Goal: Task Accomplishment & Management: Use online tool/utility

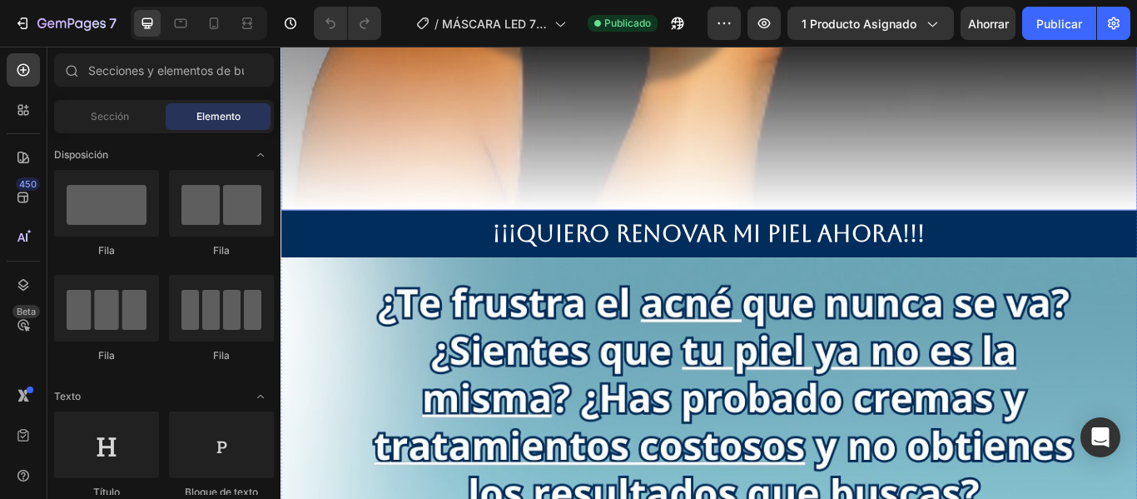
scroll to position [1647, 0]
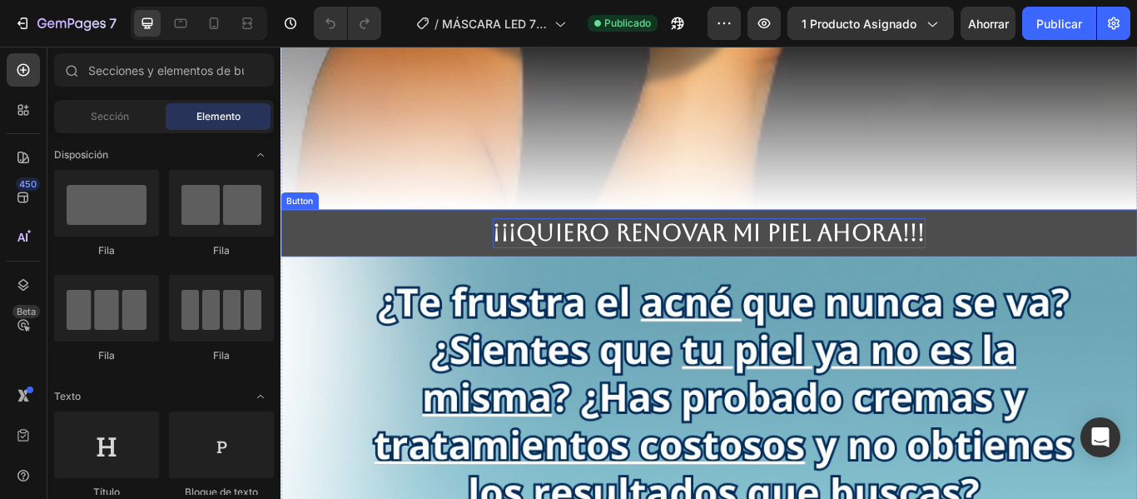
click at [731, 248] on strong "¡¡¡QUIERO RENOVAR MI PIEL AHORA!!!" at bounding box center [780, 263] width 505 height 31
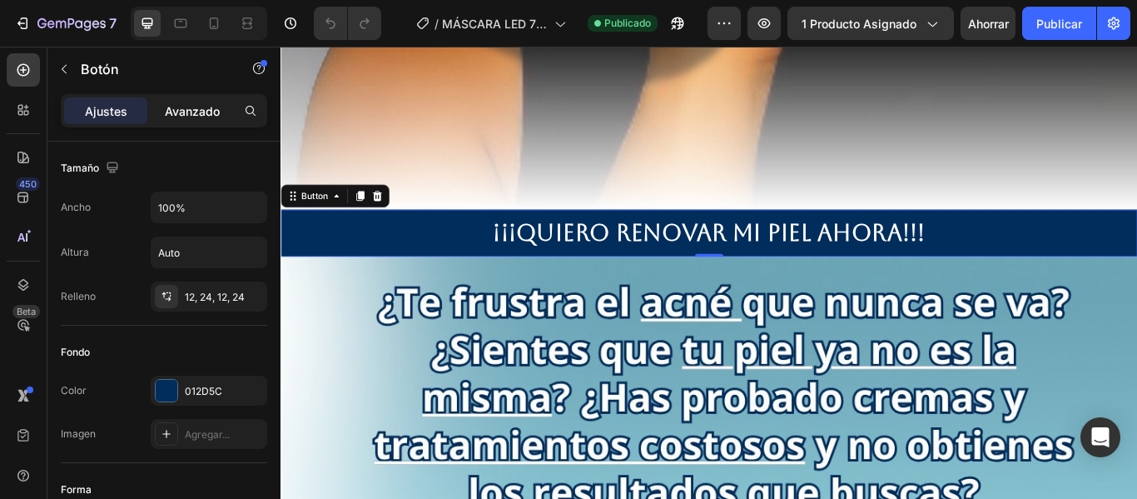
click at [192, 101] on div "Avanzado" at bounding box center [192, 110] width 83 height 27
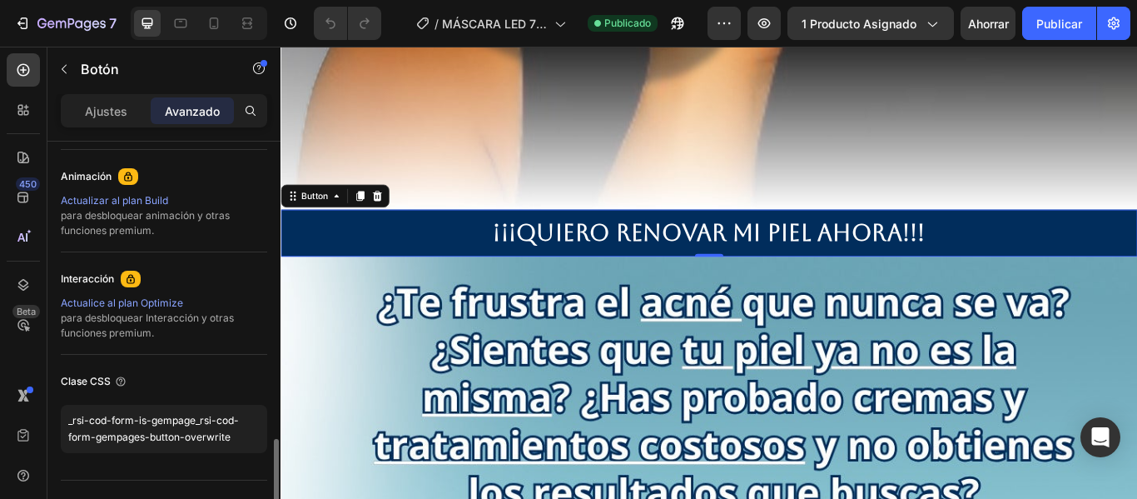
scroll to position [751, 0]
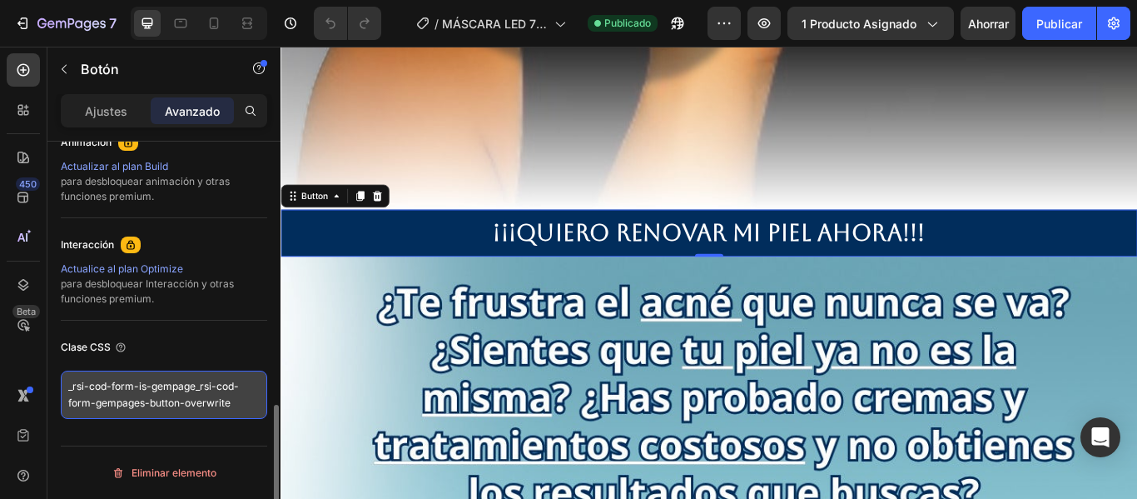
click at [242, 407] on textarea "_rsi-cod-form-is-gempage_rsi-cod-form-gempages-button-overwrite" at bounding box center [164, 394] width 206 height 48
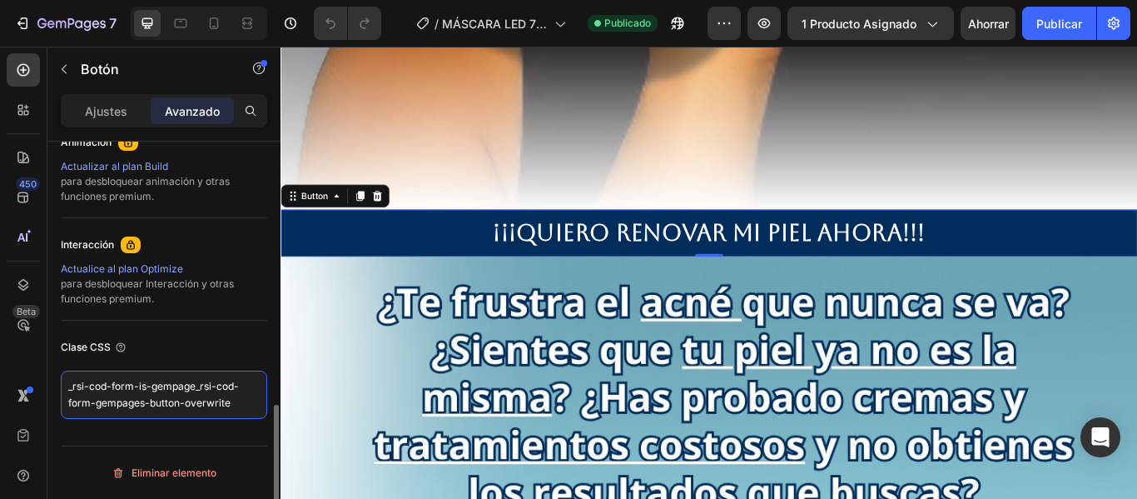
drag, startPoint x: 238, startPoint y: 410, endPoint x: 49, endPoint y: 363, distance: 194.6
paste textarea "<a href="/rsi-btn-hook"></a>"
type textarea "<a href="/rsi-btn-hook"></a>"
drag, startPoint x: 202, startPoint y: 396, endPoint x: 169, endPoint y: 406, distance: 34.8
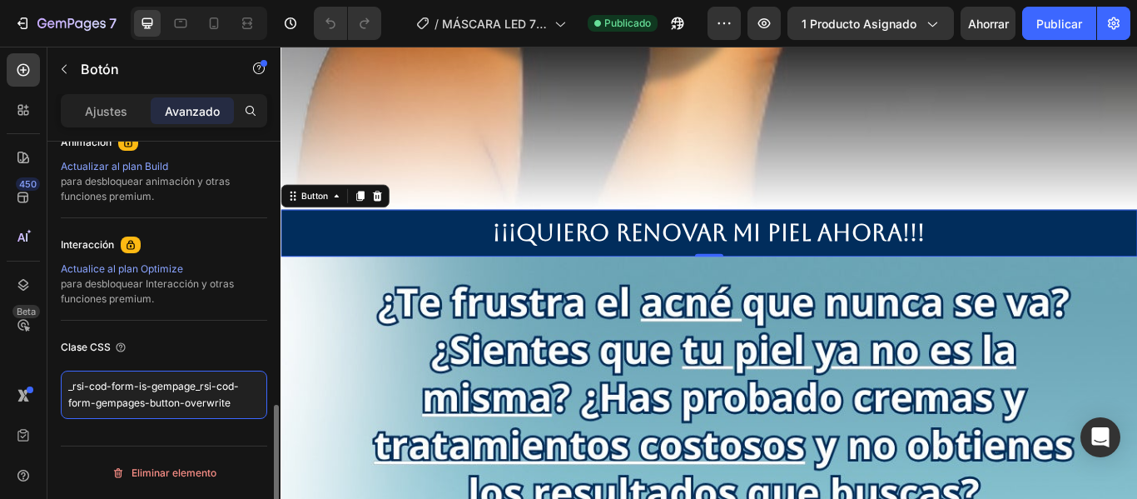
click at [239, 407] on textarea "_rsi-cod-form-is-gempage_rsi-cod-form-gempages-button-overwrite" at bounding box center [164, 394] width 206 height 48
paste textarea "<a href="/rsi-btn-hook"></a>"
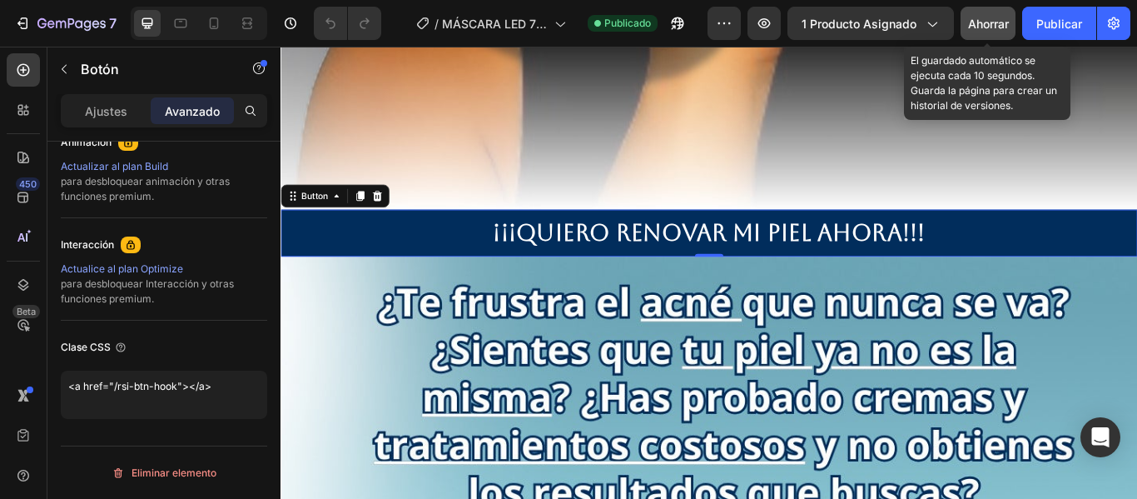
click at [989, 26] on font "Ahorrar" at bounding box center [988, 24] width 41 height 14
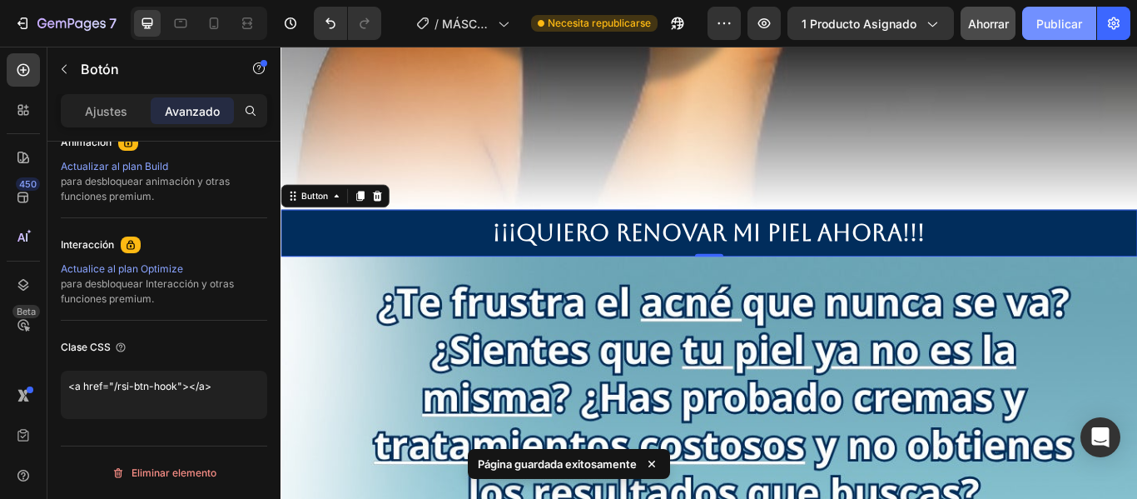
click at [1058, 27] on font "Publicar" at bounding box center [1059, 24] width 46 height 14
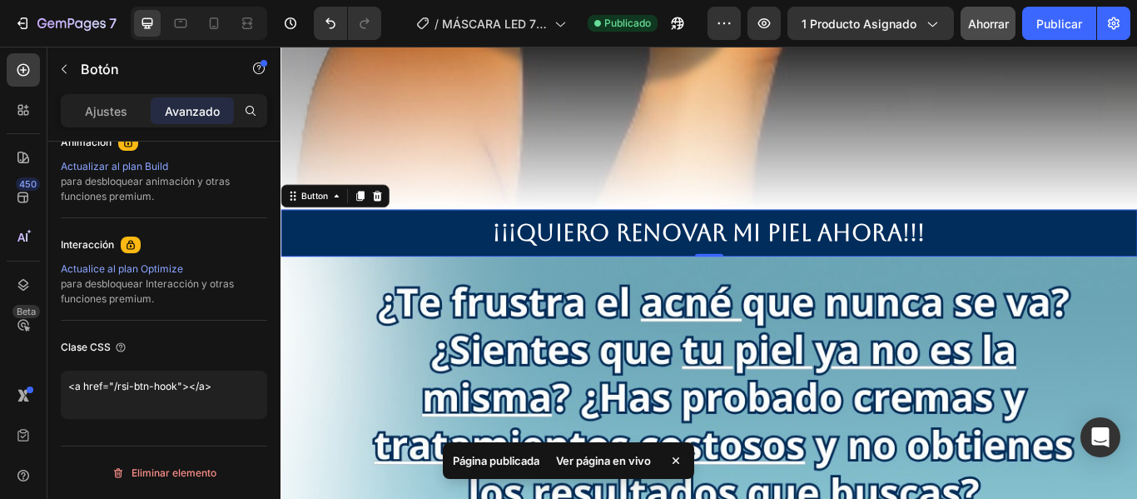
click at [644, 463] on font "Ver página en vivo" at bounding box center [603, 460] width 95 height 13
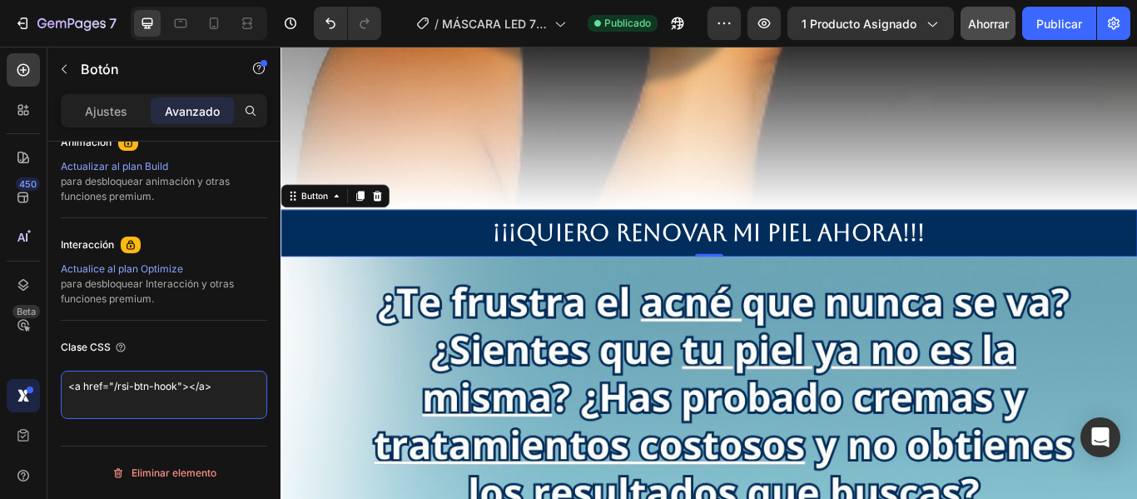
drag, startPoint x: 223, startPoint y: 390, endPoint x: 35, endPoint y: 394, distance: 188.2
click at [35, 394] on div "450 Beta Sections(18) Elementos(84) Sección Elemento Hero Section Product Detai…" at bounding box center [140, 273] width 281 height 452
paste textarea "div class="_rsi-cod-form-is-gempage"></div><div class="_rsi-cod-form-gempages-b…"
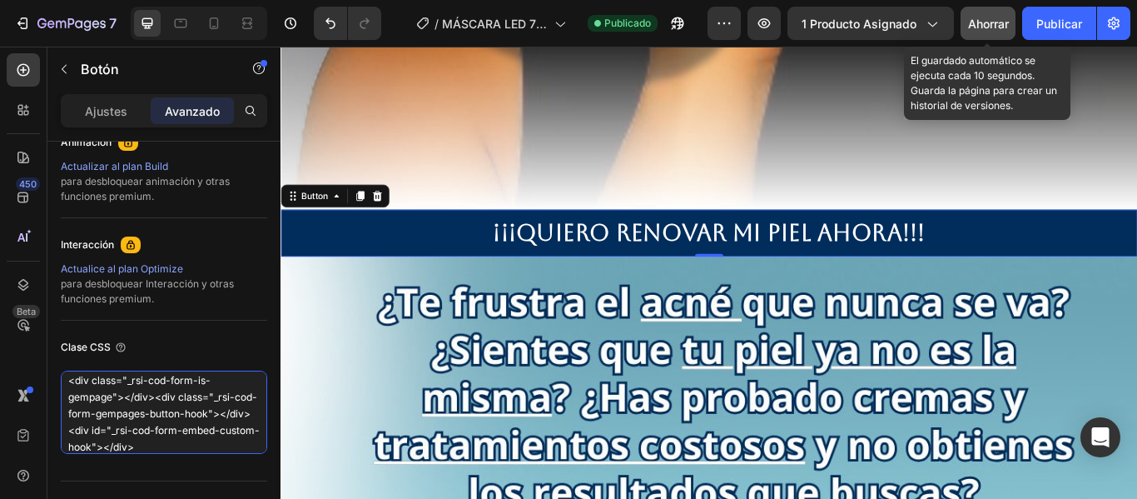
type textarea "<div class="_rsi-cod-form-is-gempage"></div><div class="_rsi-cod-form-gempages-…"
click at [1001, 27] on font "Ahorrar" at bounding box center [988, 24] width 41 height 14
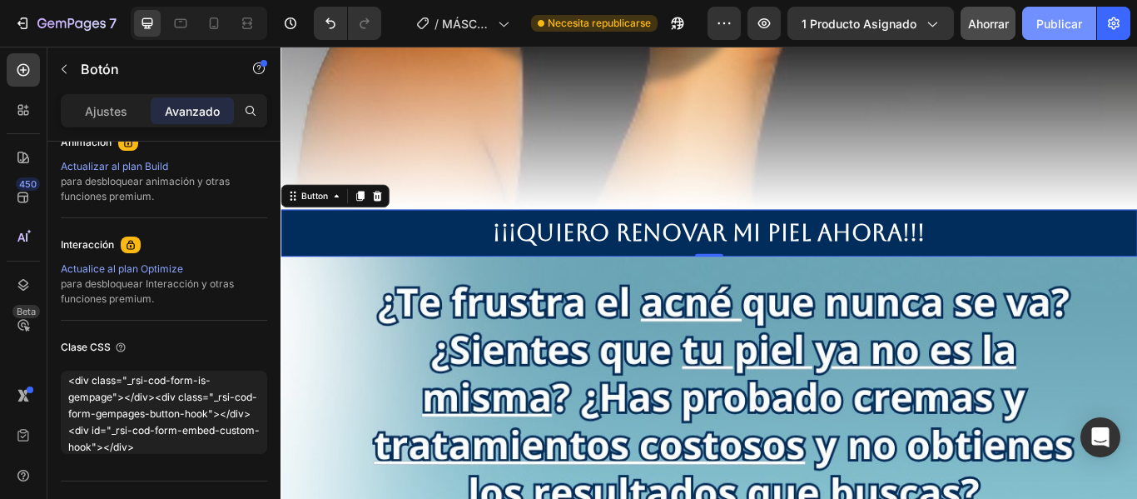
click at [1067, 27] on font "Publicar" at bounding box center [1059, 24] width 46 height 14
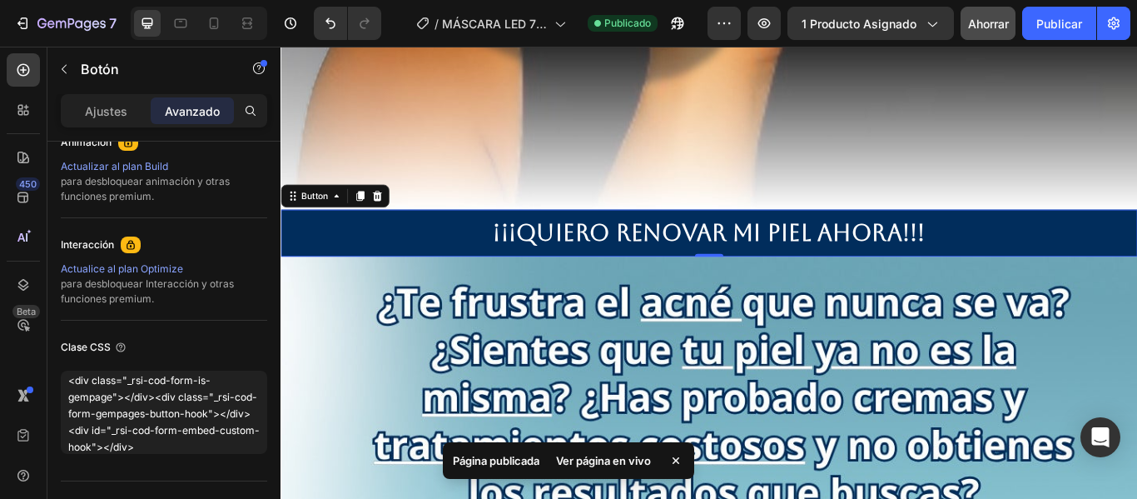
click at [609, 460] on font "Ver página en vivo" at bounding box center [603, 460] width 95 height 13
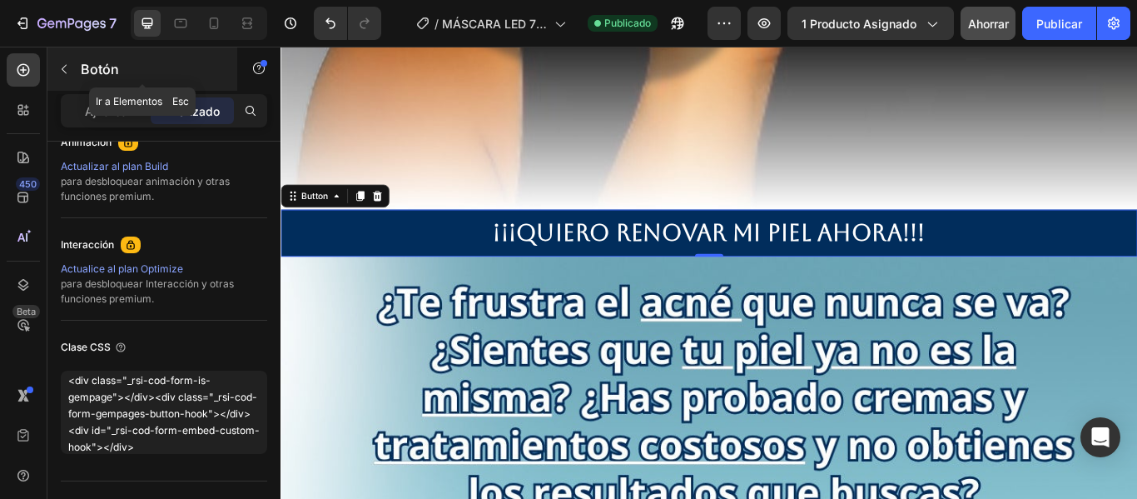
click at [92, 78] on p "Botón" at bounding box center [152, 69] width 142 height 20
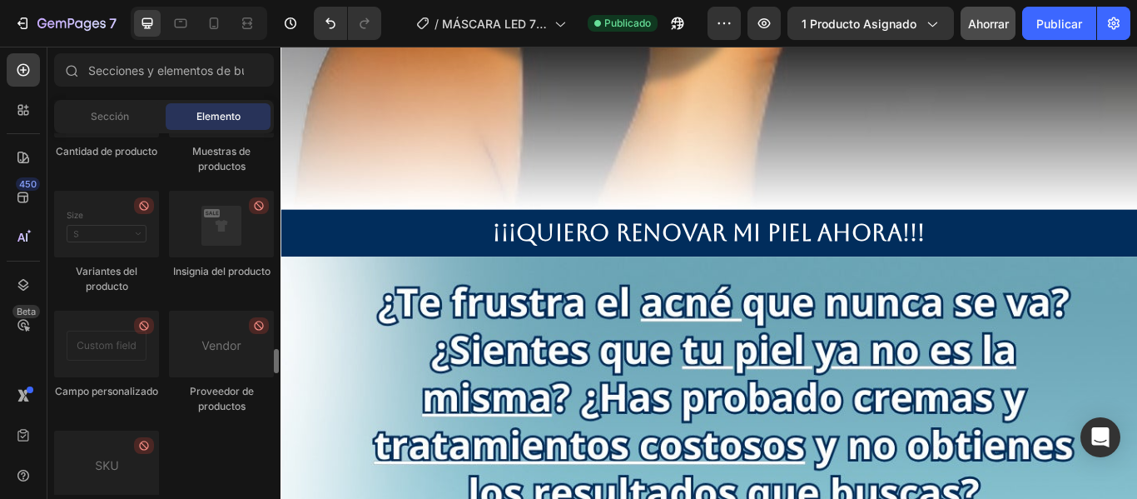
scroll to position [3154, 0]
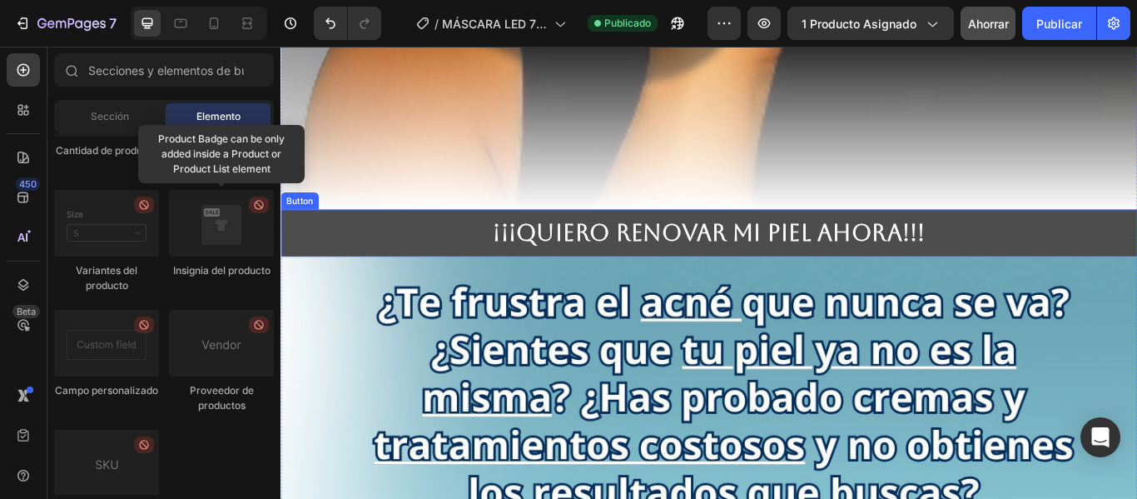
click at [387, 236] on button "¡¡¡QUIERO RENOVAR MI PIEL AHORA!!!" at bounding box center [780, 263] width 999 height 55
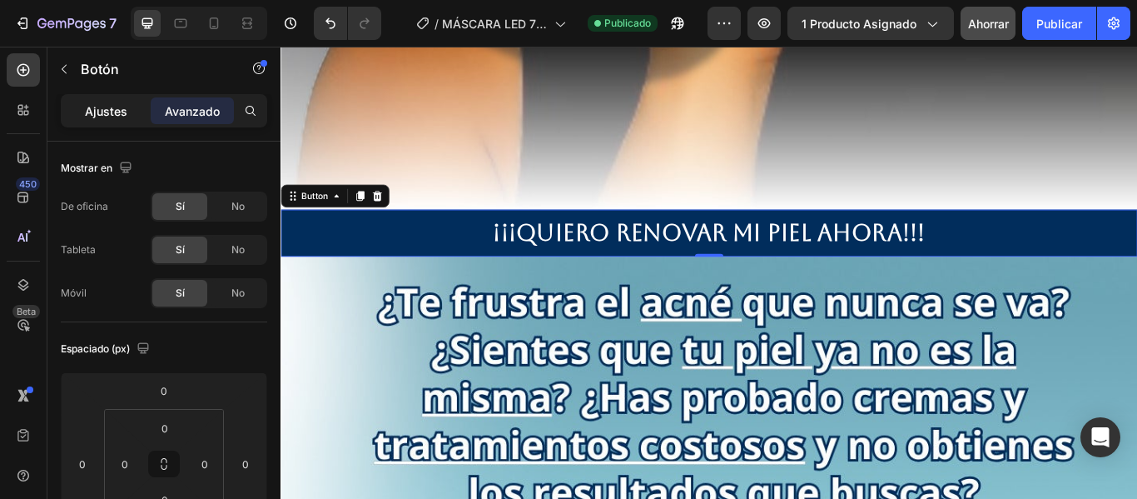
click at [114, 110] on font "Ajustes" at bounding box center [106, 111] width 42 height 14
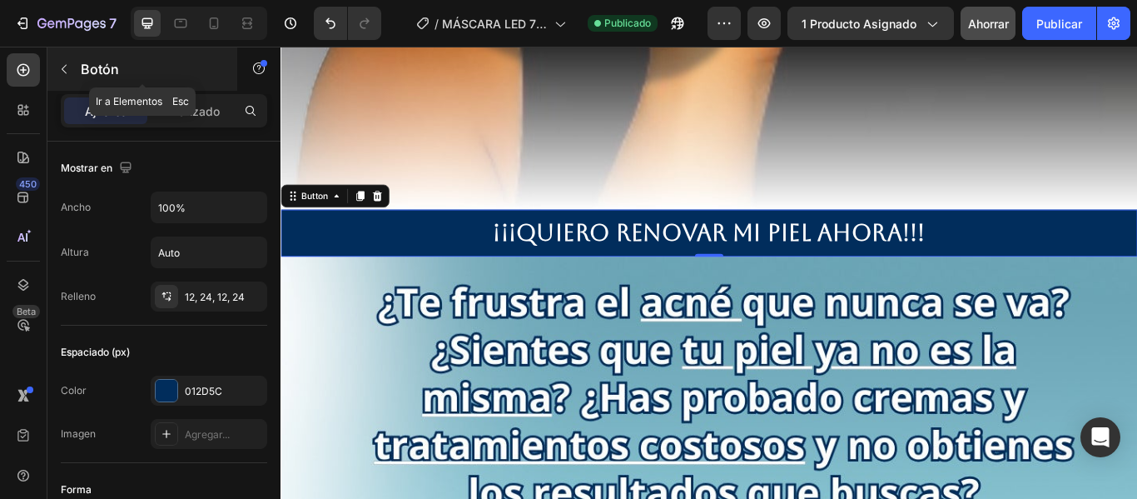
click at [80, 67] on div "Botón" at bounding box center [142, 68] width 190 height 43
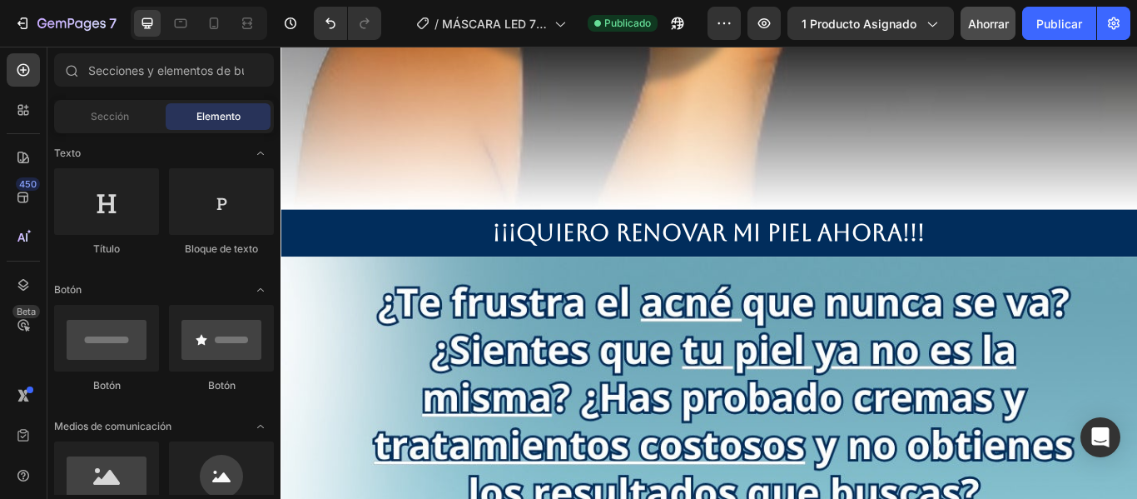
scroll to position [0, 0]
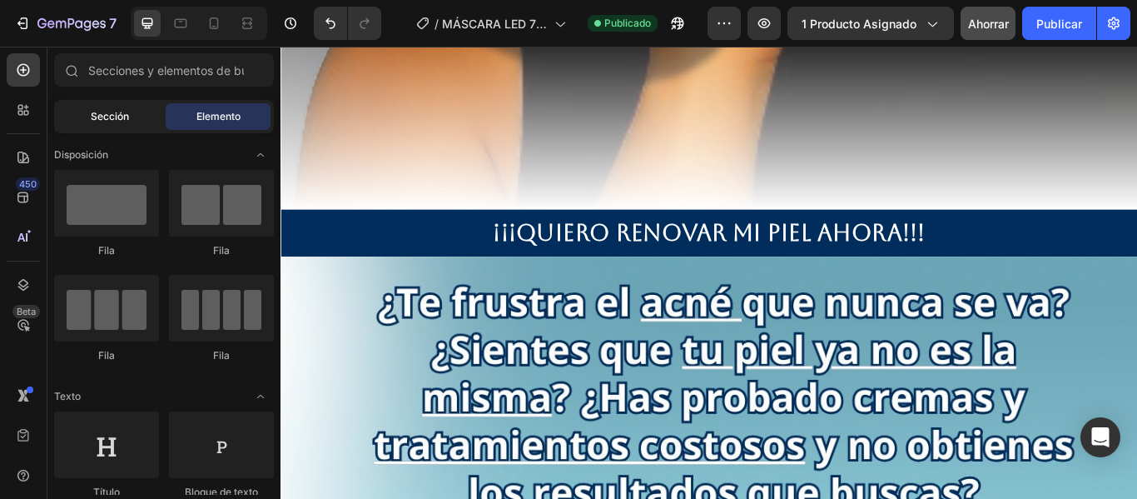
click at [106, 109] on span "Sección" at bounding box center [110, 116] width 38 height 15
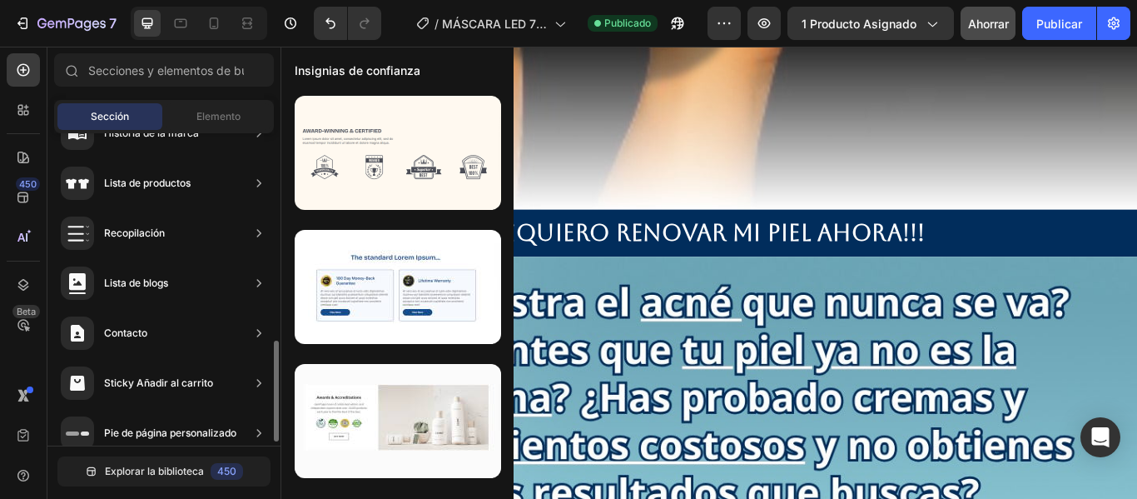
scroll to position [654, 0]
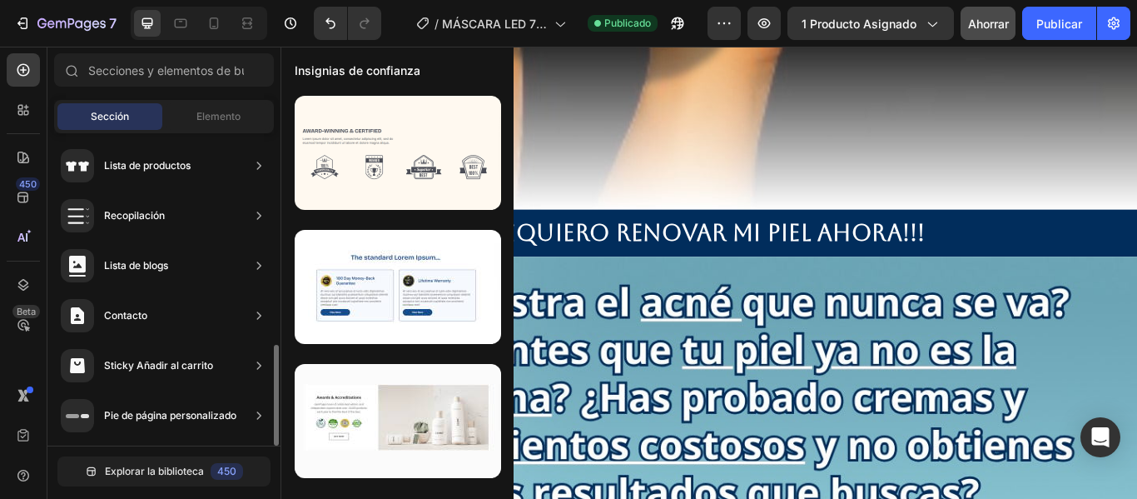
click at [232, 392] on div "Sticky Añadir al carrito" at bounding box center [164, 415] width 220 height 47
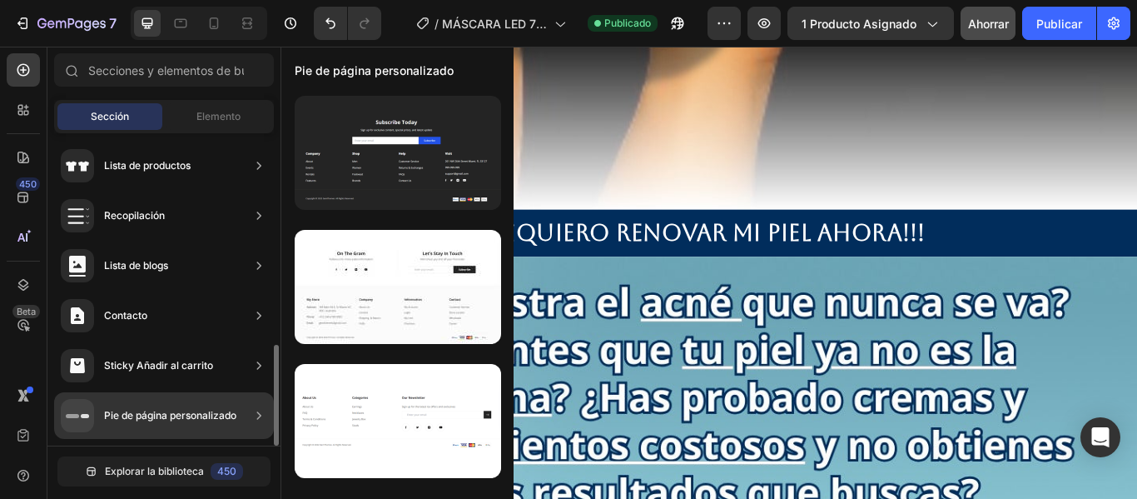
click at [259, 365] on icon at bounding box center [259, 365] width 17 height 17
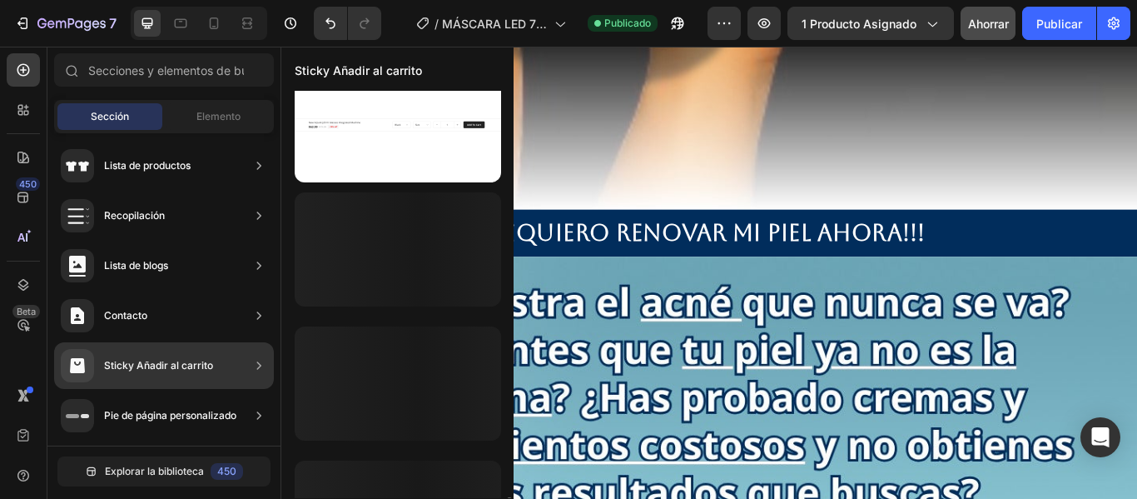
scroll to position [1057, 0]
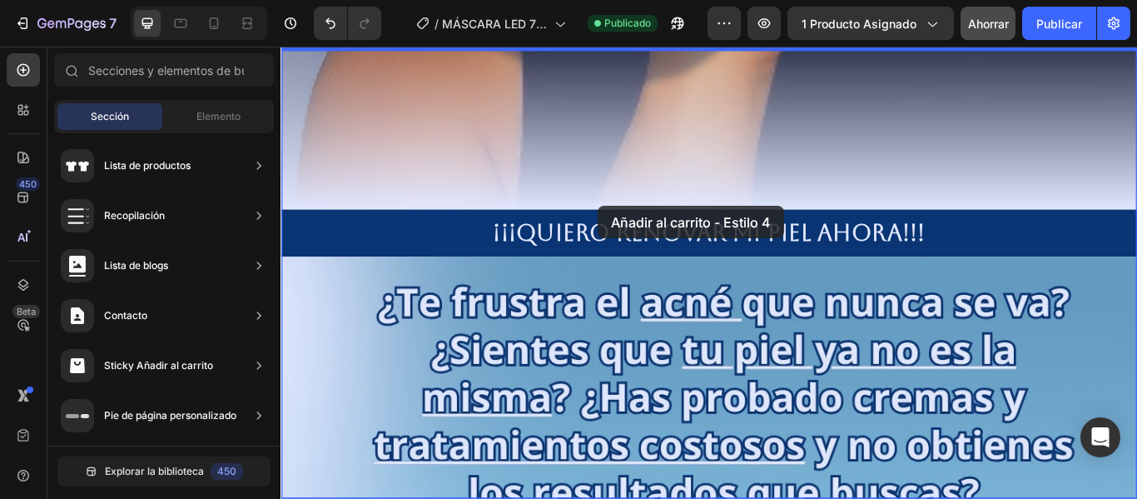
drag, startPoint x: 664, startPoint y: 515, endPoint x: 650, endPoint y: 232, distance: 283.4
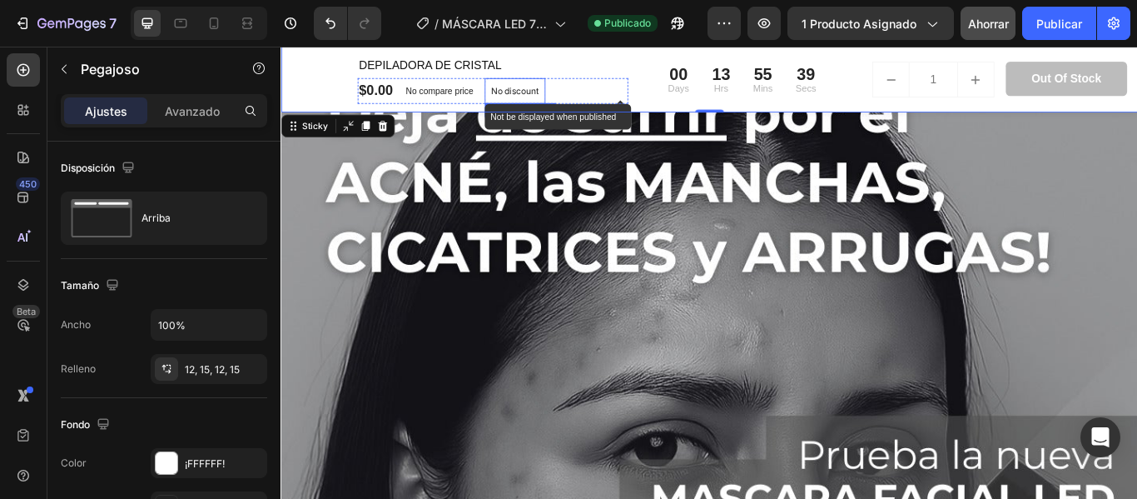
scroll to position [0, 0]
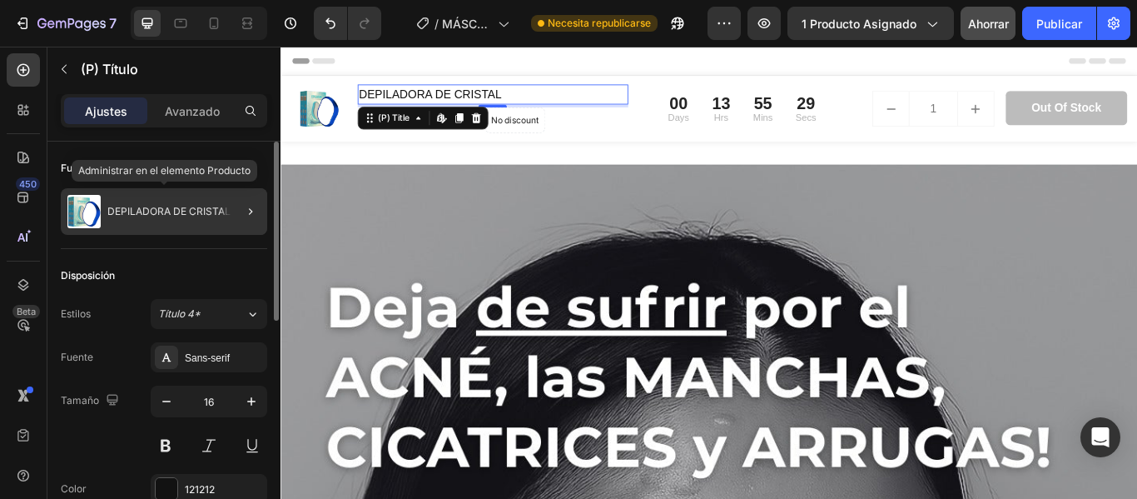
click at [186, 212] on font "DEPILADORA DE CRISTAL" at bounding box center [168, 211] width 123 height 12
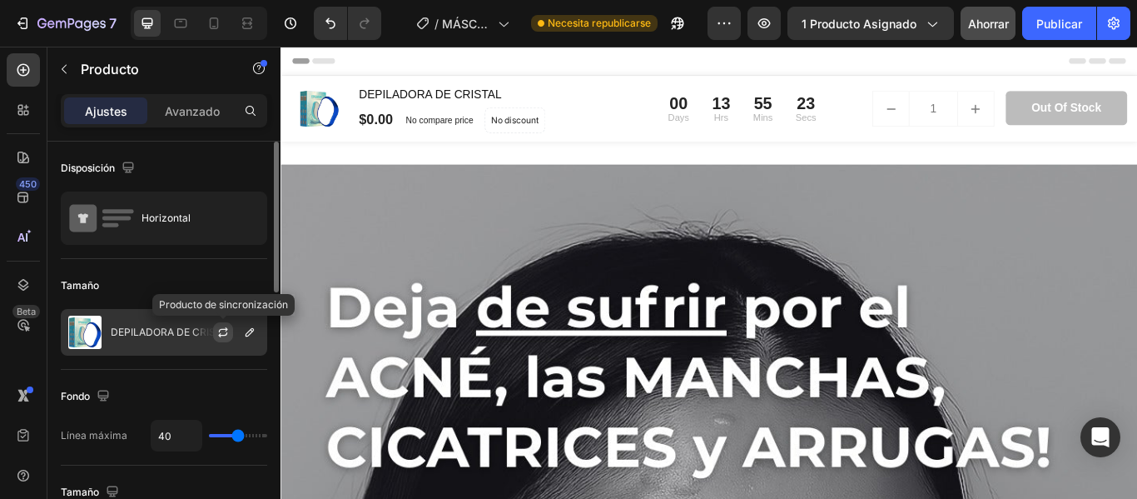
click at [220, 331] on icon "button" at bounding box center [223, 329] width 9 height 5
click at [253, 336] on icon "button" at bounding box center [249, 332] width 13 height 13
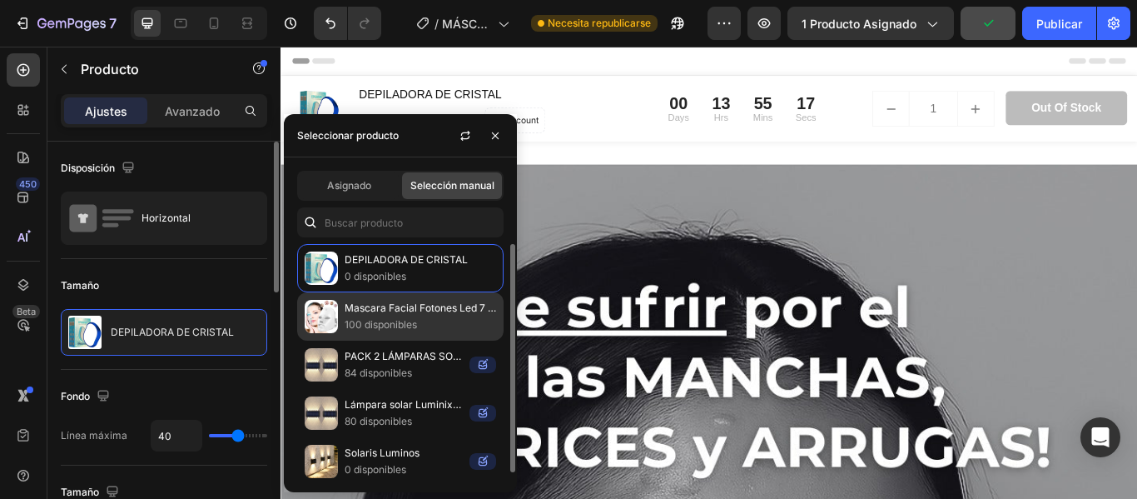
click at [362, 331] on p "100 disponibles" at bounding box center [421, 324] width 152 height 17
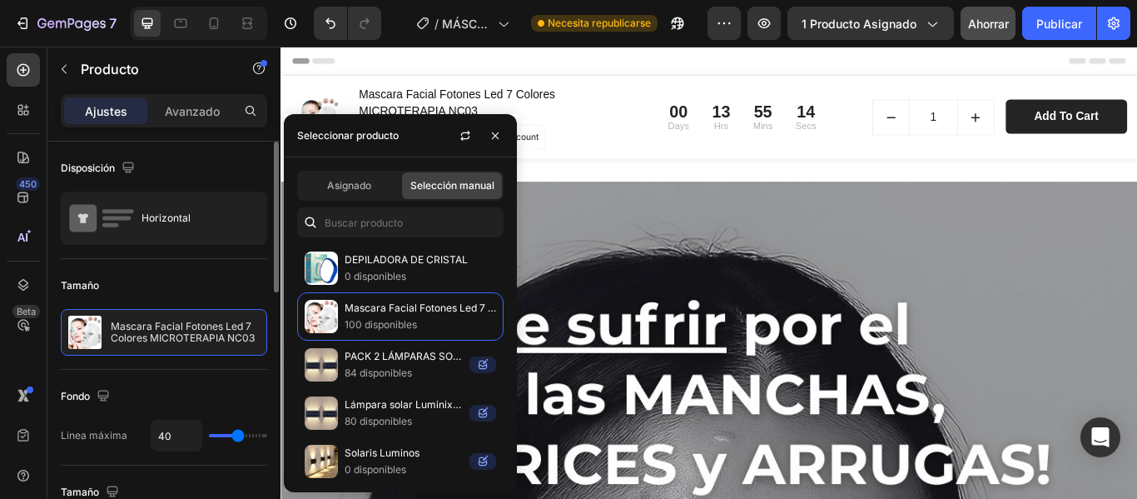
click at [256, 157] on div "Disposición" at bounding box center [164, 168] width 206 height 27
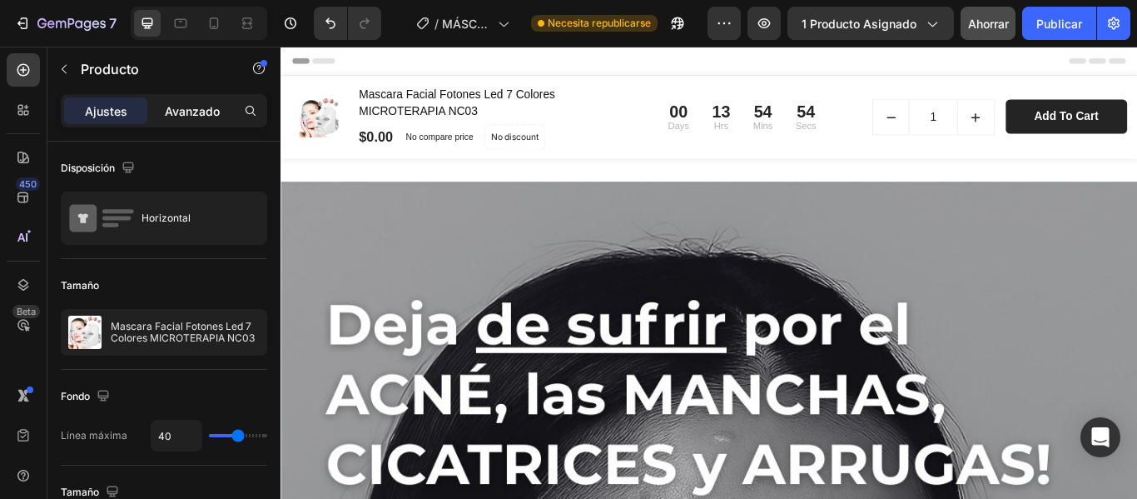
click at [201, 109] on font "Avanzado" at bounding box center [192, 111] width 55 height 14
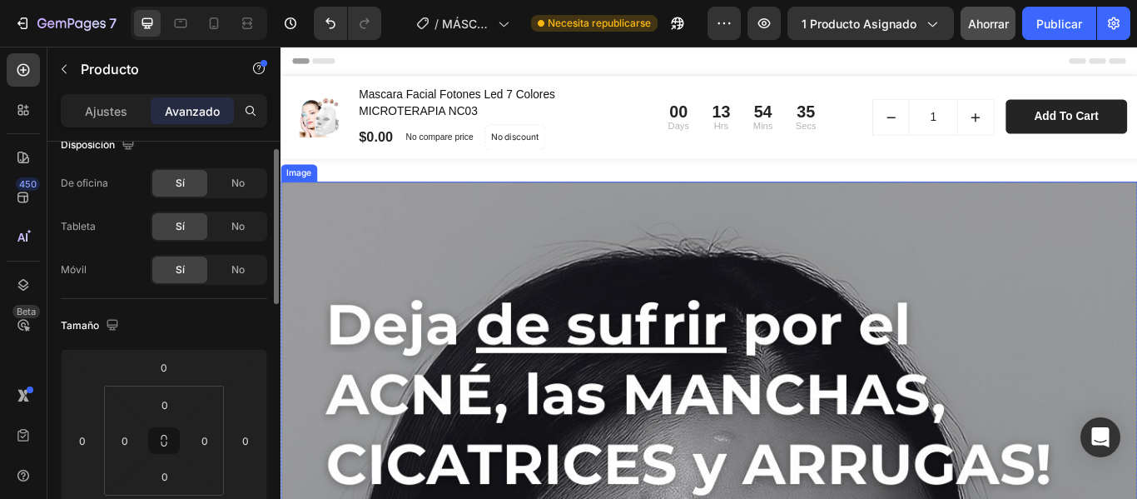
scroll to position [22, 0]
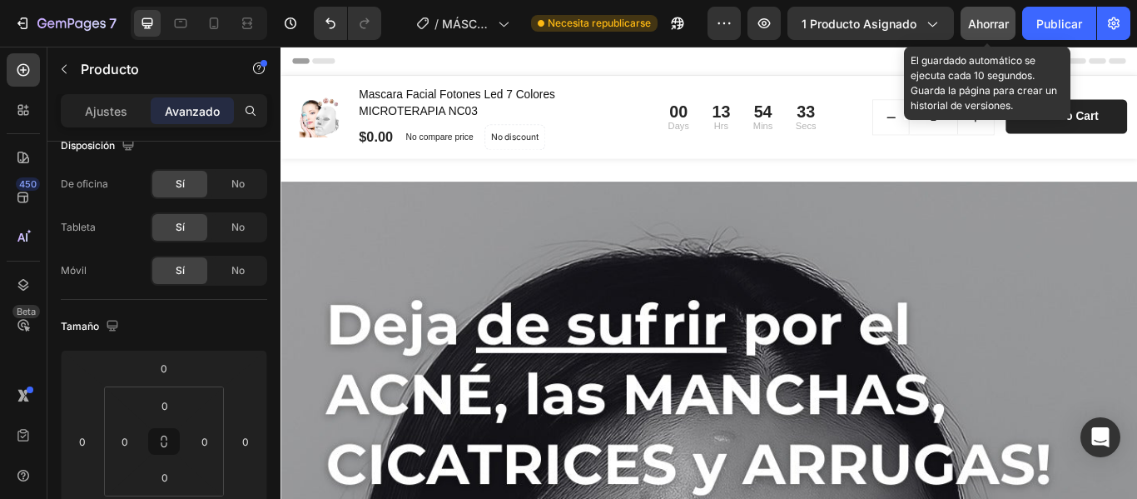
click at [997, 12] on button "Ahorrar" at bounding box center [988, 23] width 55 height 33
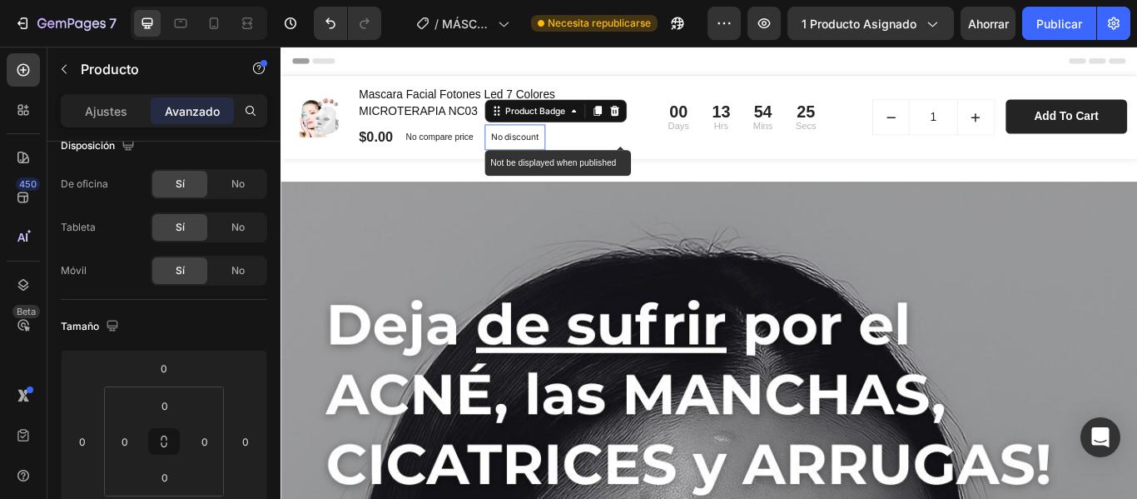
click at [577, 150] on p "No discount" at bounding box center [553, 152] width 56 height 15
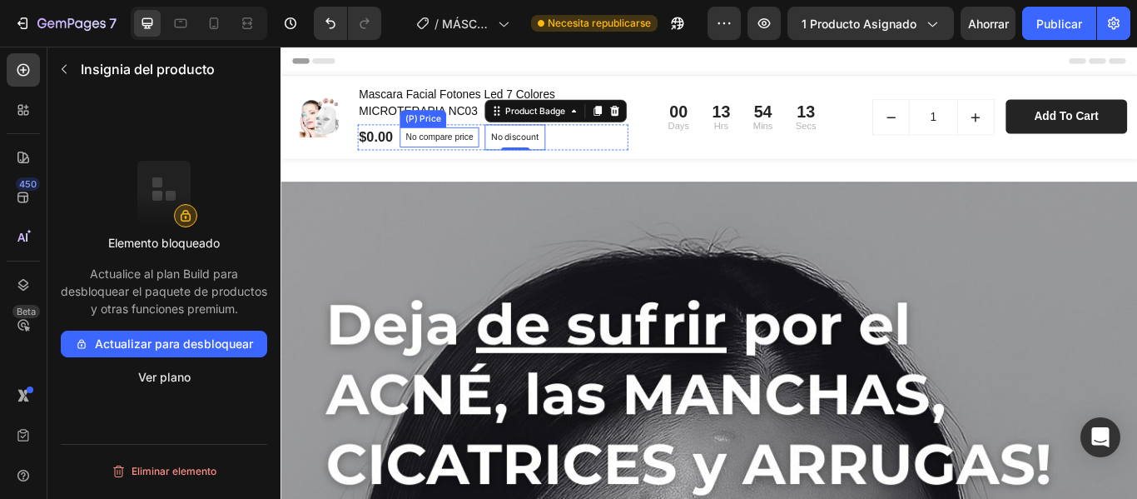
click at [459, 151] on p "No compare price" at bounding box center [464, 152] width 79 height 10
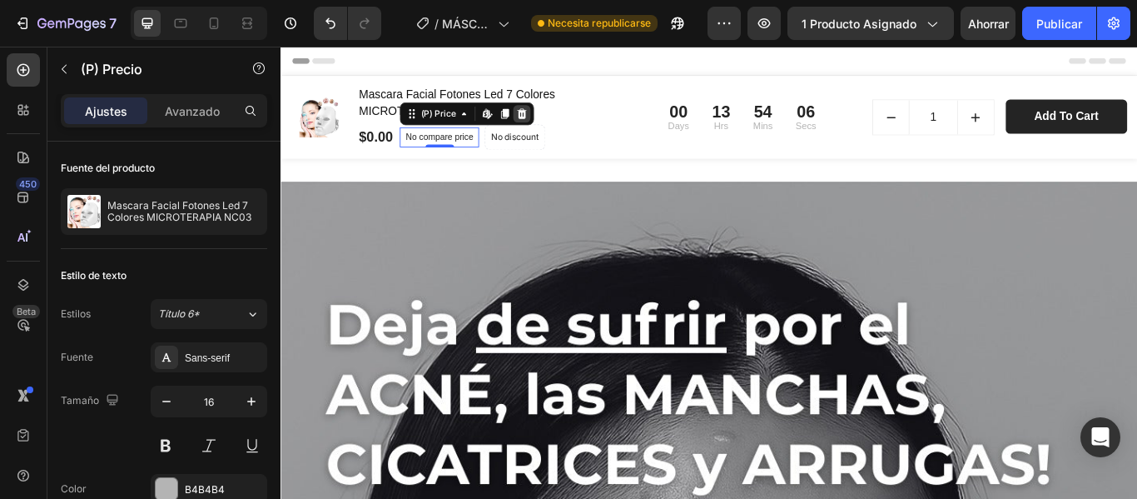
click at [568, 125] on div at bounding box center [561, 125] width 20 height 20
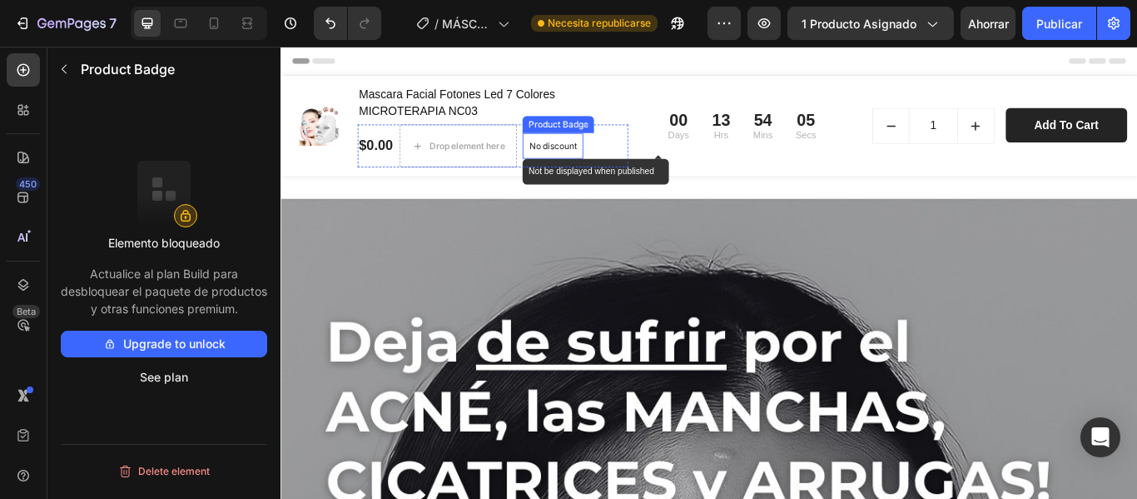
click at [589, 176] on div "No discount Not be displayed when published Product Badge" at bounding box center [597, 162] width 71 height 30
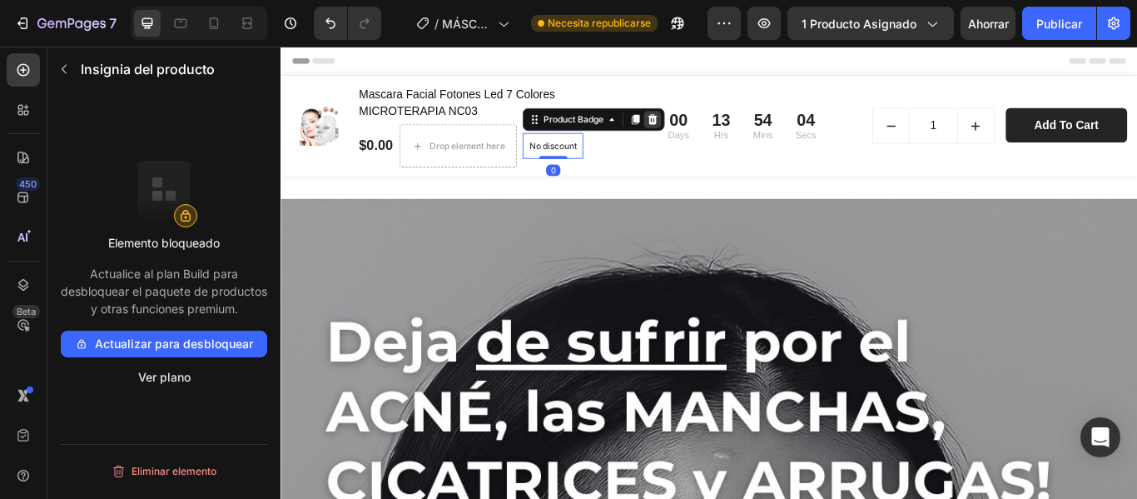
click at [710, 133] on icon at bounding box center [713, 132] width 11 height 12
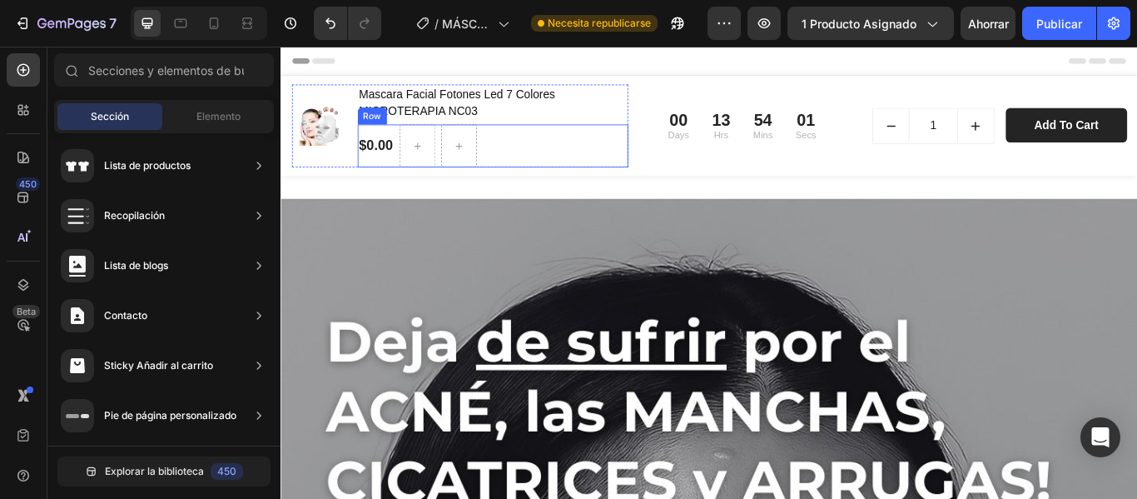
click at [554, 171] on div "$0.00 (P) Price (P) Price Row" at bounding box center [528, 162] width 316 height 50
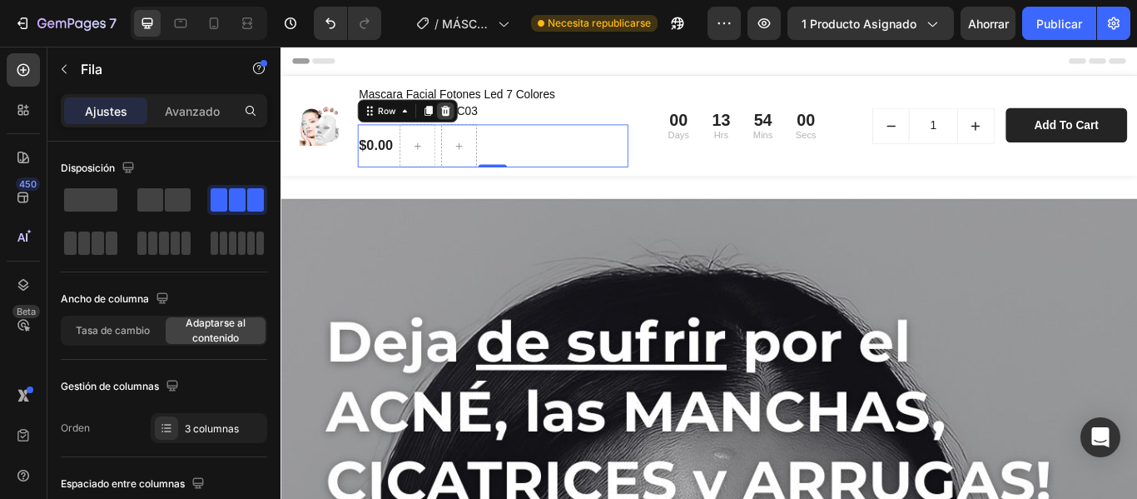
click at [470, 121] on icon at bounding box center [471, 122] width 11 height 12
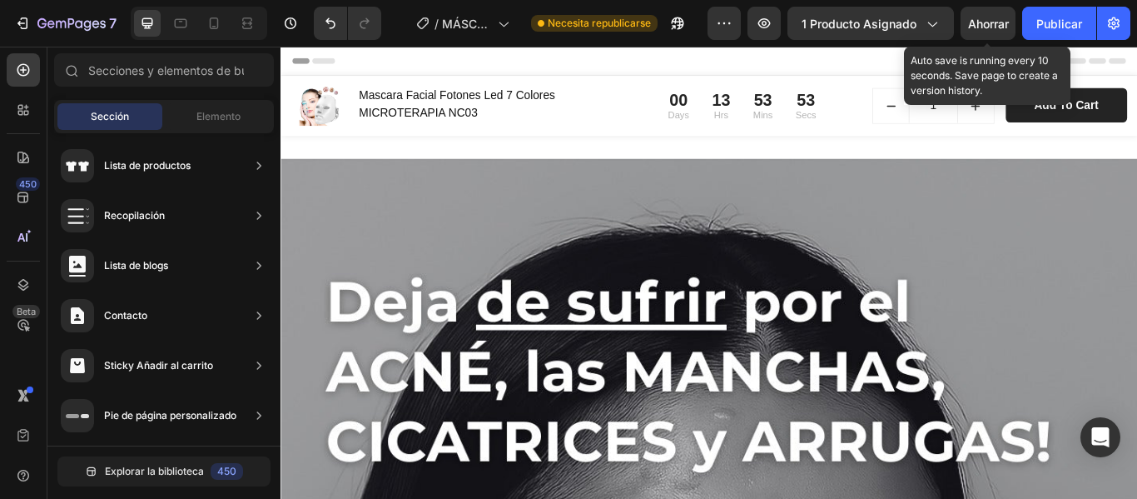
click at [997, 25] on font "Ahorrar" at bounding box center [988, 24] width 41 height 14
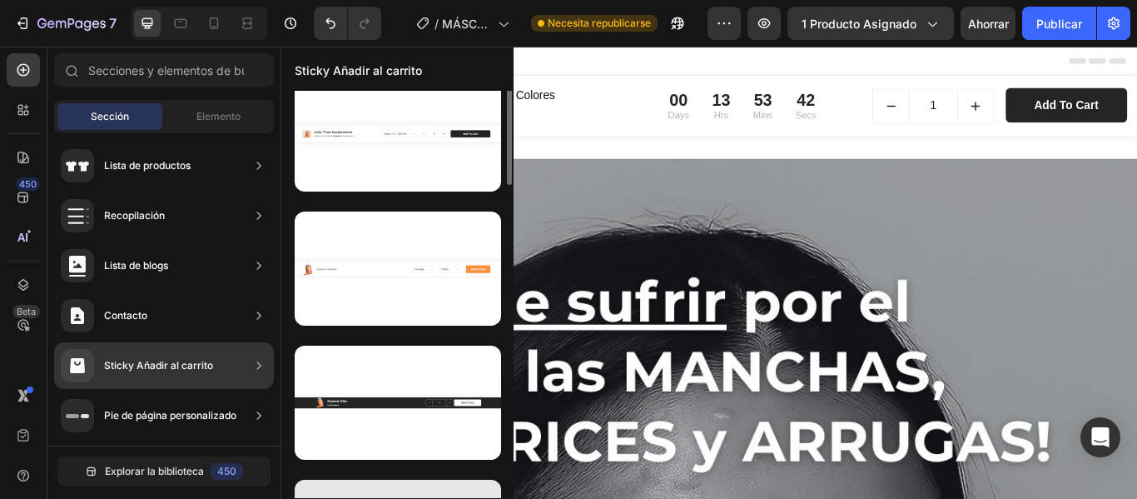
scroll to position [0, 0]
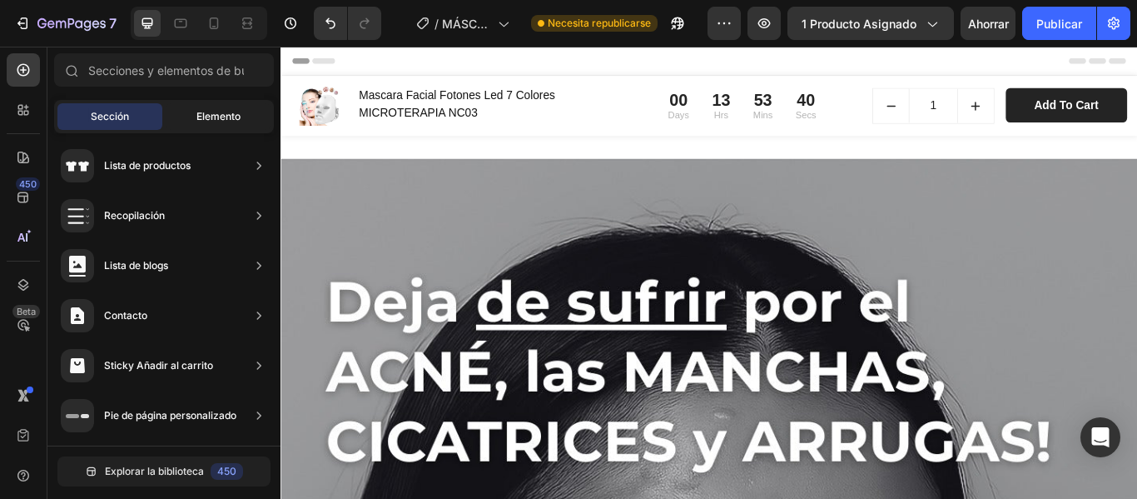
click at [216, 113] on font "Elemento" at bounding box center [218, 116] width 44 height 12
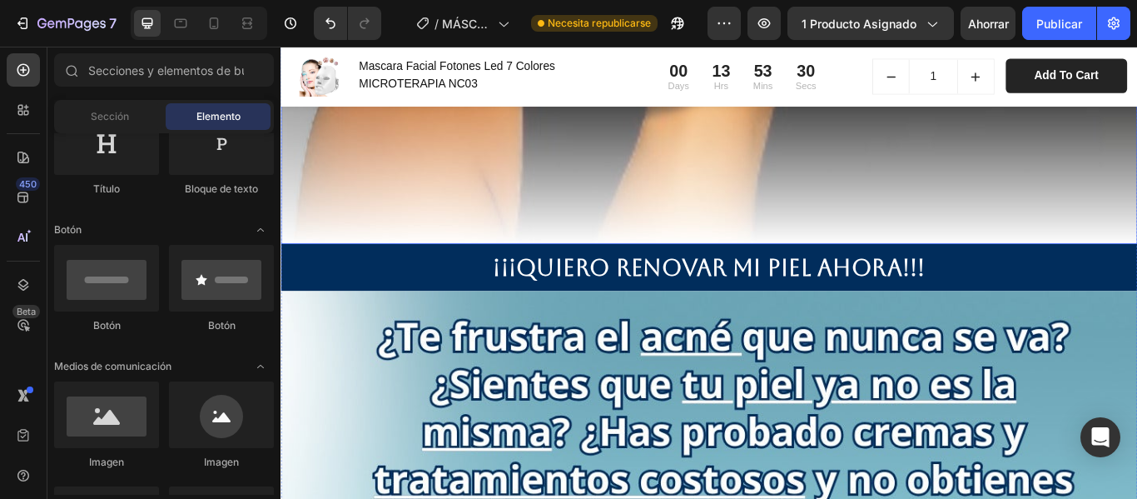
scroll to position [1670, 0]
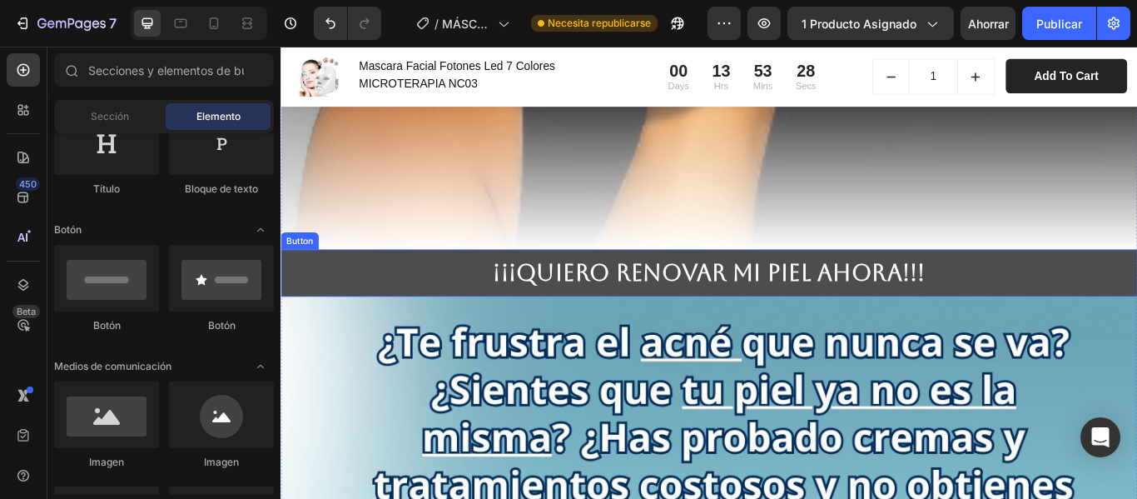
click at [443, 295] on button "¡¡¡QUIERO RENOVAR MI PIEL AHORA!!!" at bounding box center [780, 310] width 999 height 55
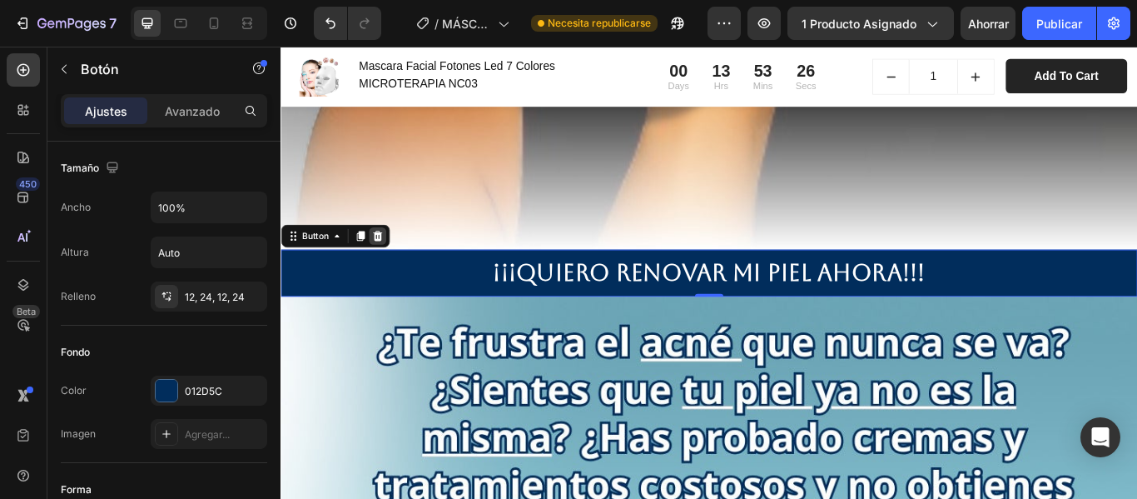
click at [393, 261] on icon at bounding box center [393, 267] width 11 height 12
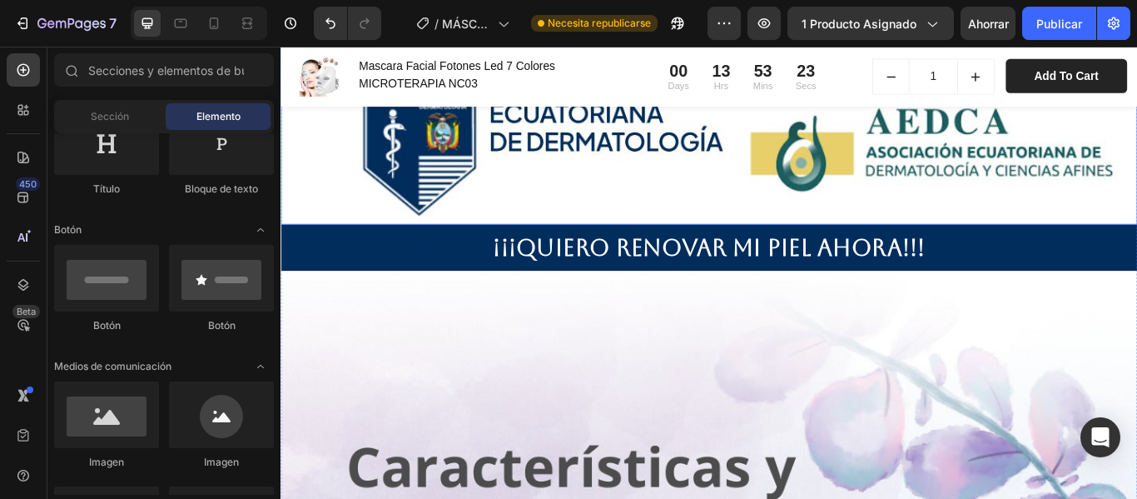
scroll to position [3476, 0]
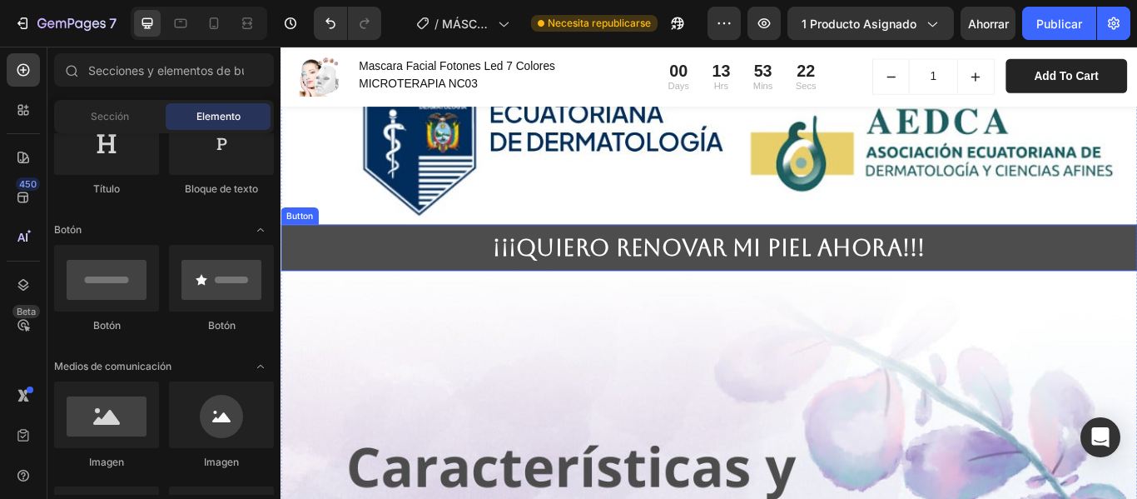
click at [435, 254] on button "¡¡¡QUIERO RENOVAR MI PIEL AHORA!!!" at bounding box center [780, 281] width 999 height 55
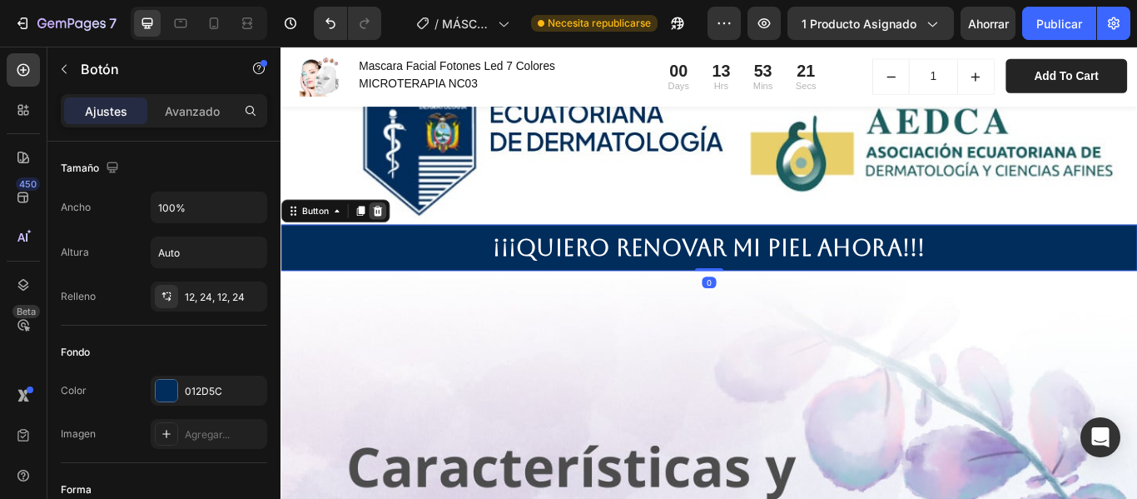
click at [398, 231] on icon at bounding box center [392, 237] width 13 height 13
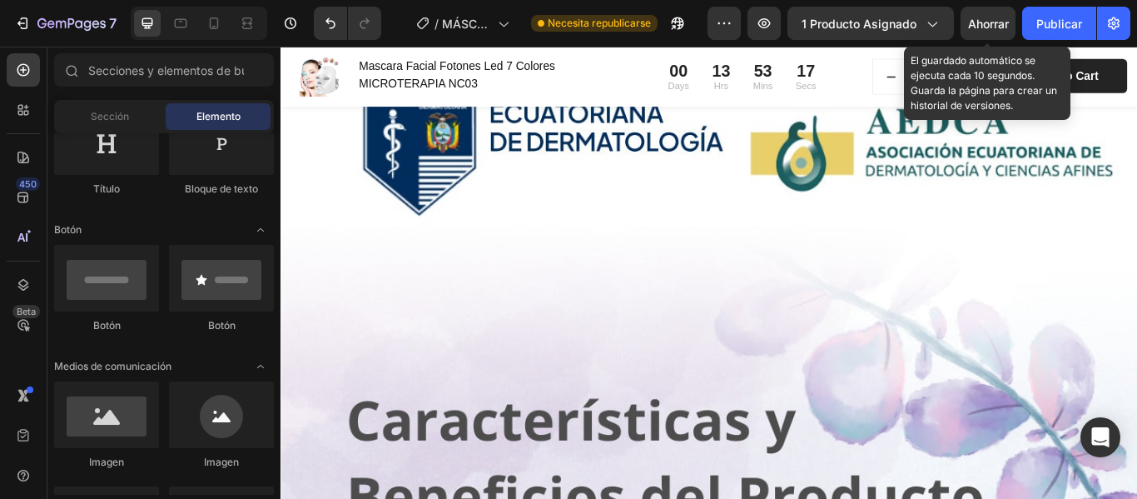
click at [987, 27] on font "Ahorrar" at bounding box center [988, 24] width 41 height 14
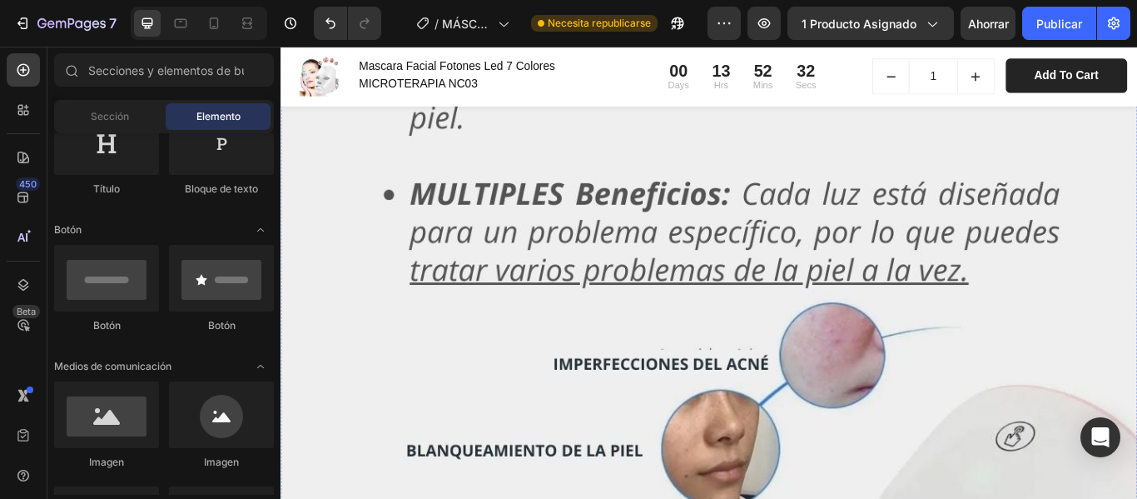
scroll to position [7230, 0]
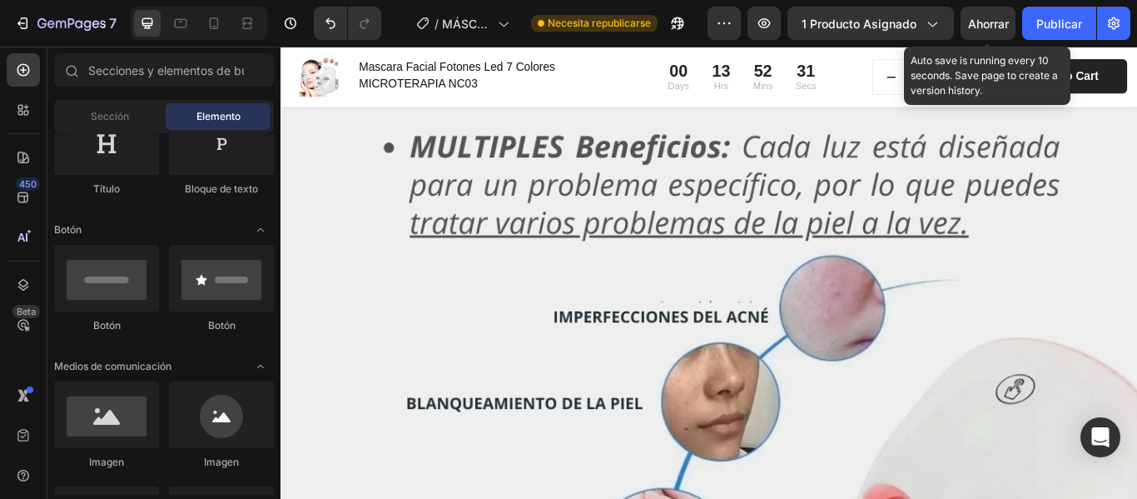
click at [992, 19] on font "Ahorrar" at bounding box center [988, 24] width 41 height 14
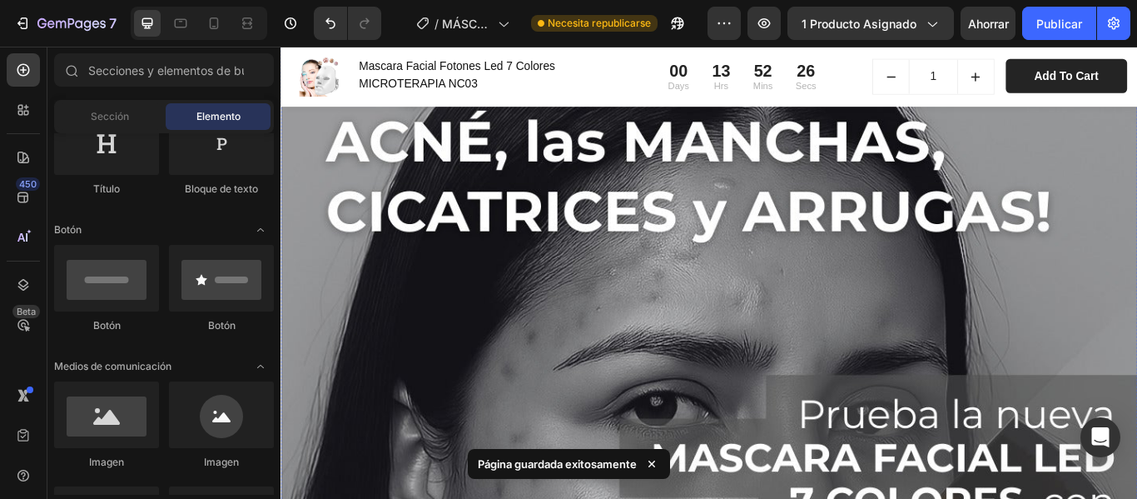
scroll to position [0, 0]
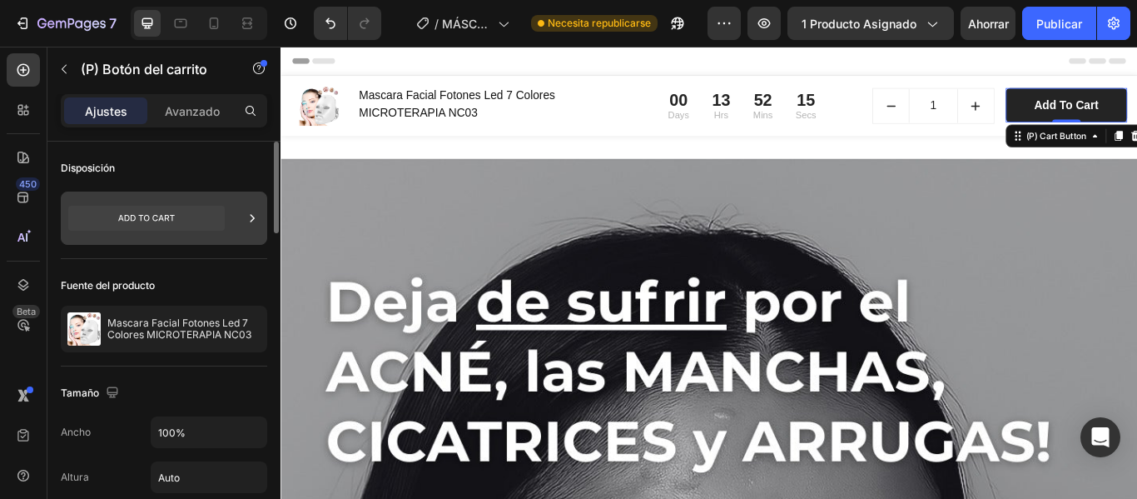
click at [195, 226] on icon at bounding box center [146, 218] width 157 height 25
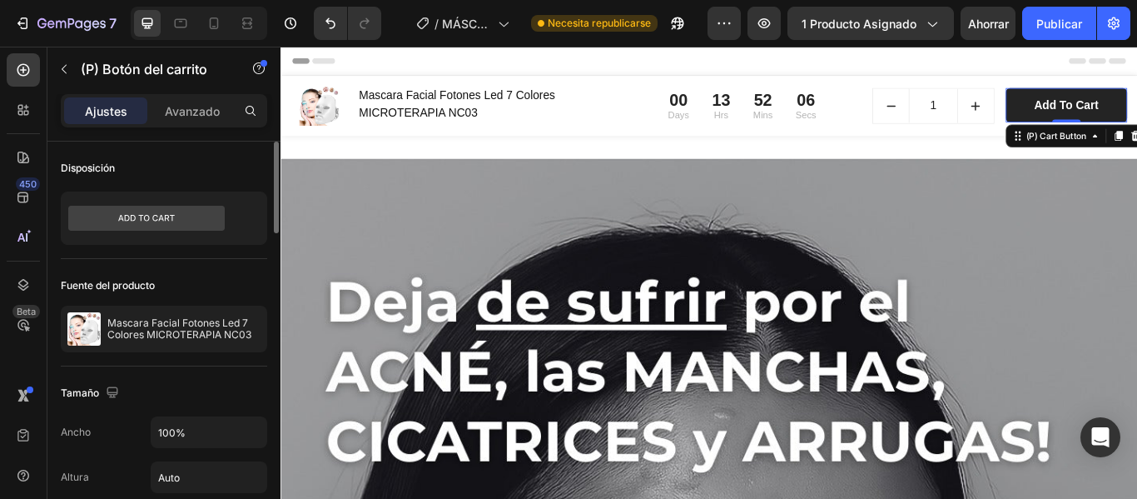
click at [228, 279] on div "Fuente del producto" at bounding box center [164, 285] width 206 height 27
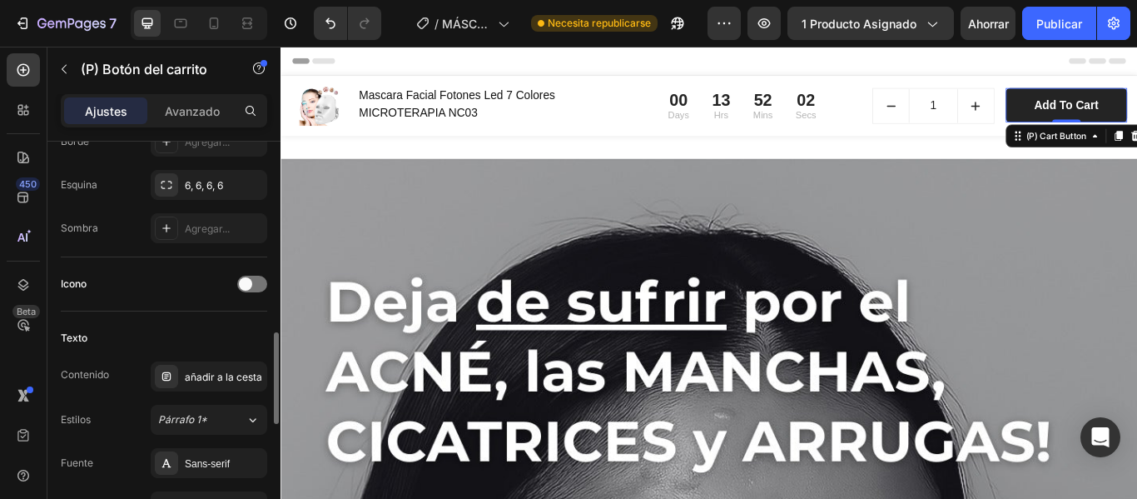
scroll to position [640, 0]
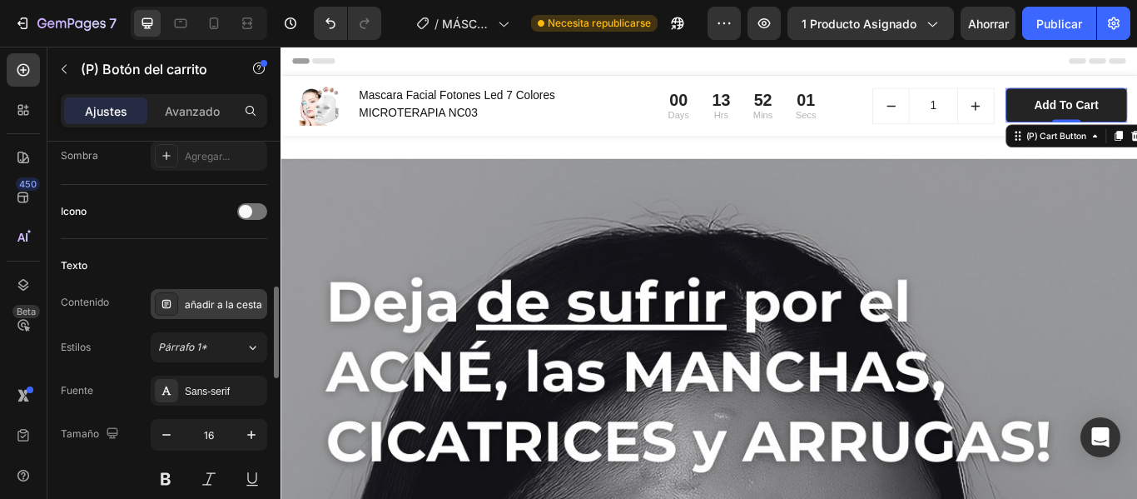
click at [228, 308] on font "añadir a la cesta" at bounding box center [223, 304] width 77 height 12
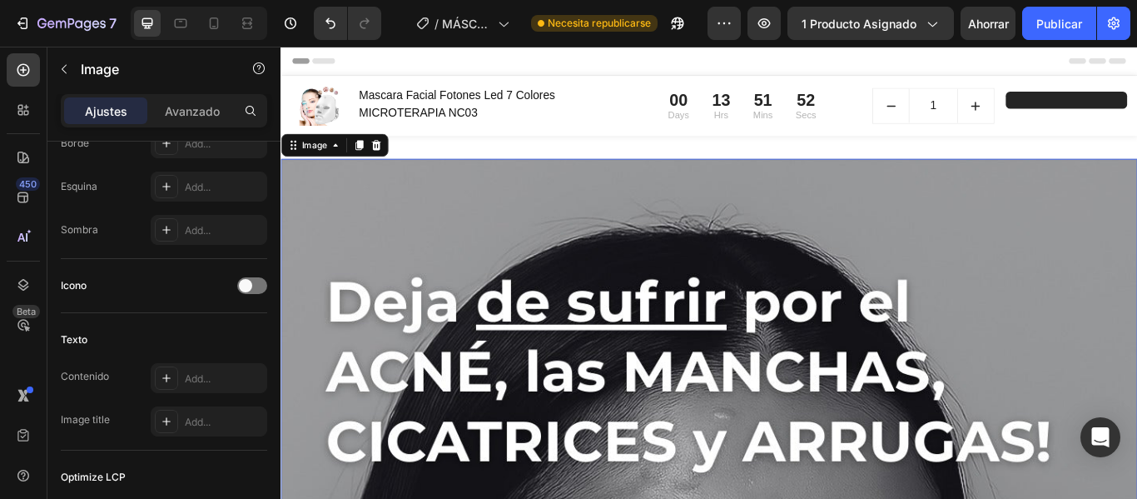
scroll to position [0, 0]
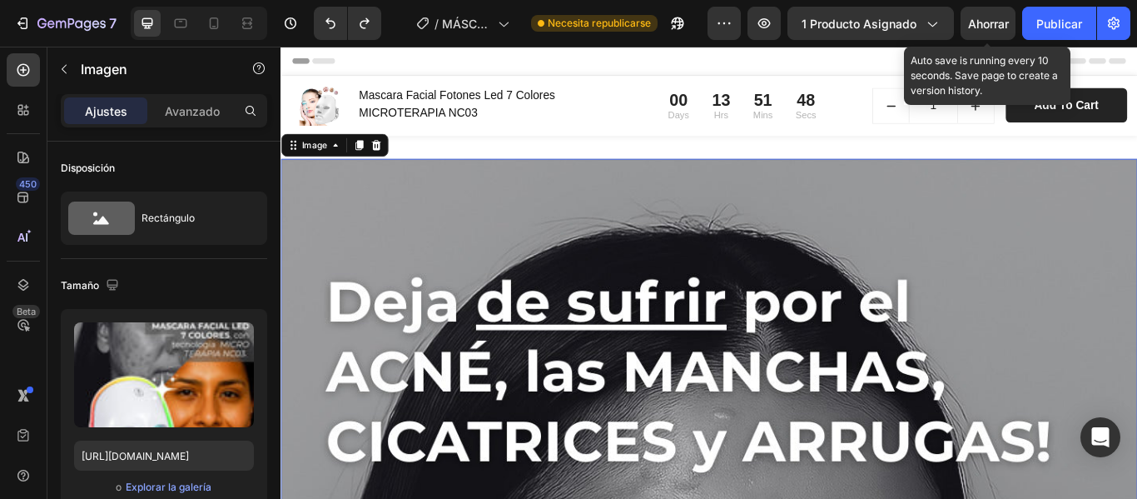
click at [999, 21] on font "Ahorrar" at bounding box center [988, 24] width 41 height 14
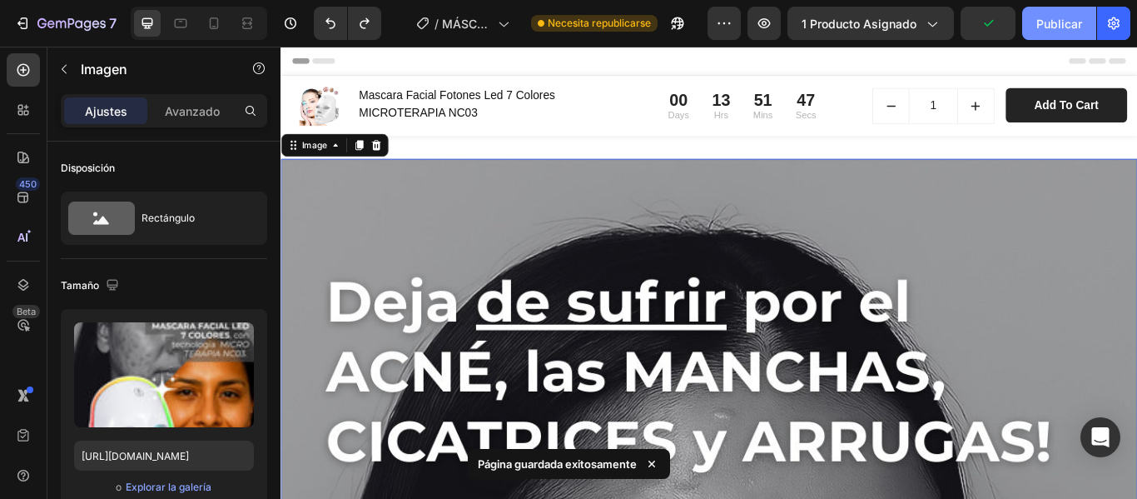
click at [1056, 31] on font "Publicar" at bounding box center [1059, 23] width 46 height 17
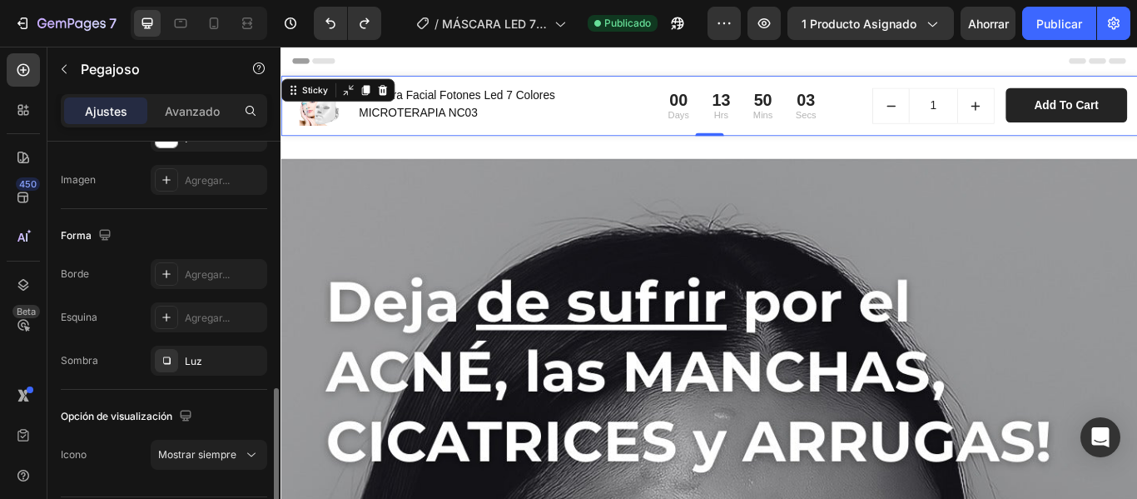
scroll to position [377, 0]
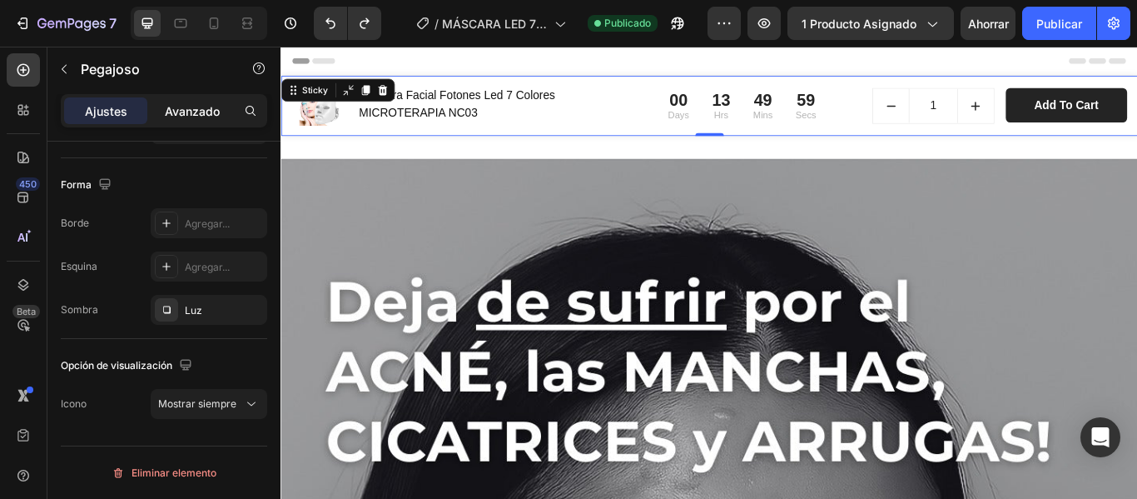
click at [195, 97] on div "Avanzado" at bounding box center [192, 110] width 83 height 27
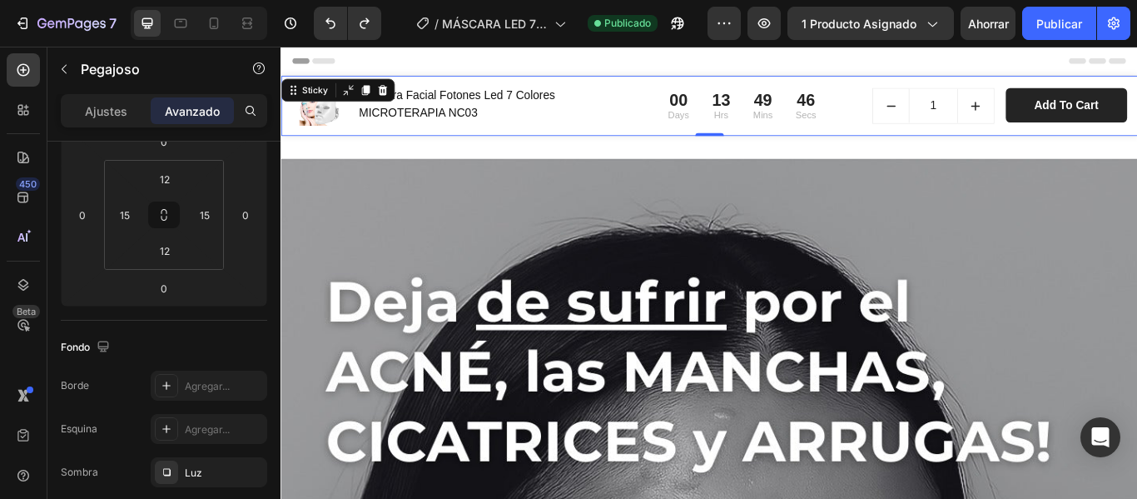
scroll to position [0, 0]
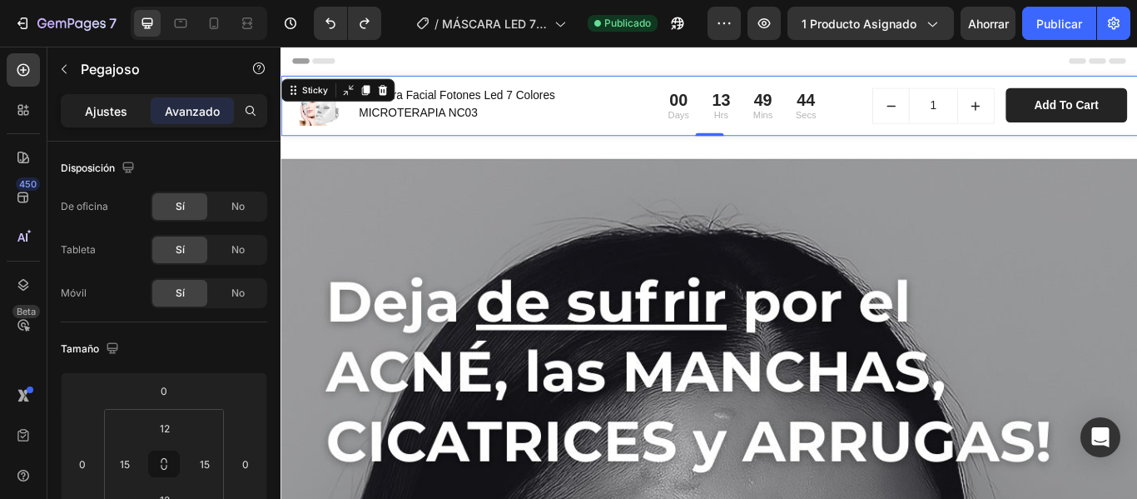
click at [122, 117] on font "Ajustes" at bounding box center [106, 111] width 42 height 14
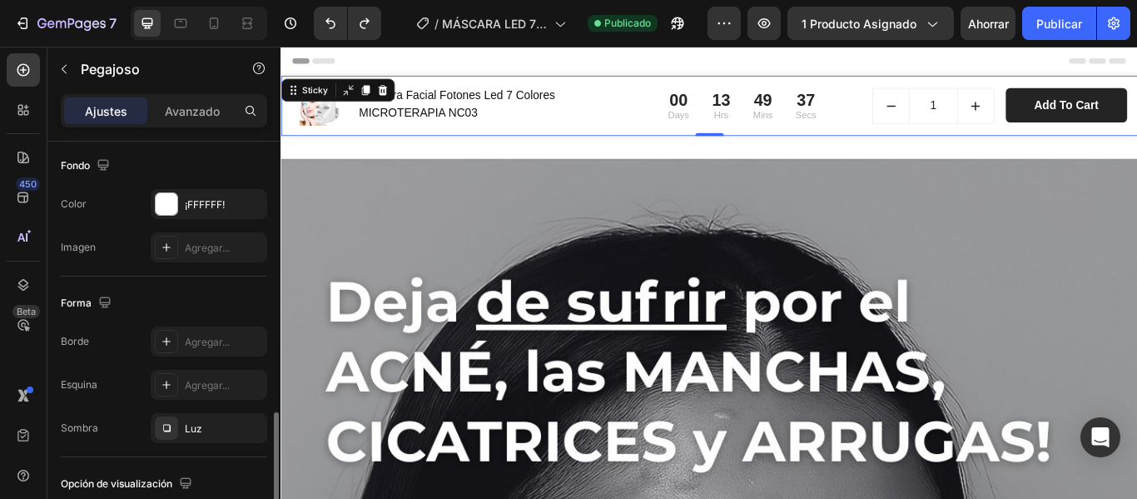
scroll to position [350, 0]
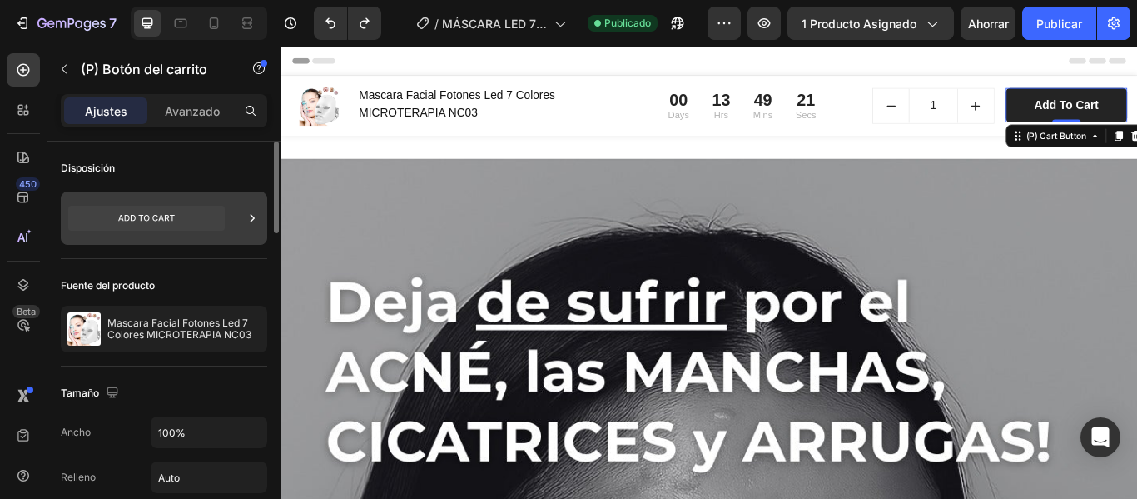
click at [256, 221] on icon at bounding box center [252, 218] width 17 height 17
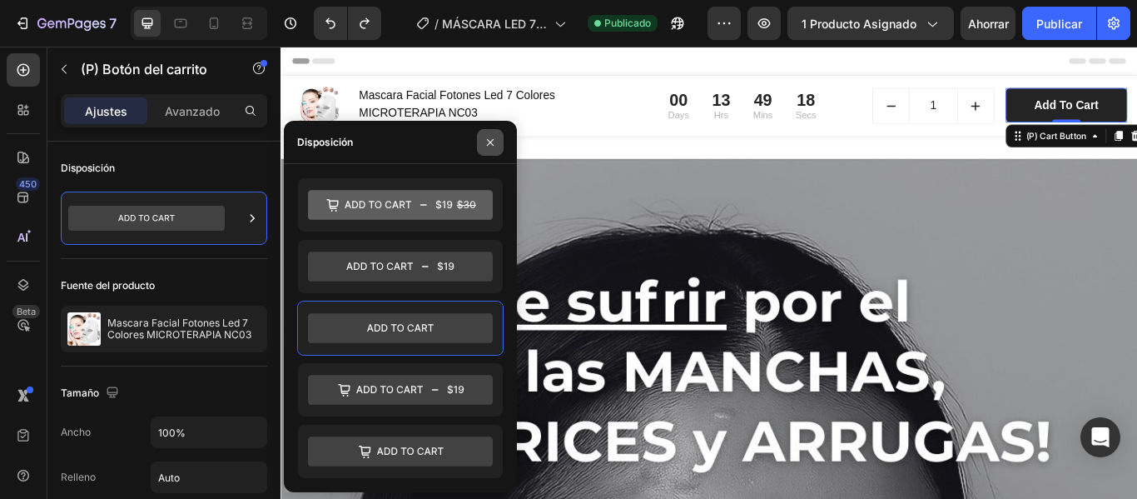
click at [492, 137] on icon "button" at bounding box center [490, 142] width 13 height 13
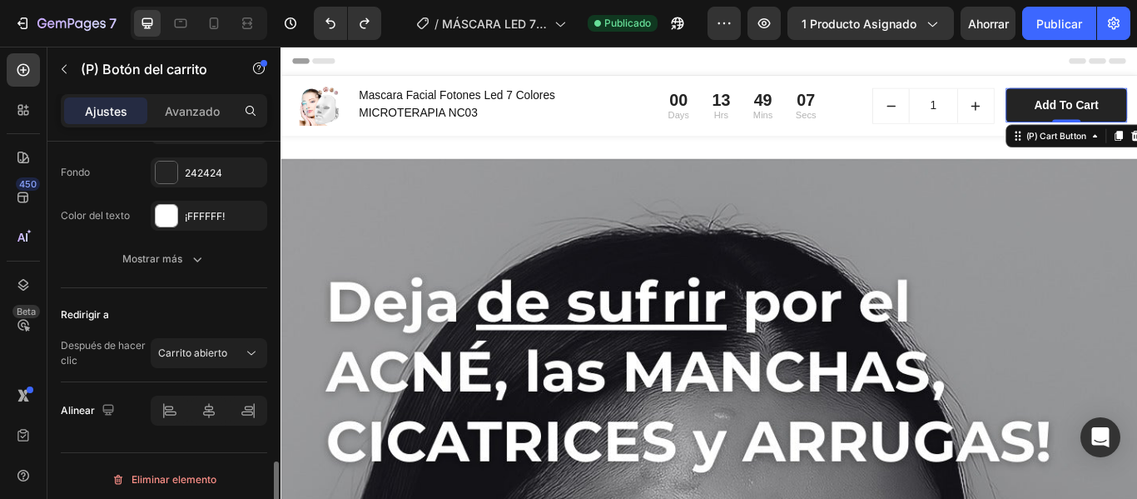
scroll to position [1379, 0]
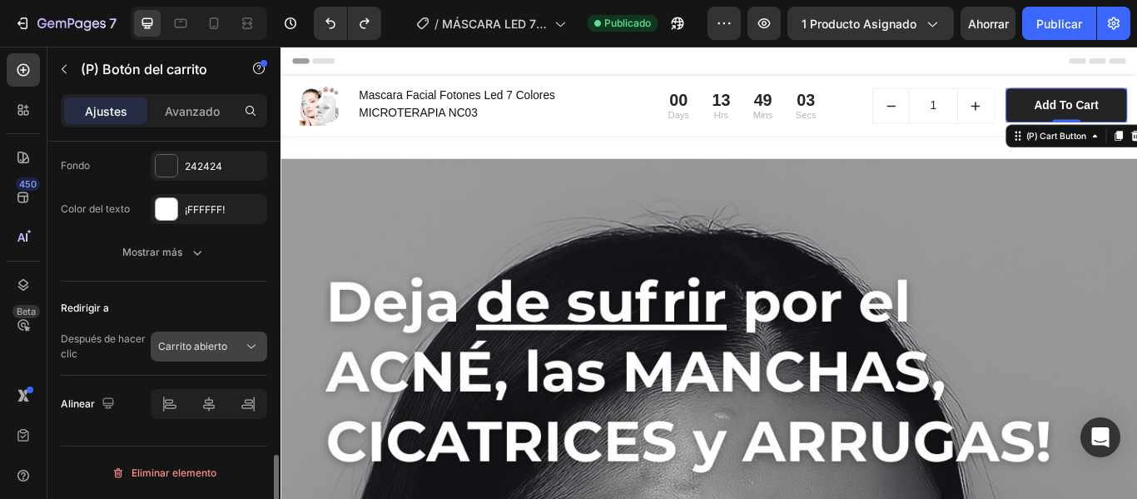
click at [256, 345] on icon at bounding box center [251, 346] width 17 height 17
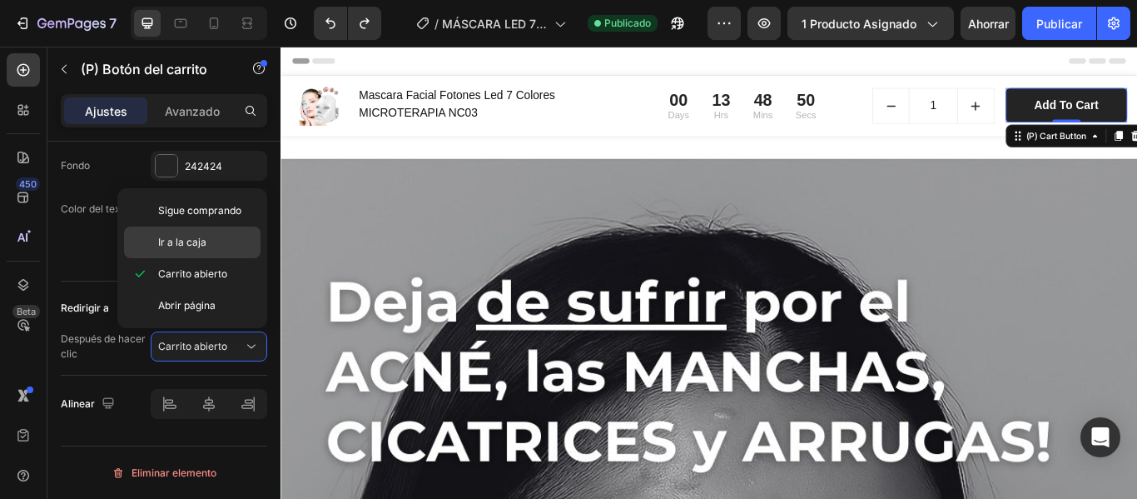
click at [188, 238] on font "Ir a la caja" at bounding box center [182, 242] width 48 height 12
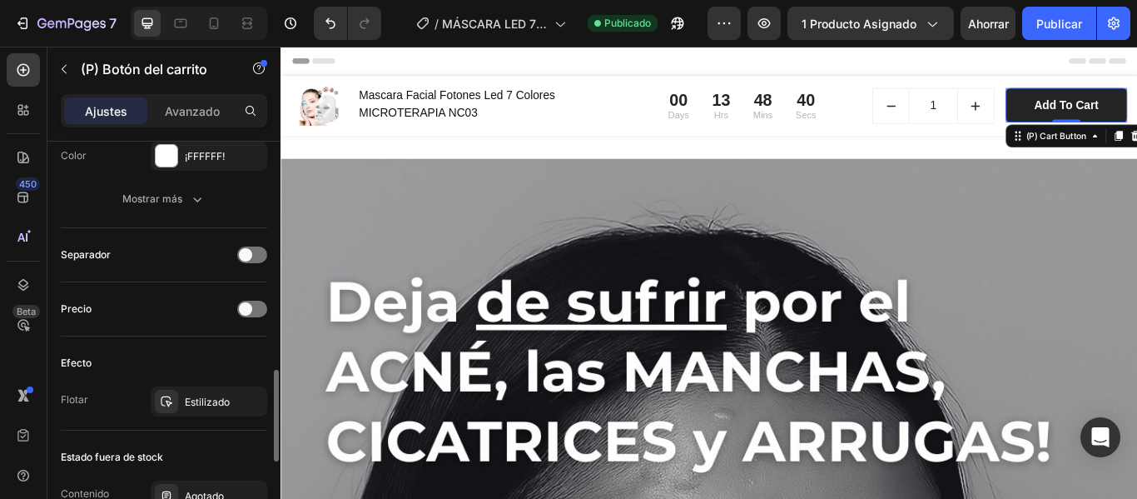
scroll to position [1006, 0]
click at [260, 311] on div at bounding box center [252, 309] width 30 height 17
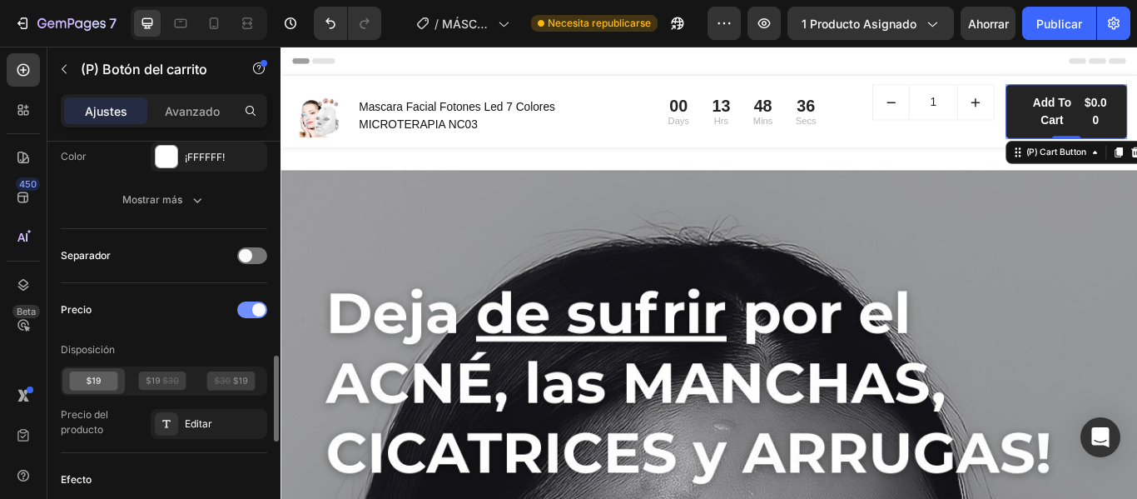
click at [240, 308] on div at bounding box center [252, 309] width 30 height 17
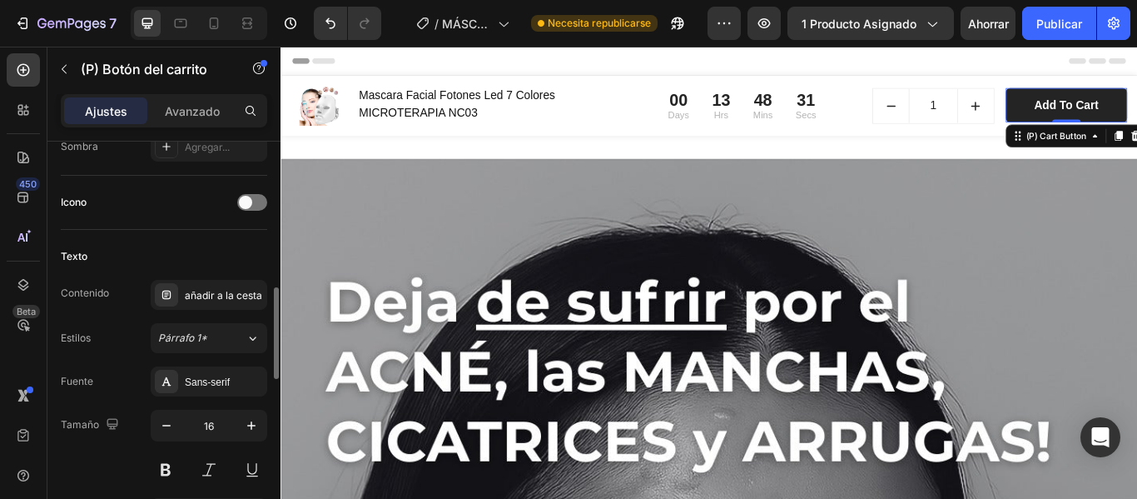
scroll to position [647, 0]
click at [191, 300] on font "añadir a la cesta" at bounding box center [223, 297] width 77 height 12
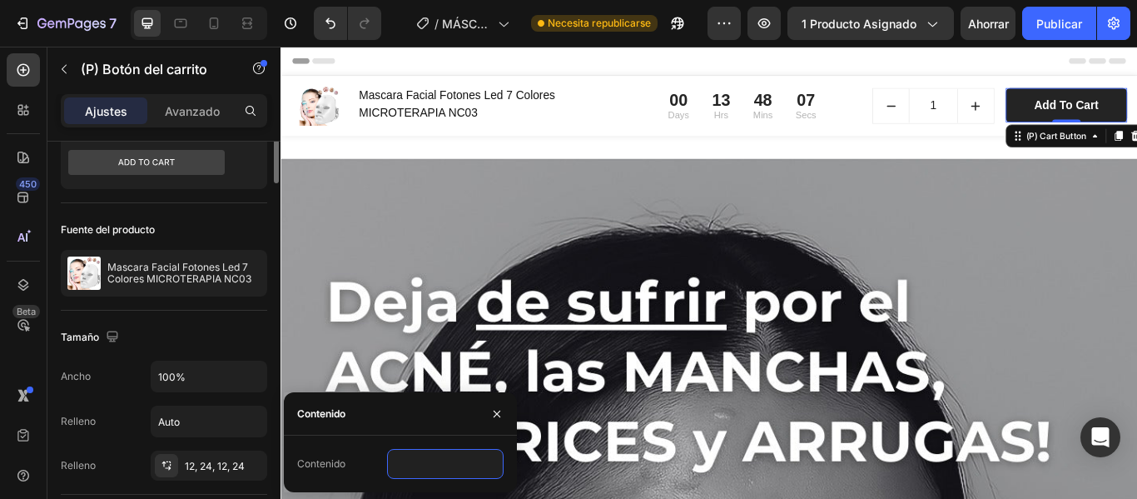
scroll to position [0, 0]
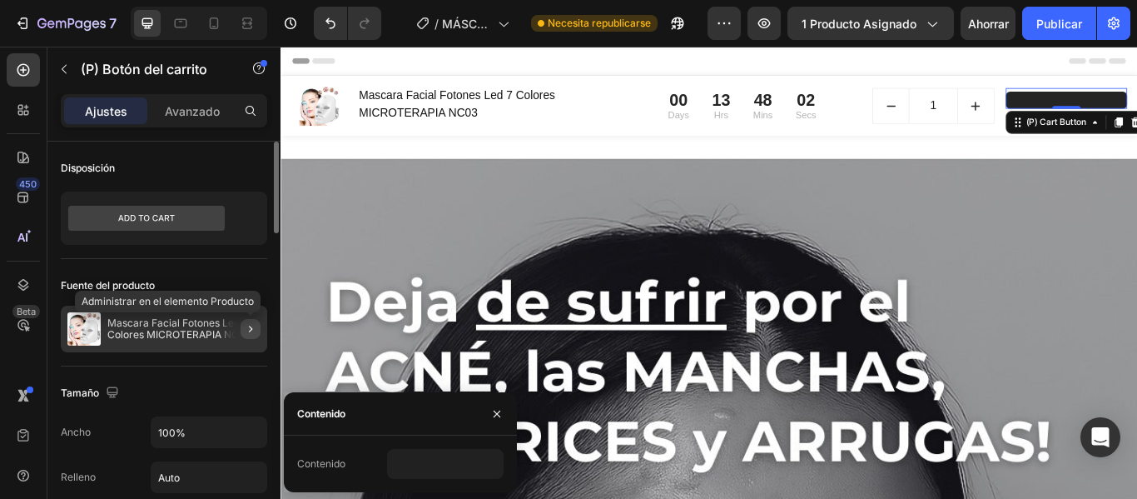
click at [251, 326] on icon "button" at bounding box center [250, 328] width 13 height 13
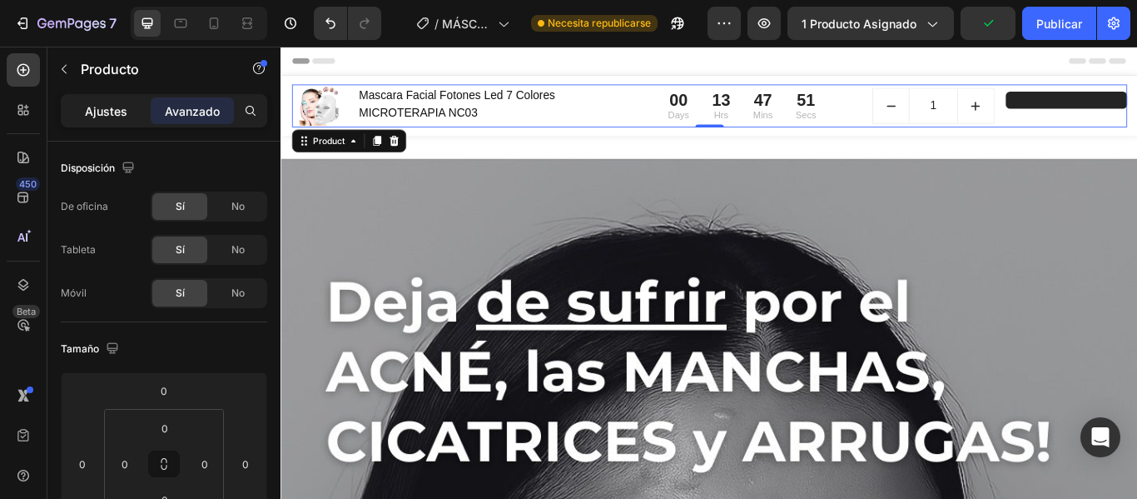
click at [104, 112] on font "Ajustes" at bounding box center [106, 111] width 42 height 14
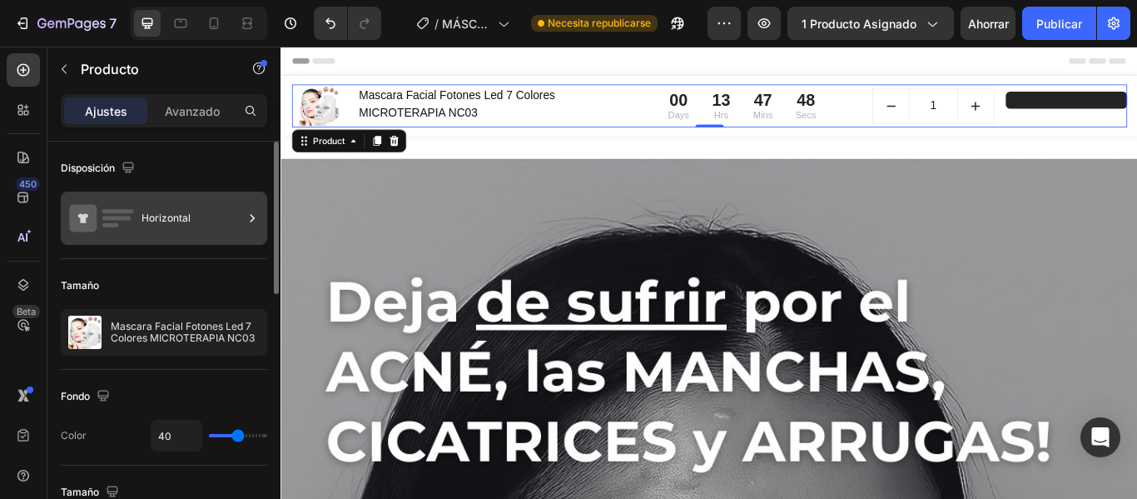
click at [161, 212] on font "Horizontal" at bounding box center [166, 217] width 49 height 12
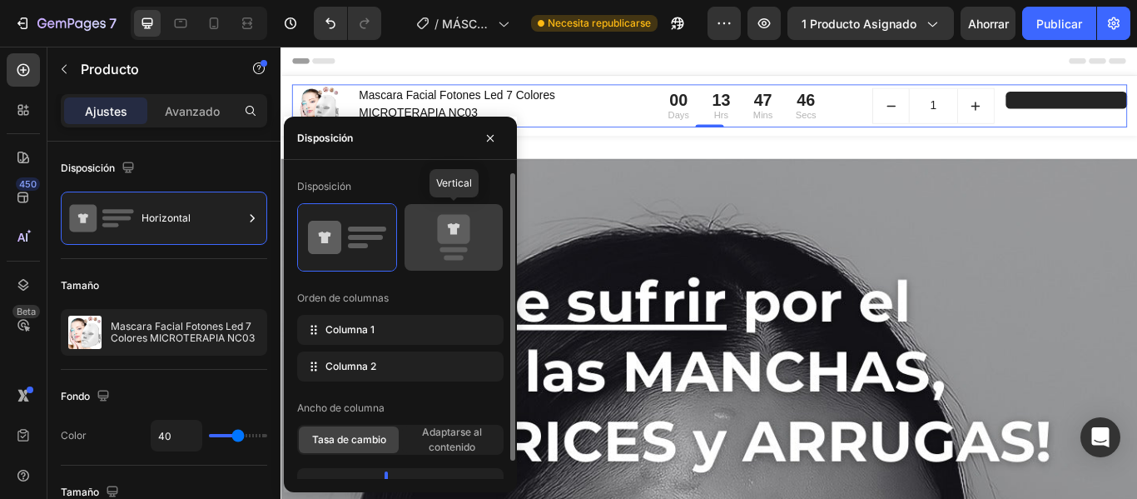
click at [454, 234] on icon at bounding box center [454, 229] width 12 height 12
type input "0"
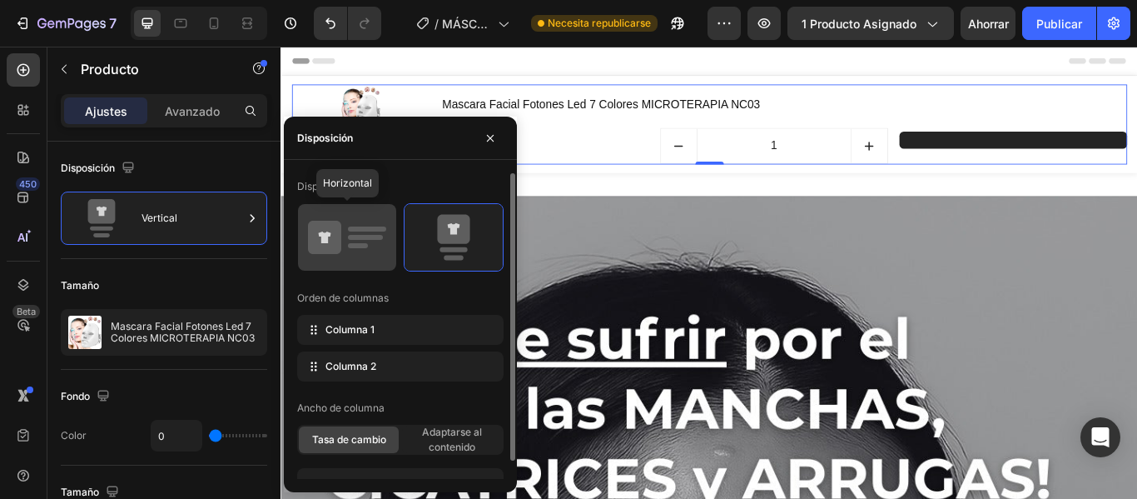
click at [383, 251] on icon at bounding box center [347, 237] width 78 height 47
type input "40"
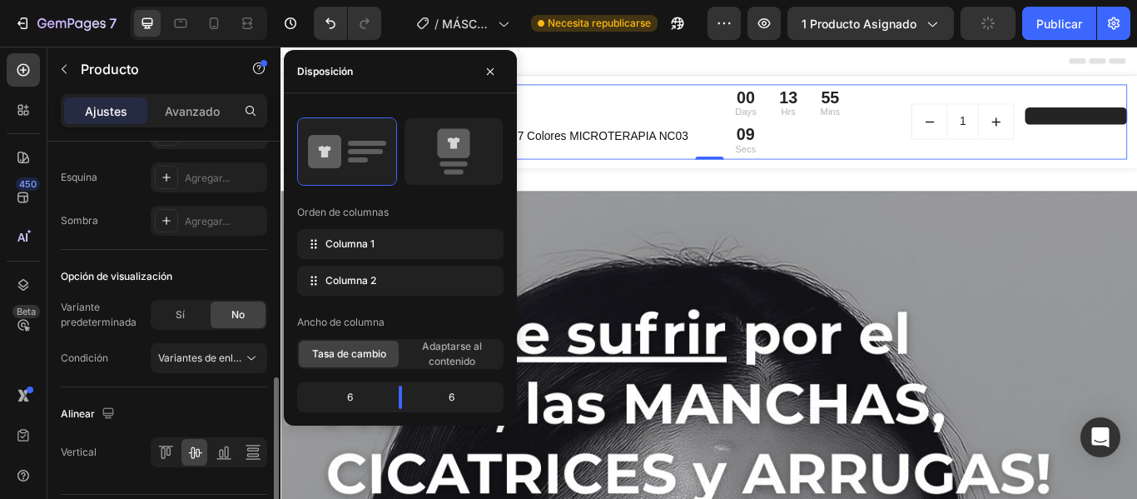
scroll to position [630, 0]
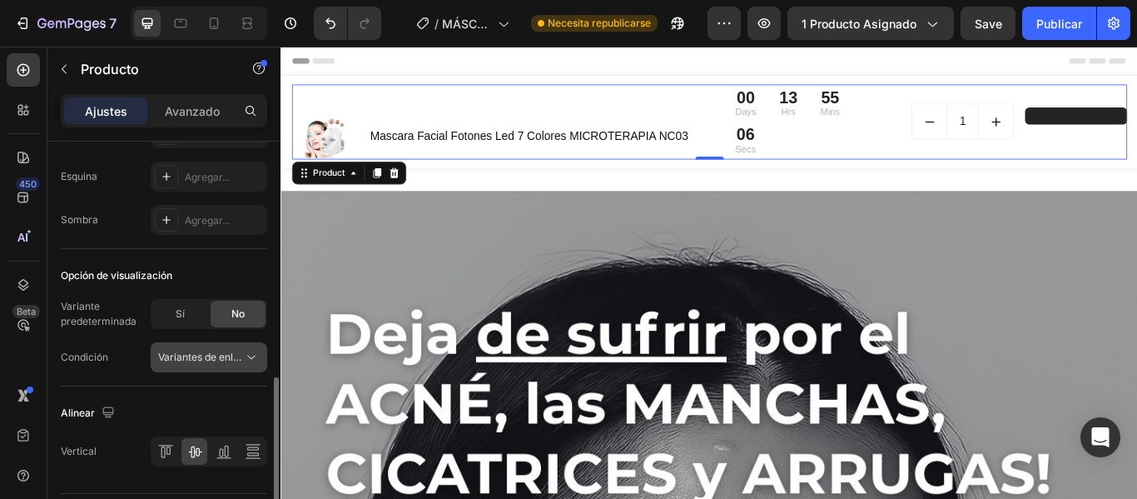
click at [251, 350] on icon at bounding box center [251, 357] width 17 height 17
click at [244, 269] on div "Opción de visualización" at bounding box center [164, 275] width 206 height 27
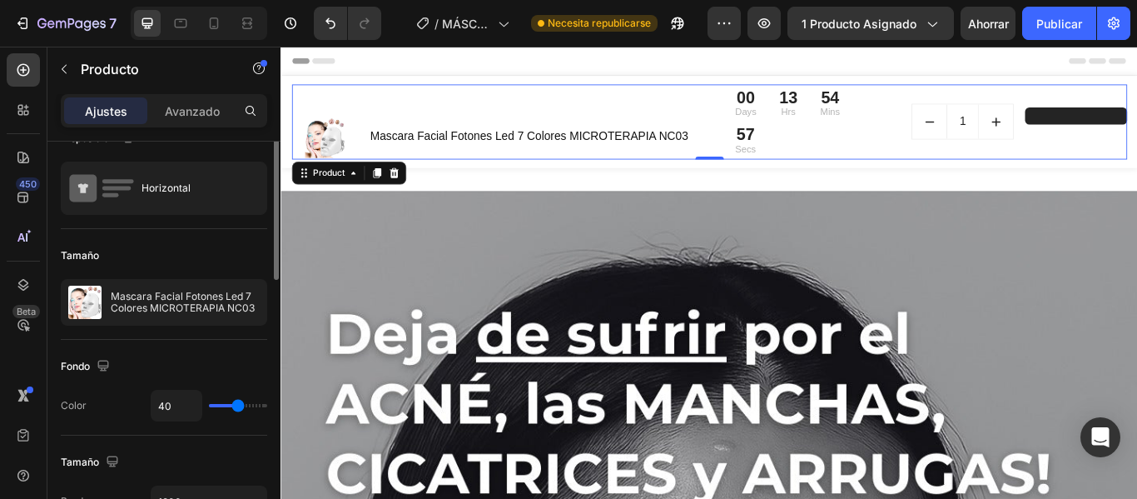
scroll to position [0, 0]
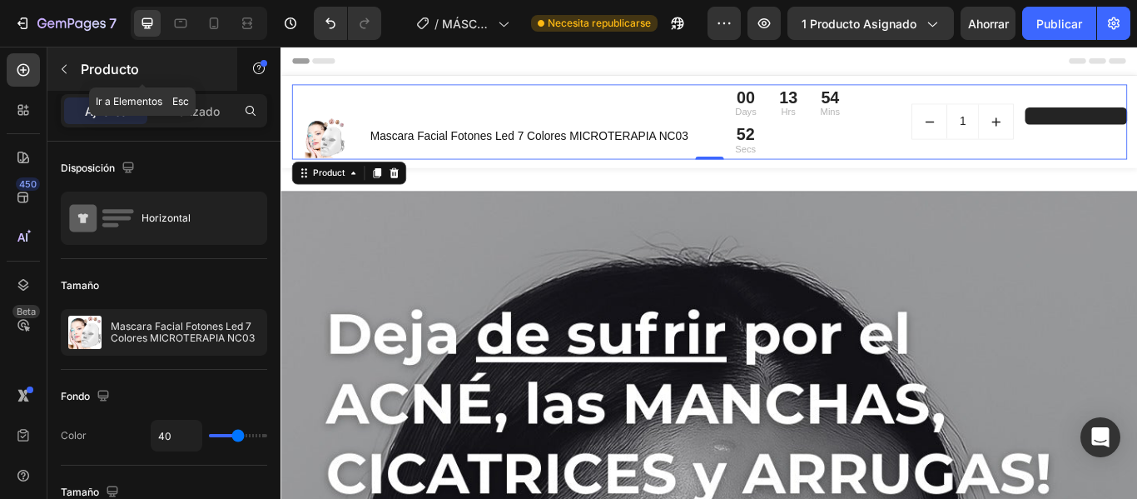
click at [72, 67] on button "button" at bounding box center [64, 69] width 27 height 27
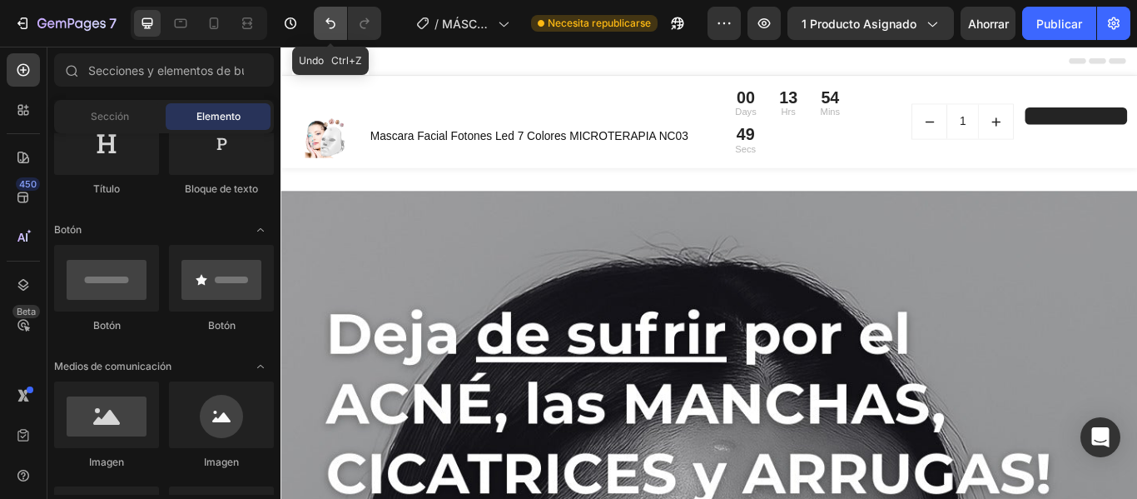
click at [329, 16] on icon "Deshacer/Rehacer" at bounding box center [330, 23] width 17 height 17
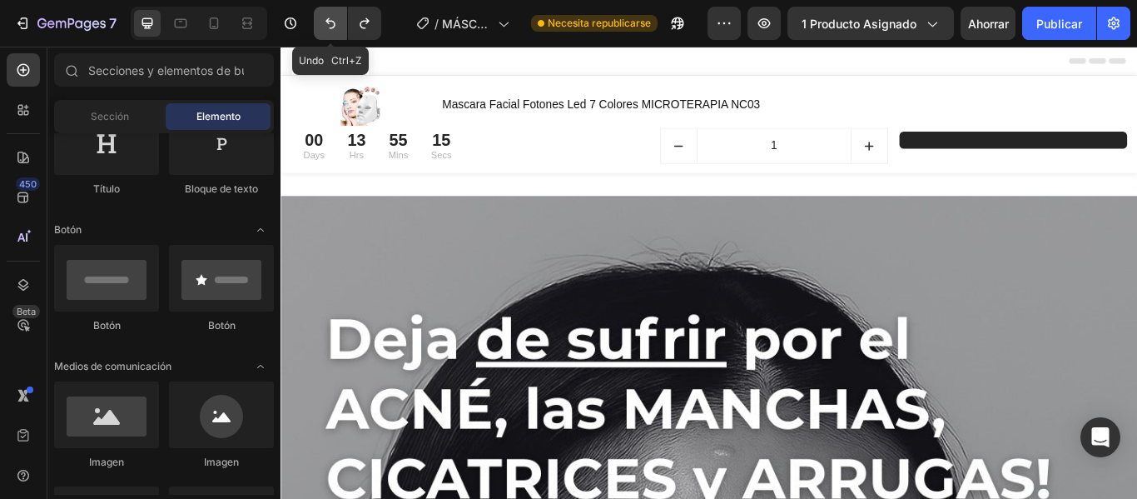
click at [329, 16] on icon "Deshacer/Rehacer" at bounding box center [330, 23] width 17 height 17
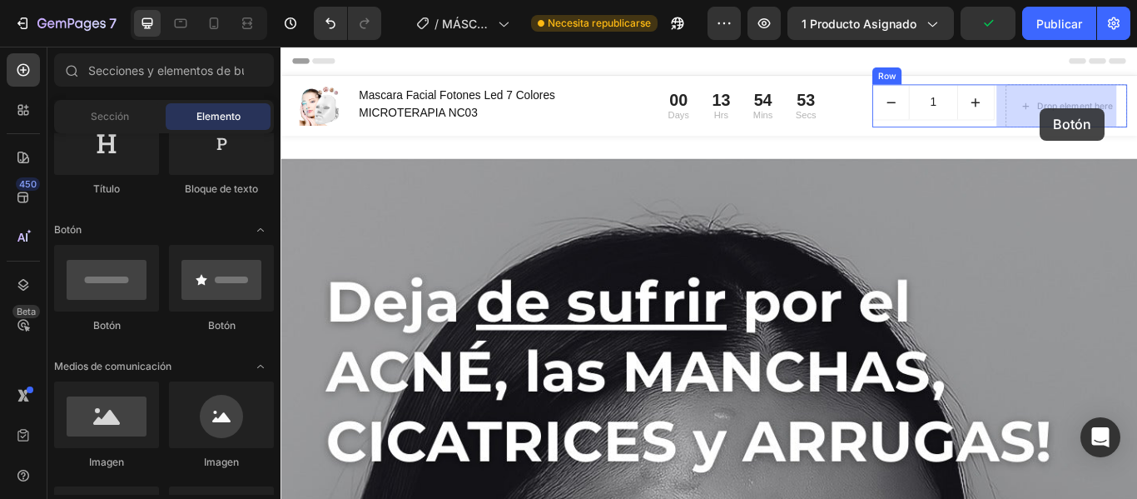
drag, startPoint x: 405, startPoint y: 336, endPoint x: 1166, endPoint y: 118, distance: 792.1
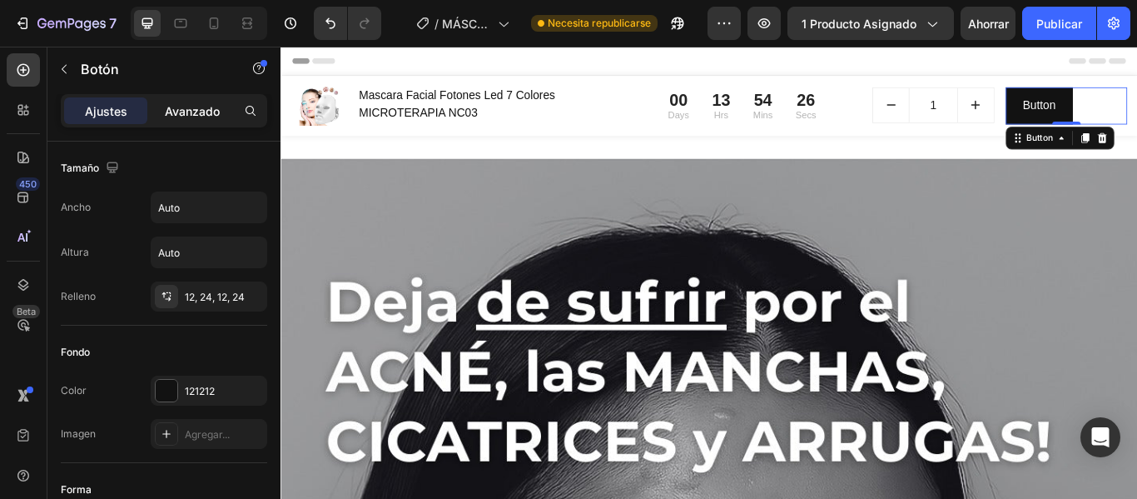
click at [195, 108] on font "Avanzado" at bounding box center [192, 111] width 55 height 14
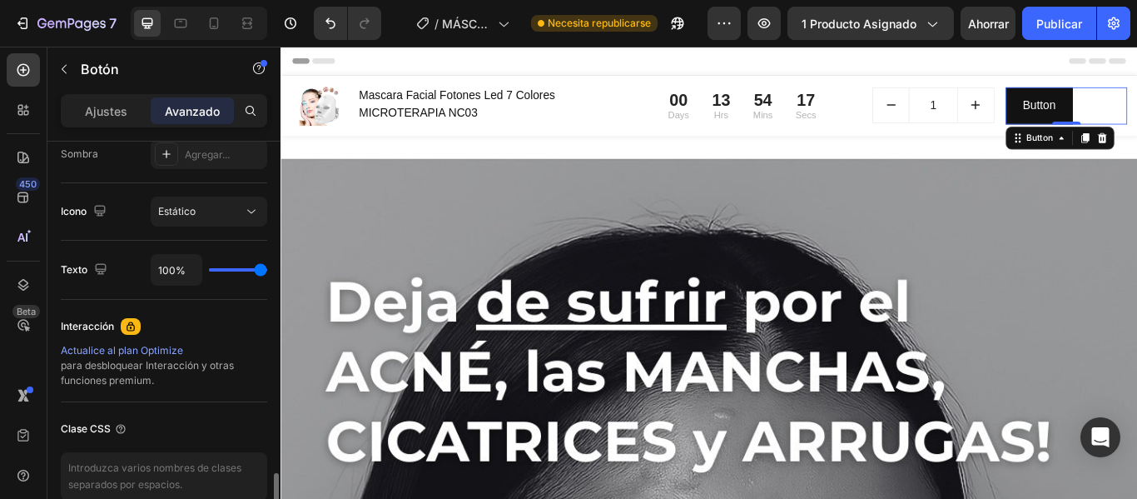
scroll to position [649, 0]
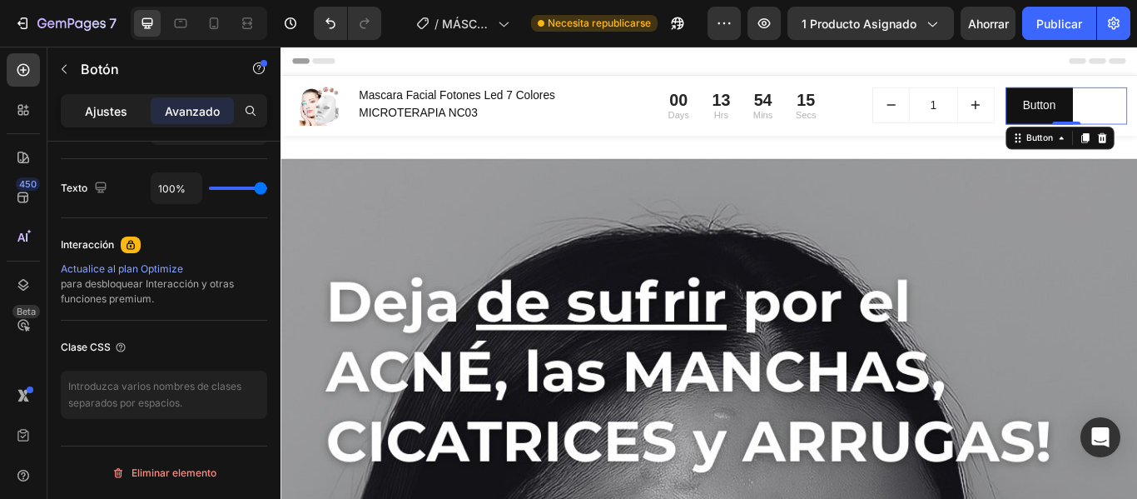
click at [107, 122] on div "Ajustes" at bounding box center [105, 110] width 83 height 27
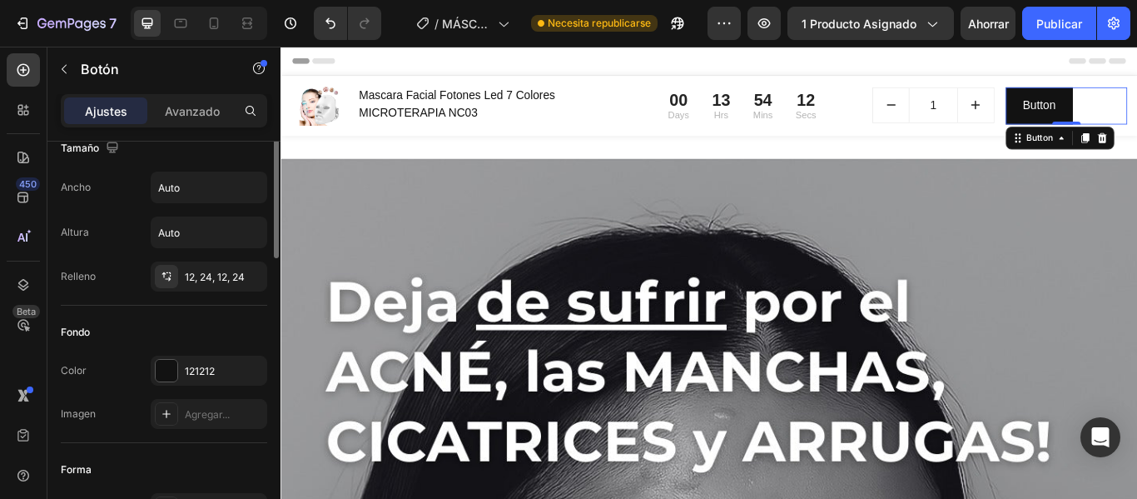
scroll to position [0, 0]
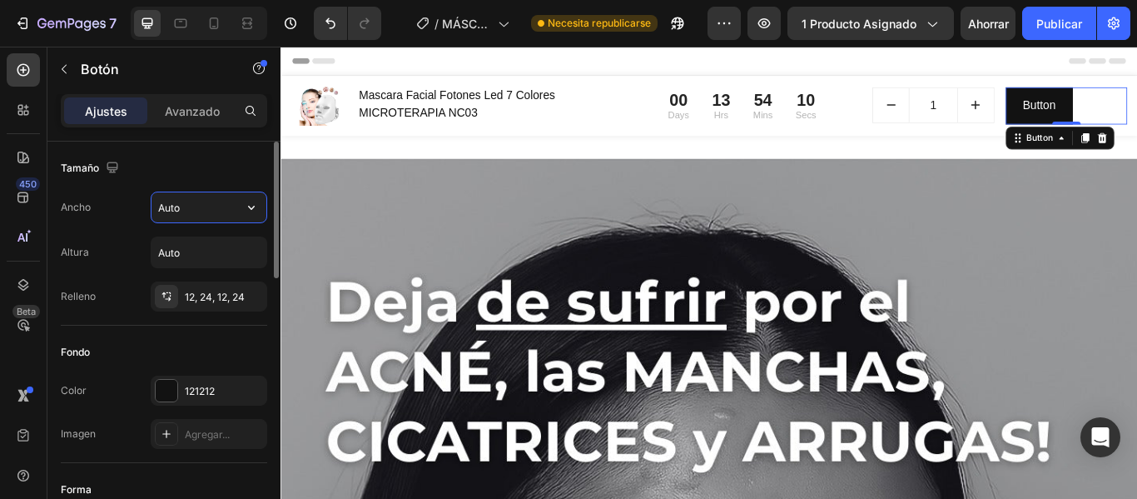
click at [204, 206] on input "Auto" at bounding box center [209, 207] width 115 height 30
click at [248, 204] on icon "button" at bounding box center [251, 207] width 17 height 17
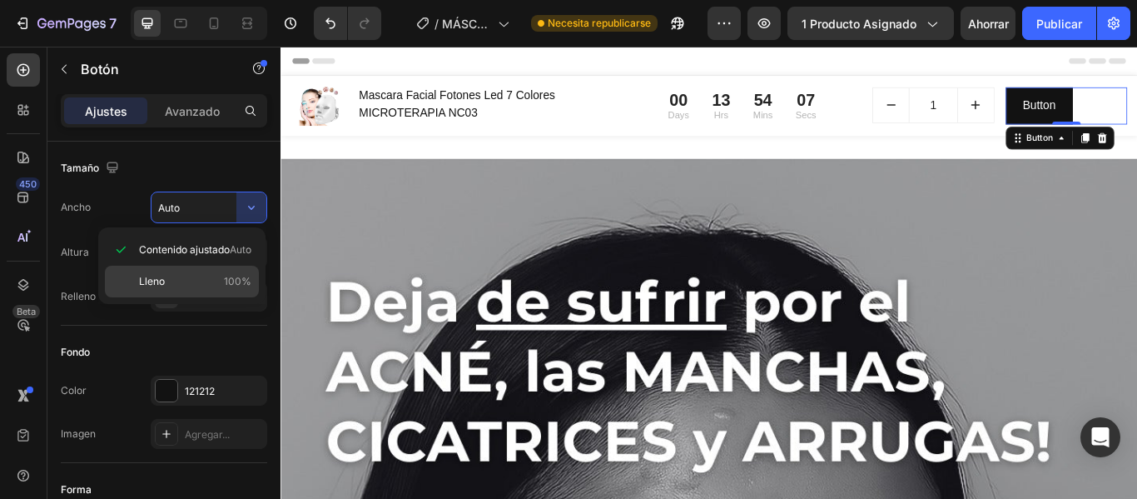
click at [208, 271] on div "Lleno 100%" at bounding box center [182, 282] width 154 height 32
type input "100%"
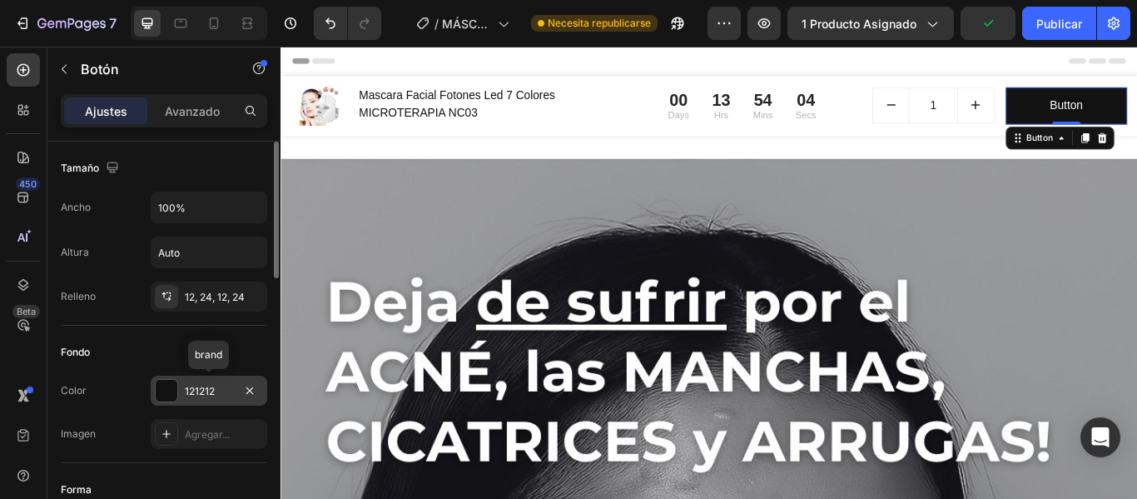
click at [168, 394] on div at bounding box center [167, 391] width 22 height 22
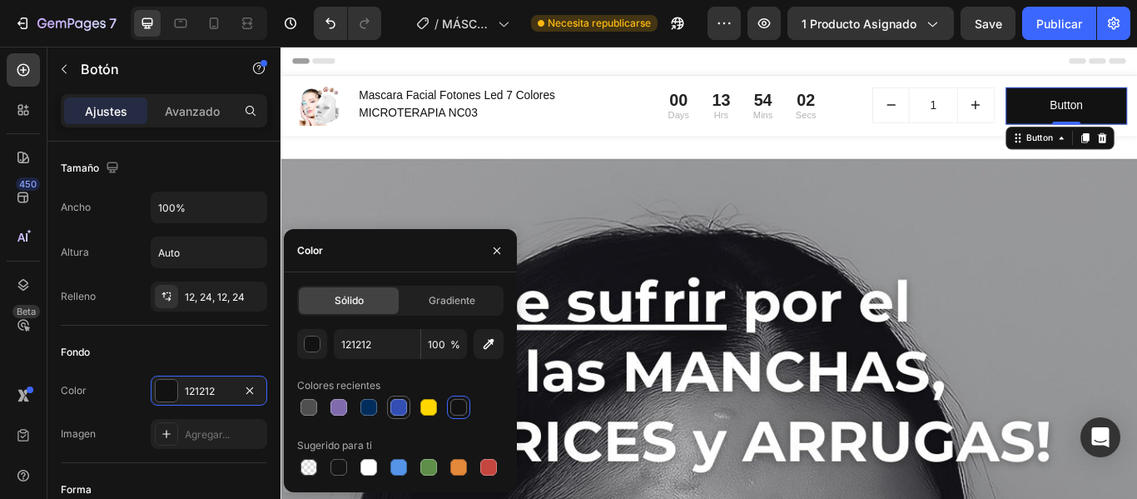
click at [393, 408] on div at bounding box center [398, 407] width 17 height 17
type input "334FB4"
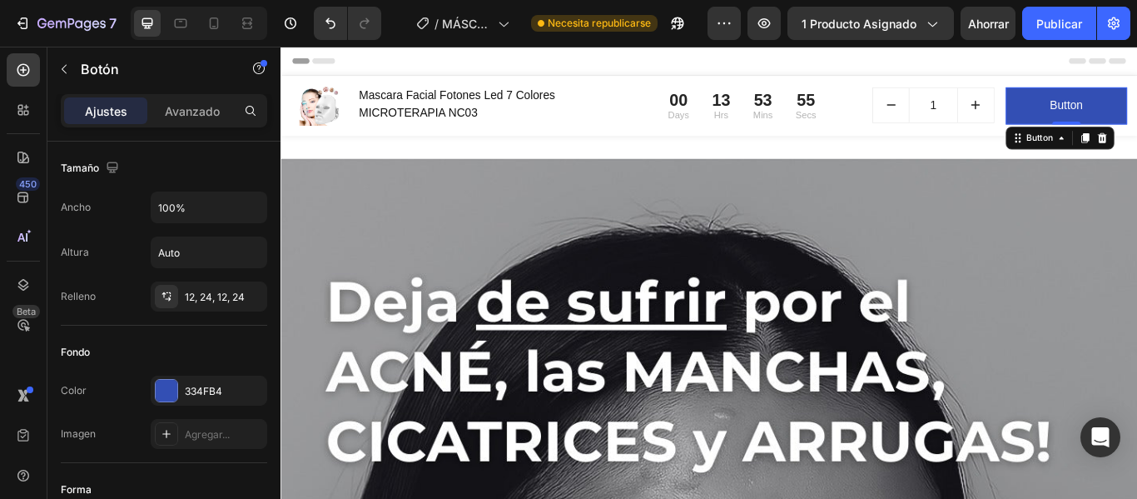
click at [211, 95] on div "Ajustes Avanzado" at bounding box center [164, 110] width 206 height 33
click at [208, 106] on font "Avanzado" at bounding box center [192, 111] width 55 height 14
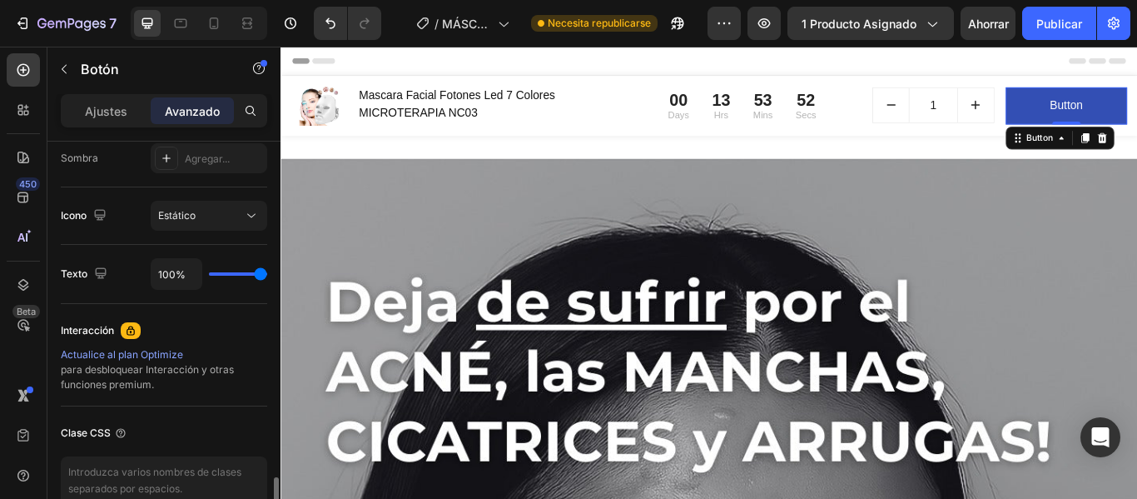
scroll to position [649, 0]
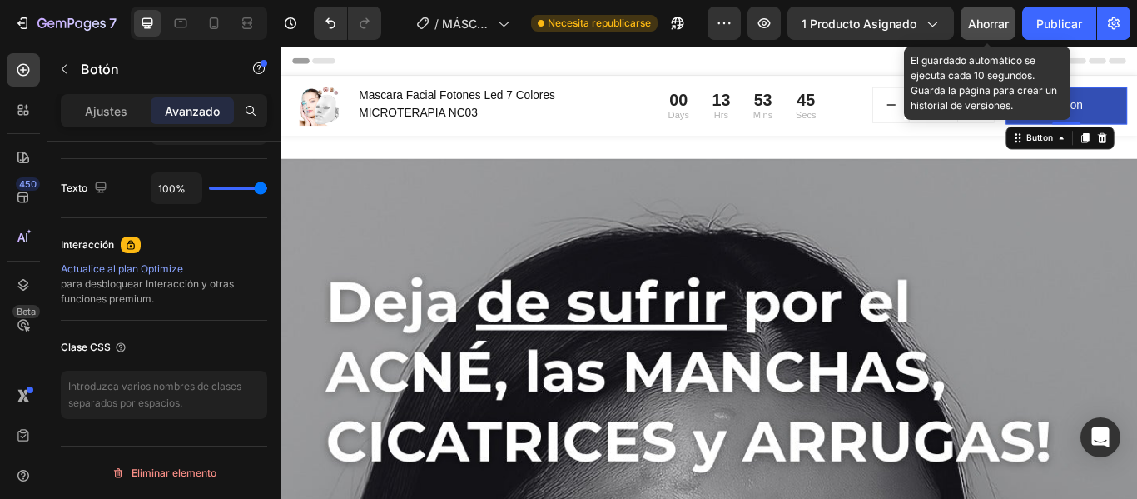
click at [992, 25] on font "Ahorrar" at bounding box center [988, 24] width 41 height 14
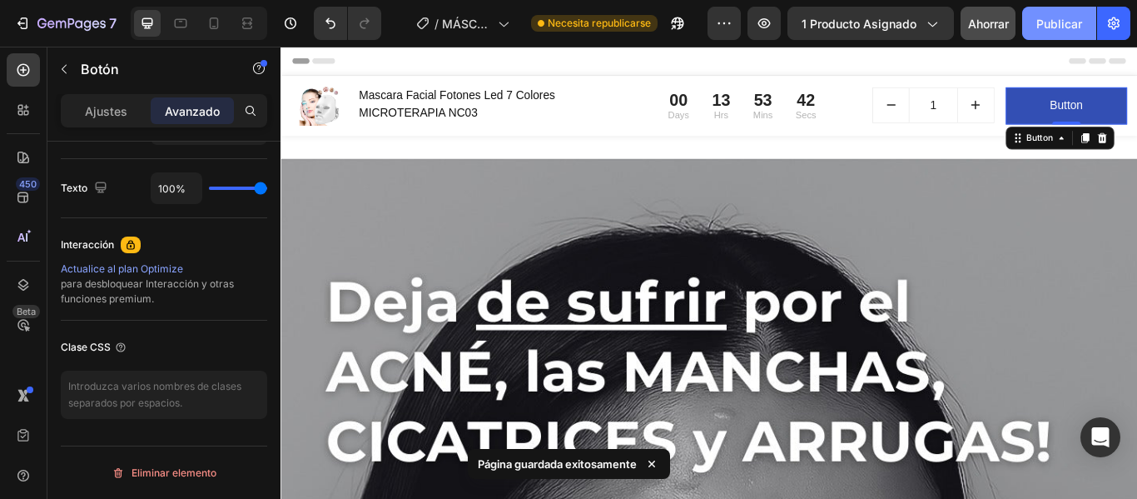
click at [1056, 17] on font "Publicar" at bounding box center [1059, 24] width 46 height 14
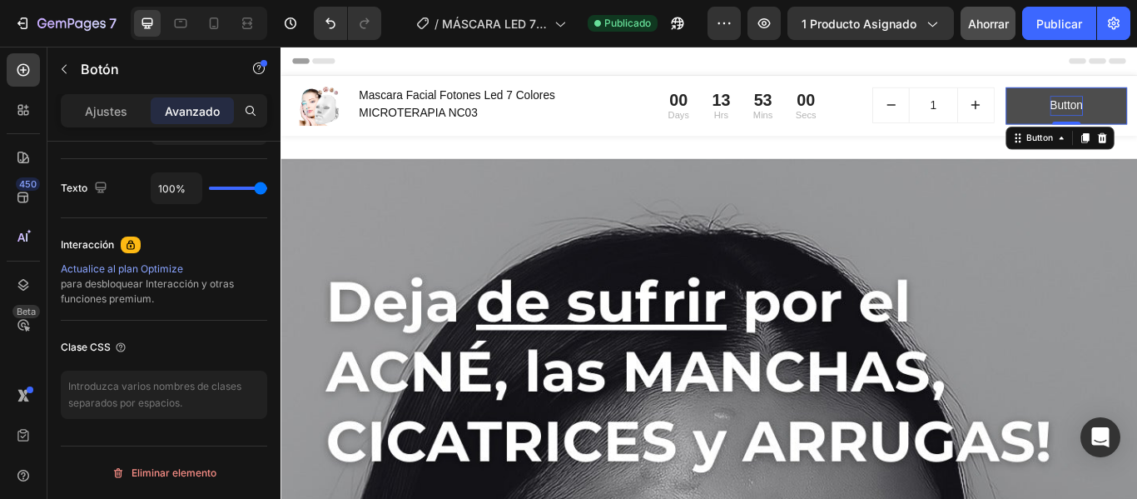
drag, startPoint x: 1173, startPoint y: 115, endPoint x: 1185, endPoint y: 102, distance: 17.1
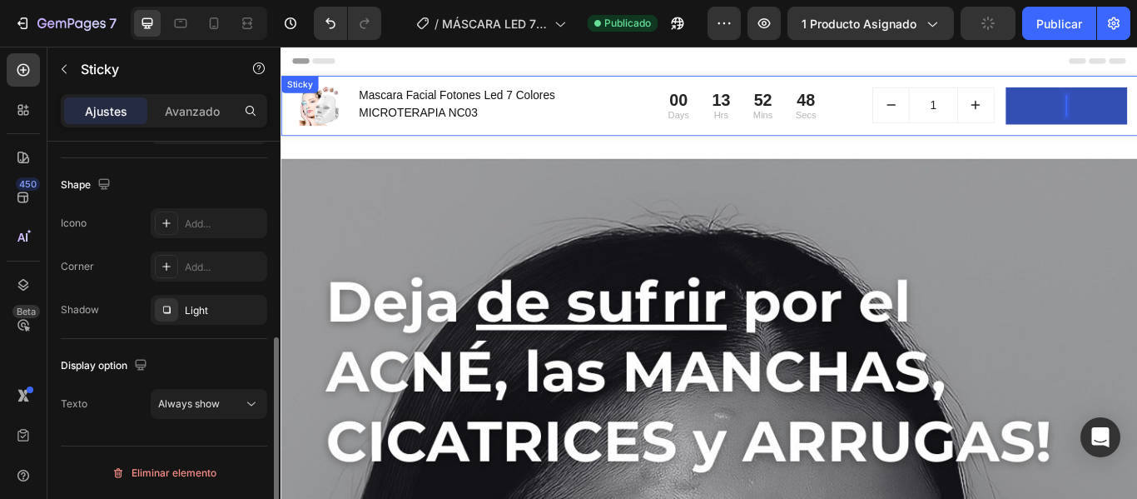
click at [1136, 143] on div "(P) Images & Gallery Mascara Facial Fotones Led 7 Colores MICROTERAPIA NC03 (P)…" at bounding box center [780, 116] width 999 height 70
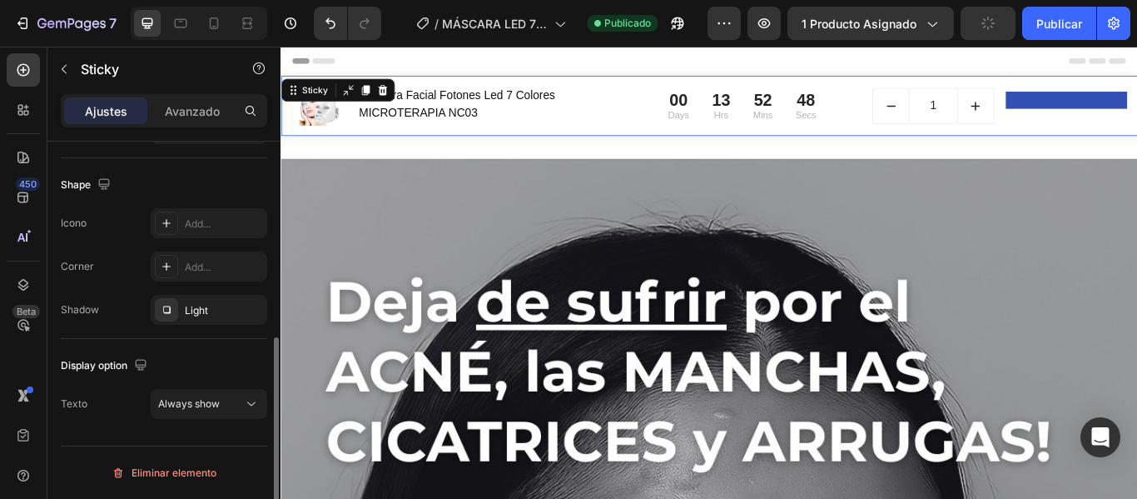
scroll to position [0, 0]
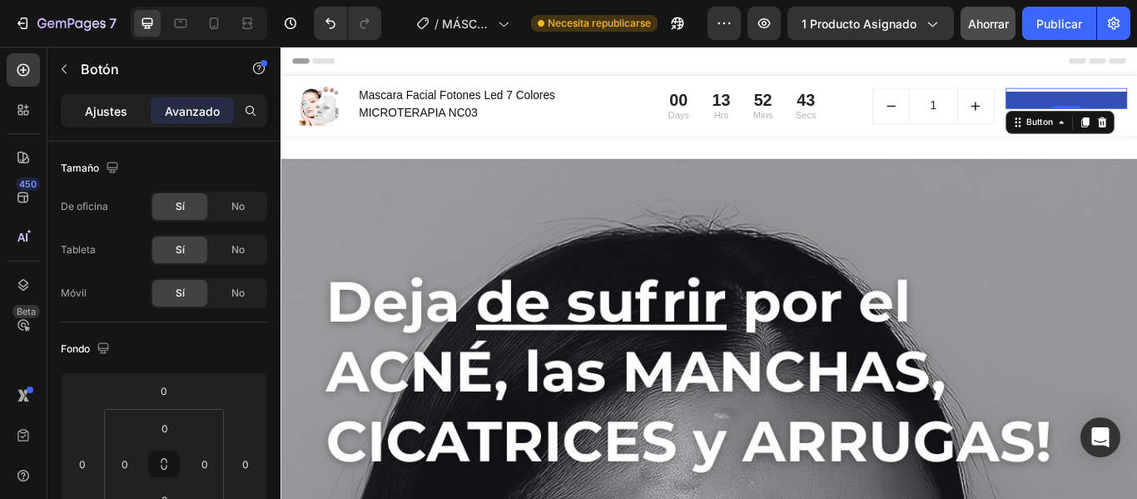
click at [121, 117] on font "Ajustes" at bounding box center [106, 111] width 42 height 14
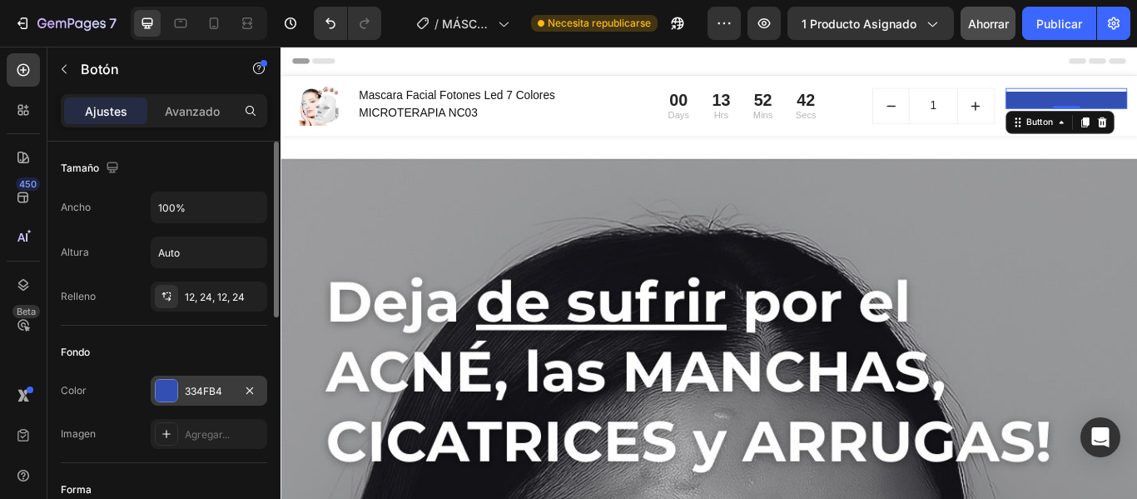
click at [152, 390] on div "334FB4" at bounding box center [209, 390] width 117 height 30
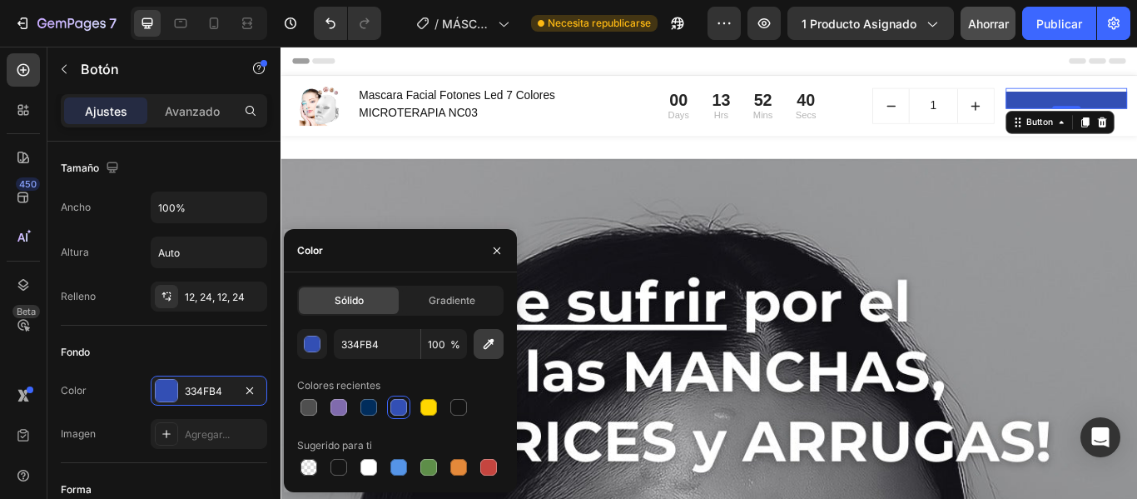
click at [492, 343] on icon "button" at bounding box center [489, 344] width 11 height 11
type input "FFFFFF"
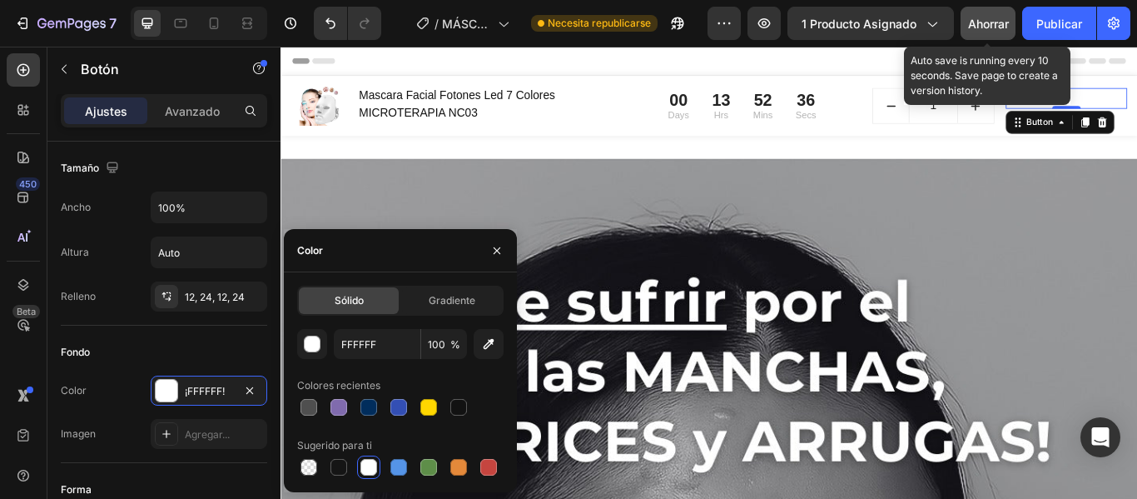
click at [995, 29] on font "Ahorrar" at bounding box center [988, 24] width 41 height 14
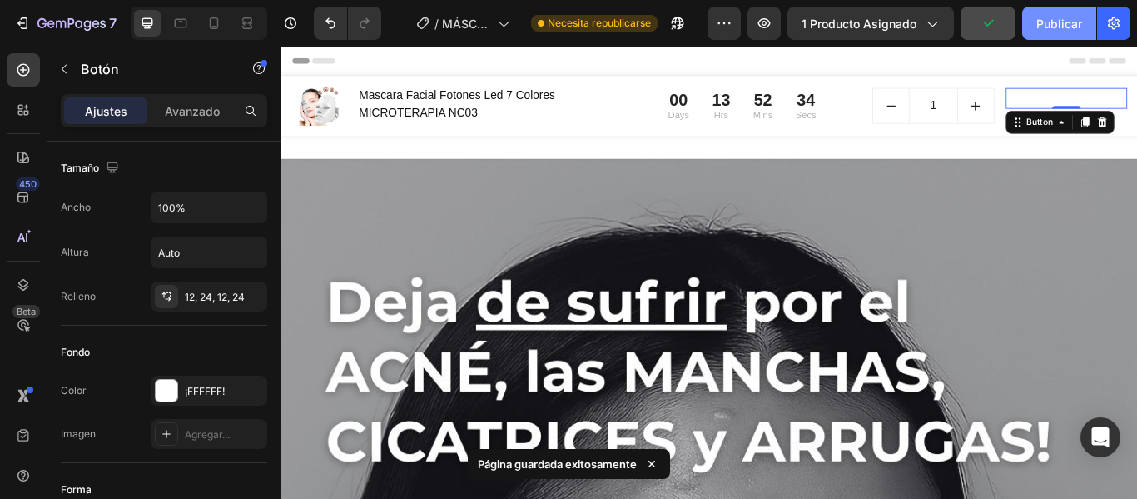
click at [1052, 36] on button "Publicar" at bounding box center [1059, 23] width 74 height 33
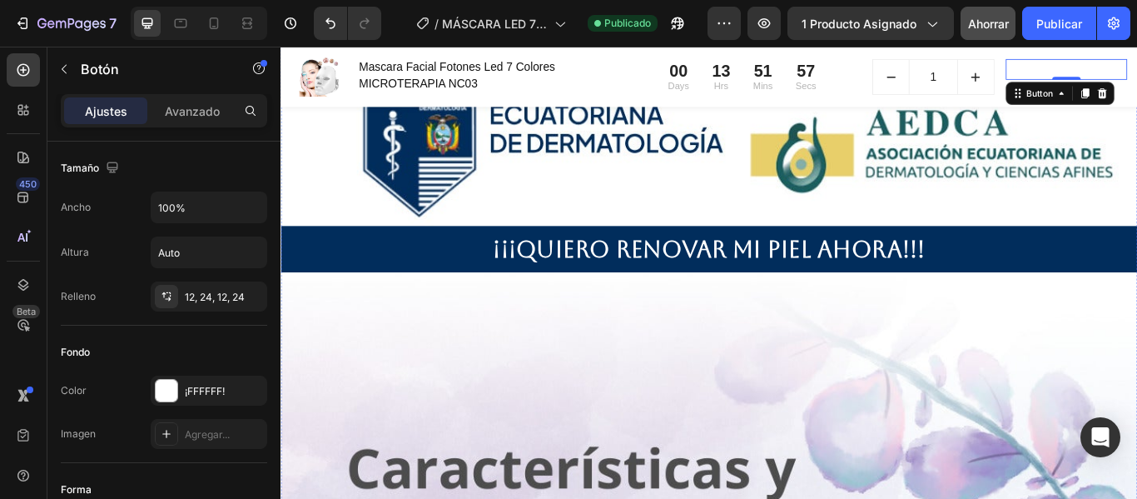
scroll to position [3473, 0]
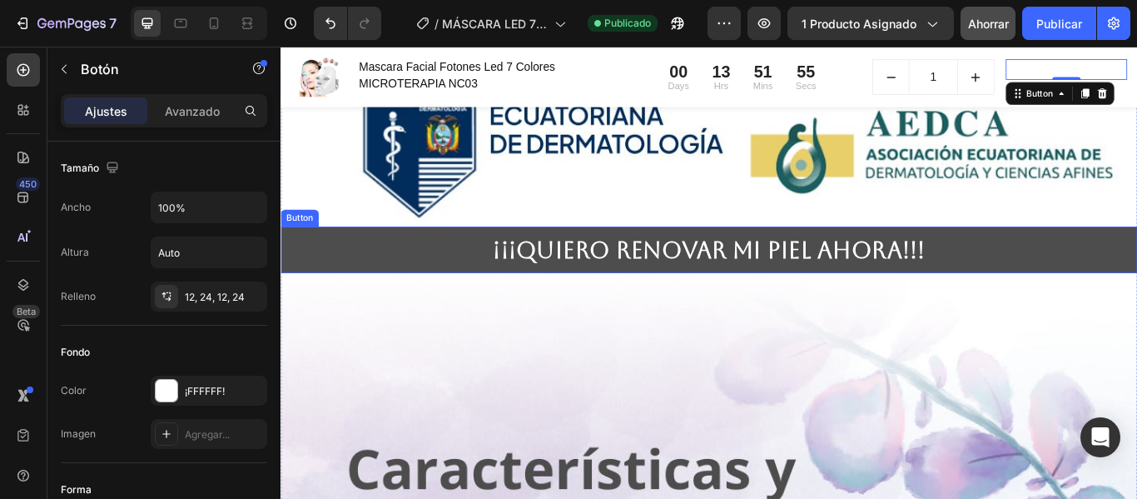
click at [1061, 256] on button "¡¡¡QUIERO RENOVAR MI PIEL AHORA!!!" at bounding box center [780, 283] width 999 height 55
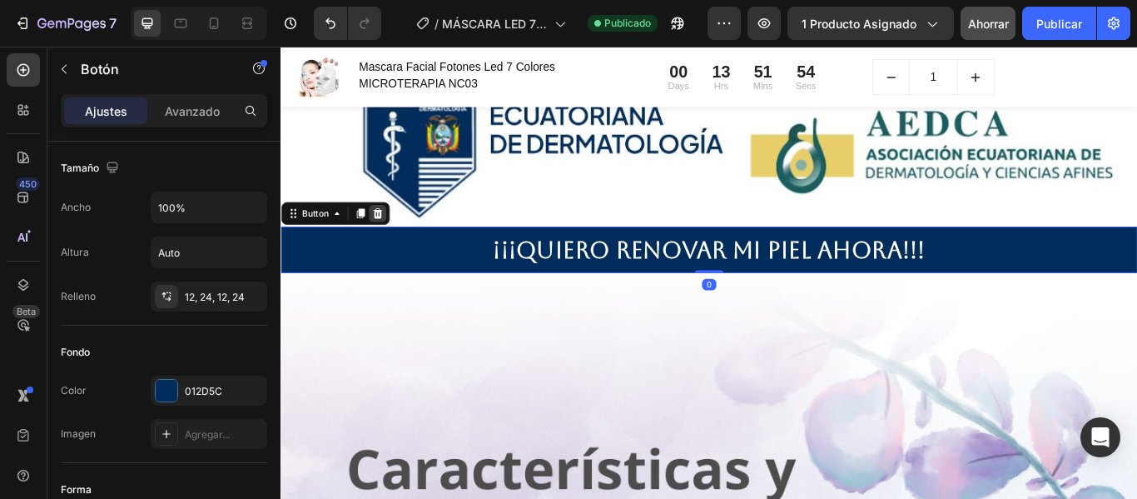
click at [396, 234] on icon at bounding box center [392, 240] width 13 height 13
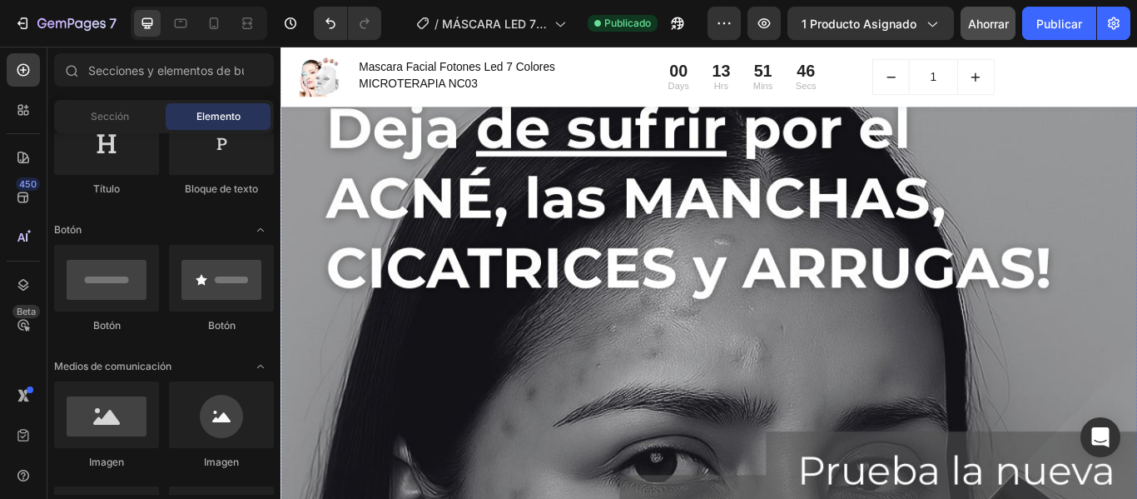
scroll to position [0, 0]
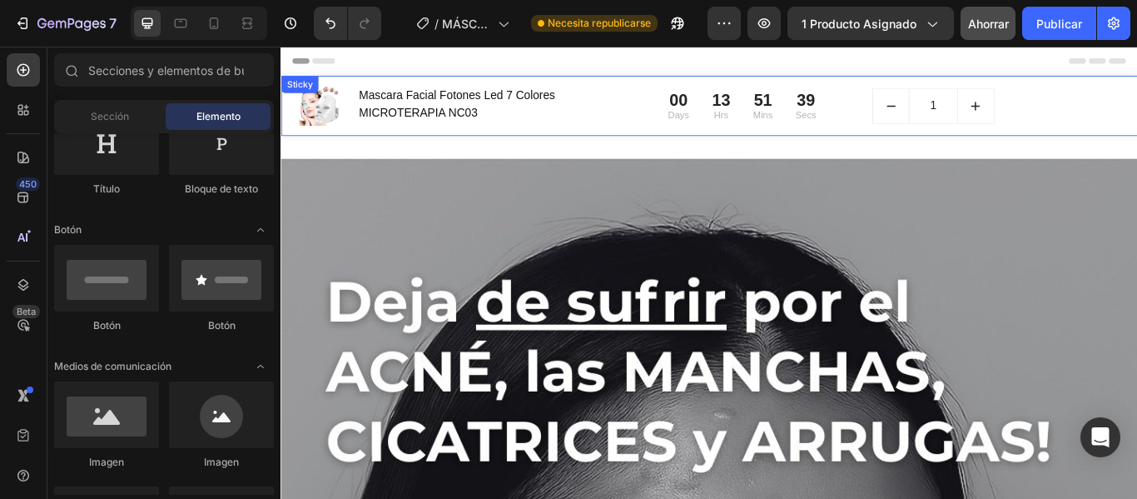
click at [1077, 85] on div "(P) Images & Gallery Mascara Facial Fotones Led 7 Colores MICROTERAPIA NC03 (P)…" at bounding box center [780, 116] width 999 height 70
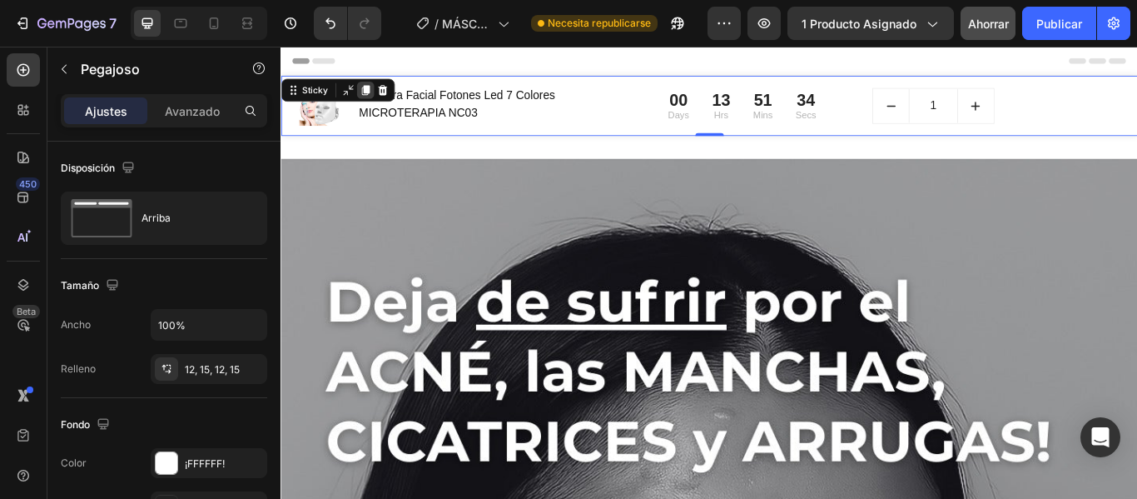
click at [376, 97] on icon at bounding box center [379, 98] width 9 height 12
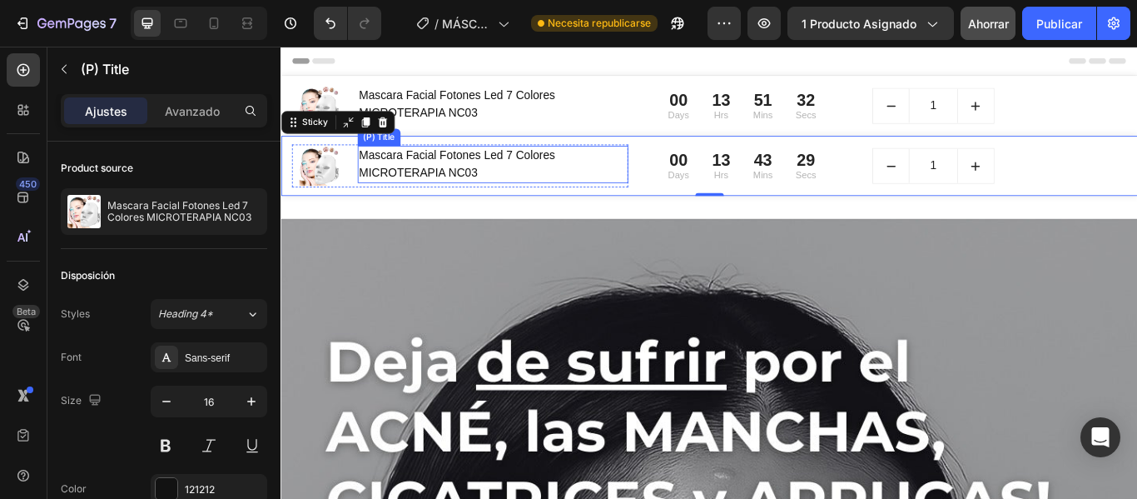
click at [565, 174] on h1 "Mascara Facial Fotones Led 7 Colores MICROTERAPIA NC03" at bounding box center [528, 183] width 316 height 43
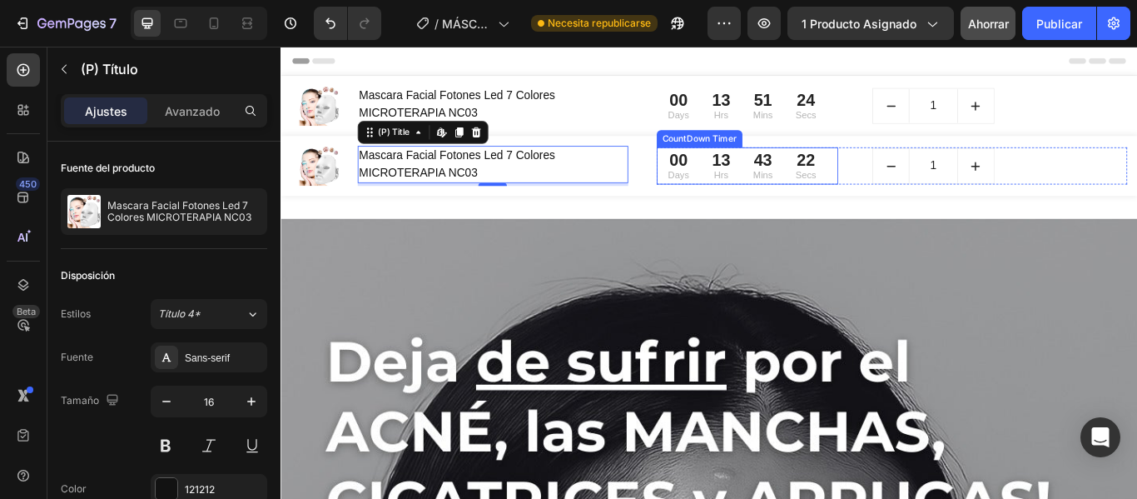
click at [818, 196] on div "43 Mins" at bounding box center [842, 185] width 49 height 43
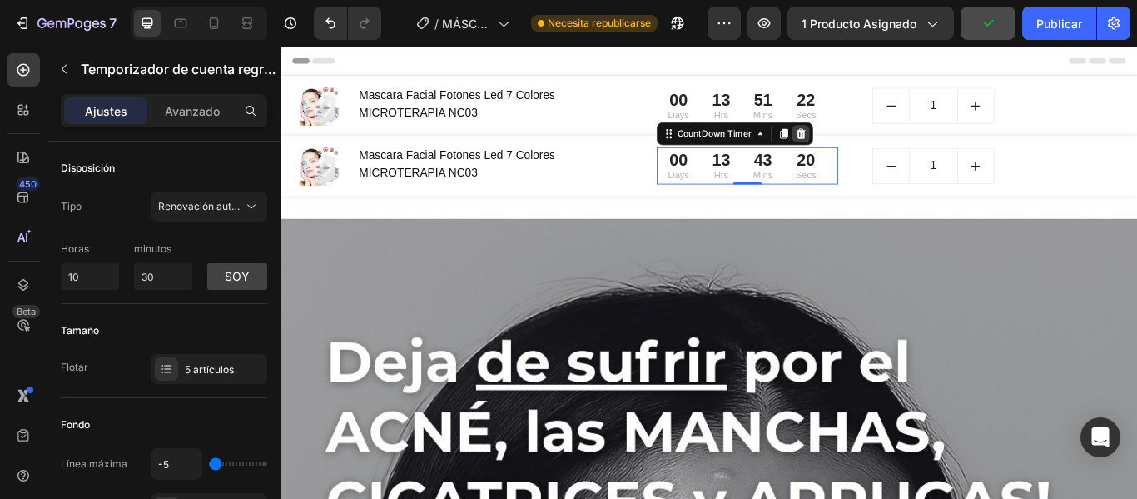
click at [885, 142] on icon at bounding box center [886, 148] width 13 height 13
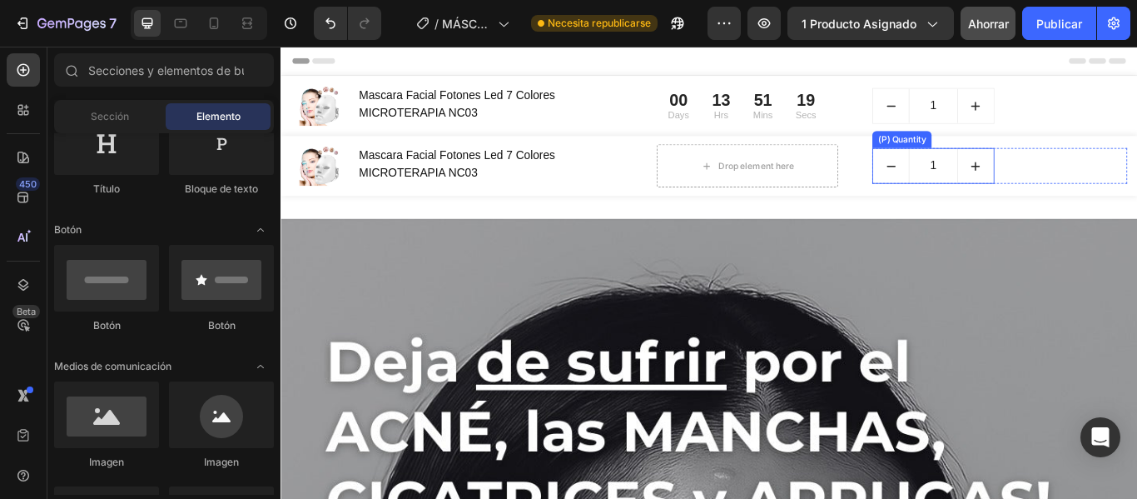
click at [1096, 197] on button "increment" at bounding box center [1091, 186] width 42 height 40
type input "2"
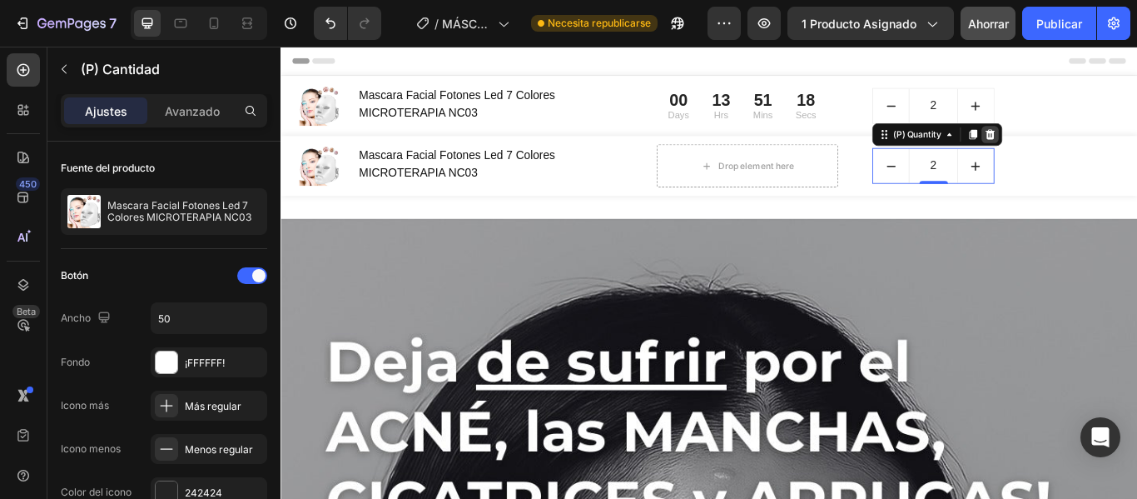
click at [1102, 147] on icon at bounding box center [1107, 149] width 11 height 12
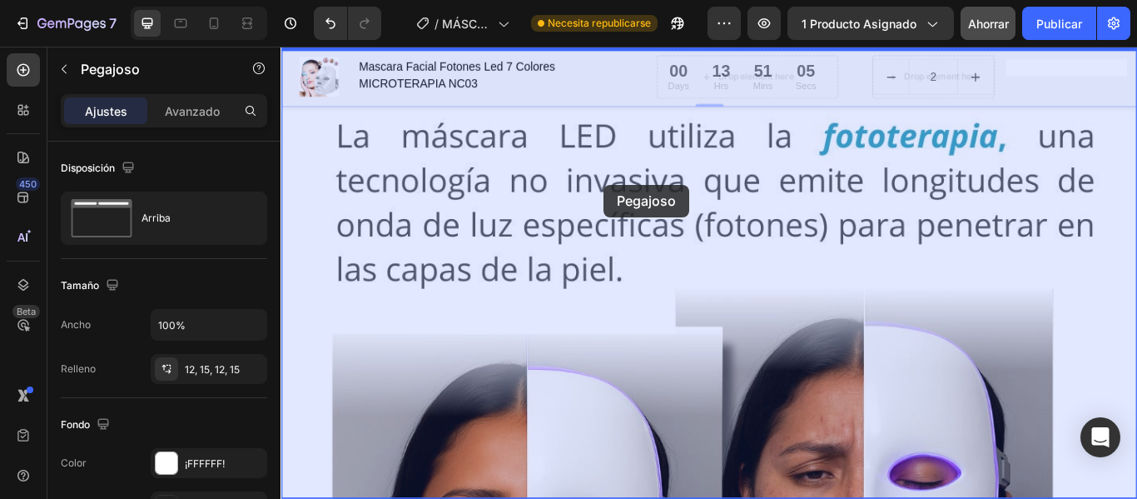
scroll to position [1798, 0]
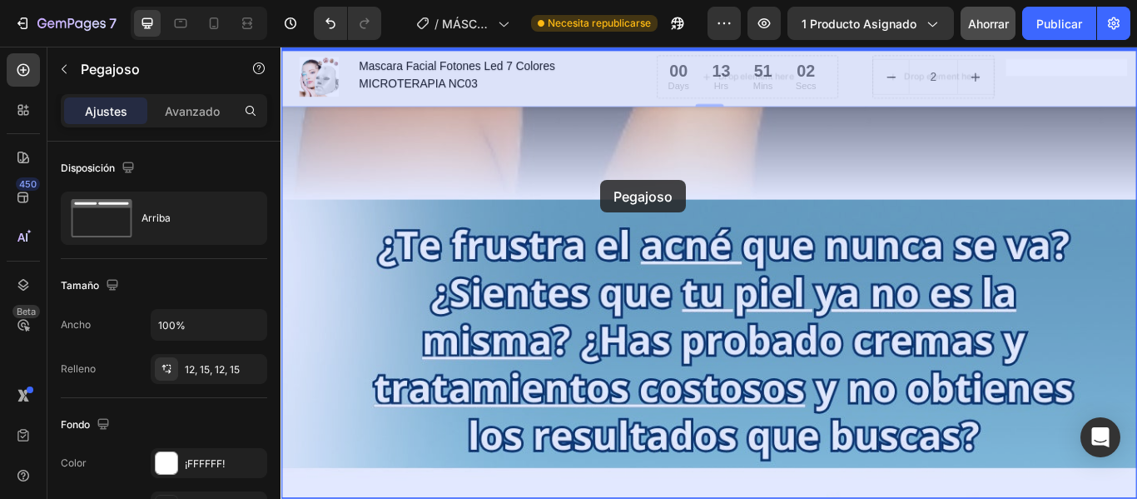
drag, startPoint x: 694, startPoint y: 155, endPoint x: 654, endPoint y: 202, distance: 62.6
drag, startPoint x: 674, startPoint y: 113, endPoint x: 670, endPoint y: 203, distance: 90.0
drag, startPoint x: 681, startPoint y: 108, endPoint x: 674, endPoint y: 203, distance: 95.2
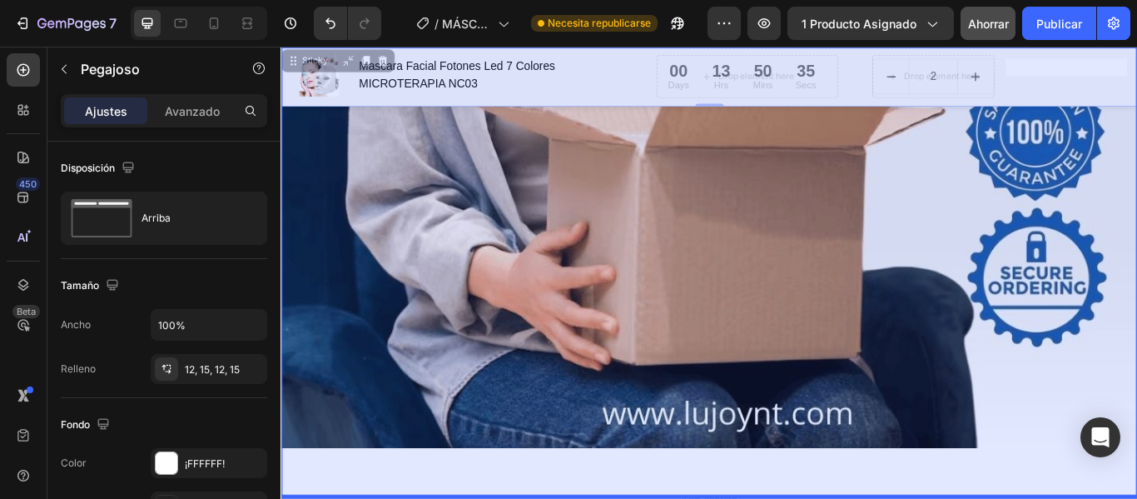
scroll to position [11716, 0]
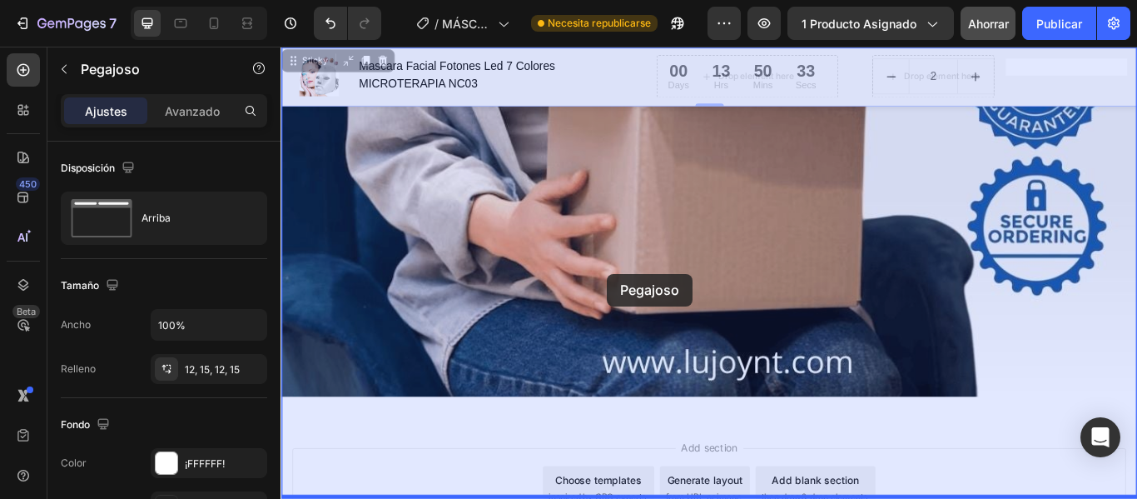
drag, startPoint x: 690, startPoint y: 153, endPoint x: 662, endPoint y: 314, distance: 163.2
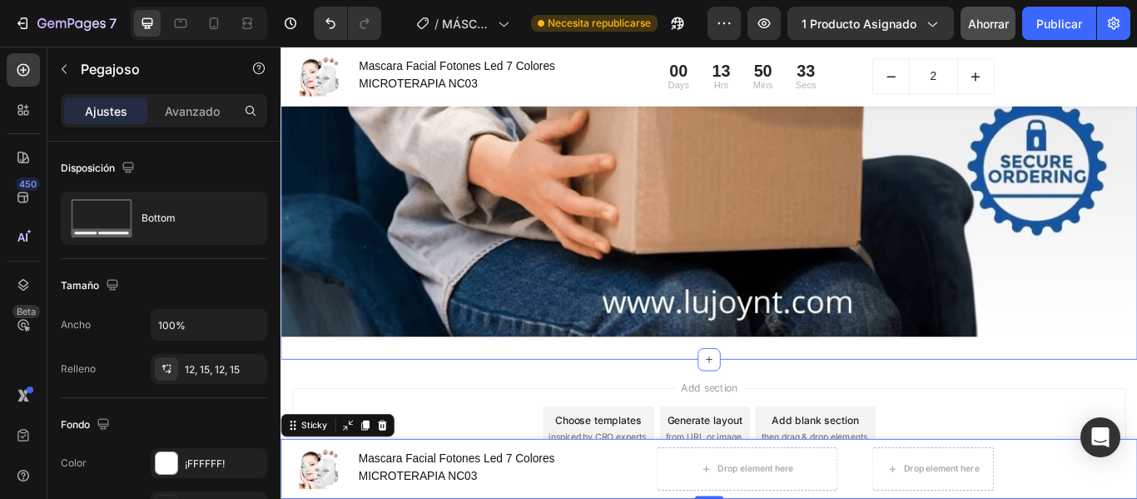
scroll to position [11646, 0]
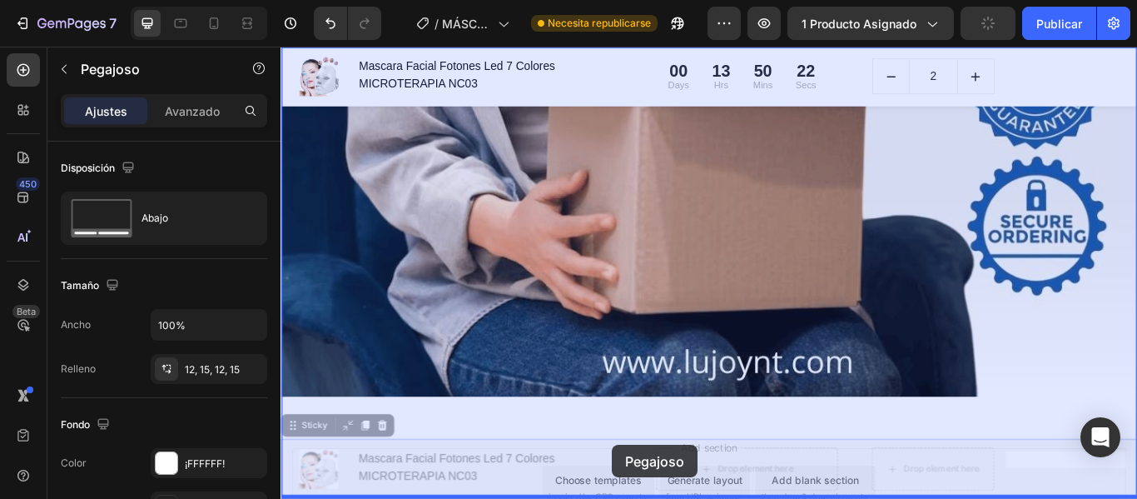
drag, startPoint x: 682, startPoint y: 506, endPoint x: 668, endPoint y: 511, distance: 15.0
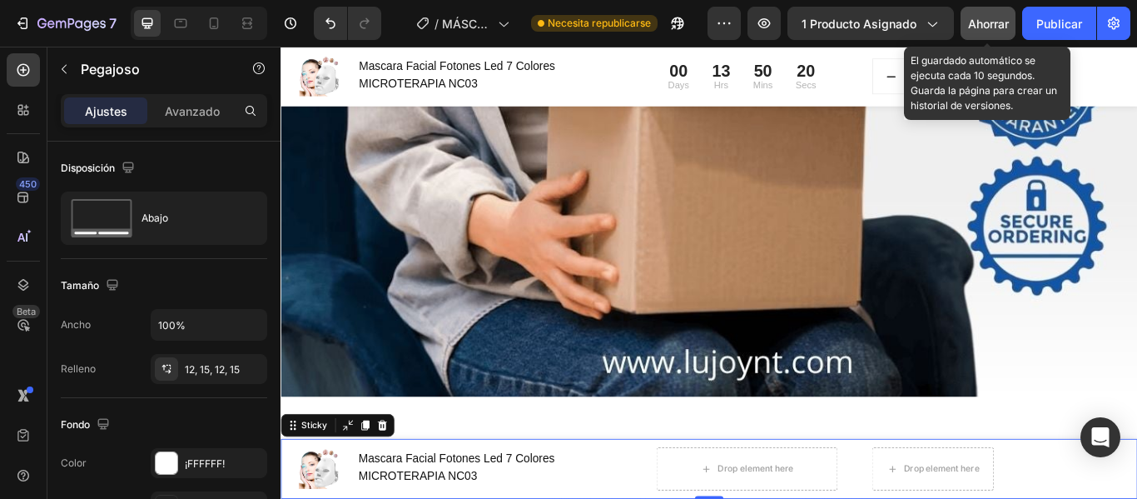
click at [982, 29] on font "Ahorrar" at bounding box center [988, 24] width 41 height 14
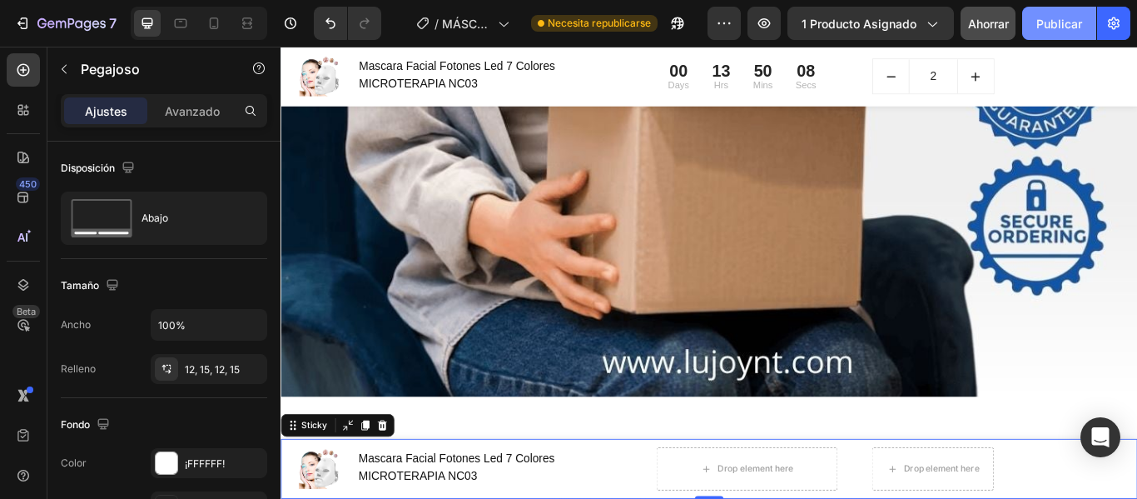
click at [1068, 34] on button "Publicar" at bounding box center [1059, 23] width 74 height 33
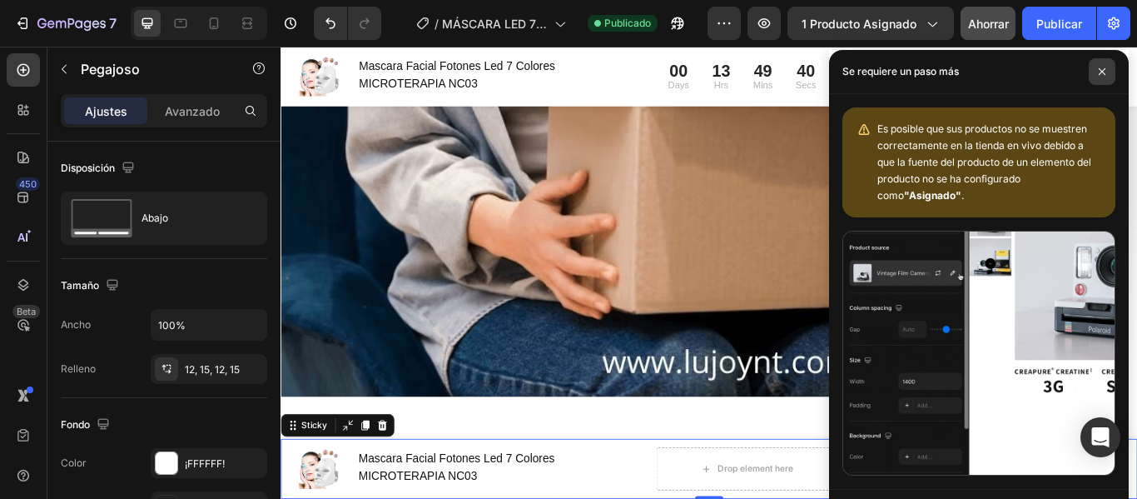
click at [1106, 77] on span at bounding box center [1102, 71] width 27 height 27
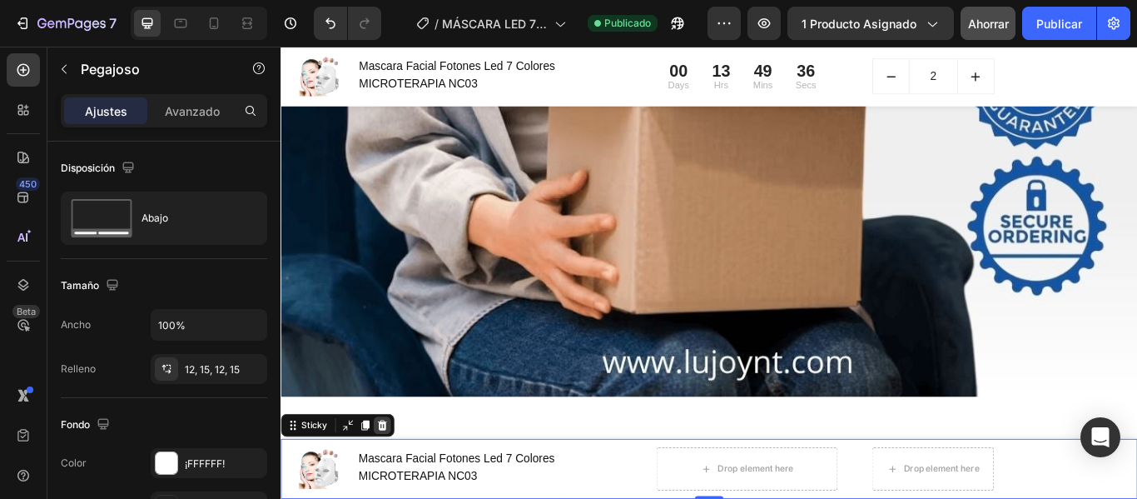
click at [406, 492] on div at bounding box center [399, 488] width 20 height 20
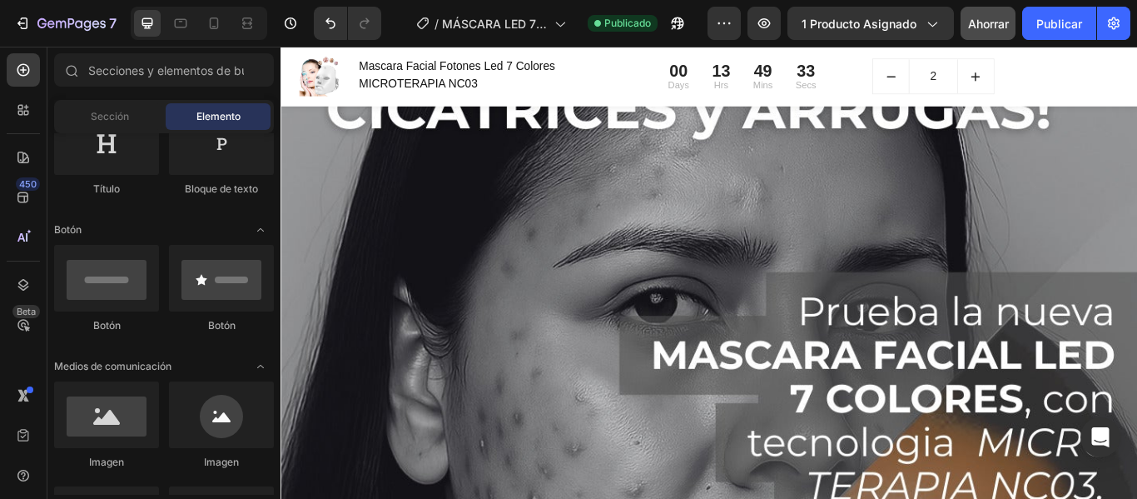
scroll to position [0, 0]
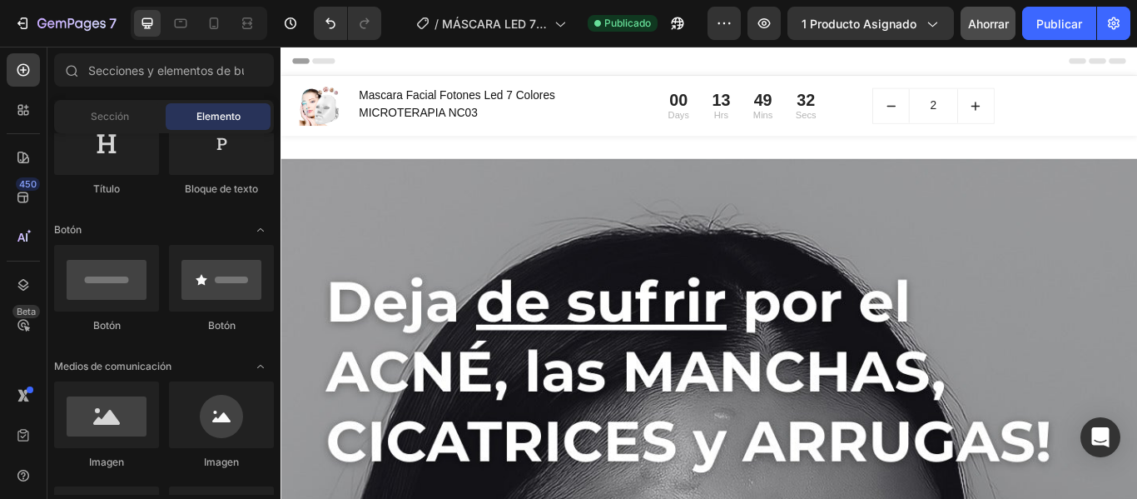
drag, startPoint x: 1275, startPoint y: 545, endPoint x: 1340, endPoint y: 70, distance: 479.8
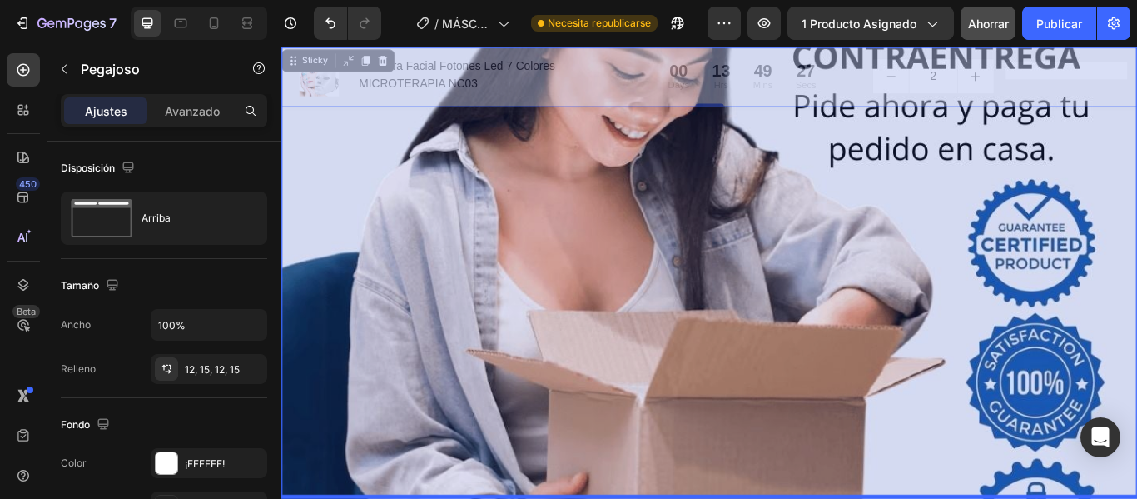
scroll to position [11646, 0]
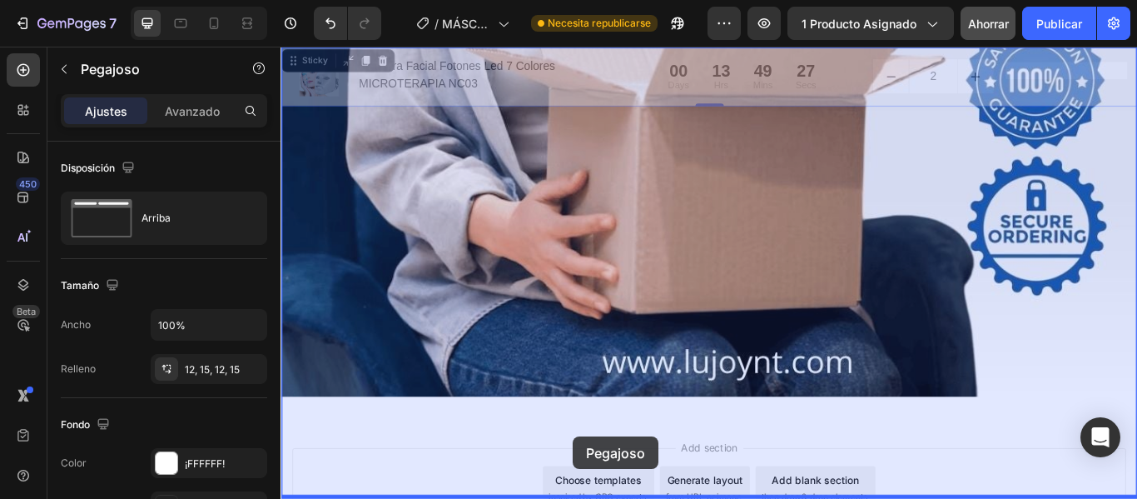
drag, startPoint x: 674, startPoint y: 143, endPoint x: 621, endPoint y: 501, distance: 361.8
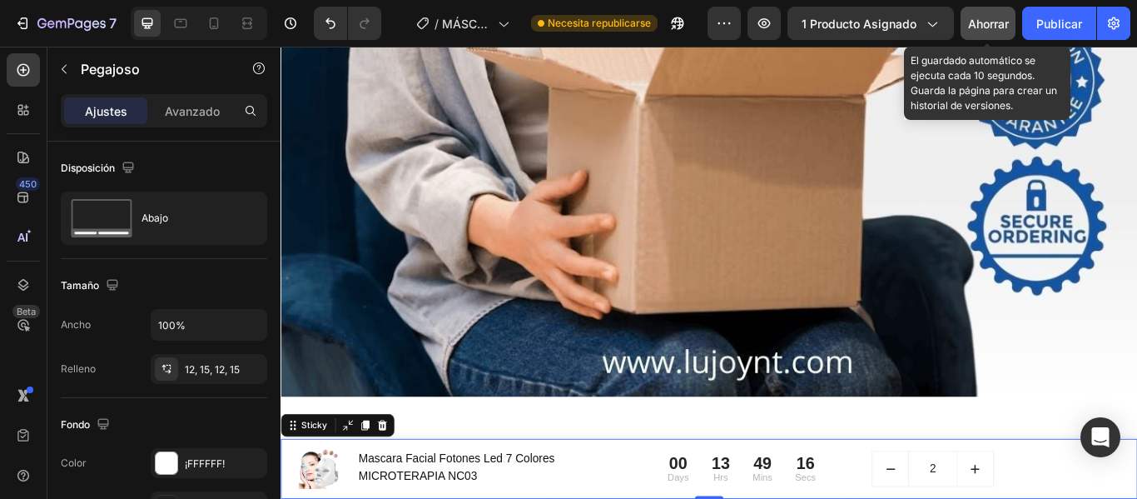
click at [981, 26] on font "Ahorrar" at bounding box center [988, 24] width 41 height 14
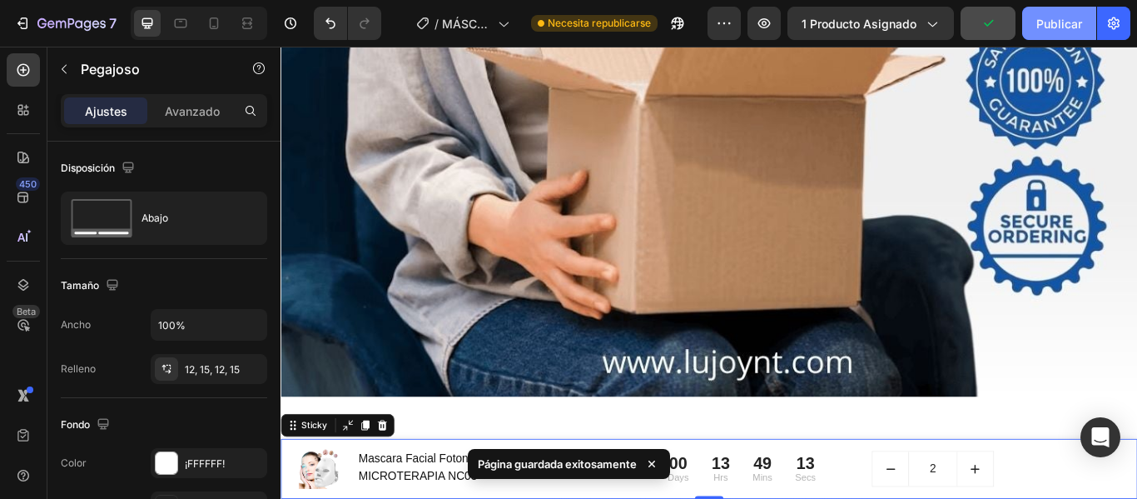
click at [1064, 31] on font "Publicar" at bounding box center [1059, 23] width 46 height 17
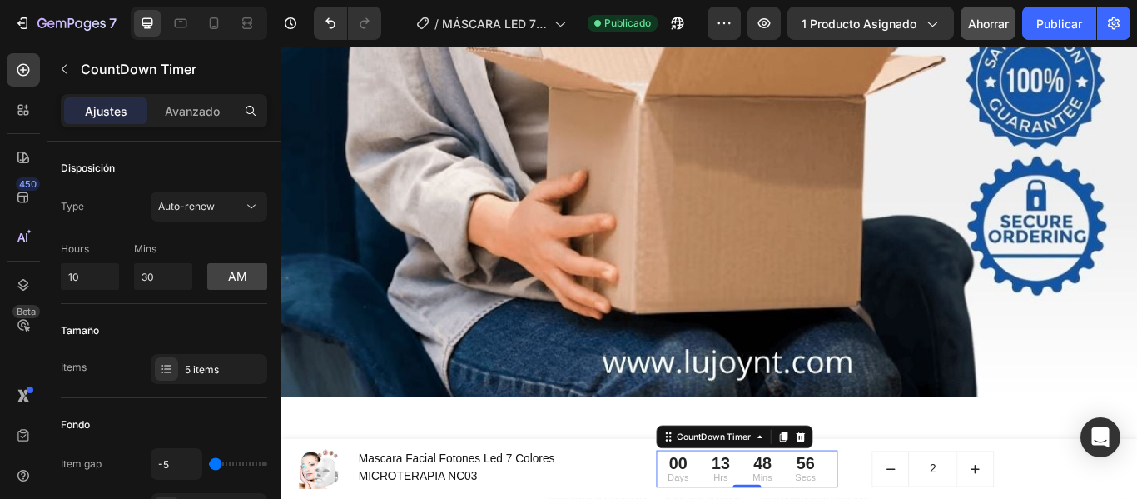
click at [887, 498] on icon at bounding box center [886, 501] width 13 height 13
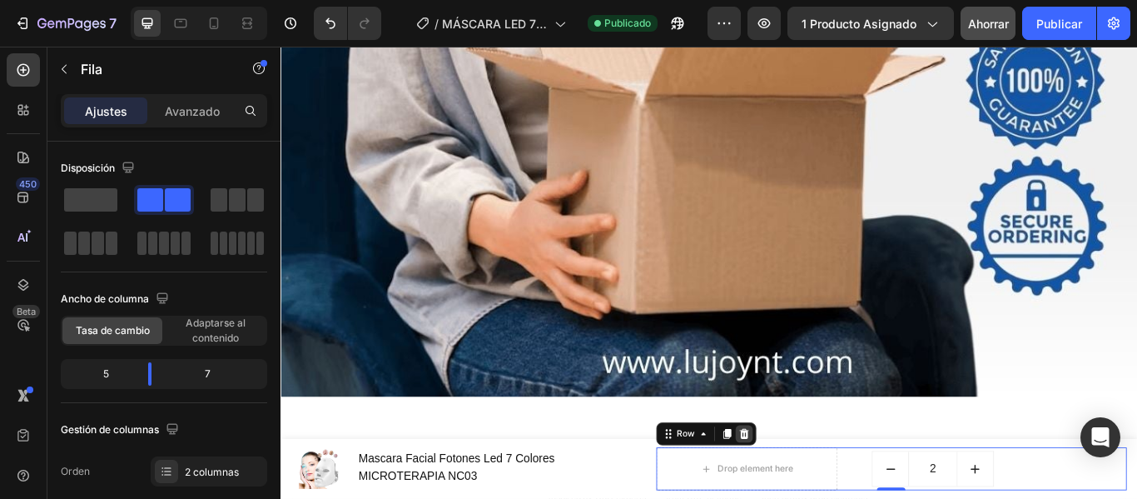
click at [815, 494] on icon at bounding box center [820, 498] width 11 height 12
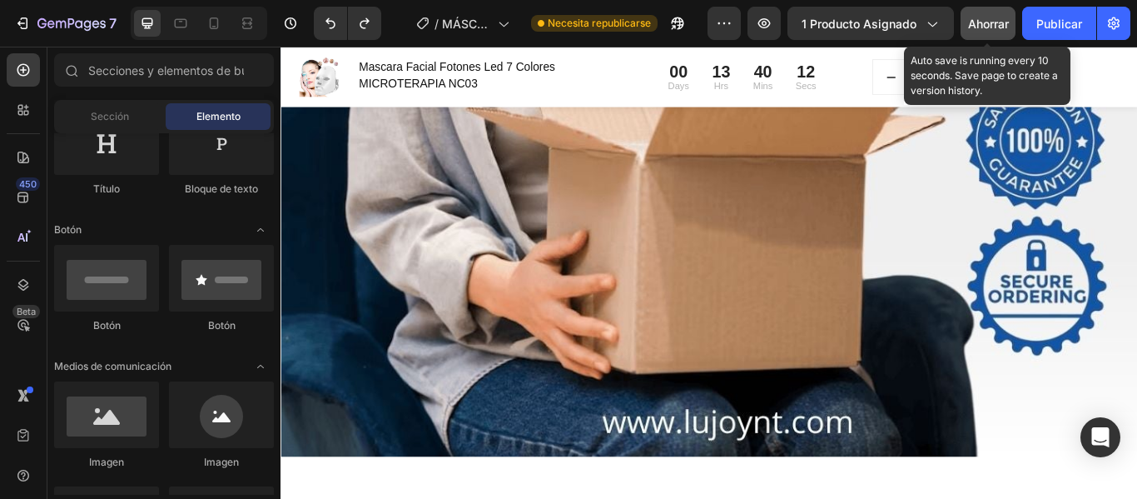
click at [982, 32] on button "Ahorrar" at bounding box center [988, 23] width 55 height 33
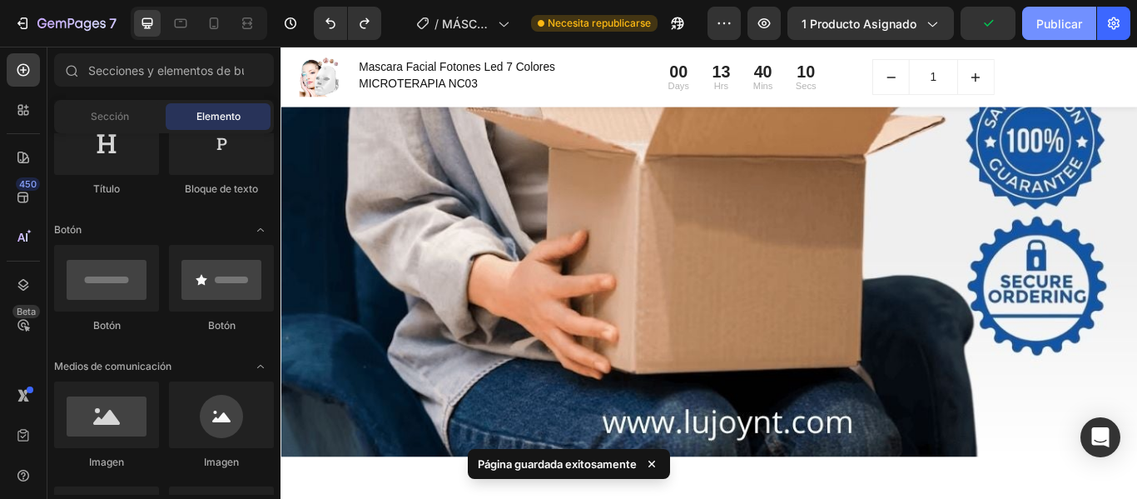
click at [1042, 28] on font "Publicar" at bounding box center [1059, 24] width 46 height 14
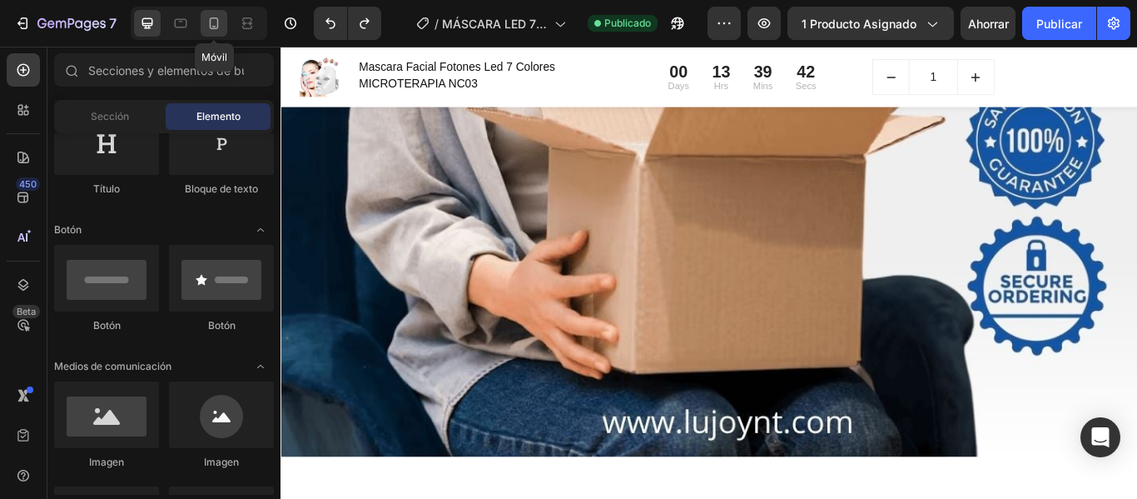
click at [220, 23] on icon at bounding box center [214, 23] width 17 height 17
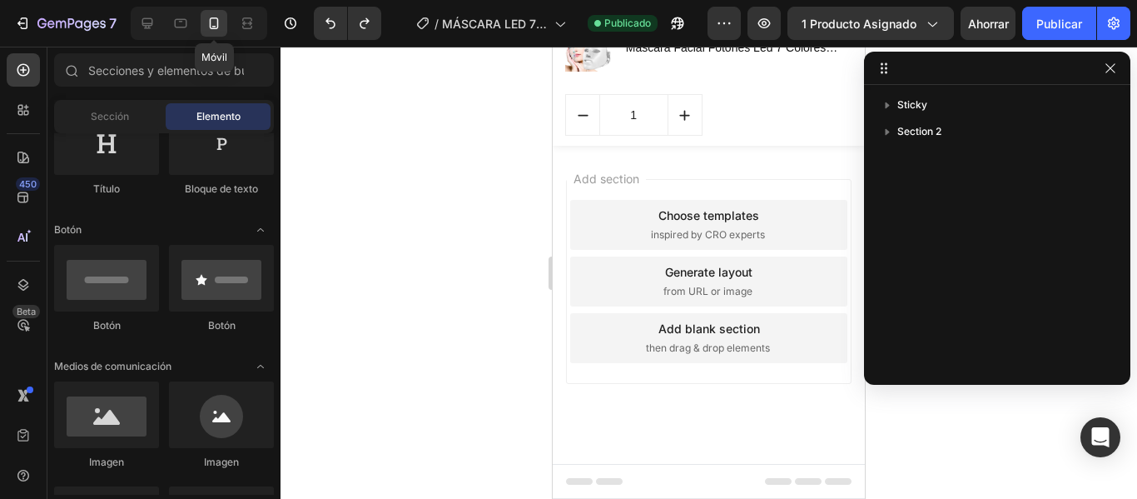
scroll to position [5681, 0]
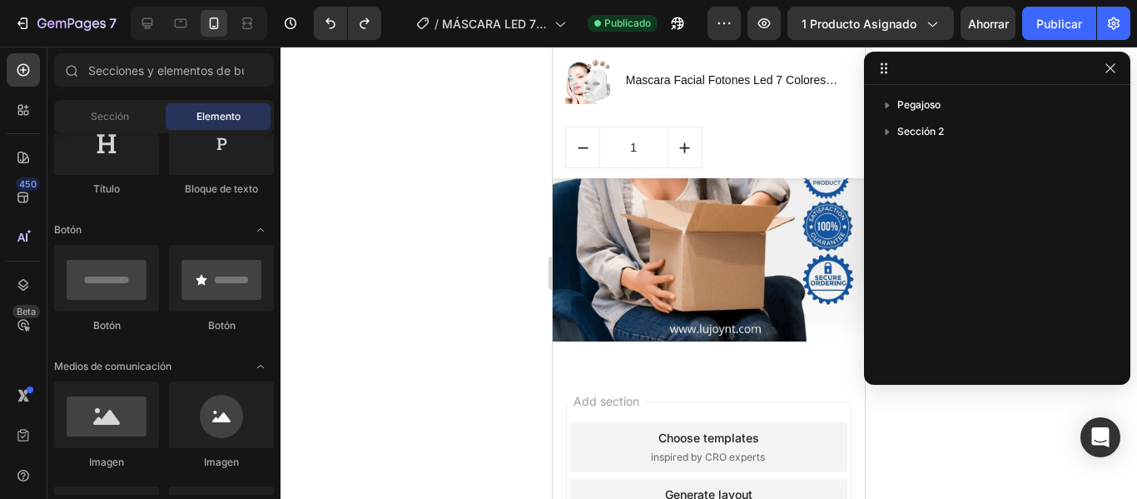
click at [465, 261] on div at bounding box center [709, 273] width 857 height 452
click at [1118, 74] on button "button" at bounding box center [1111, 68] width 20 height 20
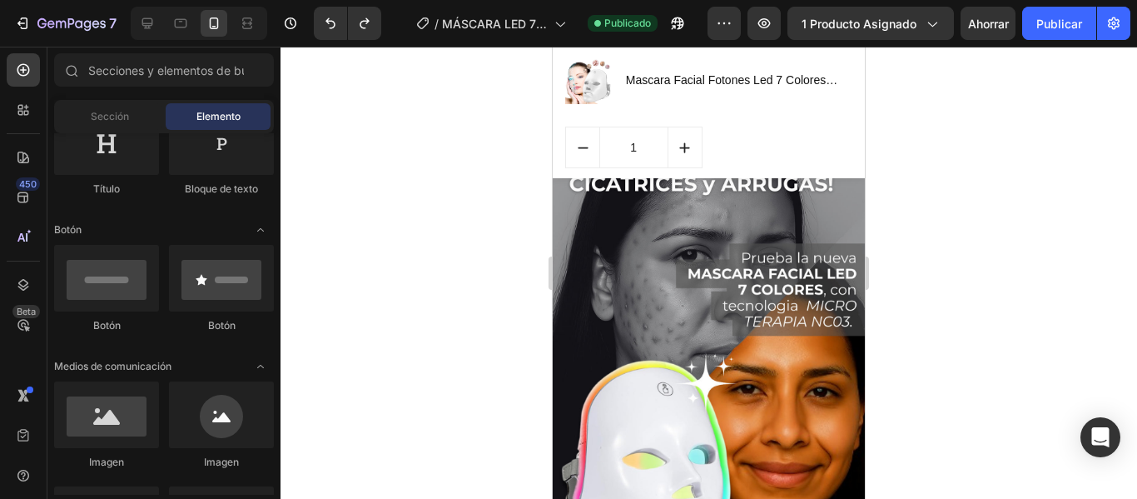
scroll to position [0, 0]
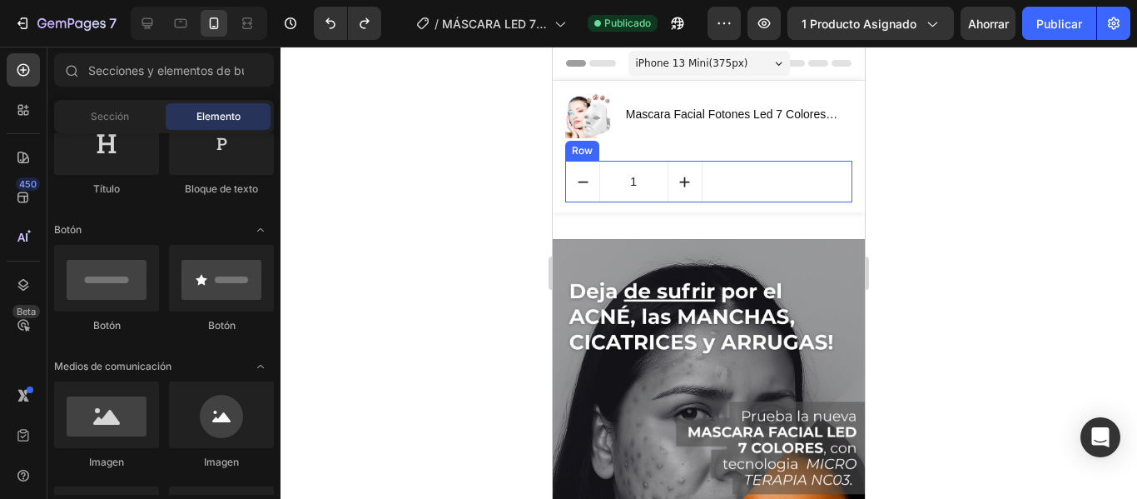
click at [741, 193] on div "Button" at bounding box center [784, 182] width 137 height 42
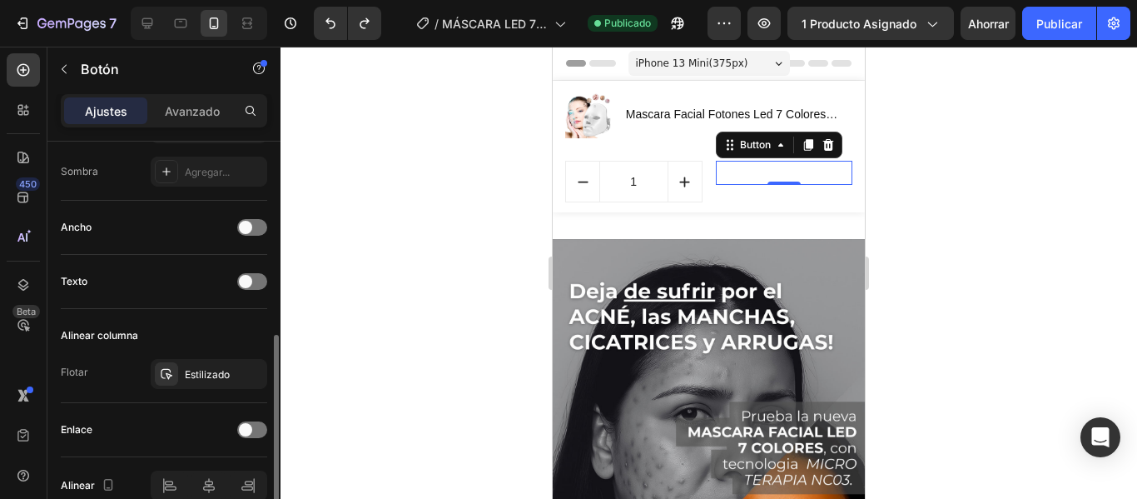
scroll to position [524, 0]
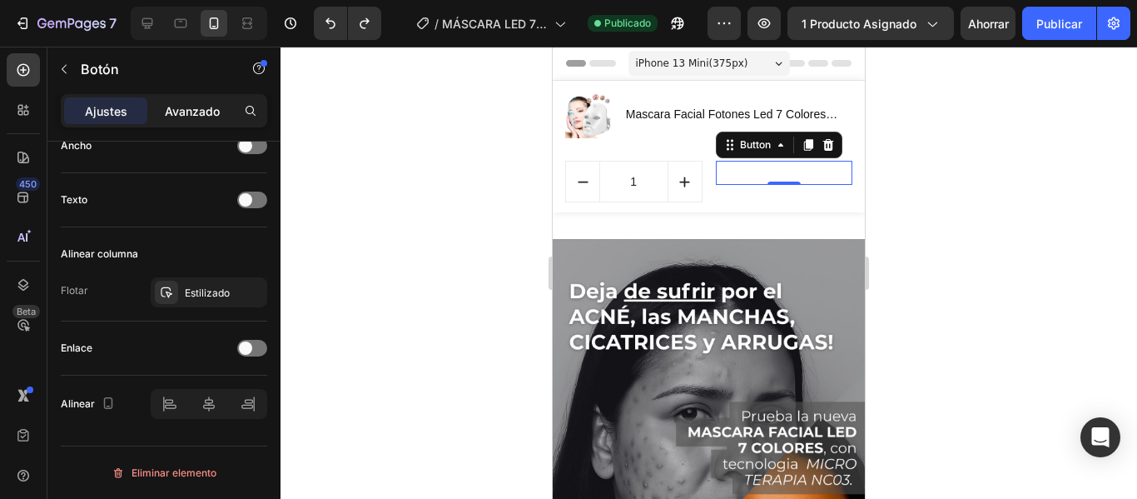
click at [205, 109] on font "Avanzado" at bounding box center [192, 111] width 55 height 14
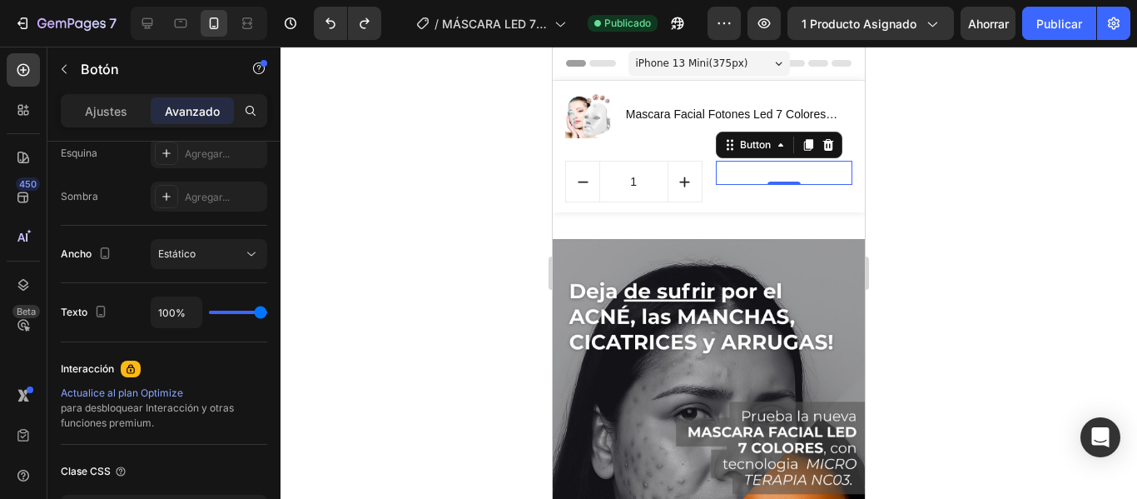
scroll to position [649, 0]
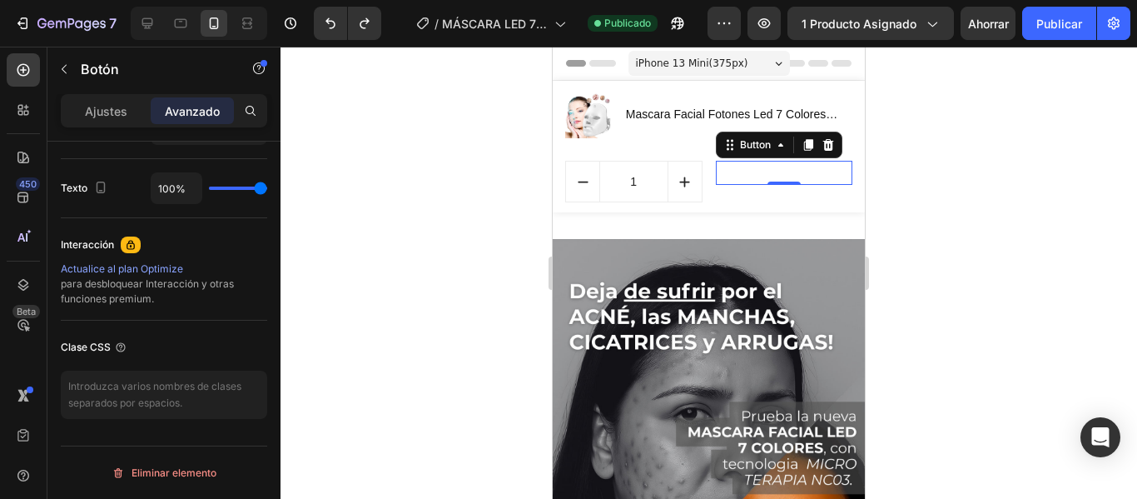
click at [1002, 212] on div at bounding box center [709, 273] width 857 height 452
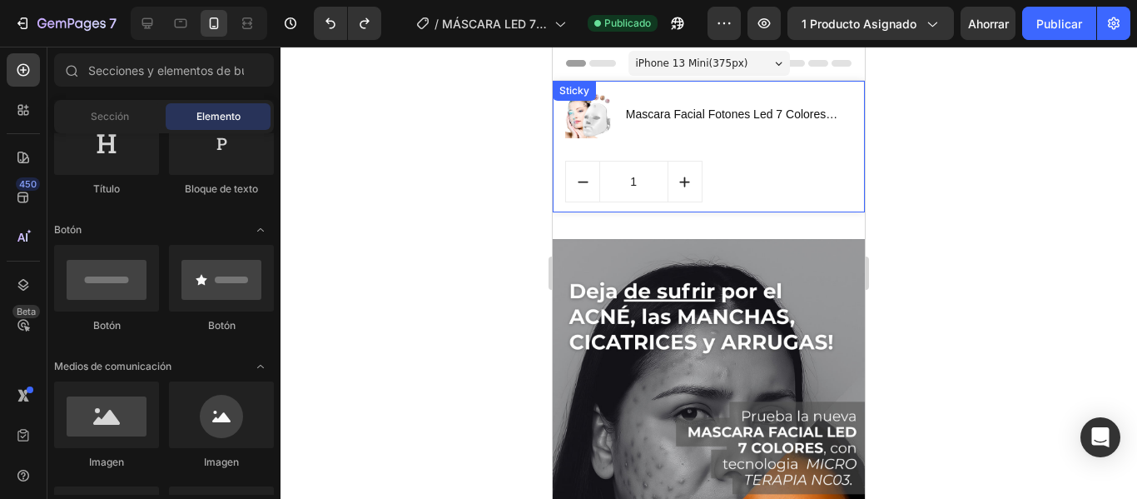
click at [843, 211] on div "(P) Images & Gallery Mascara Facial Fotones Led 7 Colores MICROTERAPIA NC03 (P)…" at bounding box center [709, 147] width 312 height 132
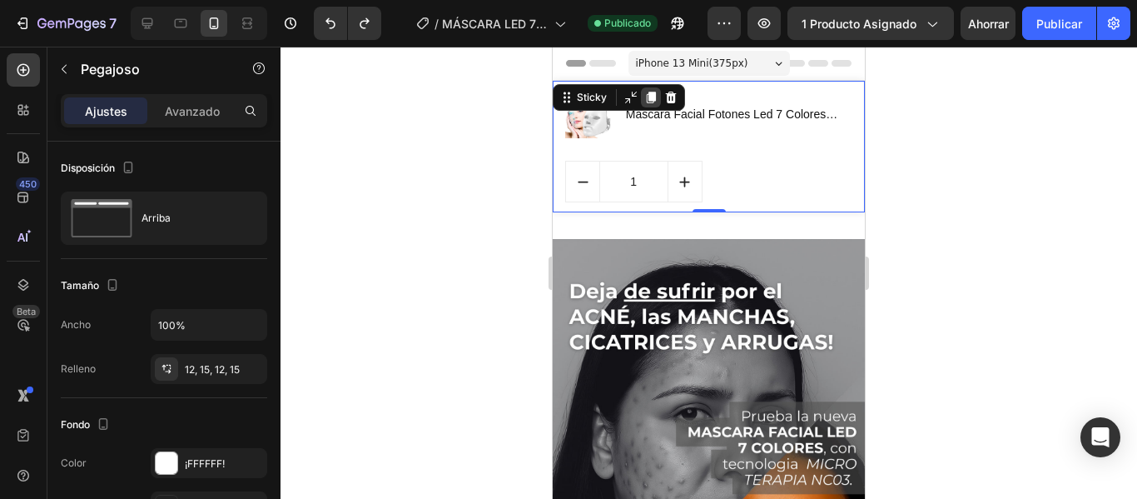
click at [654, 102] on icon at bounding box center [651, 98] width 9 height 12
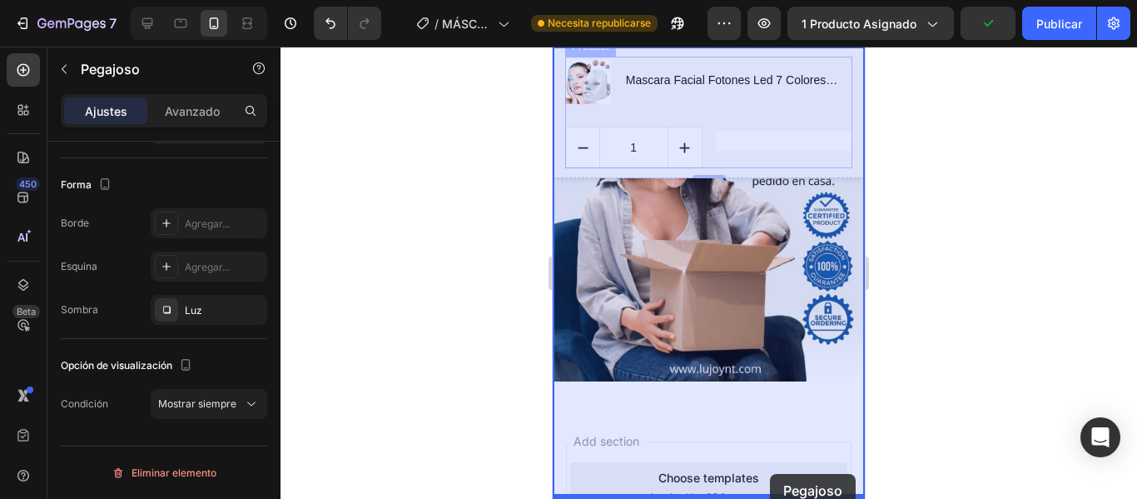
scroll to position [5813, 0]
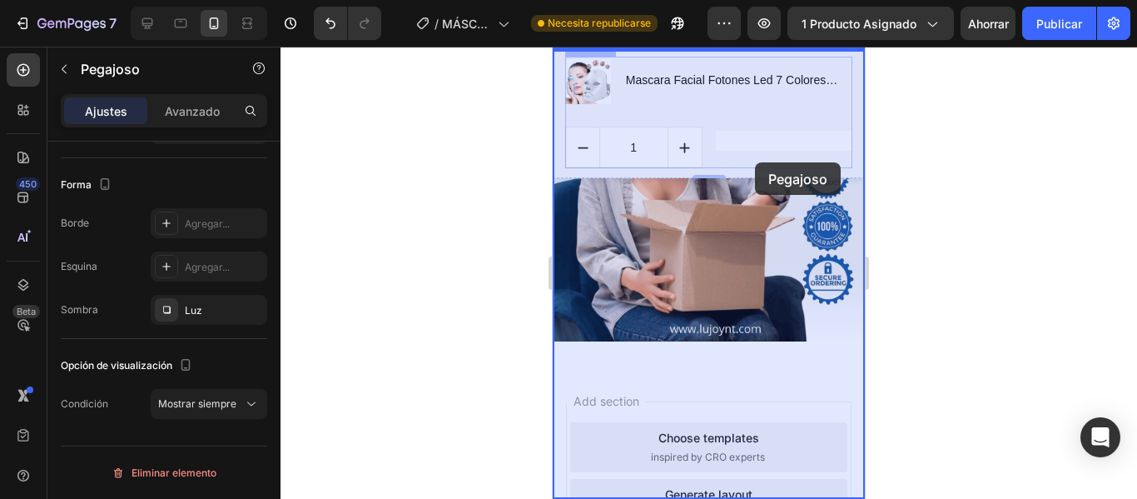
drag, startPoint x: 779, startPoint y: 213, endPoint x: 755, endPoint y: 162, distance: 56.2
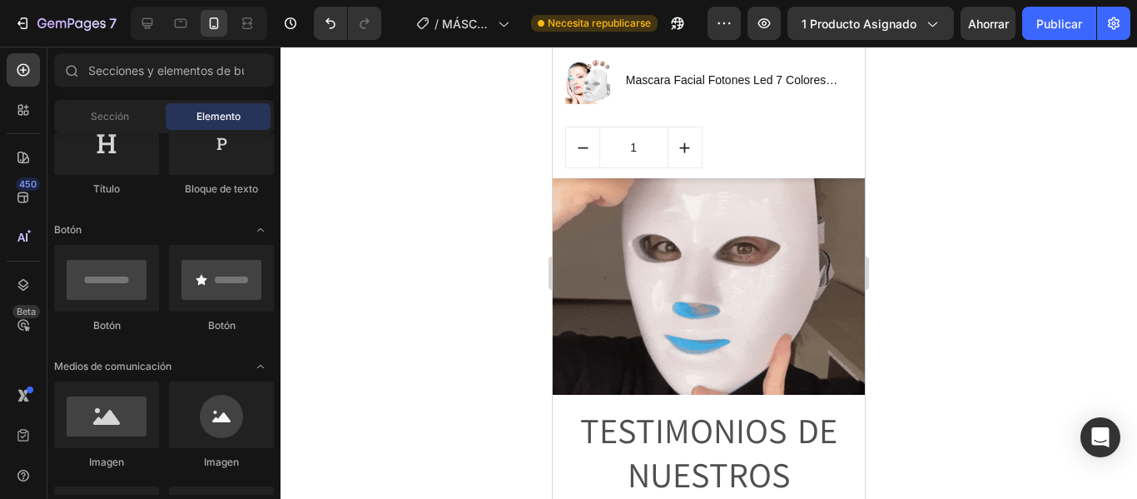
scroll to position [0, 0]
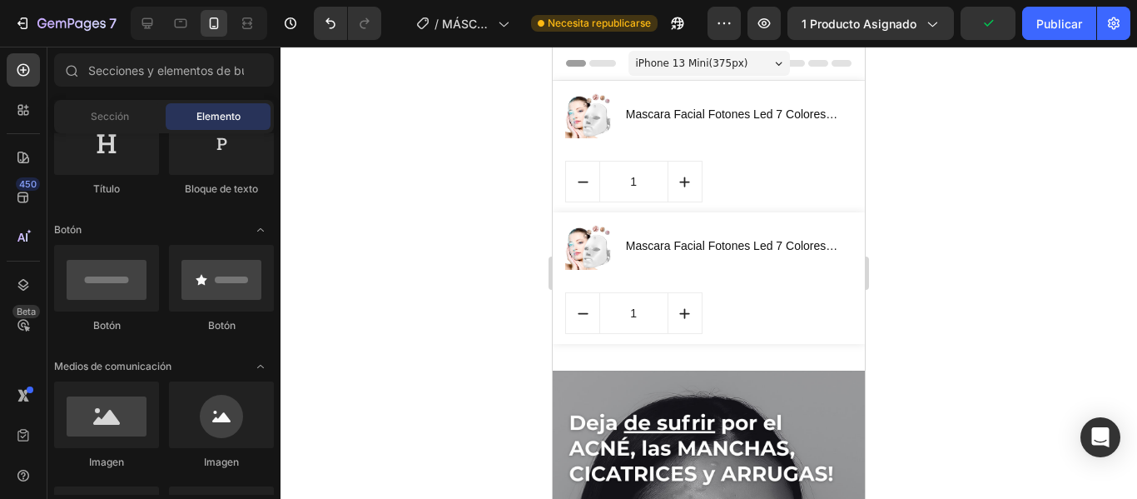
drag, startPoint x: 859, startPoint y: 469, endPoint x: 1485, endPoint y: 54, distance: 750.9
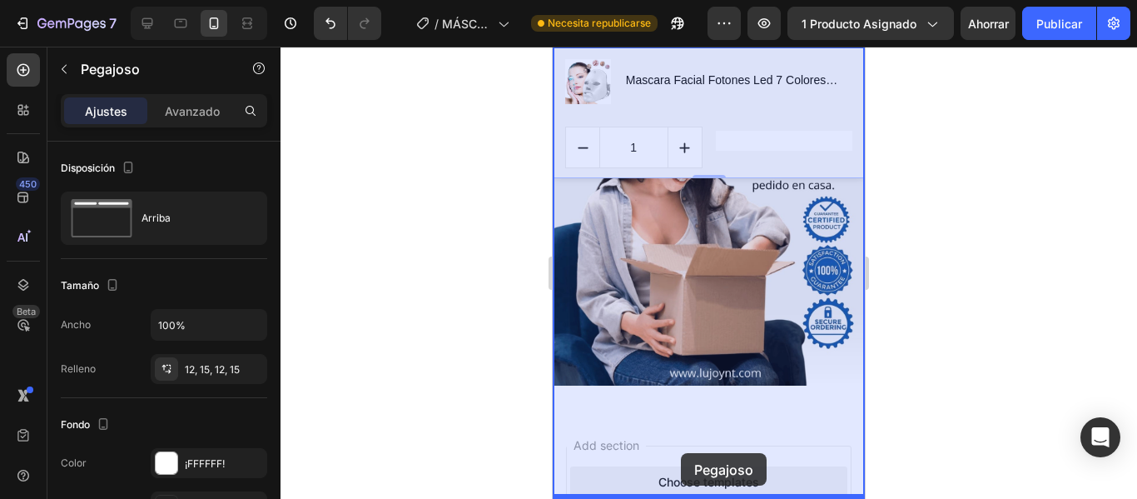
scroll to position [5813, 0]
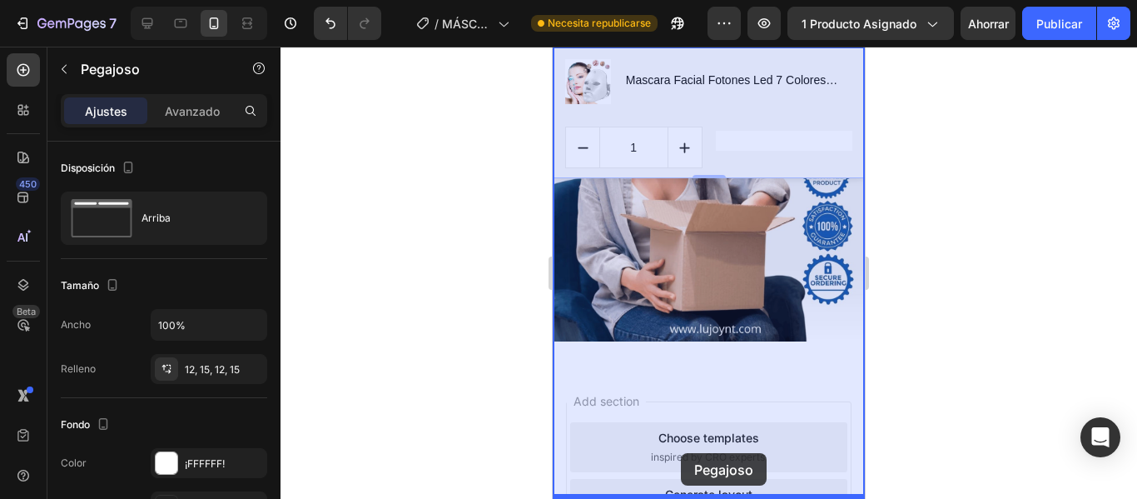
drag, startPoint x: 765, startPoint y: 217, endPoint x: 682, endPoint y: 454, distance: 250.7
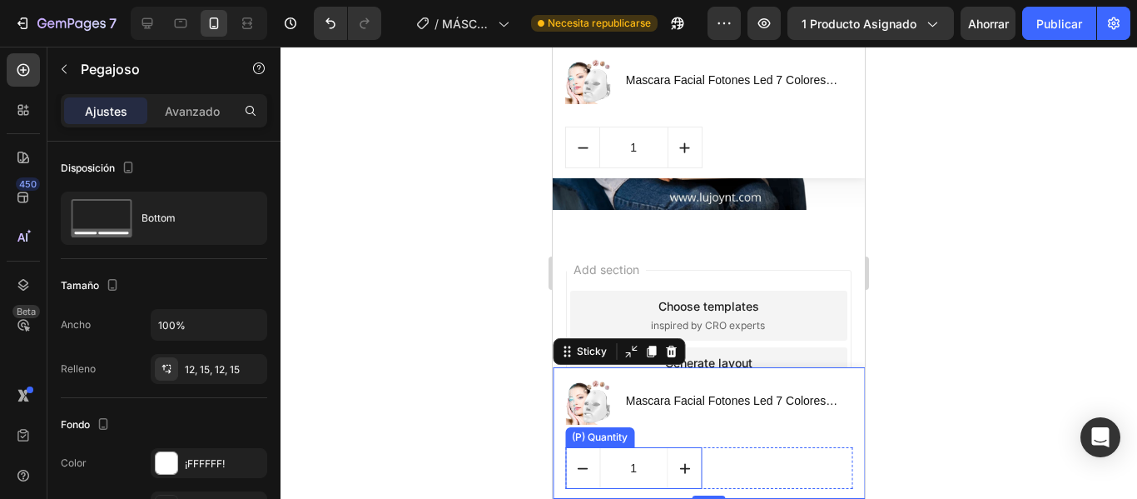
scroll to position [5681, 0]
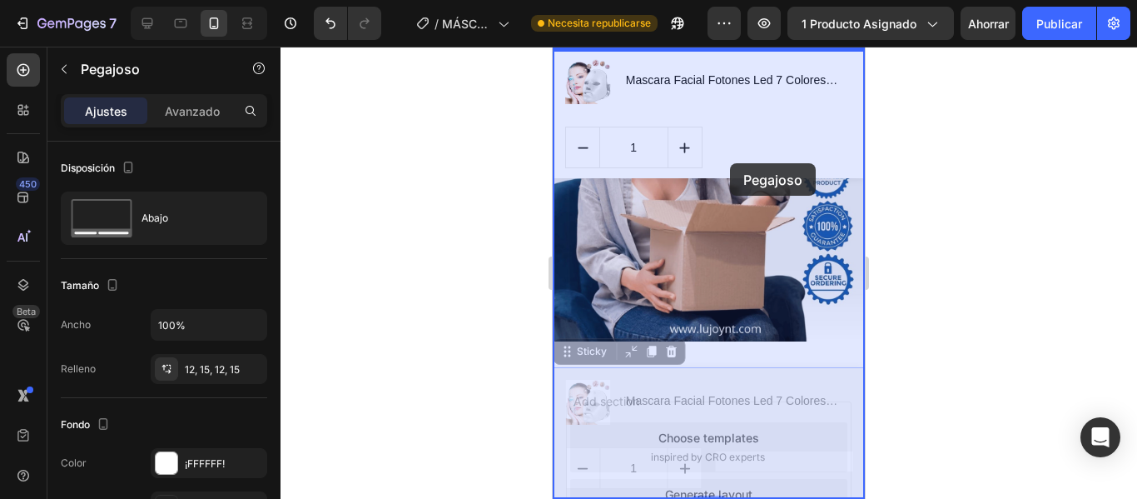
drag, startPoint x: 744, startPoint y: 376, endPoint x: 730, endPoint y: 162, distance: 214.4
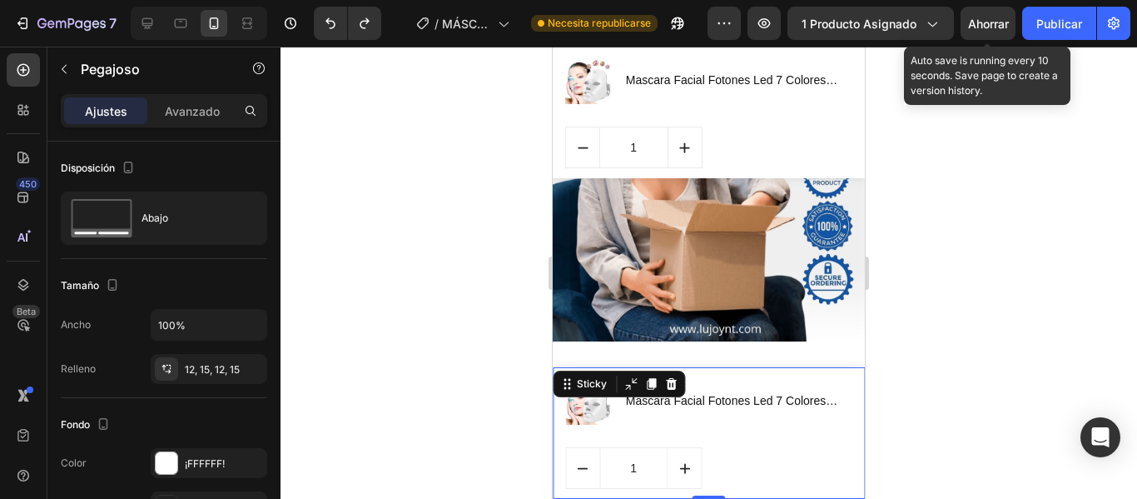
click at [998, 27] on font "Ahorrar" at bounding box center [988, 24] width 41 height 14
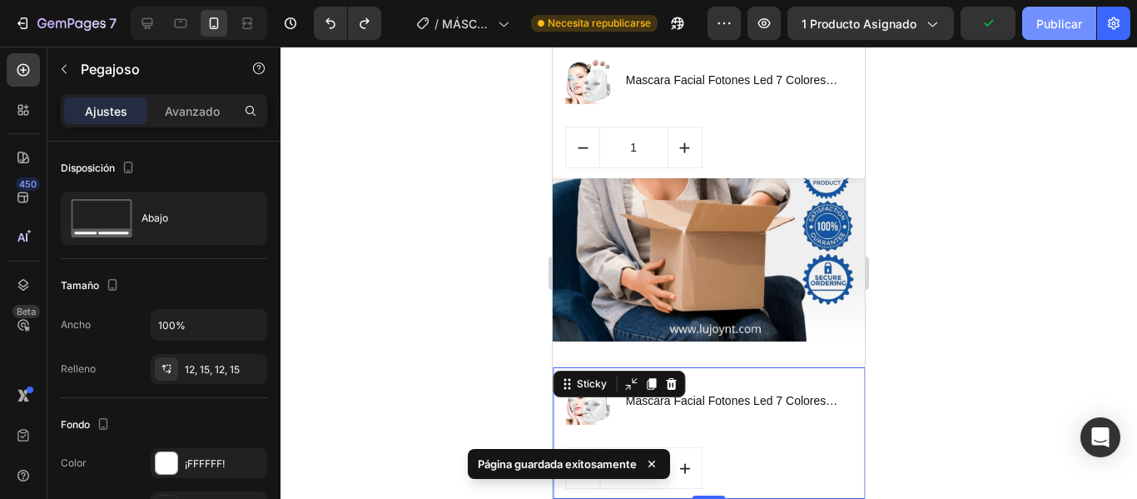
click at [1038, 30] on font "Publicar" at bounding box center [1059, 24] width 46 height 14
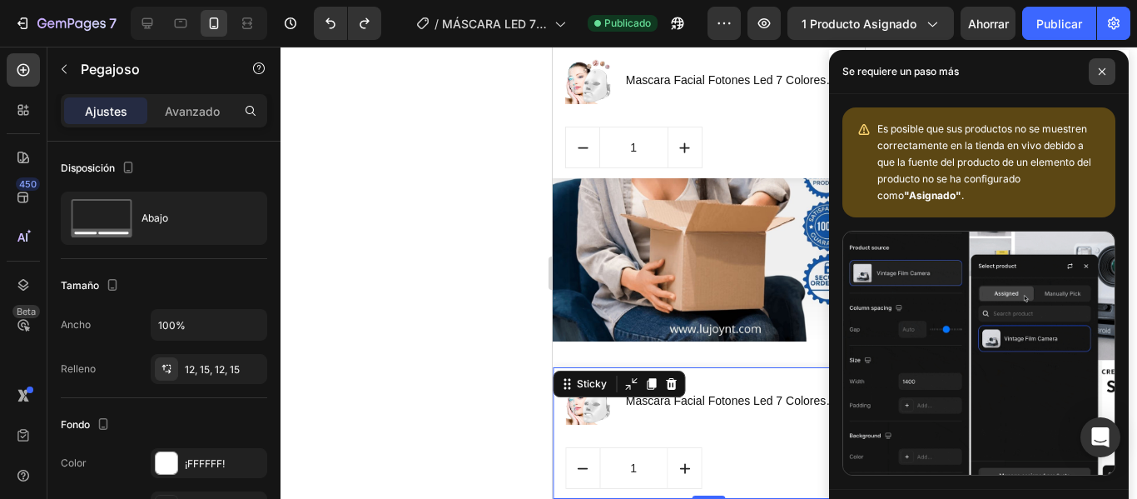
click at [1102, 71] on icon at bounding box center [1102, 71] width 8 height 8
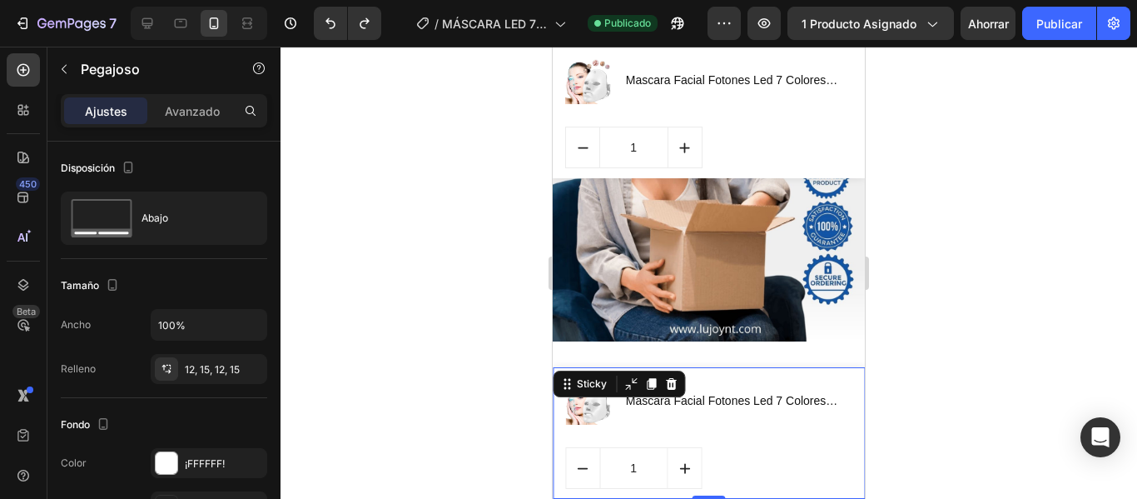
click at [947, 252] on div at bounding box center [709, 273] width 857 height 452
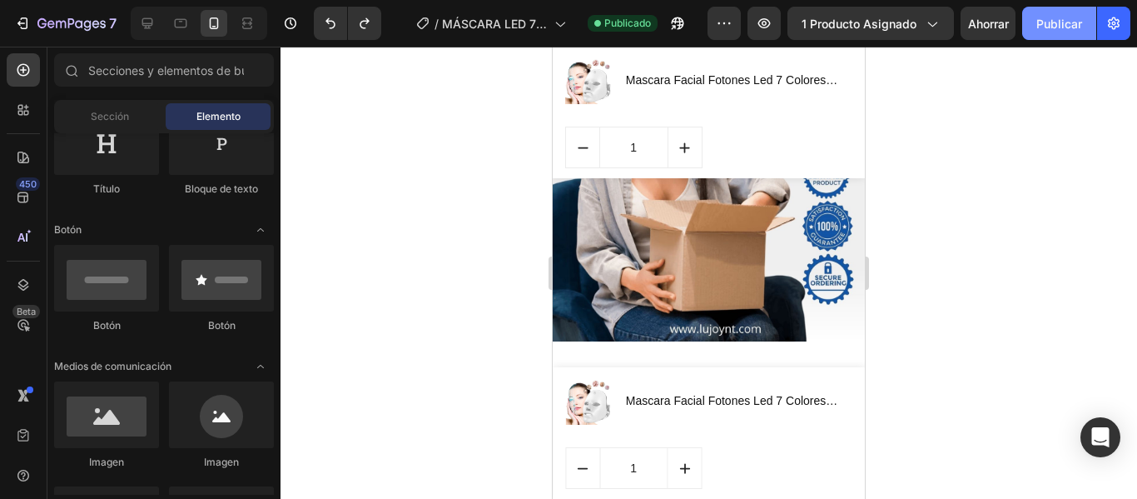
click at [1051, 28] on font "Publicar" at bounding box center [1059, 24] width 46 height 14
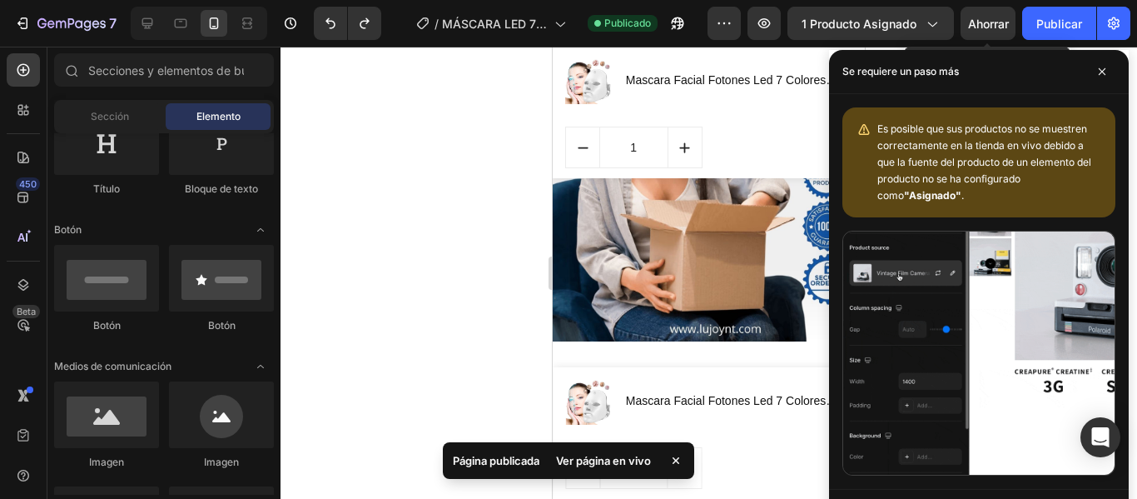
click at [987, 29] on font "Ahorrar" at bounding box center [988, 24] width 41 height 14
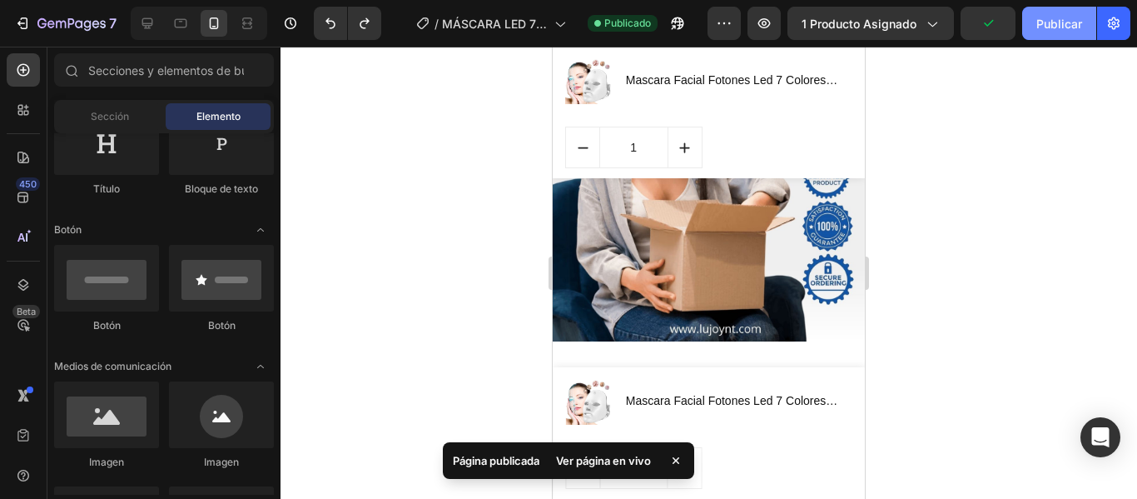
click at [1064, 32] on font "Publicar" at bounding box center [1059, 23] width 46 height 17
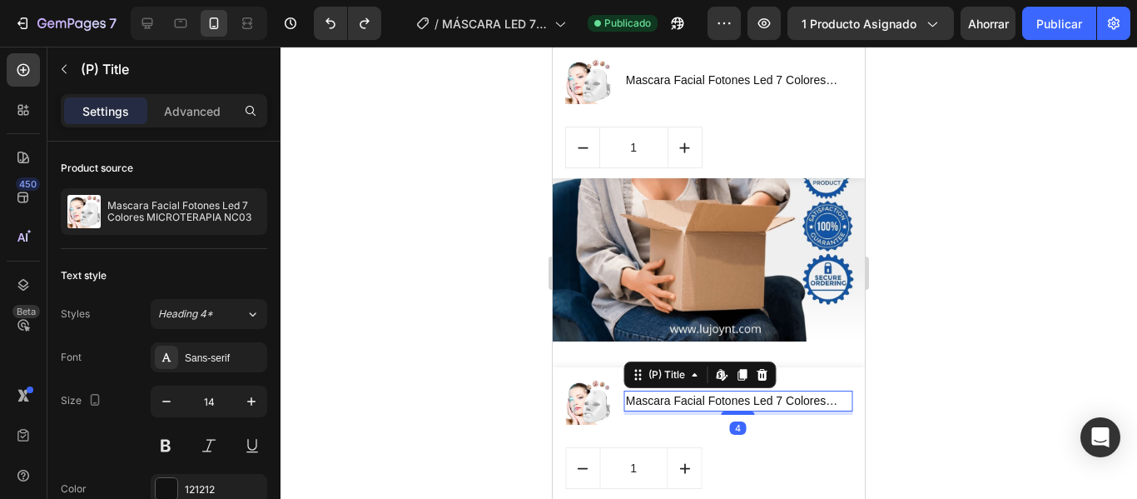
click at [743, 397] on h1 "Mascara Facial Fotones Led 7 Colores MICROTERAPIA NC03" at bounding box center [738, 400] width 228 height 21
click at [763, 375] on icon at bounding box center [762, 374] width 11 height 12
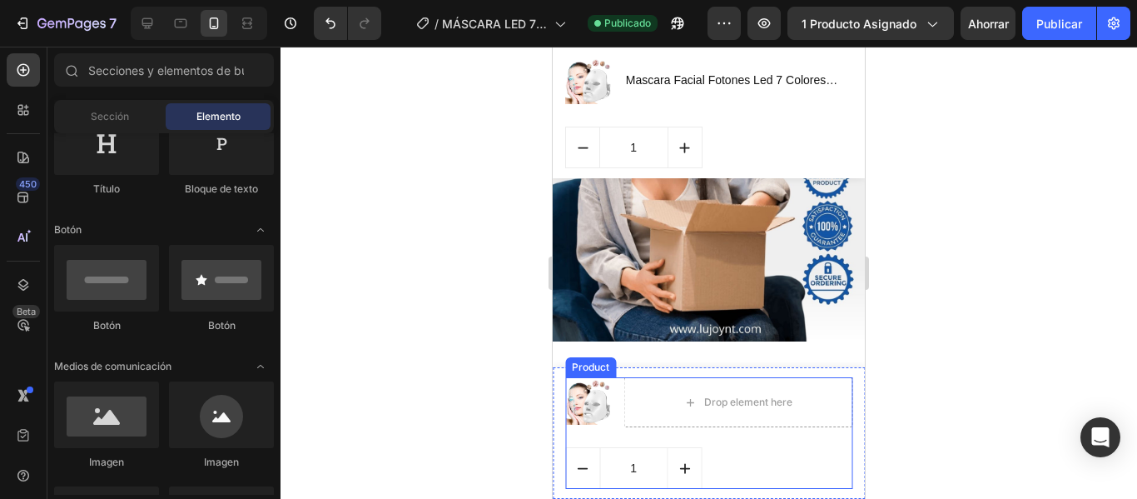
click at [634, 440] on div "(P) Images & Gallery Drop element here Row" at bounding box center [708, 412] width 287 height 70
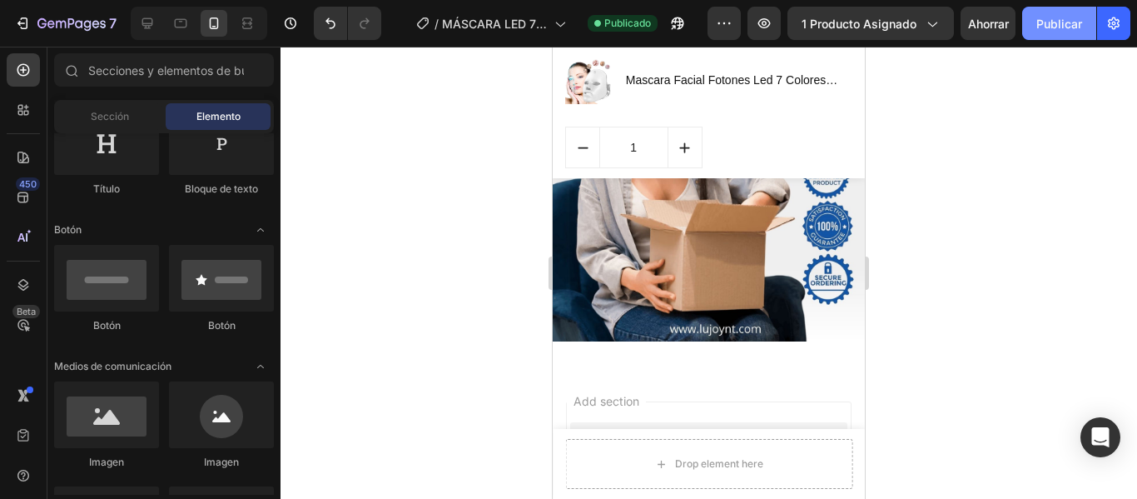
click at [1056, 32] on font "Publicar" at bounding box center [1059, 23] width 46 height 17
click at [152, 25] on icon at bounding box center [147, 23] width 11 height 11
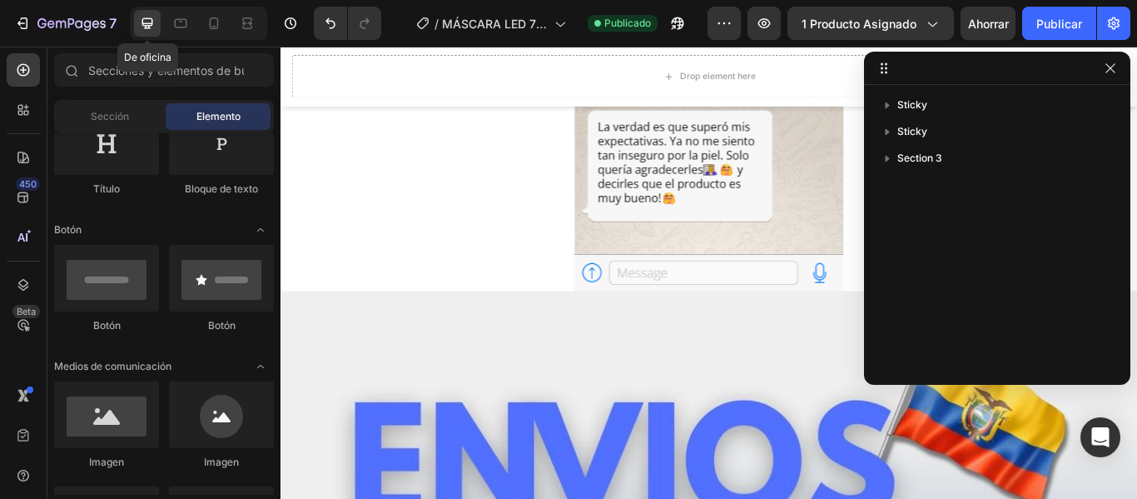
scroll to position [11392, 0]
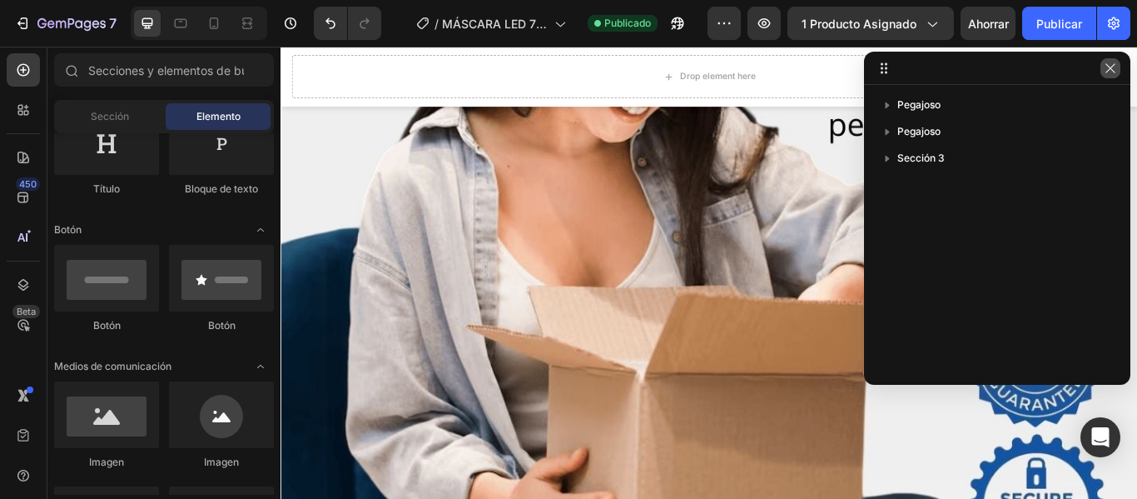
click at [1113, 66] on icon "button" at bounding box center [1110, 67] width 9 height 9
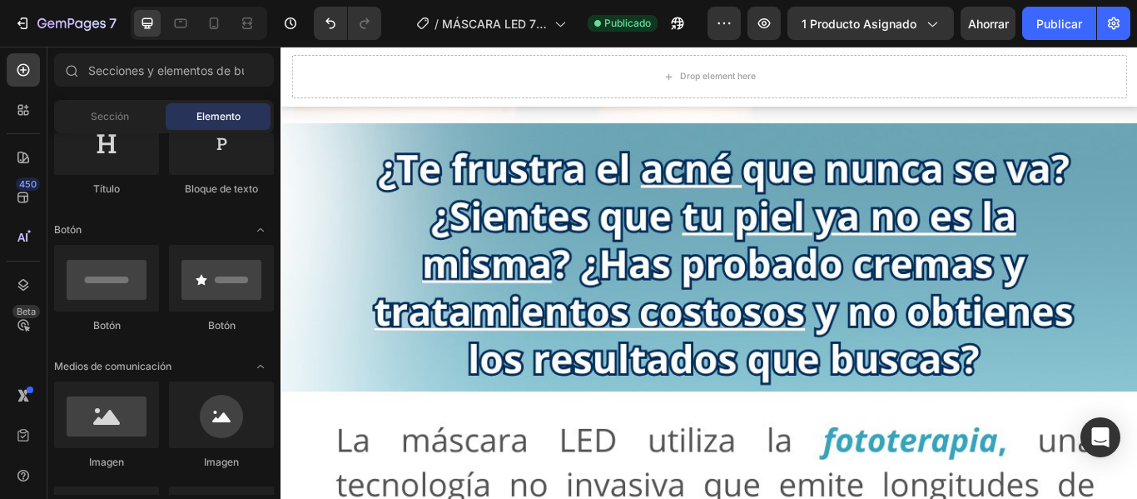
scroll to position [0, 0]
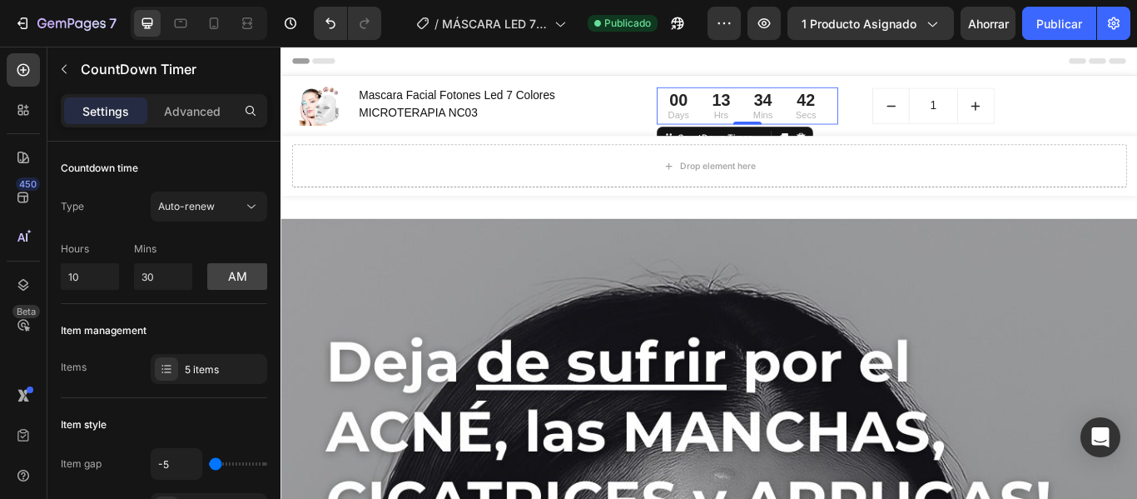
click at [881, 110] on div "42" at bounding box center [893, 109] width 24 height 25
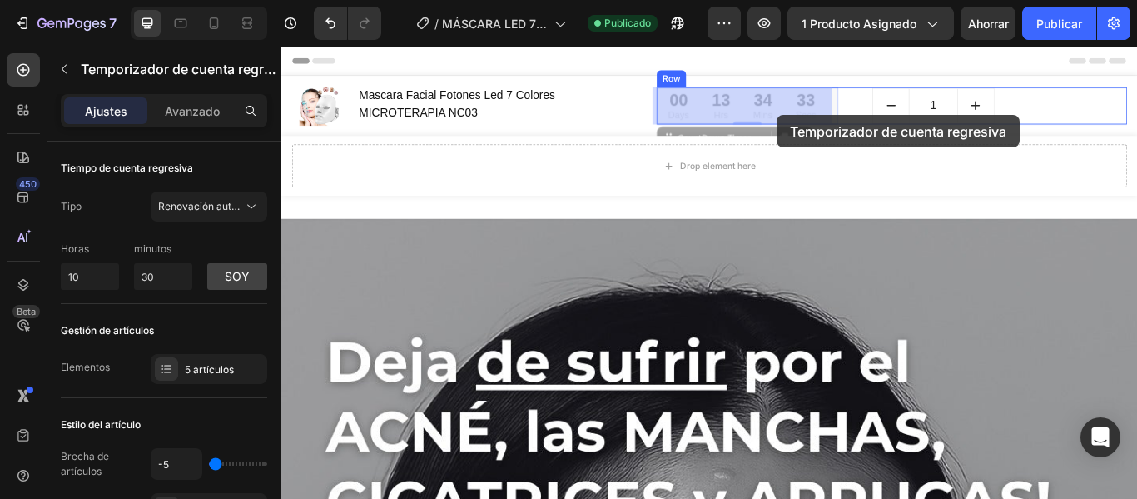
drag, startPoint x: 907, startPoint y: 121, endPoint x: 859, endPoint y: 127, distance: 47.8
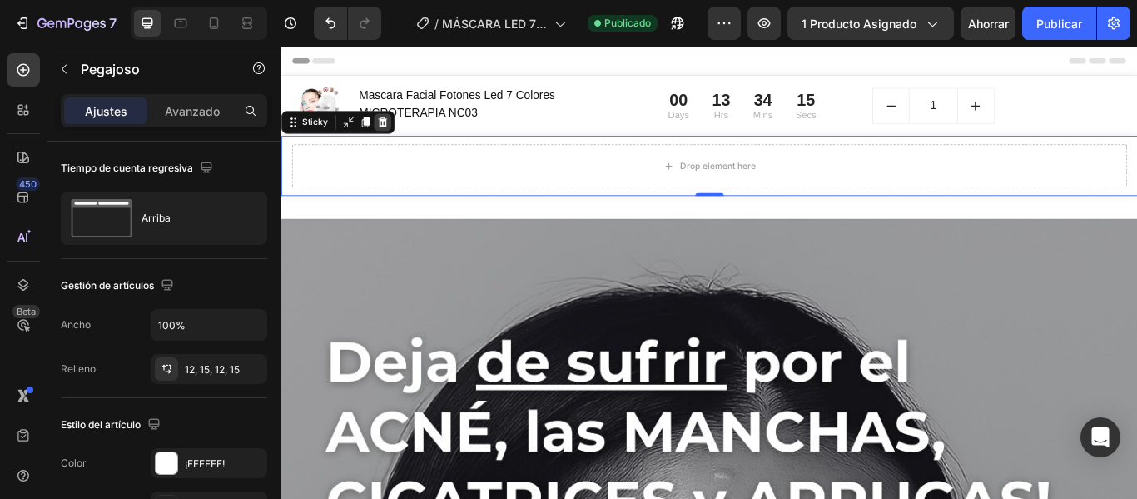
click at [405, 132] on icon at bounding box center [398, 134] width 13 height 13
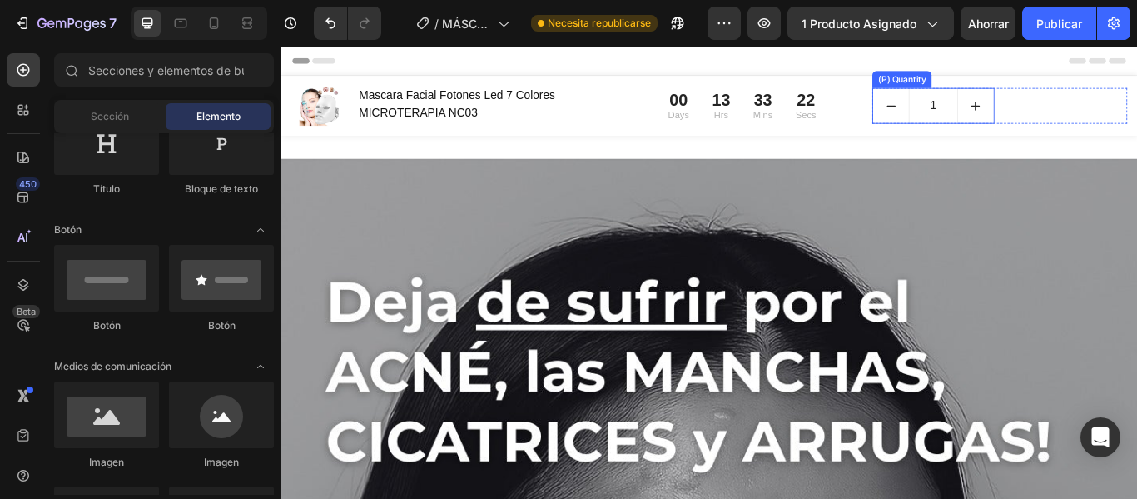
click at [1099, 126] on button "increment" at bounding box center [1091, 116] width 42 height 40
type input "2"
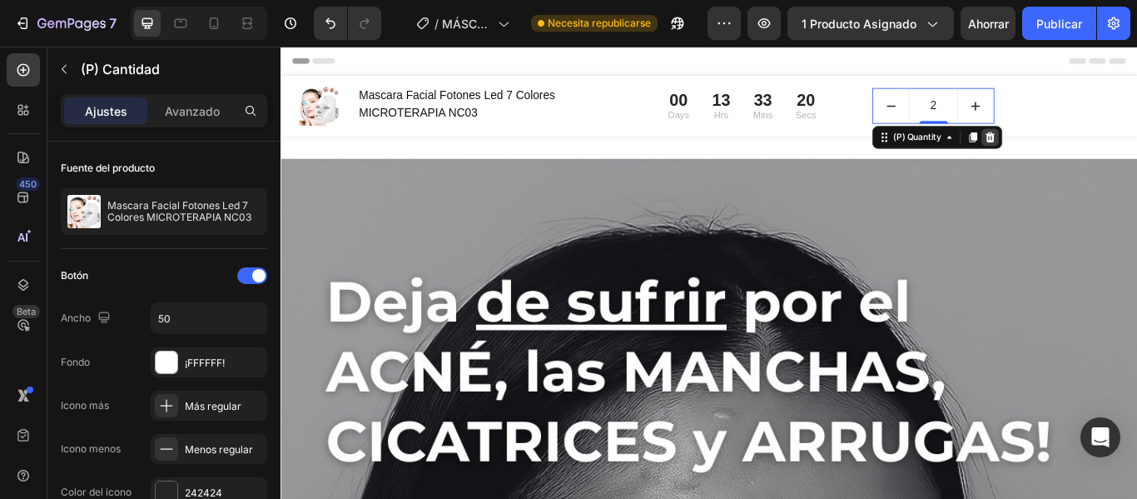
click at [1101, 147] on icon at bounding box center [1107, 152] width 13 height 13
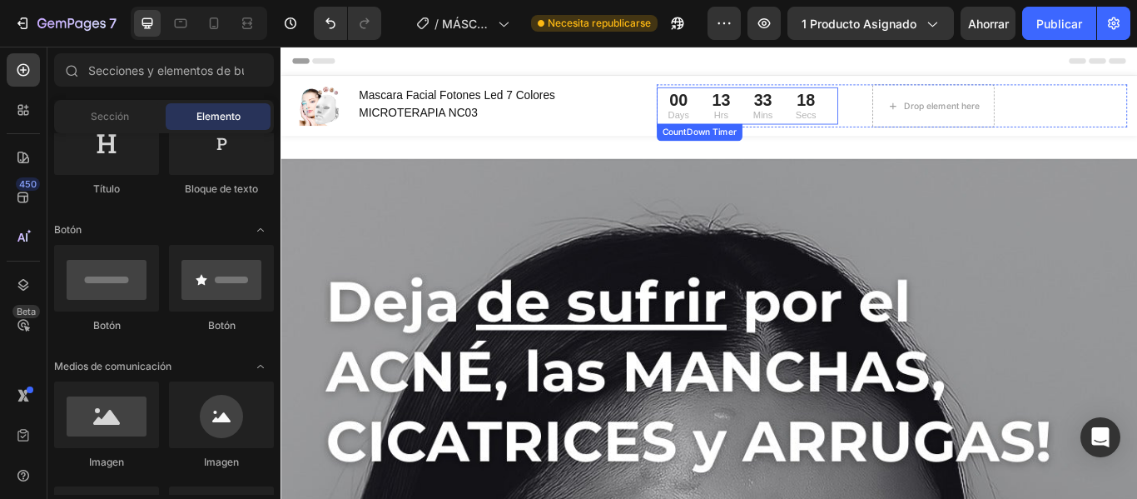
click at [907, 110] on div "18 Secs" at bounding box center [892, 115] width 51 height 43
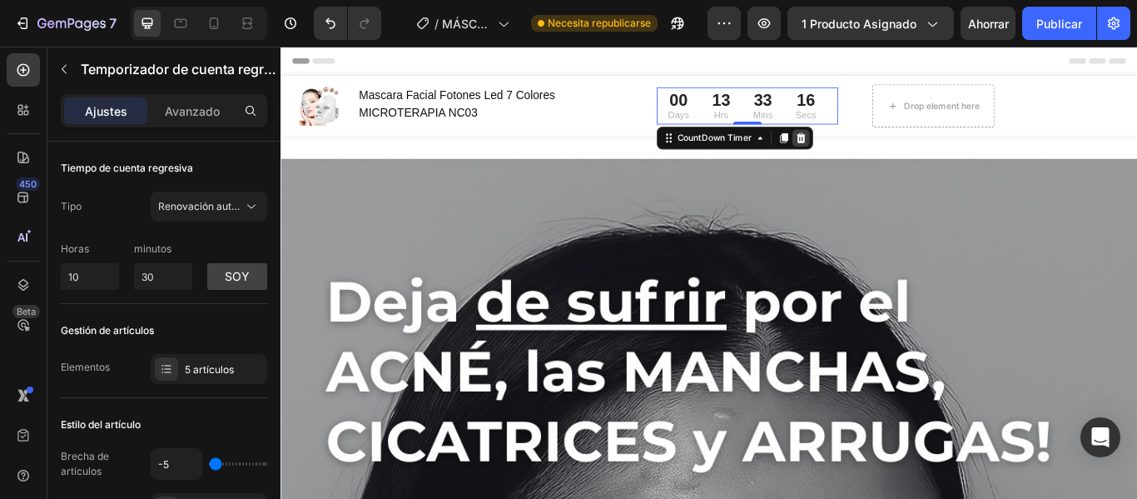
click at [881, 154] on icon at bounding box center [886, 153] width 11 height 12
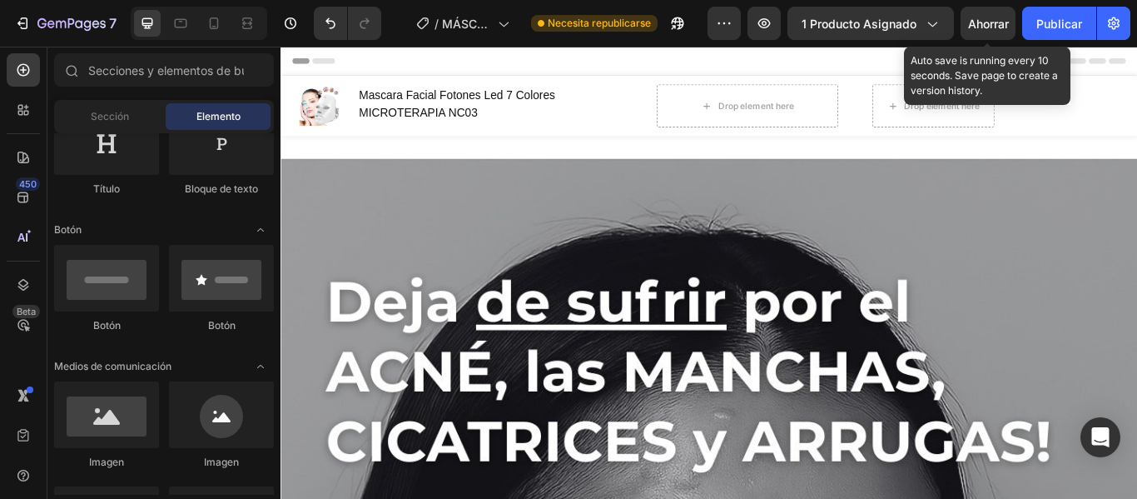
click at [1004, 29] on font "Ahorrar" at bounding box center [988, 24] width 41 height 14
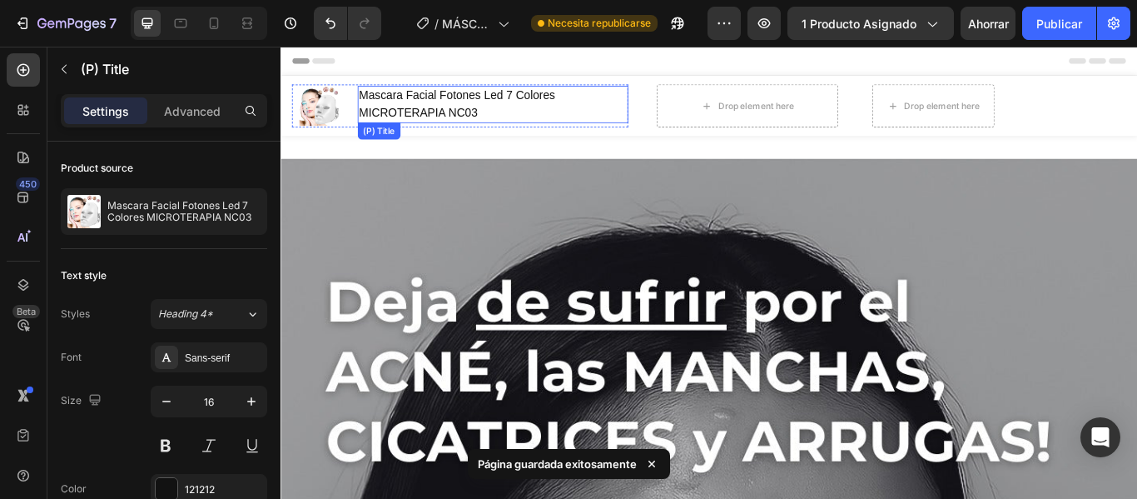
click at [604, 116] on h1 "Mascara Facial Fotones Led 7 Colores MICROTERAPIA NC03" at bounding box center [528, 113] width 316 height 43
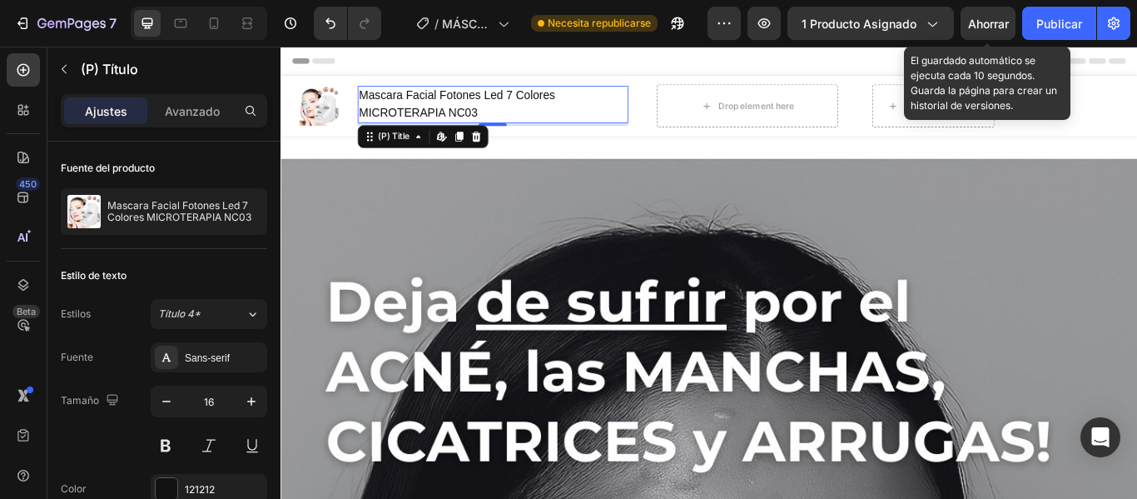
click at [998, 25] on font "Ahorrar" at bounding box center [988, 24] width 41 height 14
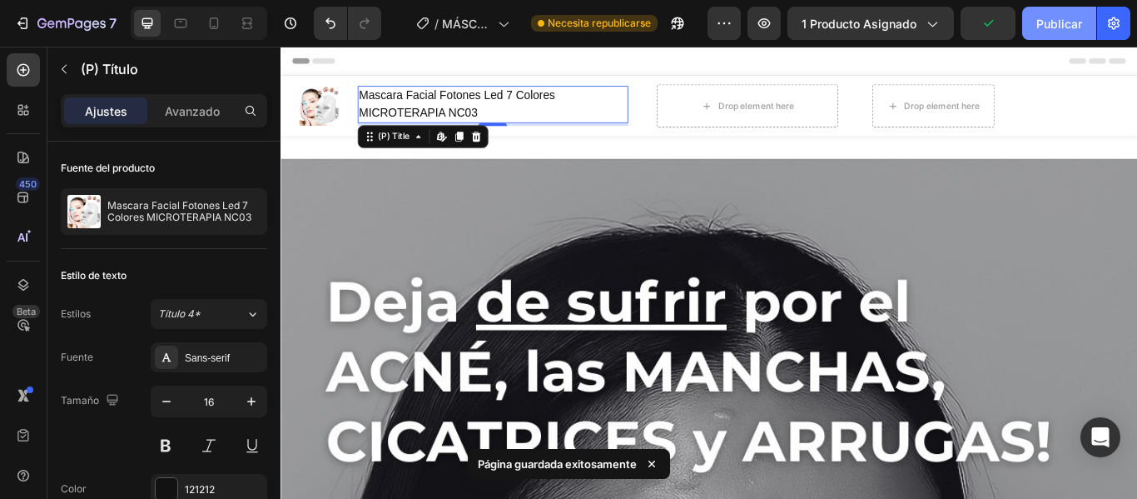
click at [1059, 32] on font "Publicar" at bounding box center [1059, 23] width 46 height 17
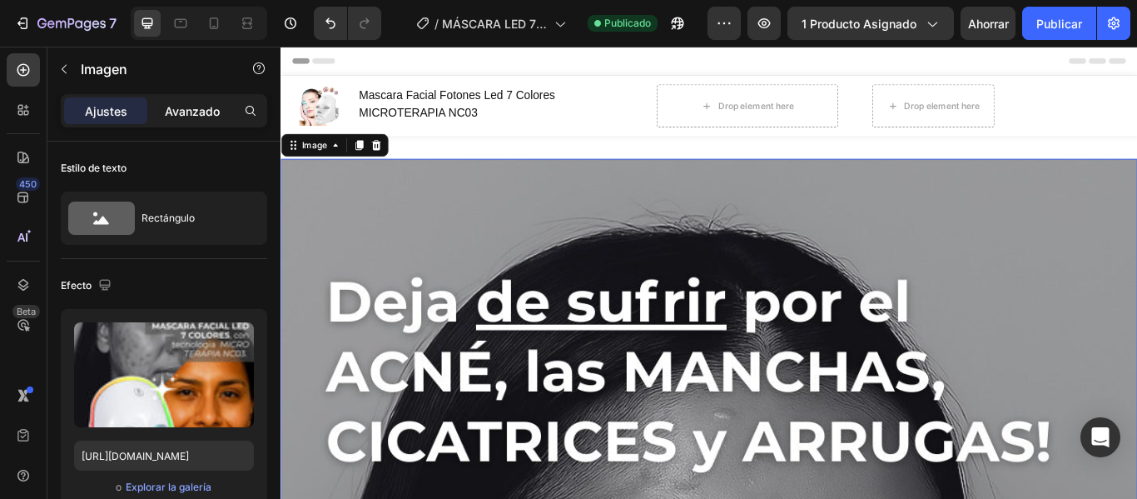
click at [207, 98] on div "Avanzado" at bounding box center [192, 110] width 83 height 27
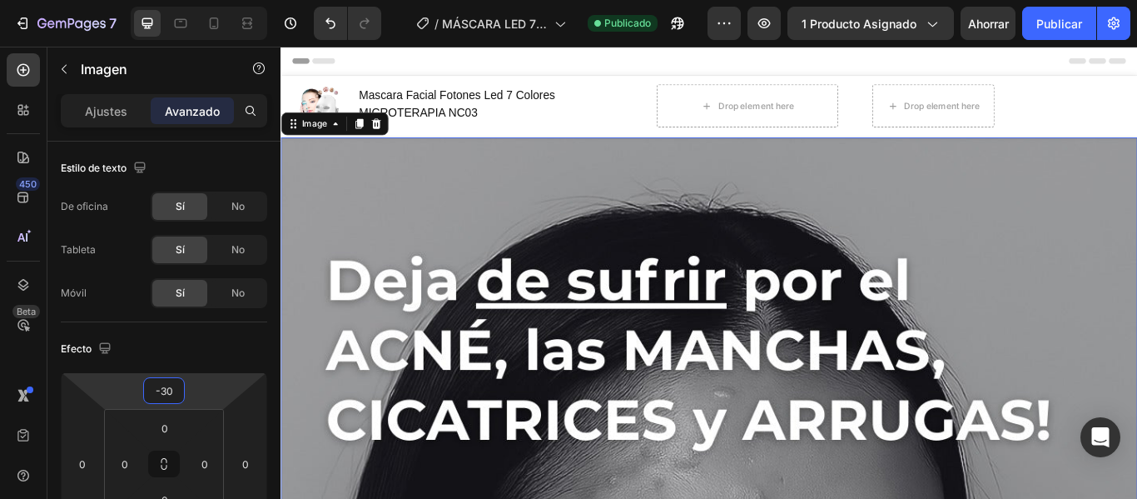
type input "-32"
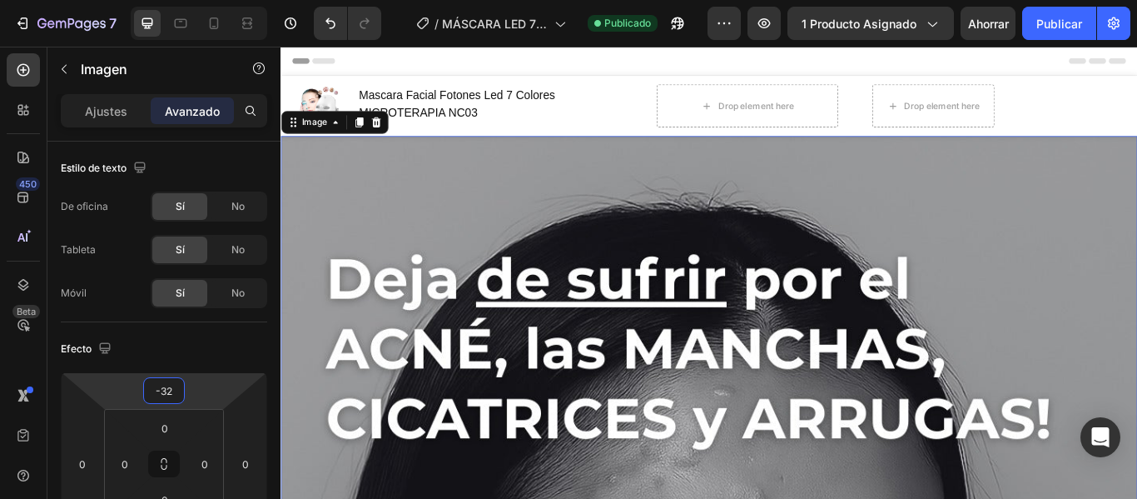
drag, startPoint x: 193, startPoint y: 406, endPoint x: 201, endPoint y: 420, distance: 15.3
click at [201, 0] on html "7 / MÁSCARA LED 7 COLORES Publicado Avance 1 producto asignado Ahorrar Publicar…" at bounding box center [568, 0] width 1137 height 0
click at [499, 139] on div "Mascara Facial Fotones Led 7 Colores MICROTERAPIA NC03 (P) Title" at bounding box center [528, 116] width 316 height 50
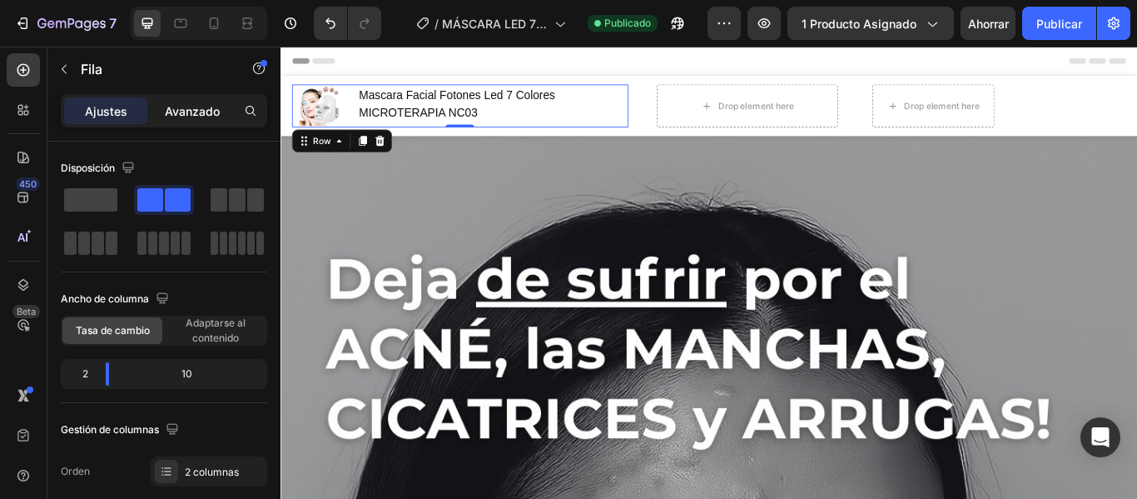
click at [204, 113] on font "Avanzado" at bounding box center [192, 111] width 55 height 14
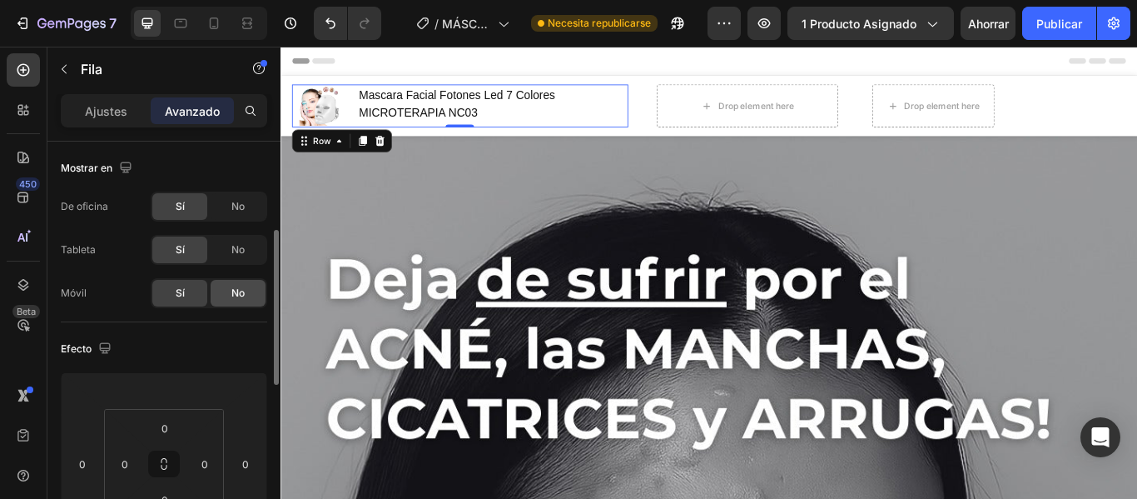
scroll to position [179, 0]
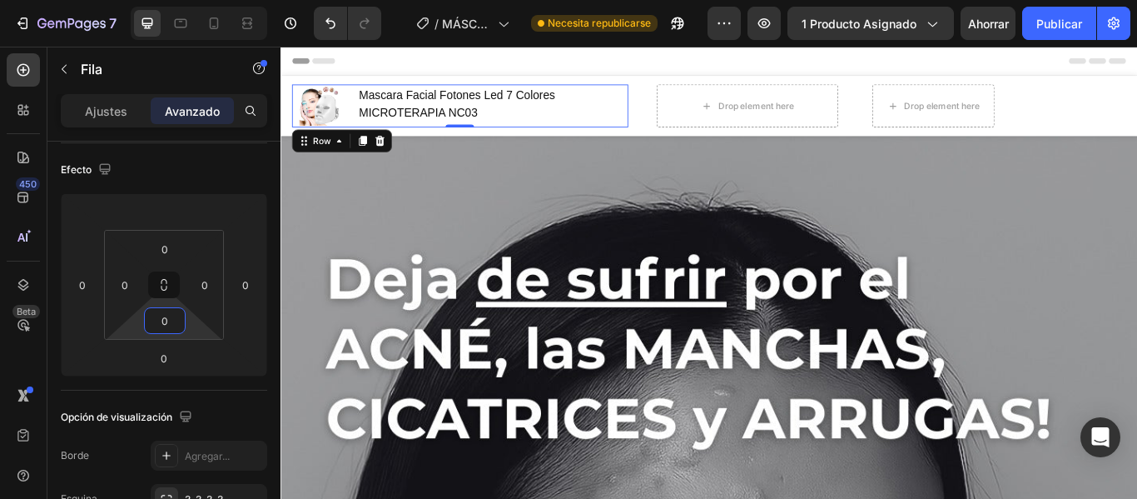
drag, startPoint x: 191, startPoint y: 337, endPoint x: 196, endPoint y: 380, distance: 43.6
click at [196, 0] on html "7 / MÁSCARA LED 7 COLORES Necesita republicarse Avance 1 producto asignado Ahor…" at bounding box center [568, 0] width 1137 height 0
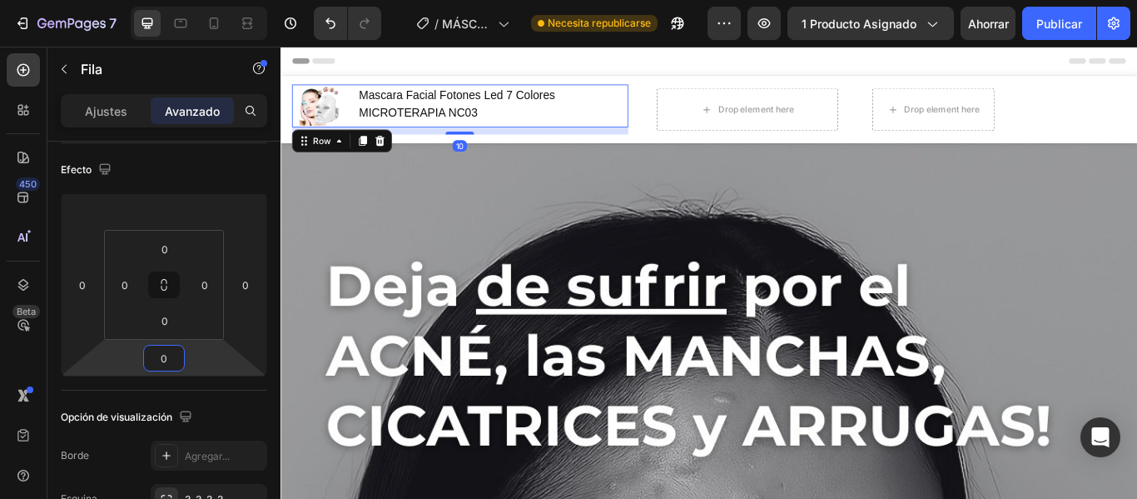
type input "-2"
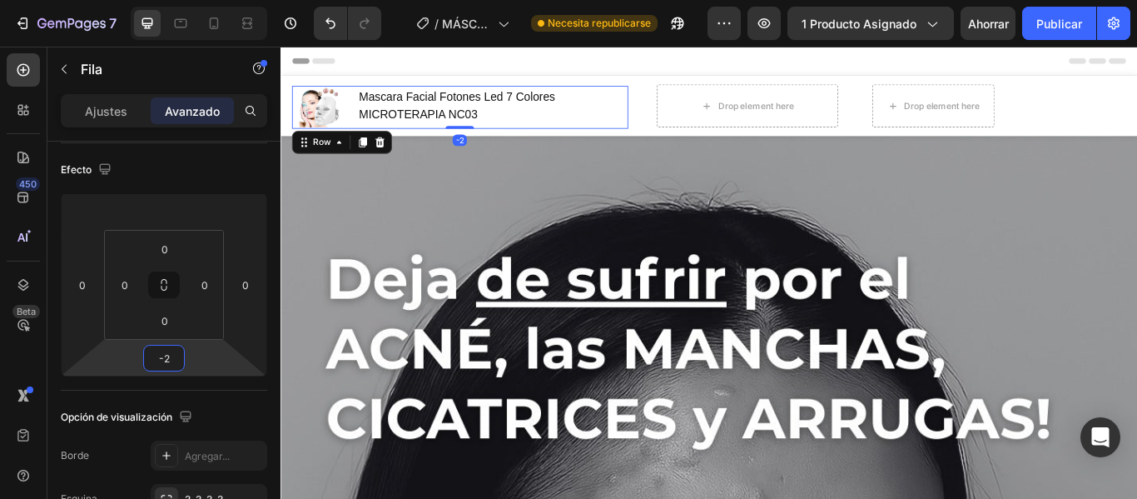
drag, startPoint x: 198, startPoint y: 346, endPoint x: 209, endPoint y: 347, distance: 10.9
click at [209, 0] on html "7 / MÁSCARA LED 7 COLORES Necesita republicarse Avance 1 producto asignado Ahor…" at bounding box center [568, 0] width 1137 height 0
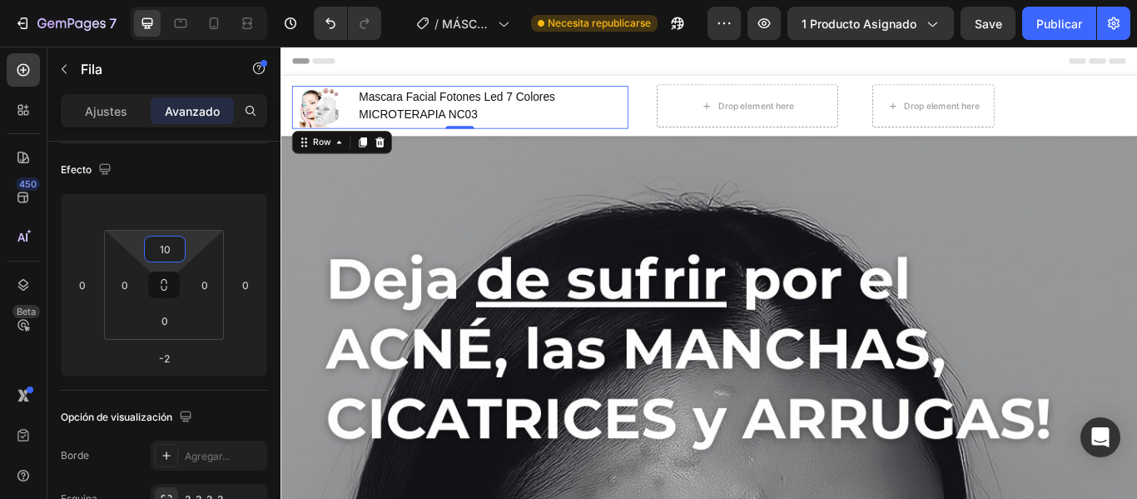
type input "0"
drag, startPoint x: 198, startPoint y: 234, endPoint x: 215, endPoint y: 248, distance: 21.9
click at [215, 0] on html "7 / MÁSCARA LED 7 COLORES Necesita republicarse Avance 1 producto asignado Ahor…" at bounding box center [568, 0] width 1137 height 0
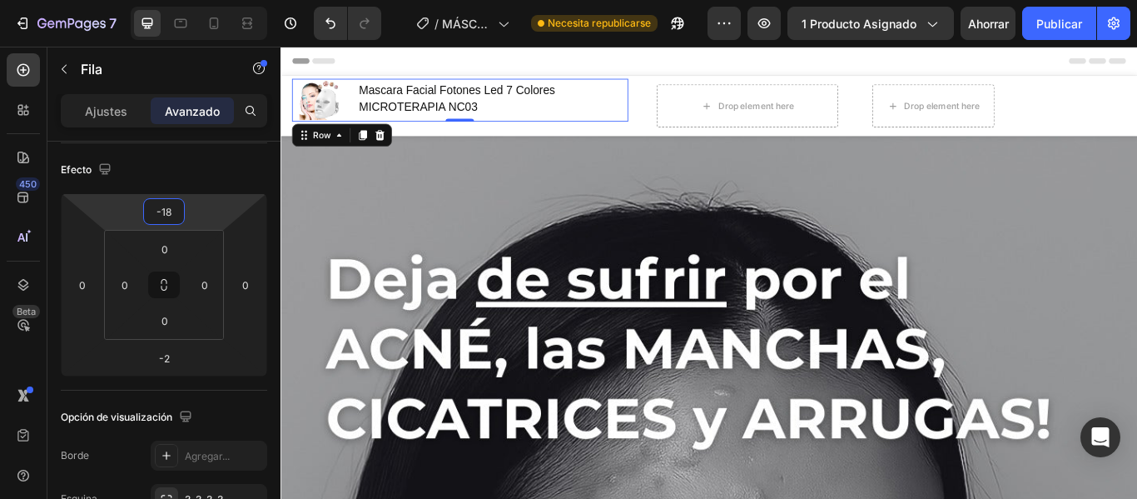
type input "-16"
drag, startPoint x: 206, startPoint y: 211, endPoint x: 207, endPoint y: 226, distance: 15.0
click at [207, 0] on html "7 / MÁSCARA LED 7 COLORES Necesita republicarse Avance 1 producto asignado Ahor…" at bounding box center [568, 0] width 1137 height 0
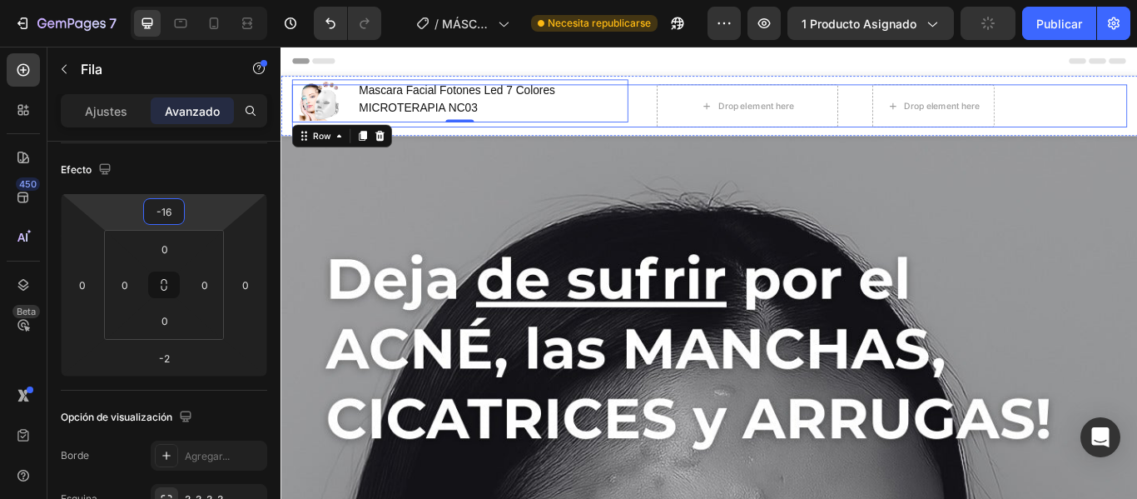
click at [703, 121] on div "(P) Images & Gallery Mascara Facial Fotones Led 7 Colores MICROTERAPIA NC03 (P)…" at bounding box center [780, 116] width 974 height 50
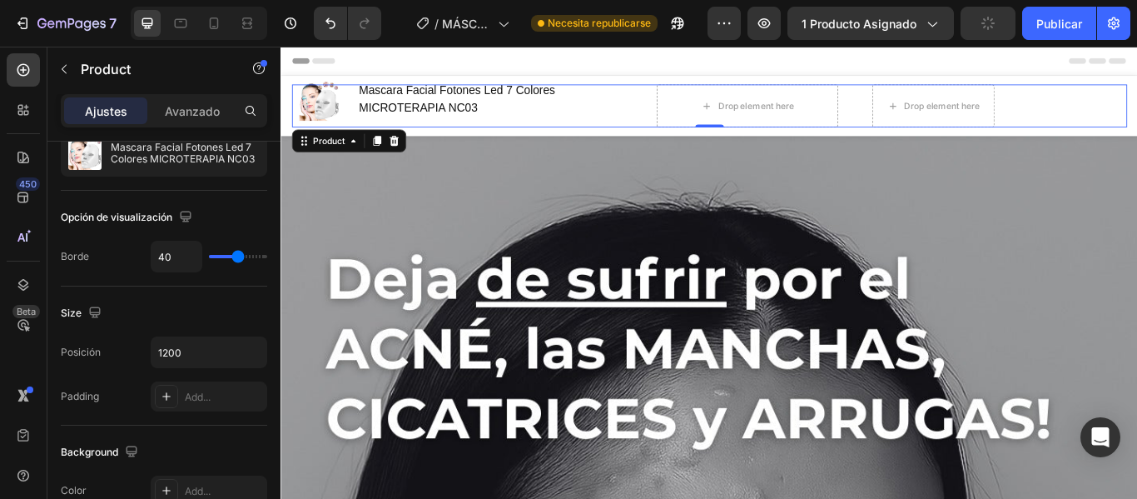
scroll to position [0, 0]
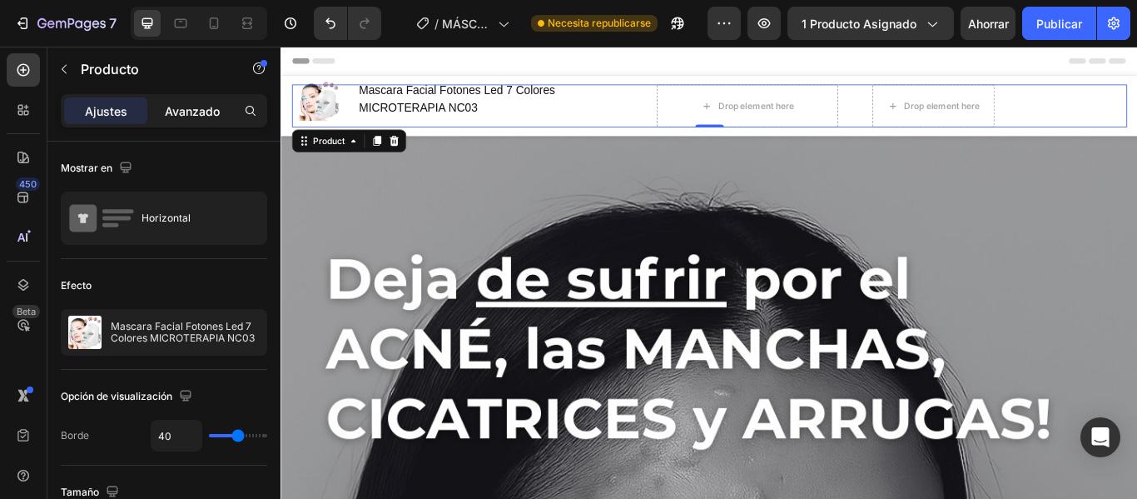
click at [221, 106] on div "Avanzado" at bounding box center [192, 110] width 83 height 27
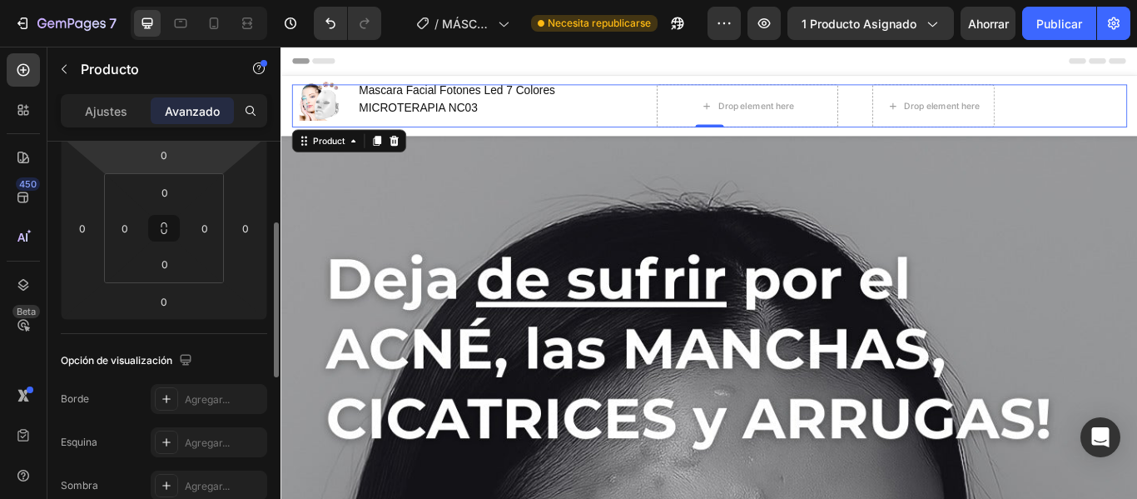
scroll to position [226, 0]
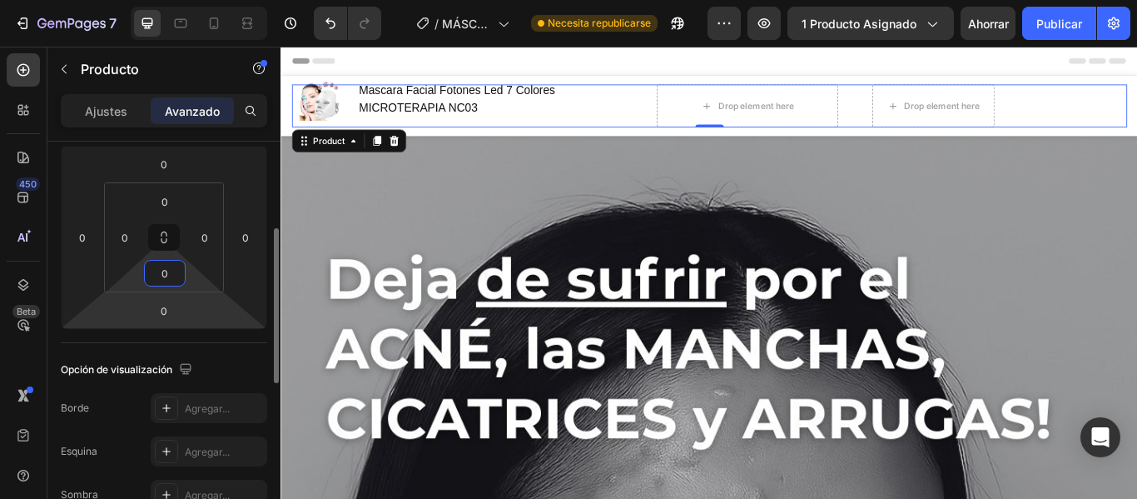
drag, startPoint x: 196, startPoint y: 285, endPoint x: 206, endPoint y: 306, distance: 23.8
click at [206, 0] on html "7 / MÁSCARA LED 7 COLORES Necesita republicarse Avance 1 producto asignado Ahor…" at bounding box center [568, 0] width 1137 height 0
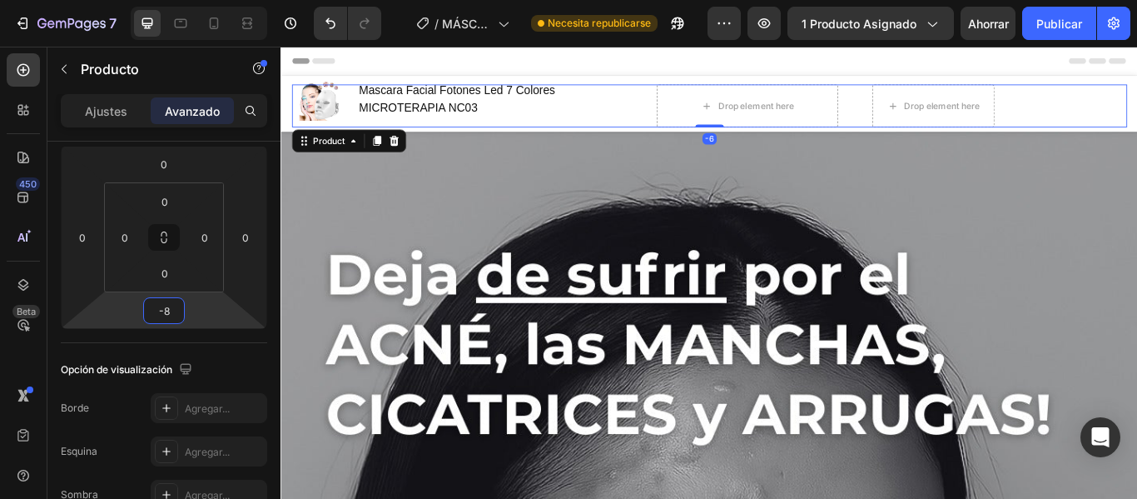
type input "-12"
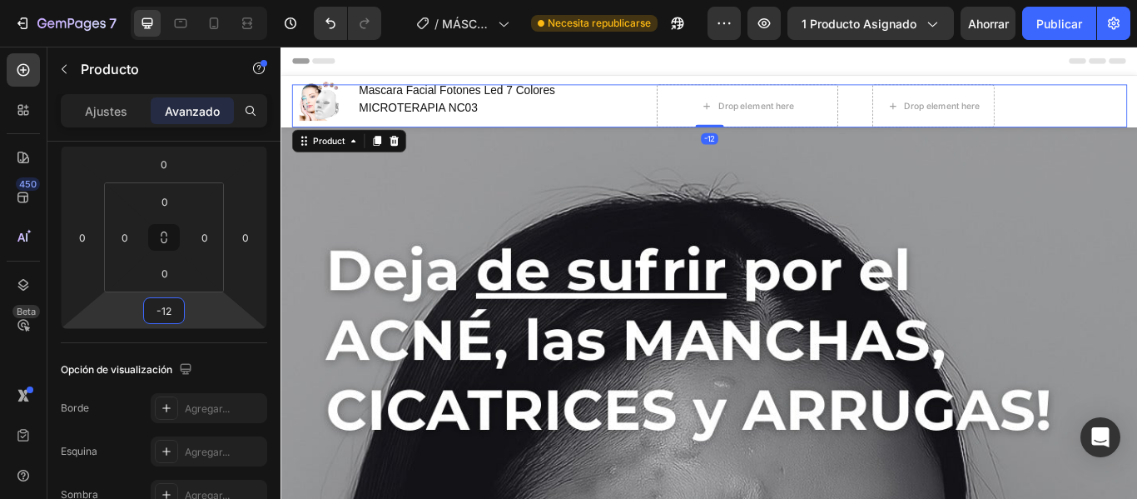
drag, startPoint x: 206, startPoint y: 306, endPoint x: 228, endPoint y: 311, distance: 23.0
click at [228, 0] on html "7 / MÁSCARA LED 7 COLORES Necesita republicarse Avance 1 producto asignado Ahor…" at bounding box center [568, 0] width 1137 height 0
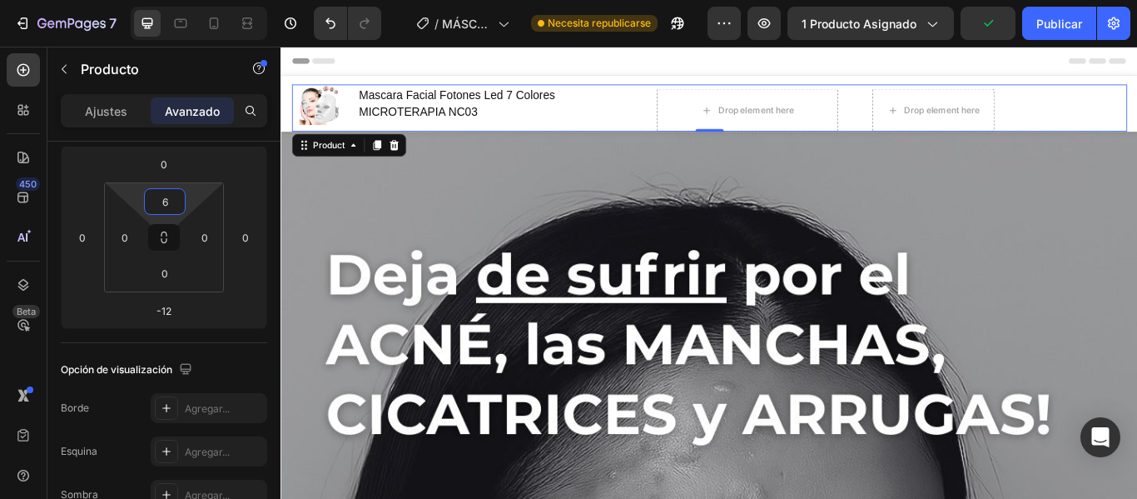
type input "10"
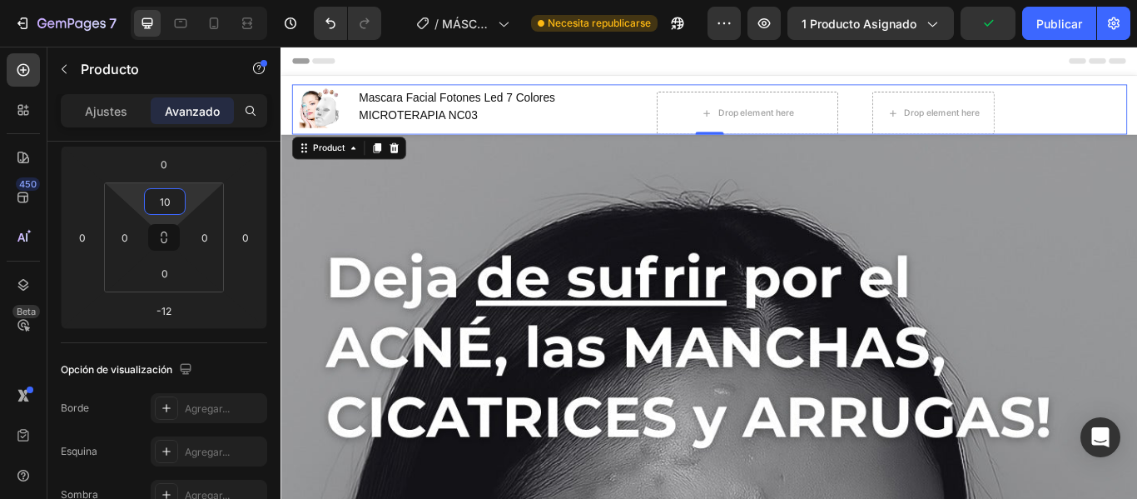
click at [196, 0] on html "7 / MÁSCARA LED 7 COLORES Necesita republicarse Avance 1 producto asignado Publ…" at bounding box center [568, 0] width 1137 height 0
click at [696, 122] on div "(P) Images & Gallery Mascara Facial Fotones Led 7 Colores MICROTERAPIA NC03 (P)…" at bounding box center [780, 120] width 974 height 58
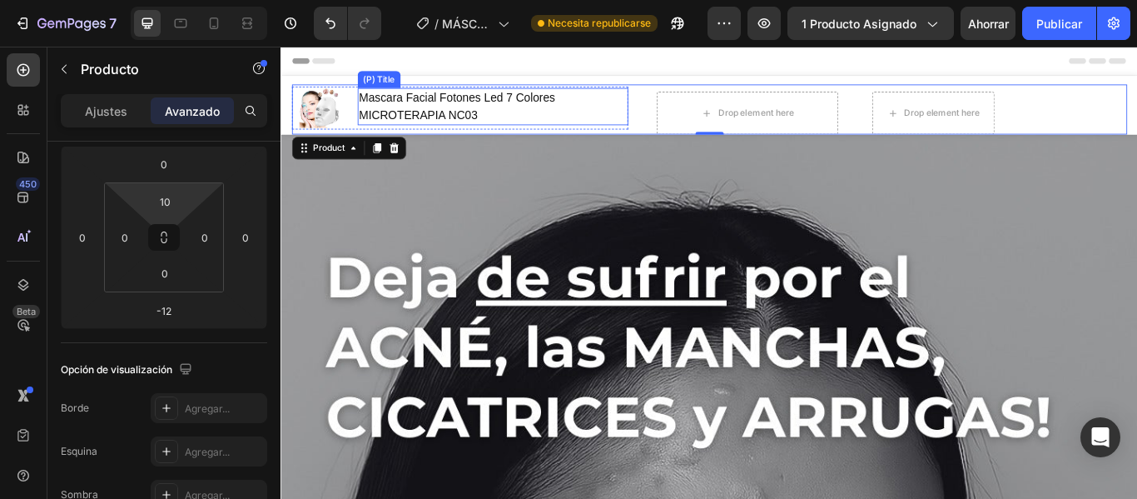
click at [618, 129] on h1 "Mascara Facial Fotones Led 7 Colores MICROTERAPIA NC03" at bounding box center [528, 116] width 316 height 43
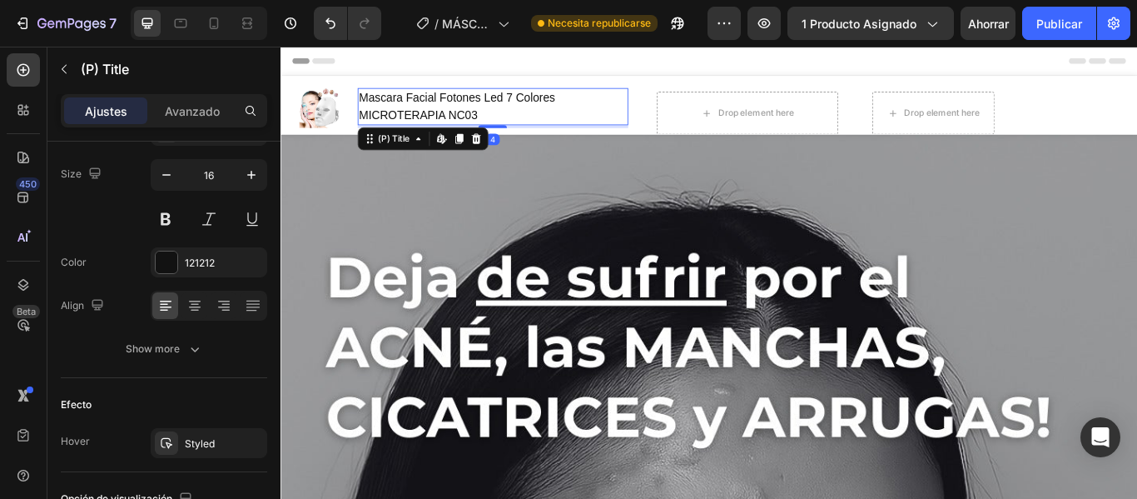
scroll to position [0, 0]
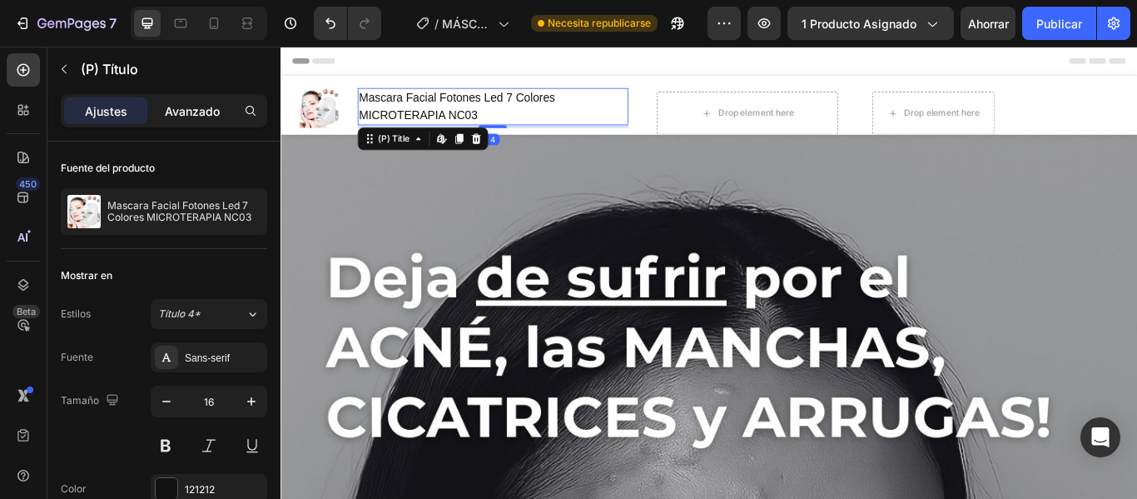
click at [209, 117] on font "Avanzado" at bounding box center [192, 111] width 55 height 14
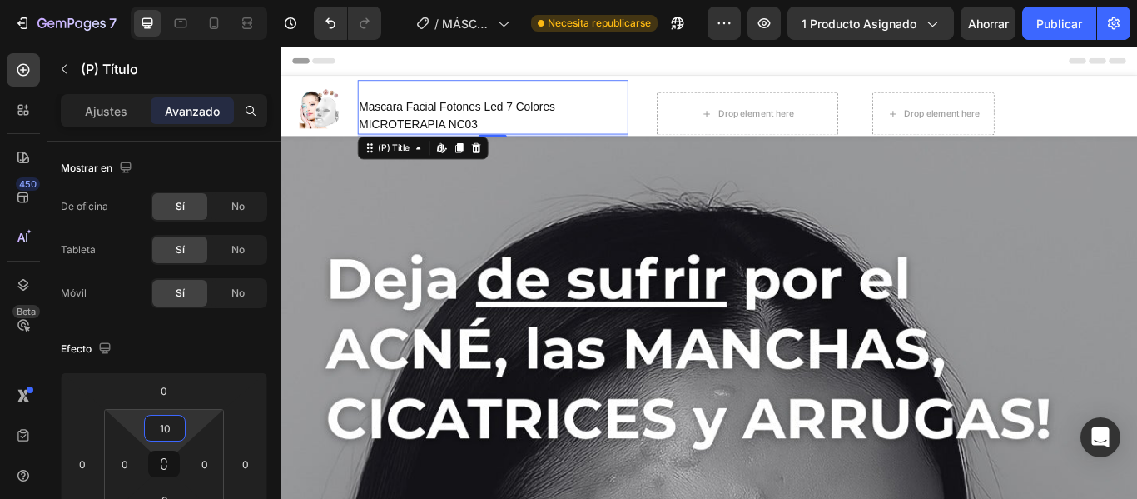
type input "0"
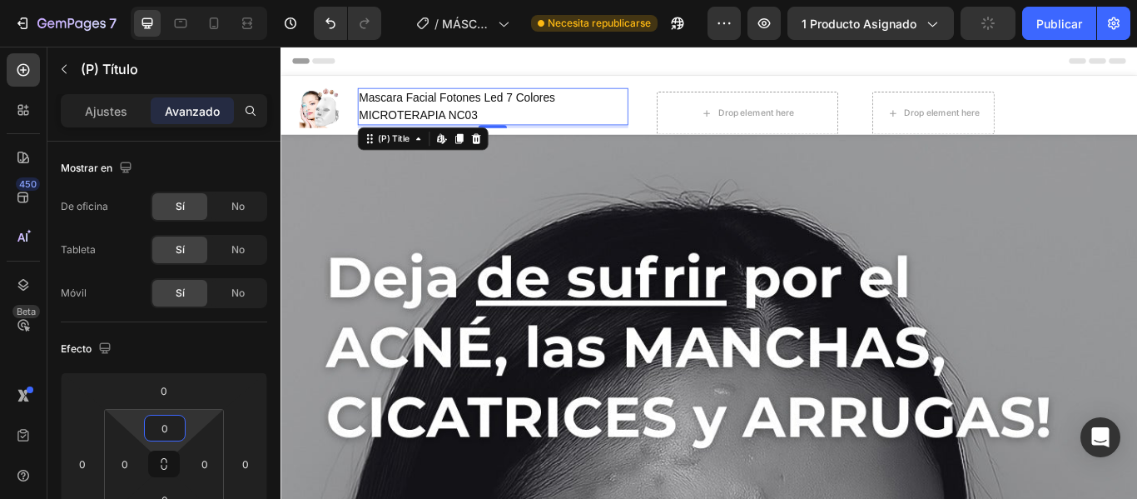
drag, startPoint x: 181, startPoint y: 410, endPoint x: 186, endPoint y: 430, distance: 20.6
click at [186, 0] on html "7 / MÁSCARA LED 7 COLORES Necesita republicarse Avance 1 producto asignado Publ…" at bounding box center [568, 0] width 1137 height 0
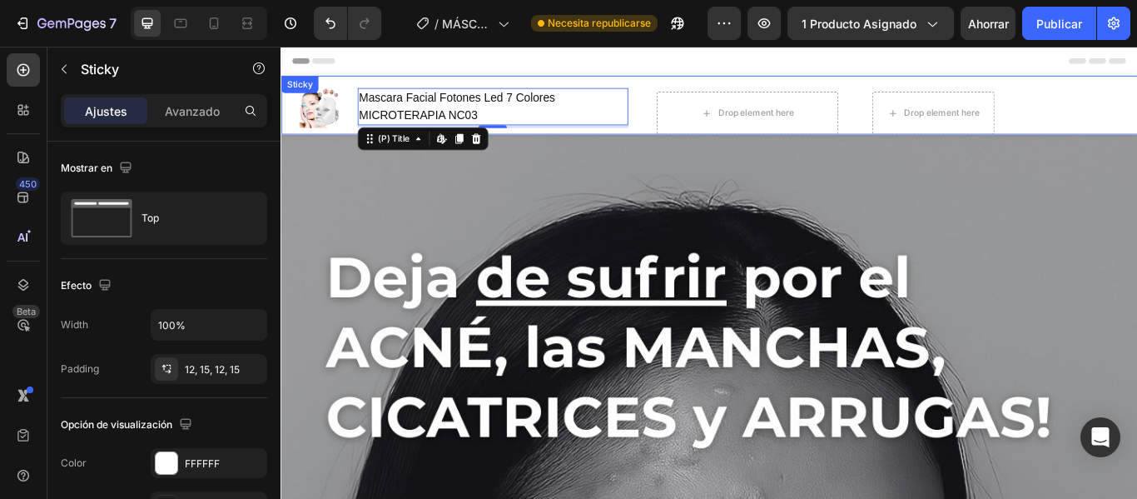
click at [352, 85] on div "(P) Images & Gallery Mascara Facial Fotones Led 7 Colores MICROTERAPIA NC03 (P)…" at bounding box center [780, 115] width 999 height 68
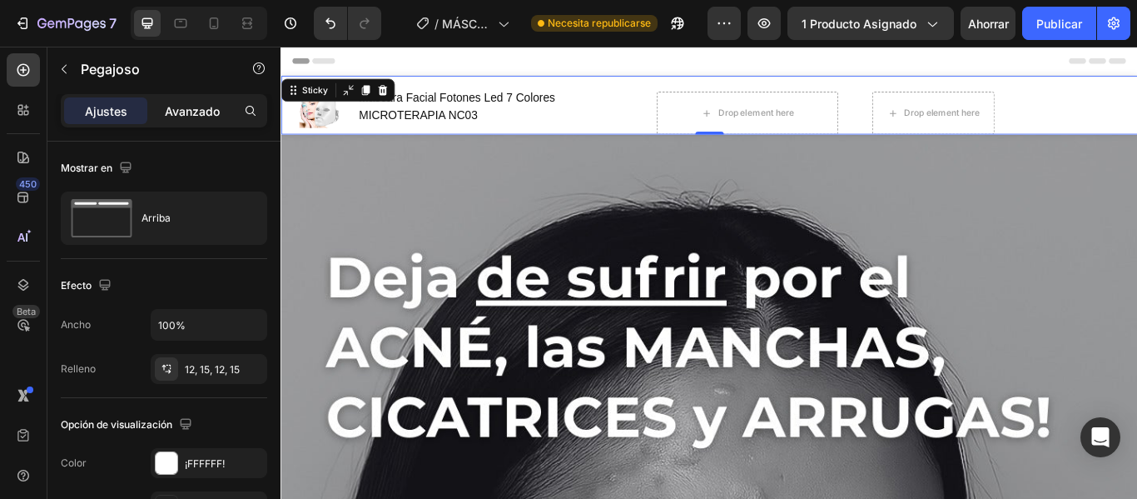
click at [206, 116] on font "Avanzado" at bounding box center [192, 111] width 55 height 14
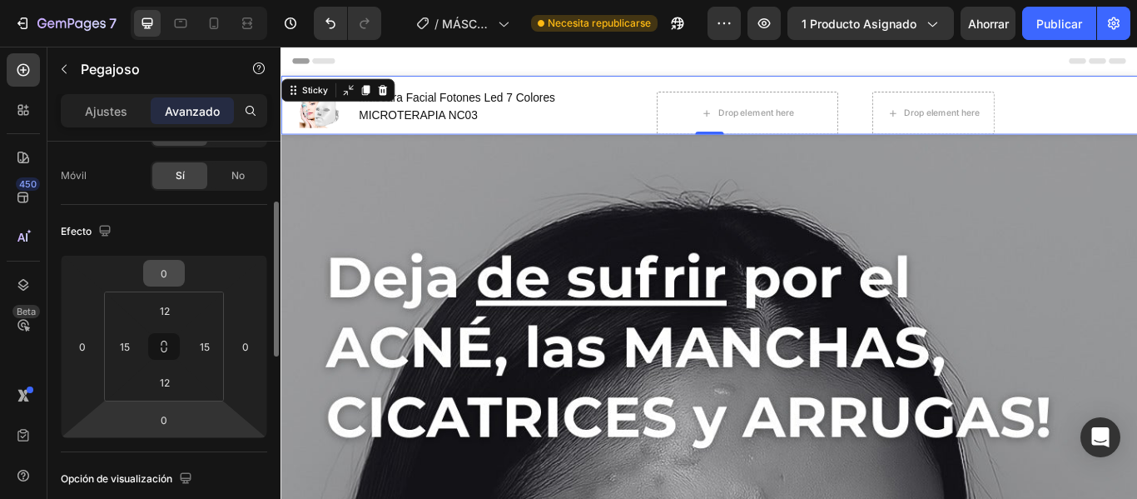
scroll to position [128, 0]
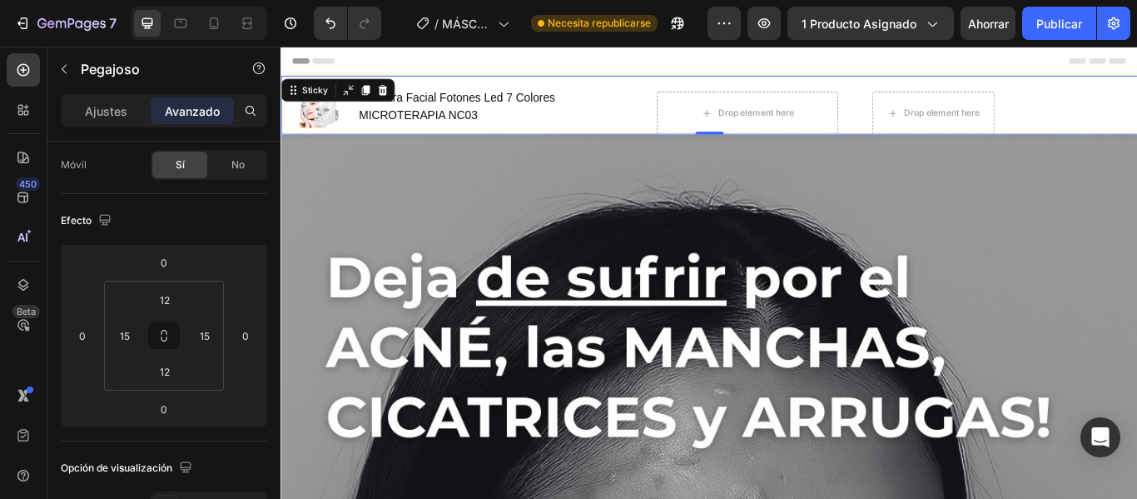
click at [1080, 82] on div "(P) Images & Gallery Mascara Facial Fotones Led 7 Colores MICROTERAPIA NC03 (P)…" at bounding box center [780, 115] width 999 height 68
click at [1051, 92] on div "(P) Images & Gallery Mascara Facial Fotones Led 7 Colores MICROTERAPIA NC03 (P)…" at bounding box center [780, 120] width 974 height 58
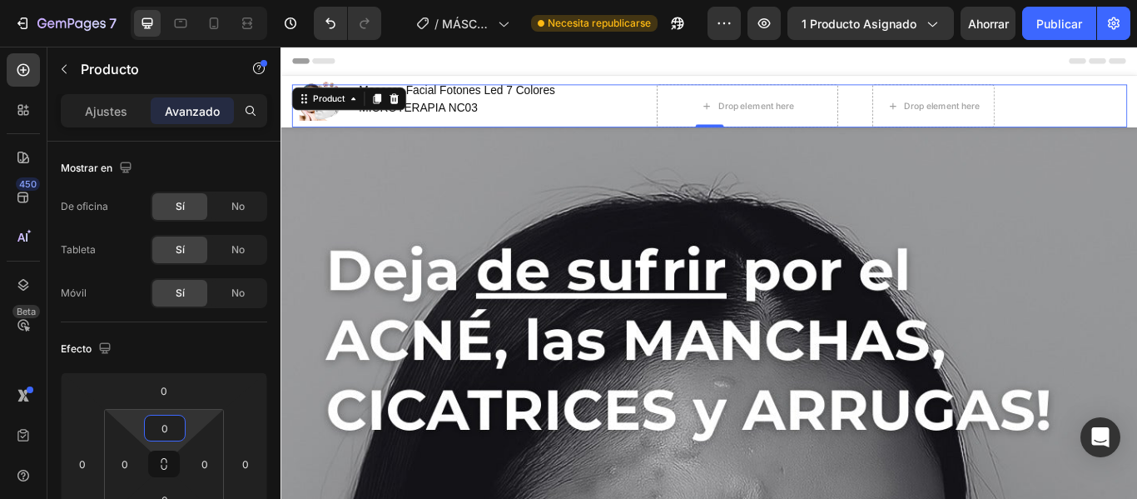
drag, startPoint x: 178, startPoint y: 414, endPoint x: 190, endPoint y: 418, distance: 12.4
click at [190, 0] on html "7 / MÁSCARA LED 7 COLORES Necesita republicarse Avance 1 producto asignado Ahor…" at bounding box center [568, 0] width 1137 height 0
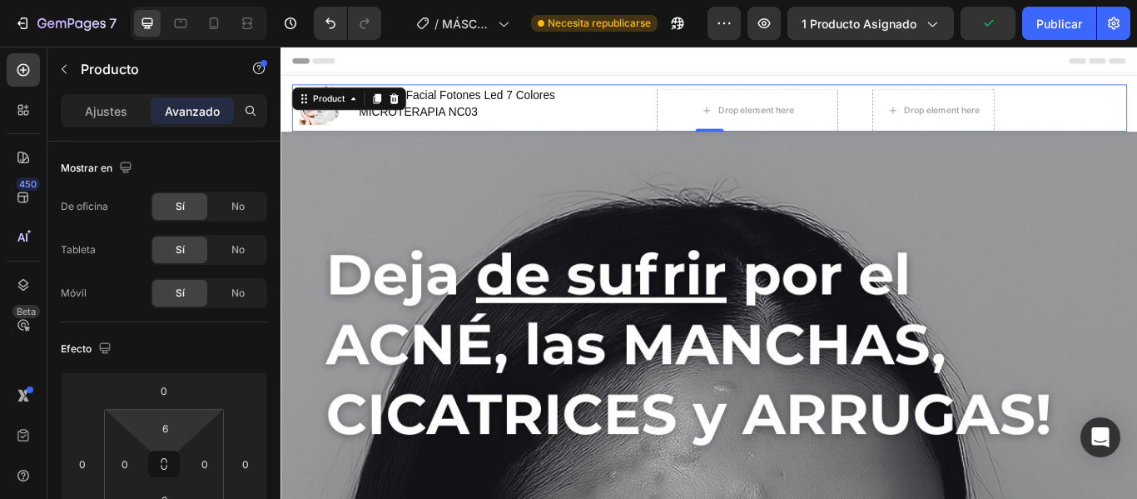
type input "8"
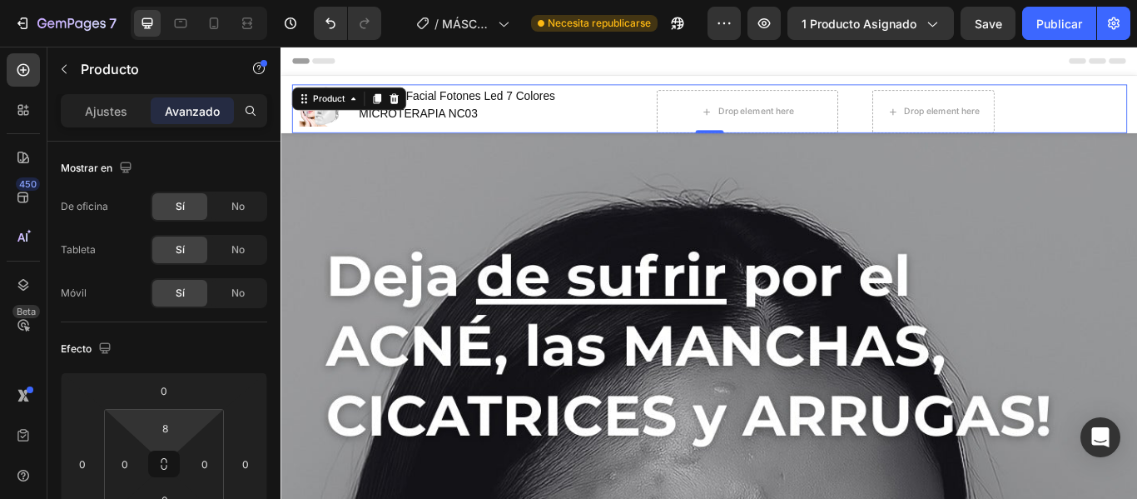
click at [204, 0] on html "7 / MÁSCARA LED 7 COLORES Necesita republicarse Avance 1 producto asignado Save…" at bounding box center [568, 0] width 1137 height 0
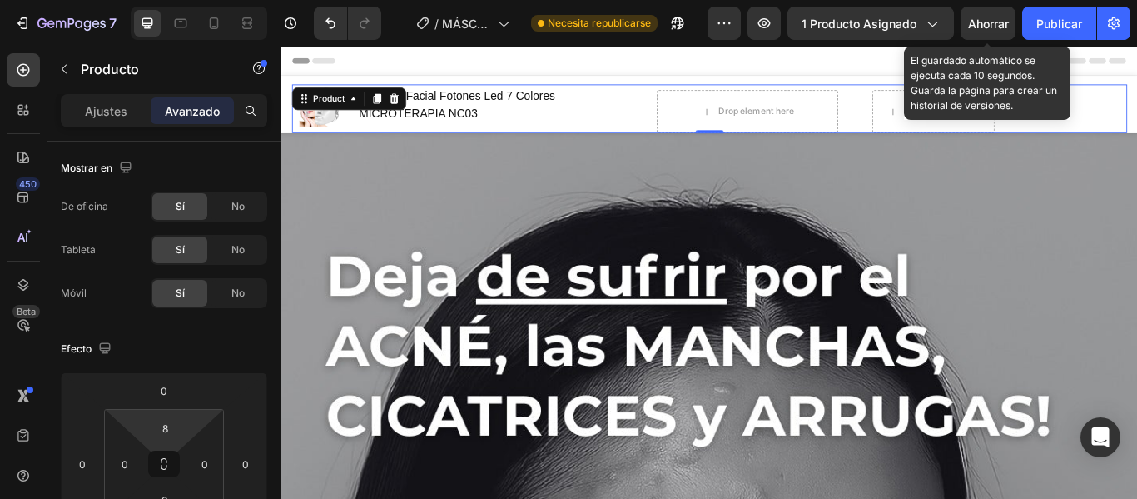
click at [987, 30] on font "Ahorrar" at bounding box center [988, 24] width 41 height 14
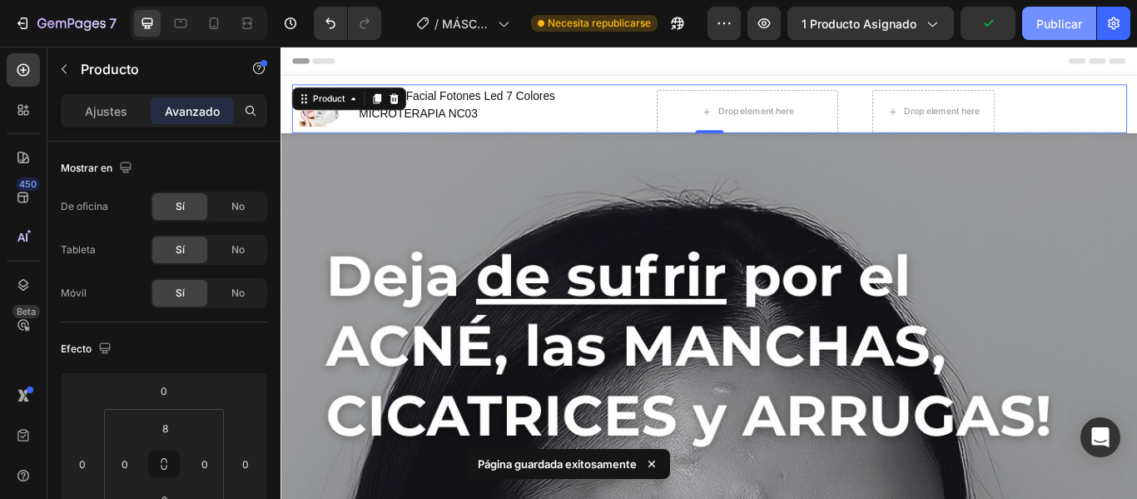
click at [1069, 24] on font "Publicar" at bounding box center [1059, 24] width 46 height 14
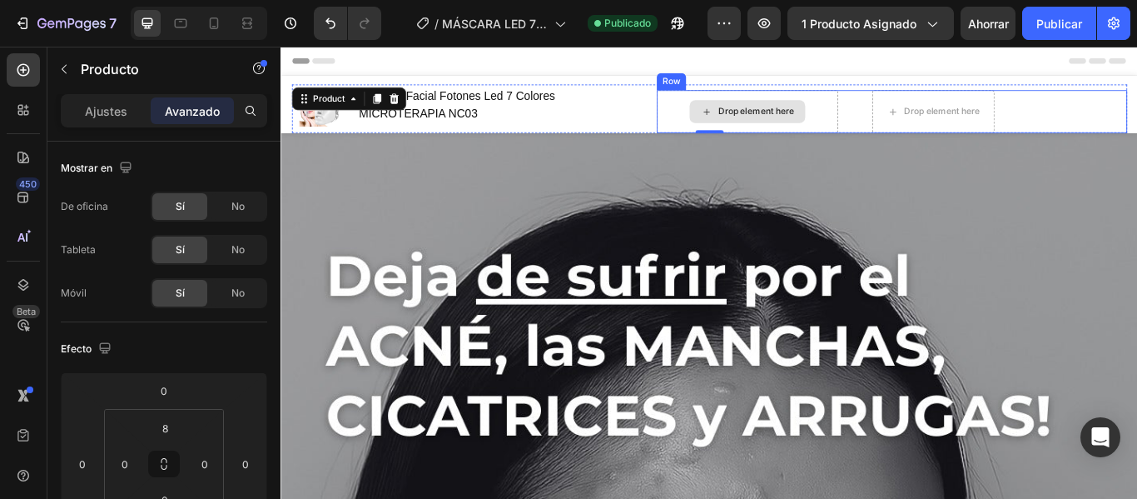
click at [907, 116] on div "Drop element here" at bounding box center [824, 122] width 212 height 50
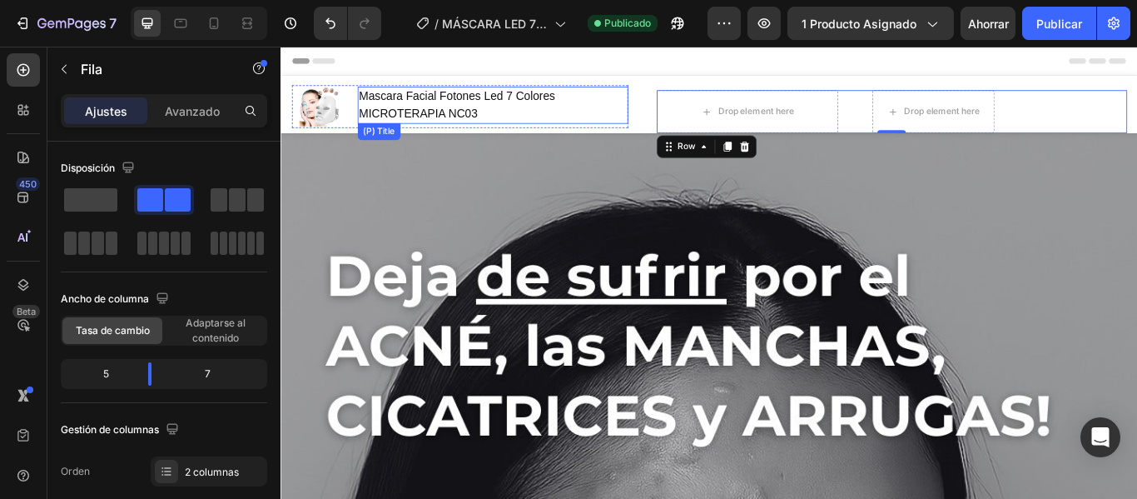
click at [569, 112] on h1 "Mascara Facial Fotones Led 7 Colores MICROTERAPIA NC03" at bounding box center [528, 114] width 316 height 43
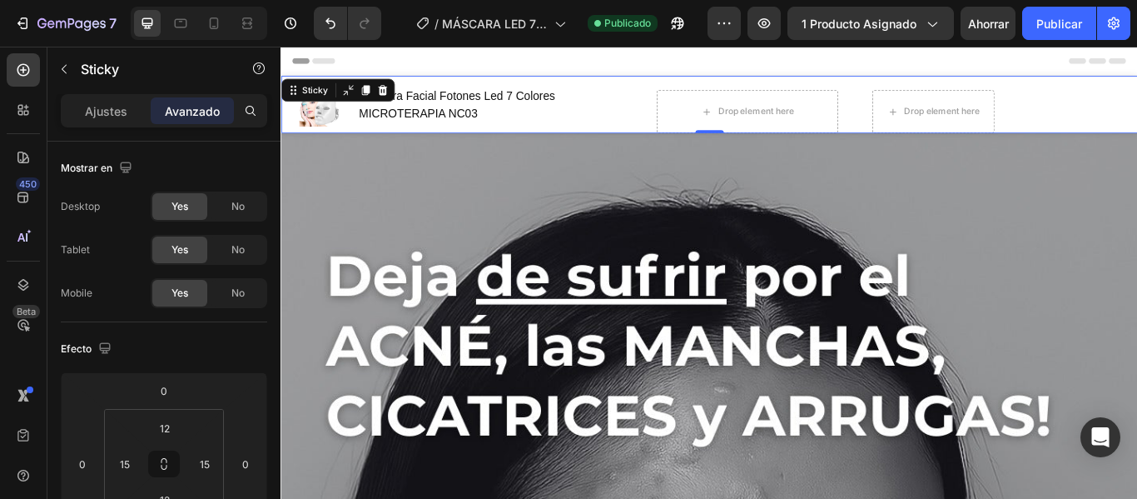
click at [704, 83] on div "(P) Images & Gallery Mascara Facial Fotones Led 7 Colores MICROTERAPIA NC03 (P)…" at bounding box center [780, 114] width 999 height 67
click at [378, 96] on icon at bounding box center [379, 98] width 9 height 12
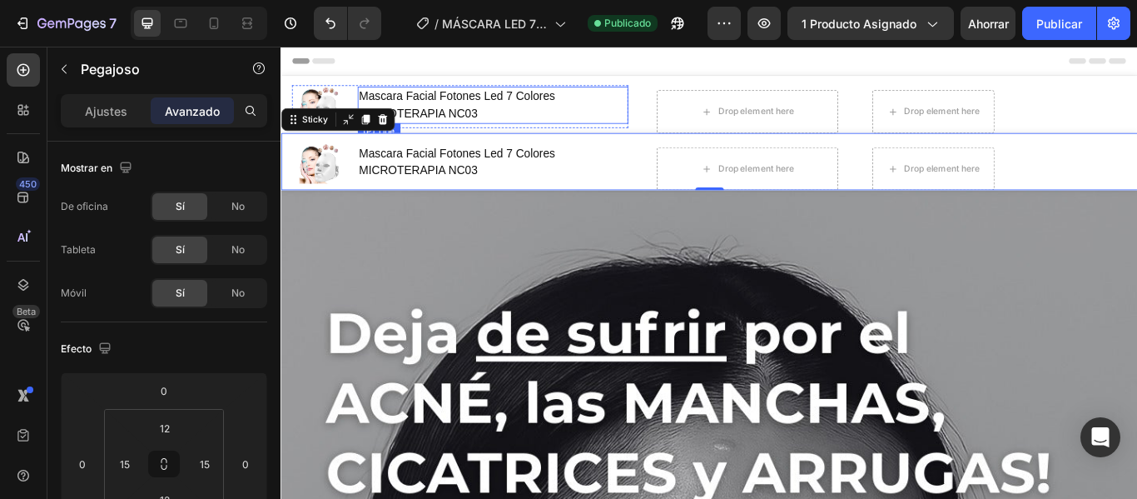
click at [583, 120] on h1 "Mascara Facial Fotones Led 7 Colores MICROTERAPIA NC03" at bounding box center [528, 114] width 316 height 43
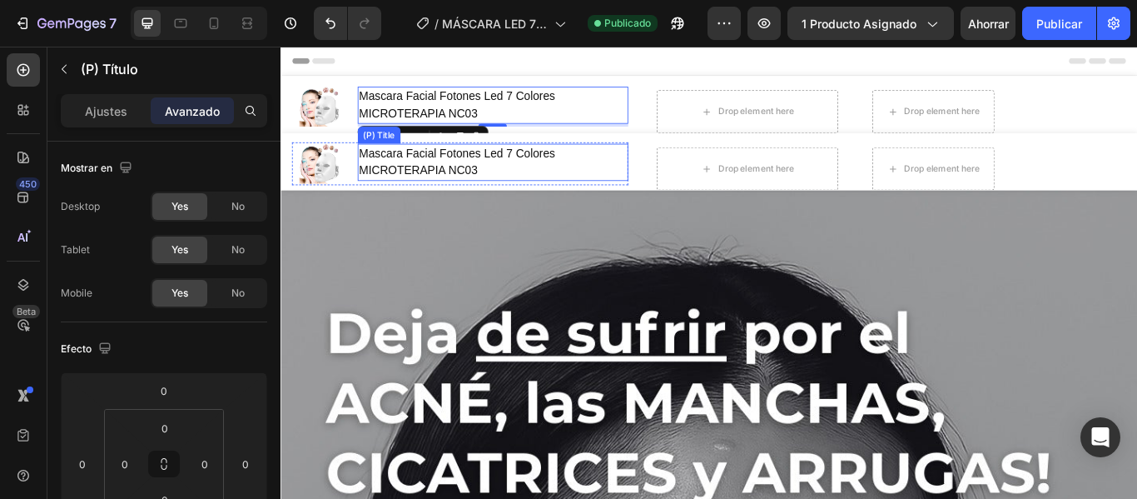
click at [488, 185] on h1 "Mascara Facial Fotones Led 7 Colores MICROTERAPIA NC03" at bounding box center [528, 181] width 316 height 43
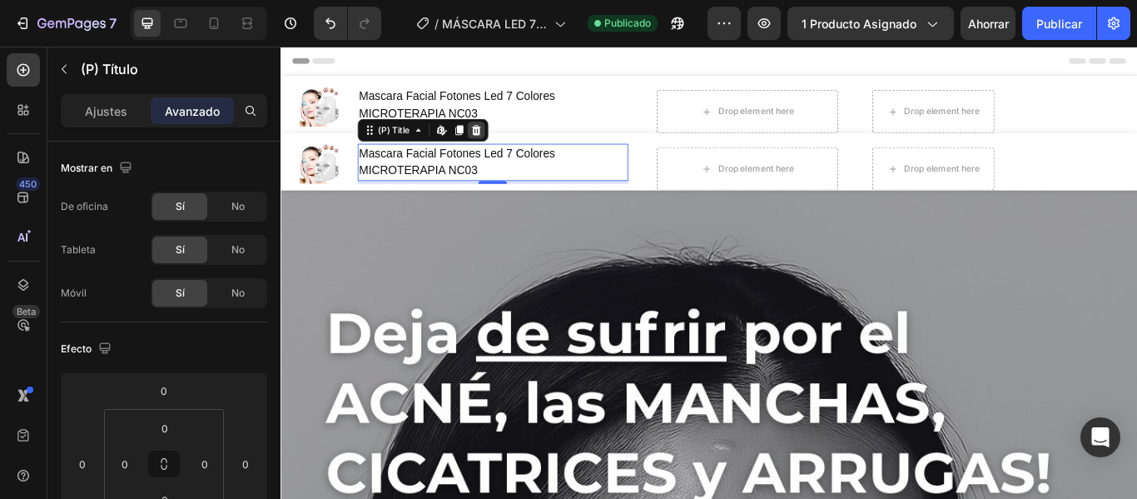
click at [506, 144] on icon at bounding box center [507, 144] width 11 height 12
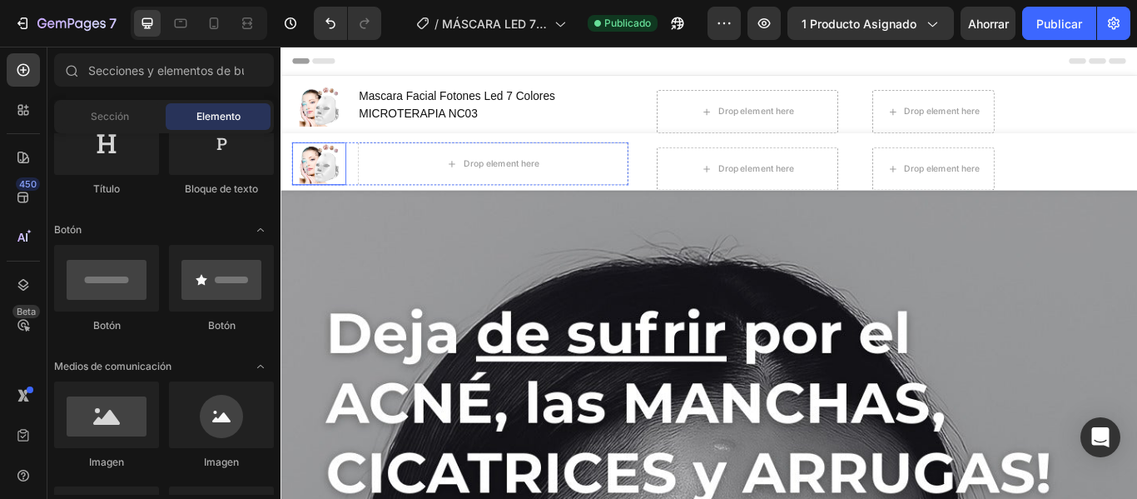
click at [317, 171] on img at bounding box center [324, 183] width 47 height 47
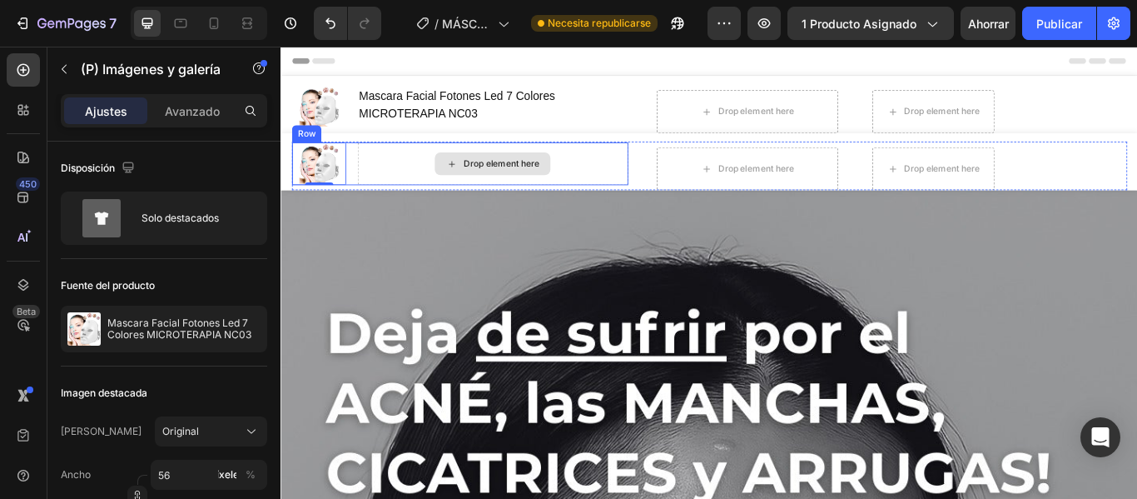
click at [427, 176] on div "Drop element here" at bounding box center [528, 183] width 316 height 50
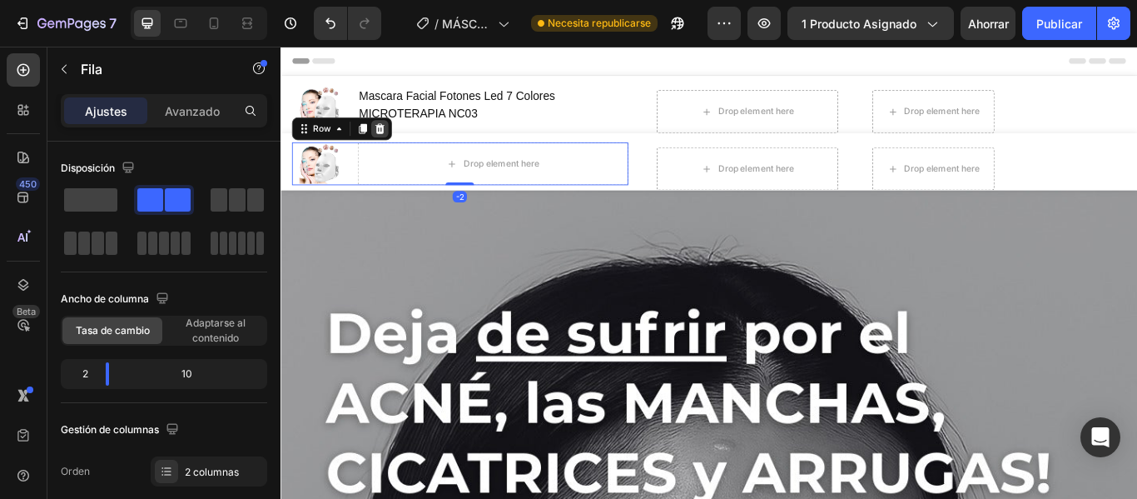
click at [395, 145] on icon at bounding box center [395, 143] width 11 height 12
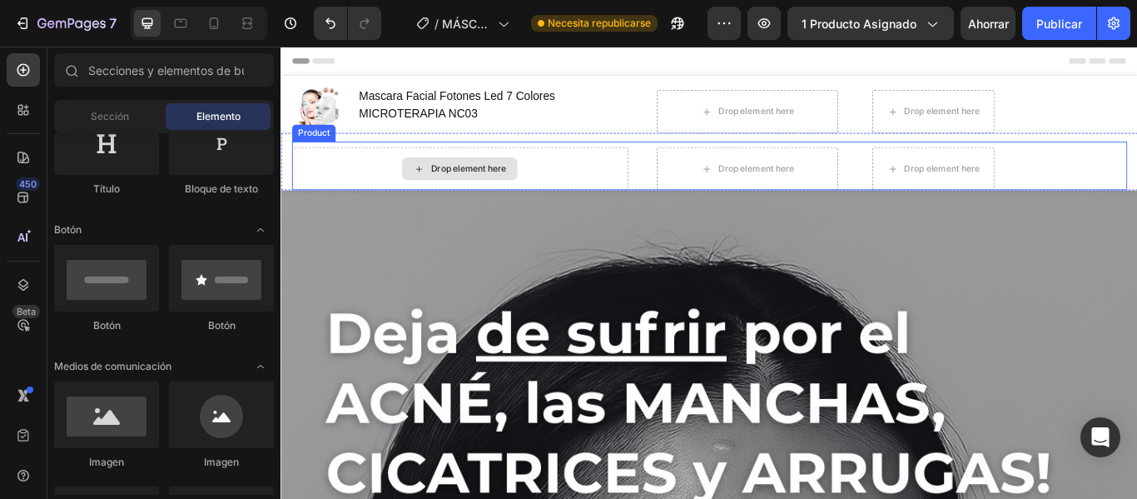
click at [398, 191] on div "Drop element here" at bounding box center [489, 189] width 392 height 50
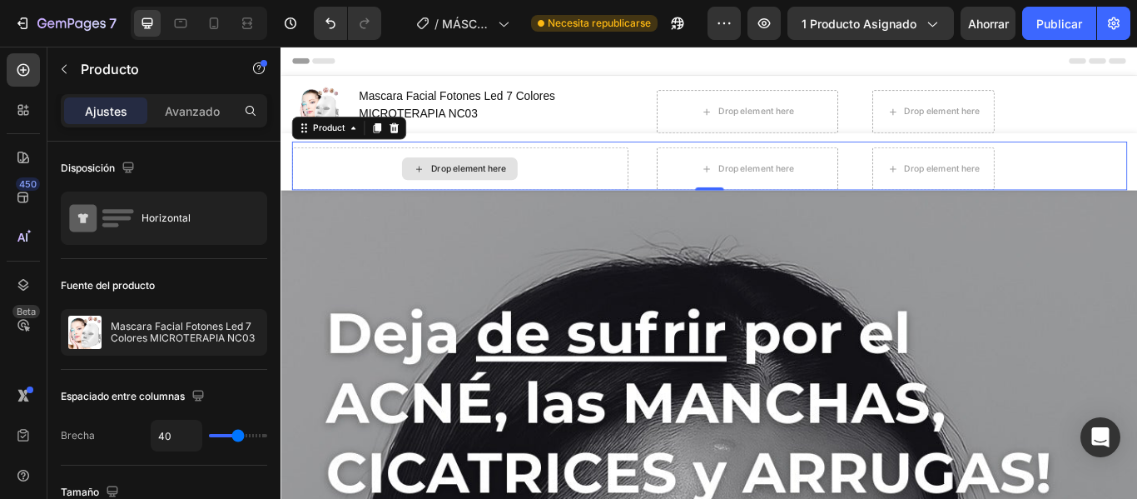
click at [658, 191] on div "Drop element here" at bounding box center [489, 189] width 392 height 50
click at [205, 112] on font "Avanzado" at bounding box center [192, 111] width 55 height 14
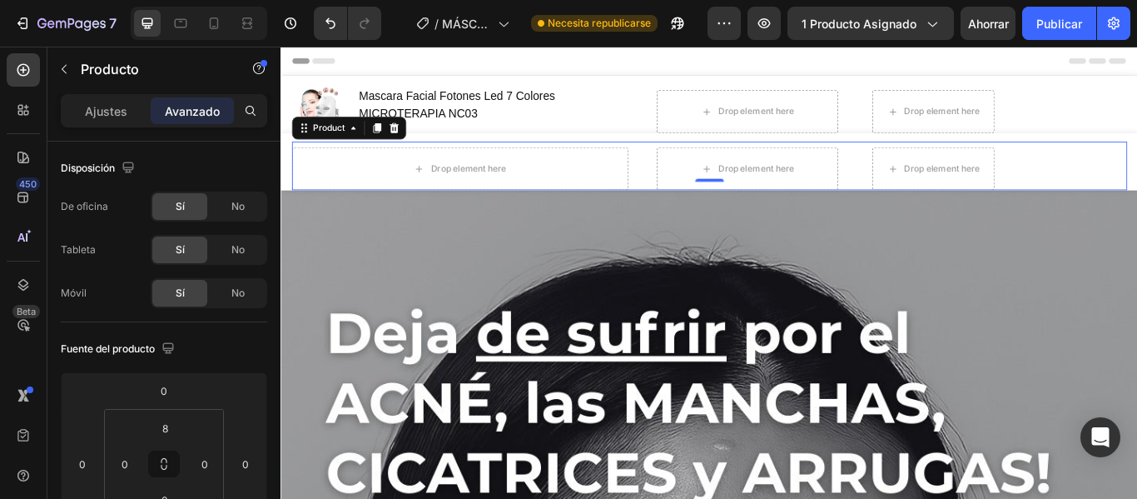
click at [206, 106] on font "Avanzado" at bounding box center [192, 111] width 55 height 14
click at [103, 120] on div "Ajustes" at bounding box center [105, 110] width 83 height 27
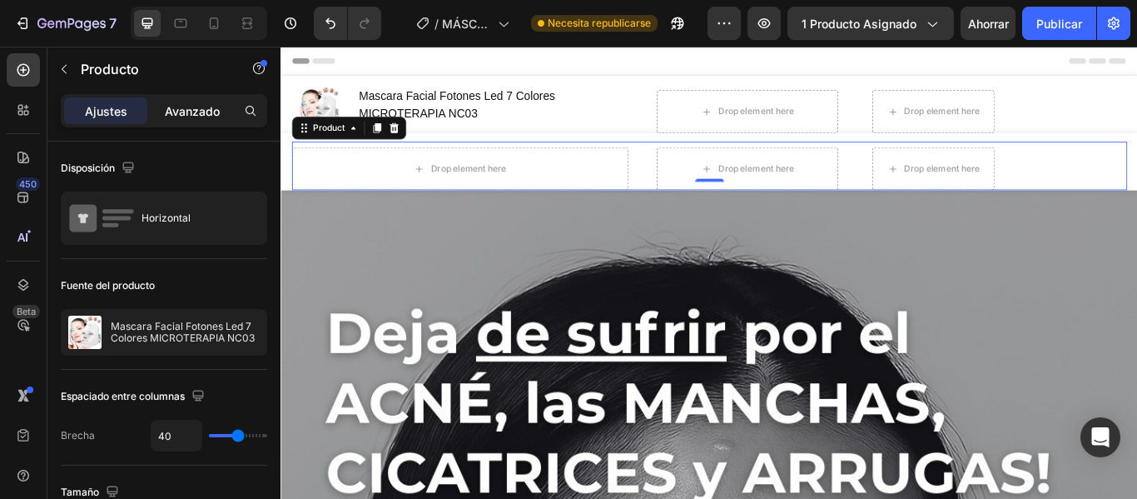
click at [207, 114] on font "Avanzado" at bounding box center [192, 111] width 55 height 14
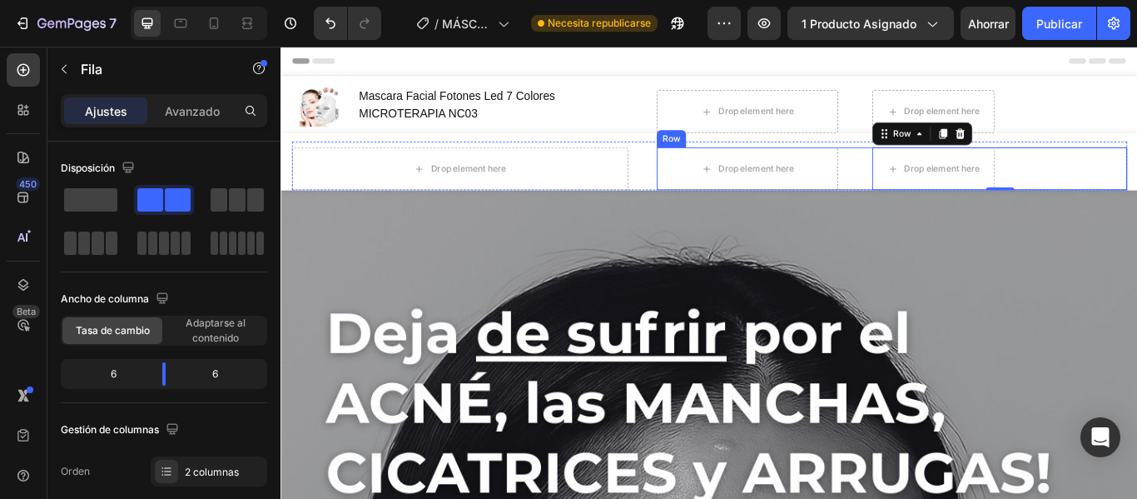
click at [942, 191] on div "Drop element here Drop element here Button Row 0 Row" at bounding box center [992, 189] width 549 height 50
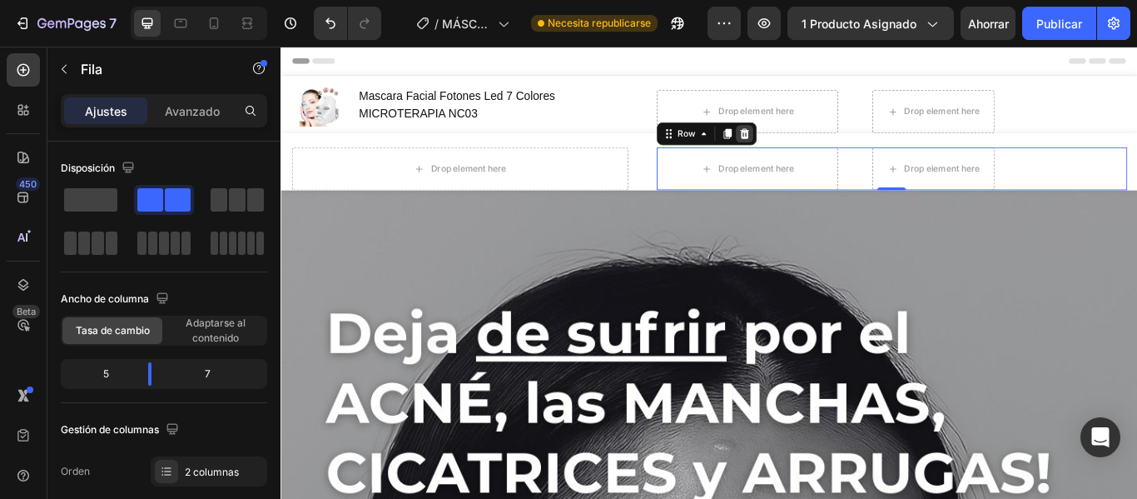
click at [816, 151] on icon at bounding box center [820, 148] width 13 height 13
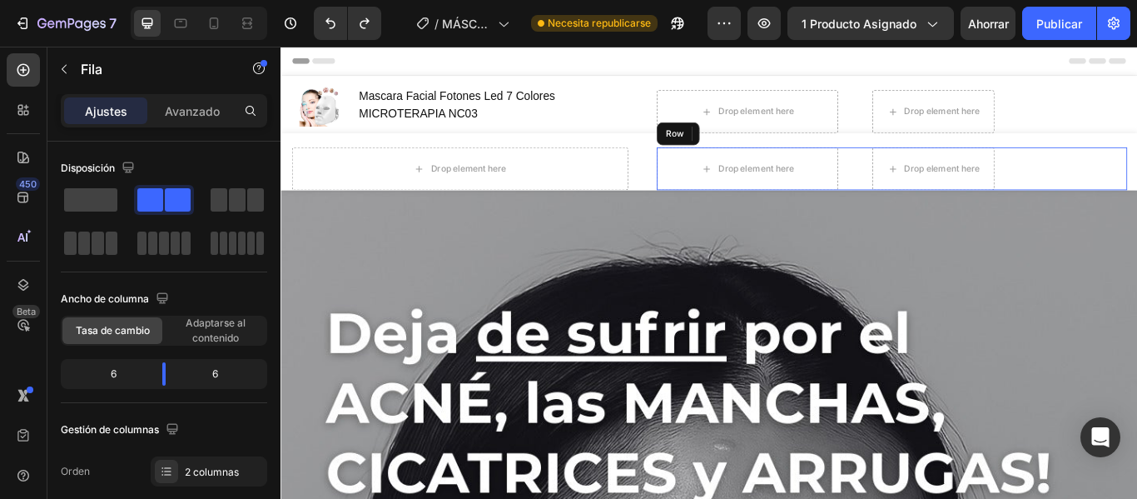
click at [953, 183] on div "Drop element here Drop element here Button Row 0 Row" at bounding box center [992, 189] width 549 height 50
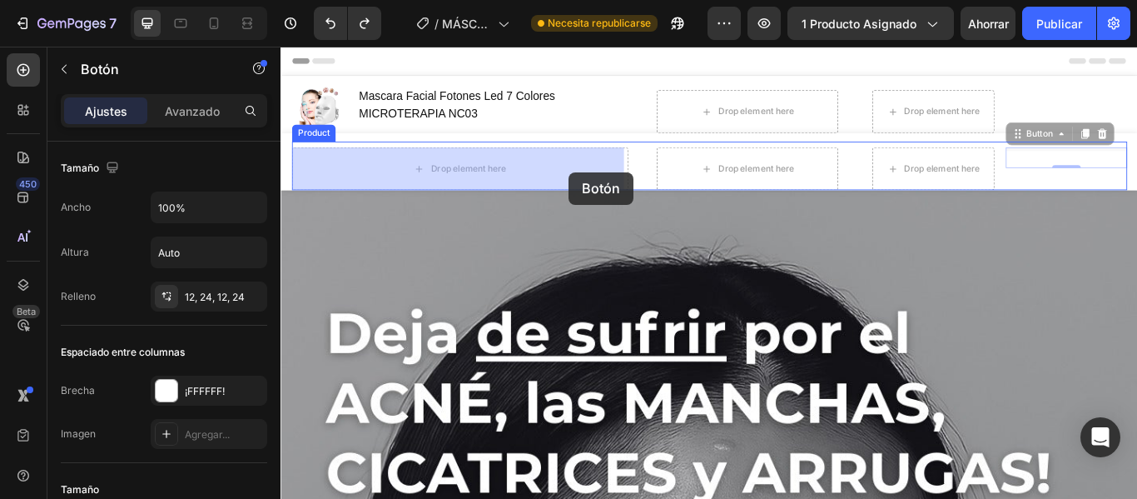
drag, startPoint x: 1136, startPoint y: 178, endPoint x: 618, endPoint y: 193, distance: 518.0
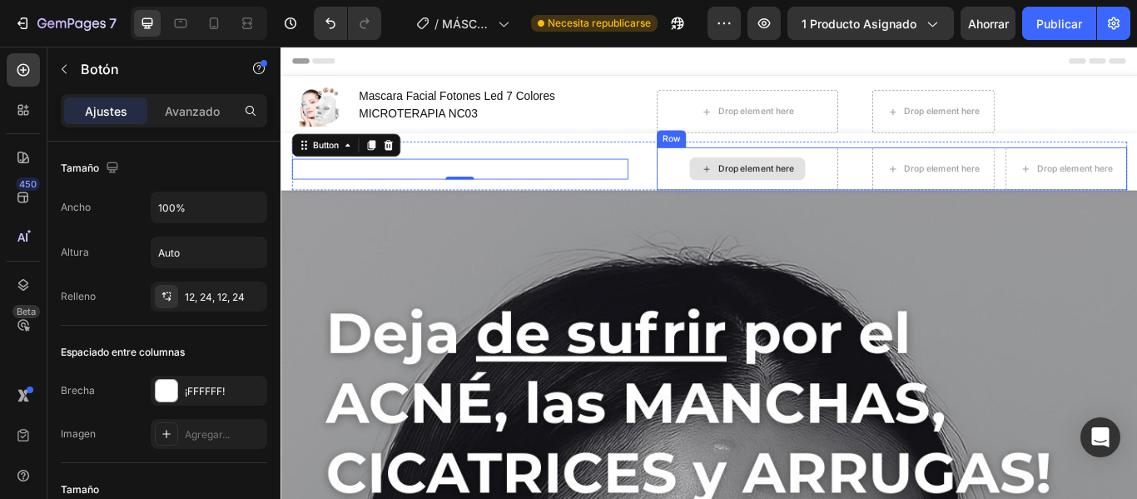
click at [723, 189] on div "Drop element here" at bounding box center [824, 189] width 212 height 50
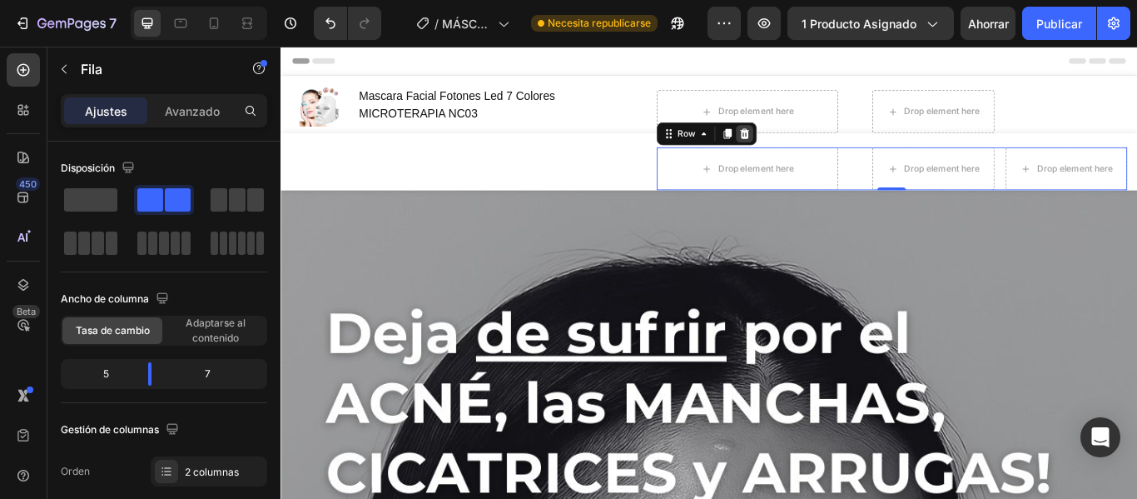
click at [818, 149] on icon at bounding box center [820, 148] width 11 height 12
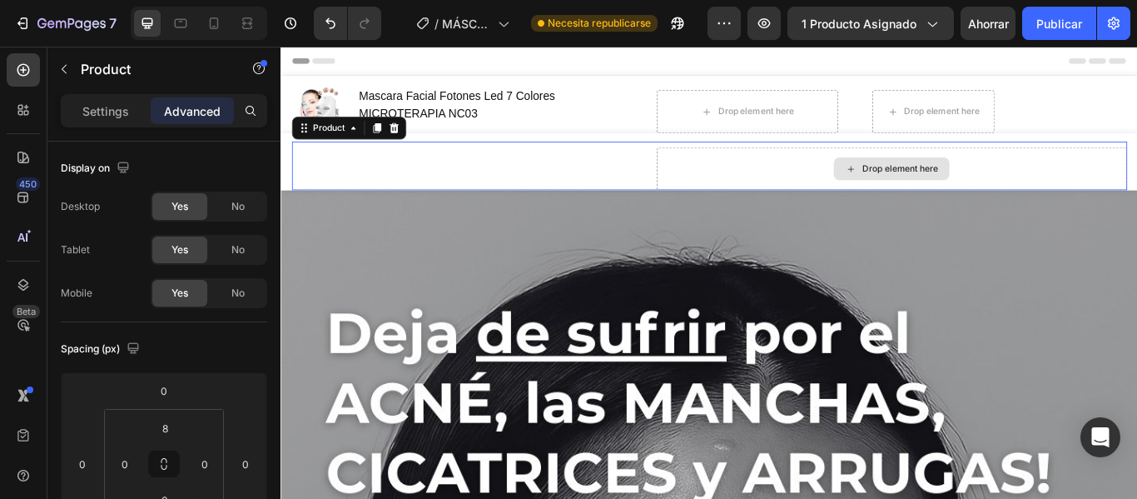
click at [814, 188] on div "Drop element here" at bounding box center [992, 189] width 549 height 50
click at [817, 184] on div "Drop element here" at bounding box center [992, 189] width 549 height 50
click at [1134, 188] on div "Drop element here" at bounding box center [992, 189] width 549 height 50
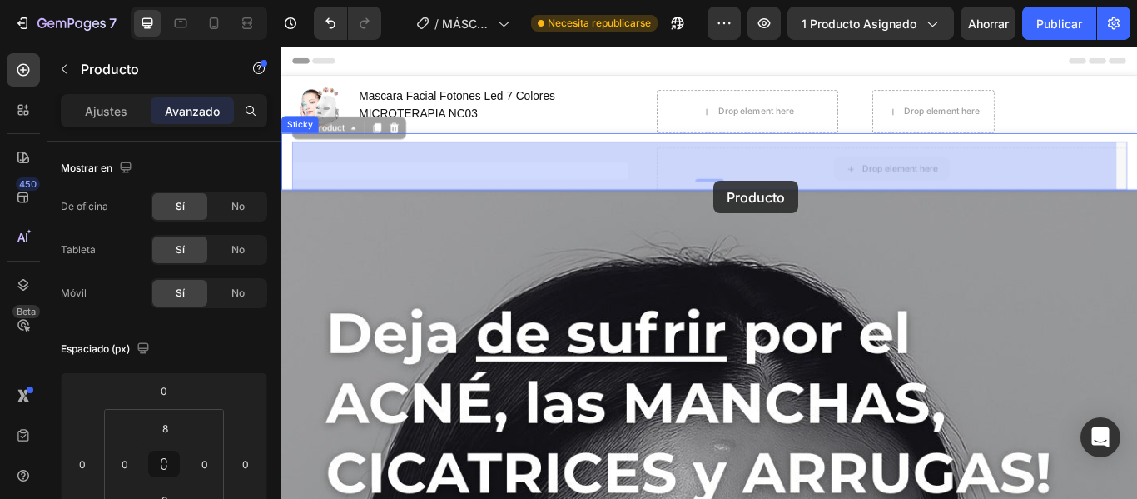
drag, startPoint x: 780, startPoint y: 196, endPoint x: 785, endPoint y: 207, distance: 11.9
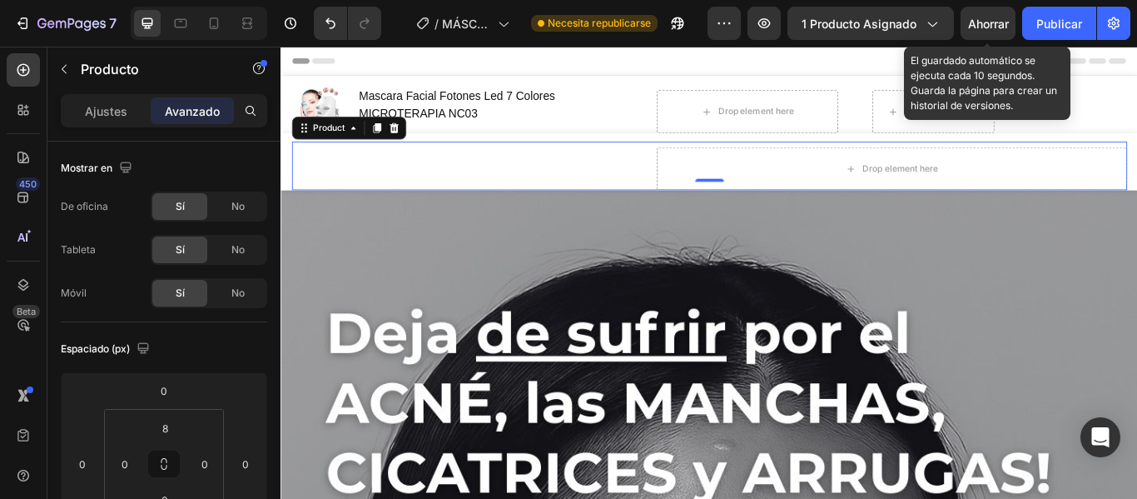
click at [982, 26] on font "Ahorrar" at bounding box center [988, 24] width 41 height 14
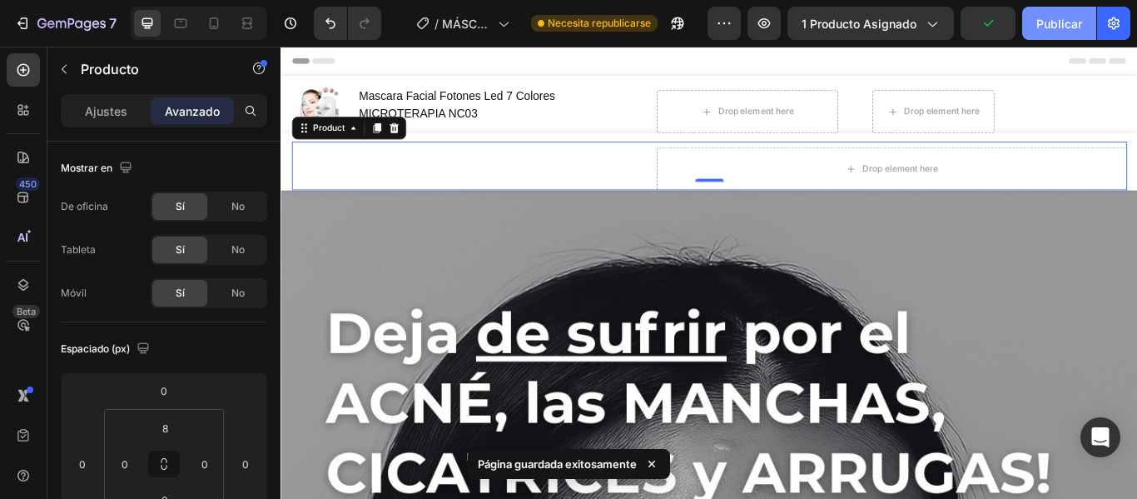
click at [1055, 27] on font "Publicar" at bounding box center [1059, 24] width 46 height 14
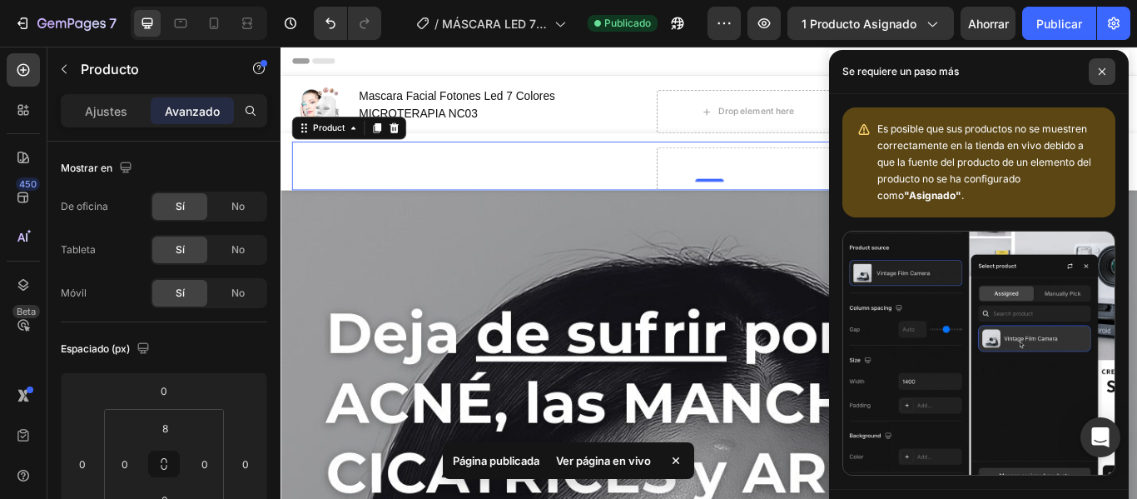
click at [1106, 69] on span at bounding box center [1102, 71] width 27 height 27
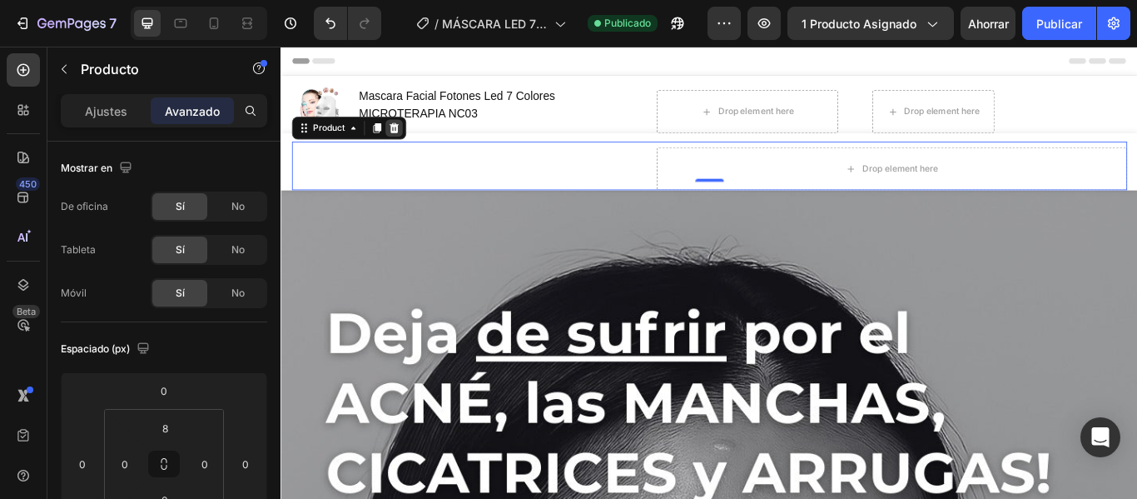
click at [414, 143] on icon at bounding box center [412, 142] width 11 height 12
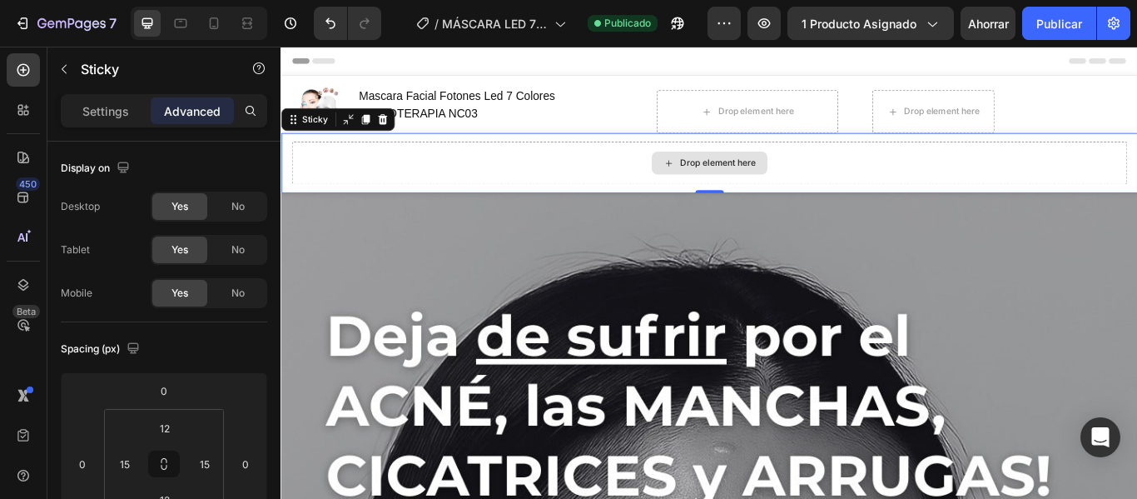
click at [418, 186] on div "Drop element here" at bounding box center [780, 182] width 974 height 50
click at [398, 127] on icon at bounding box center [398, 131] width 13 height 13
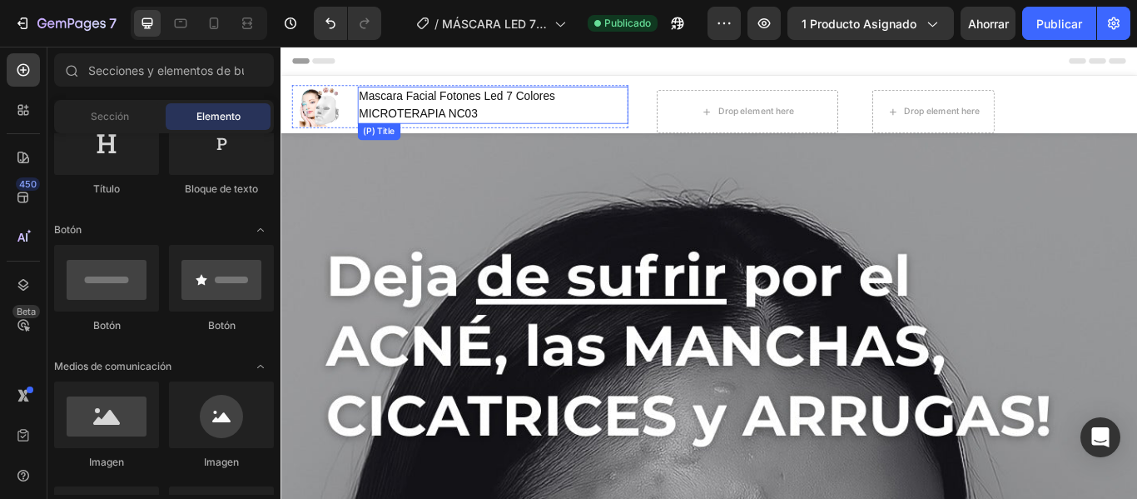
click at [594, 124] on h1 "Mascara Facial Fotones Led 7 Colores MICROTERAPIA NC03" at bounding box center [528, 114] width 316 height 43
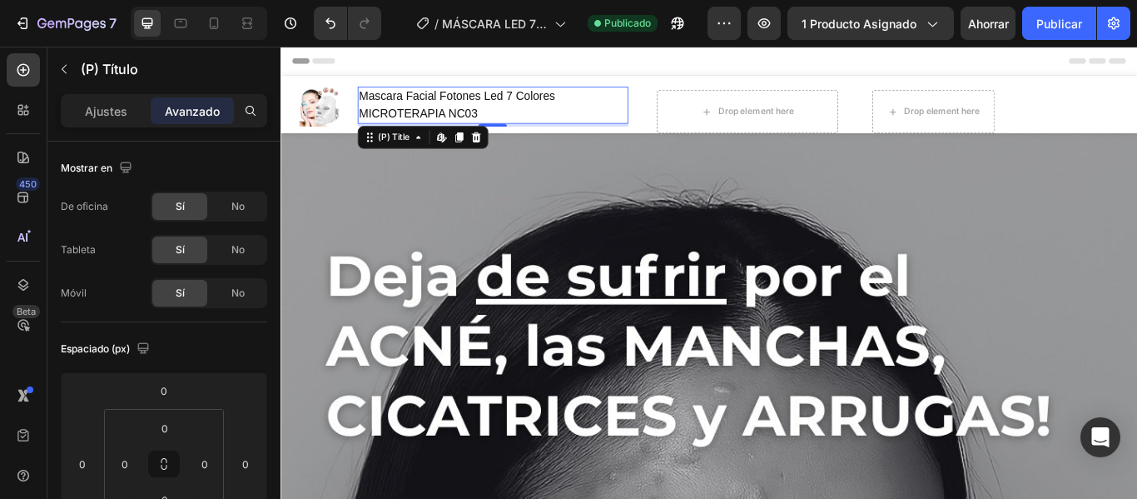
click at [520, 126] on h1 "Mascara Facial Fotones Led 7 Colores MICROTERAPIA NC03" at bounding box center [528, 114] width 316 height 43
click at [620, 107] on h1 "Mascara Facial Fotones Led 7 Colores MICROTERAPIA NC03" at bounding box center [528, 114] width 316 height 43
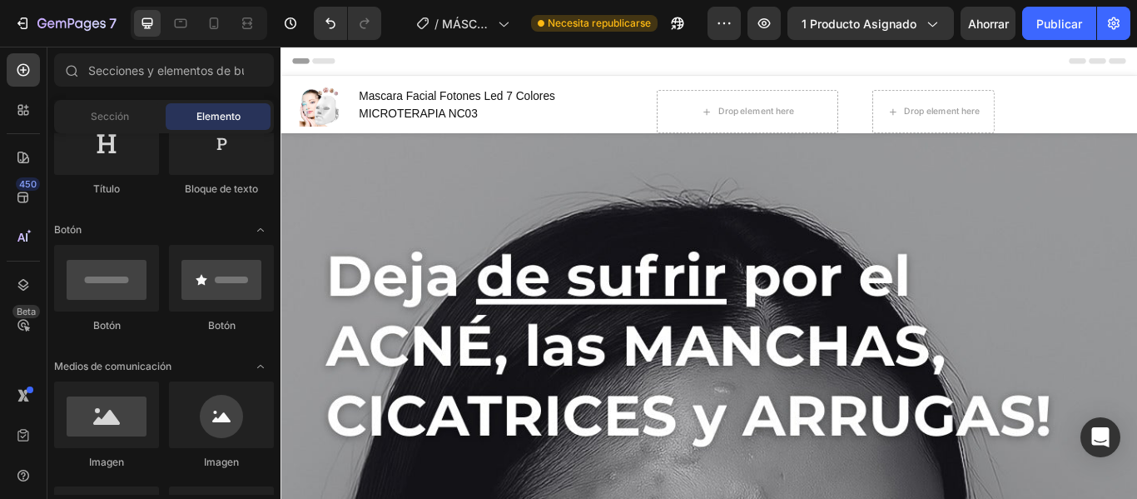
click at [746, 63] on div "Header" at bounding box center [780, 63] width 972 height 33
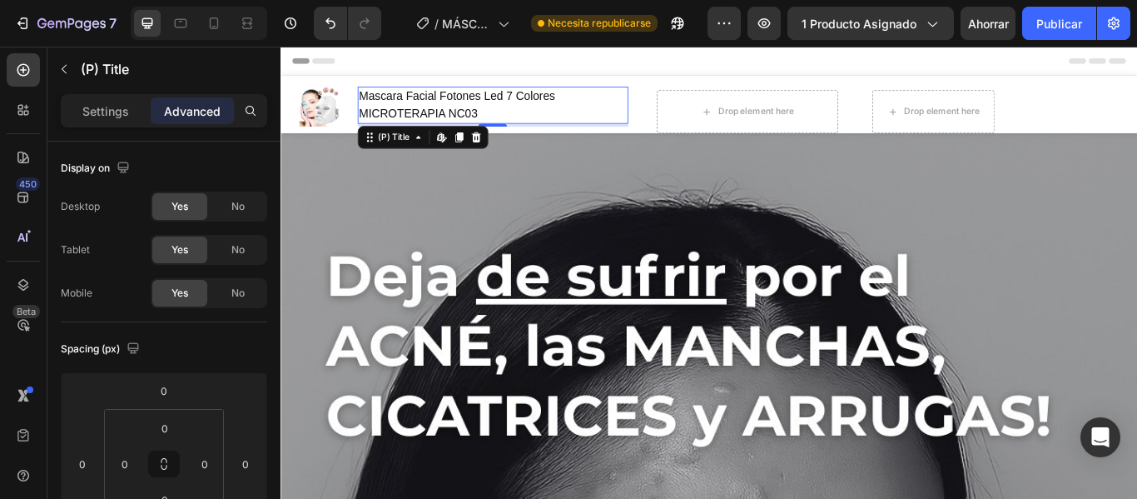
click at [449, 120] on h1 "Mascara Facial Fotones Led 7 Colores MICROTERAPIA NC03" at bounding box center [528, 114] width 316 height 43
click at [682, 67] on div "Header" at bounding box center [780, 63] width 972 height 33
click at [530, 112] on h1 "Mascara Facial Fotones Led 7 Colores MICROTERAPIA NC03" at bounding box center [528, 114] width 316 height 43
click at [512, 150] on icon at bounding box center [507, 152] width 13 height 13
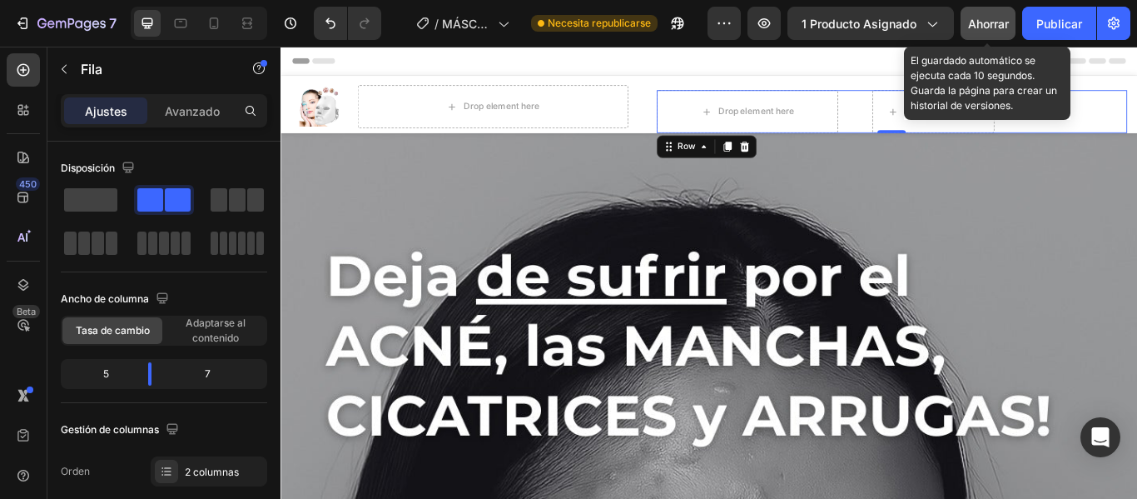
click at [979, 30] on font "Ahorrar" at bounding box center [988, 24] width 41 height 14
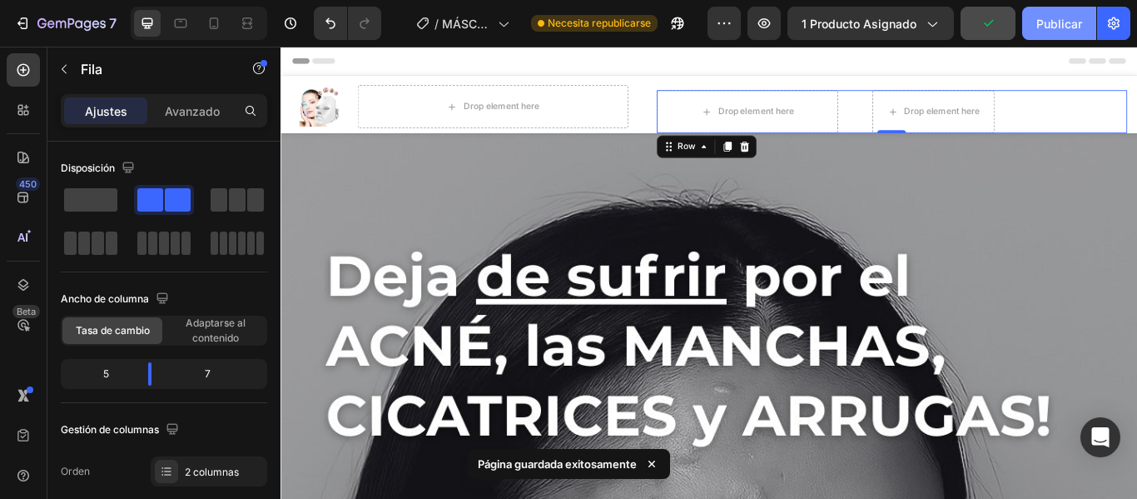
click at [1042, 31] on font "Publicar" at bounding box center [1059, 23] width 46 height 17
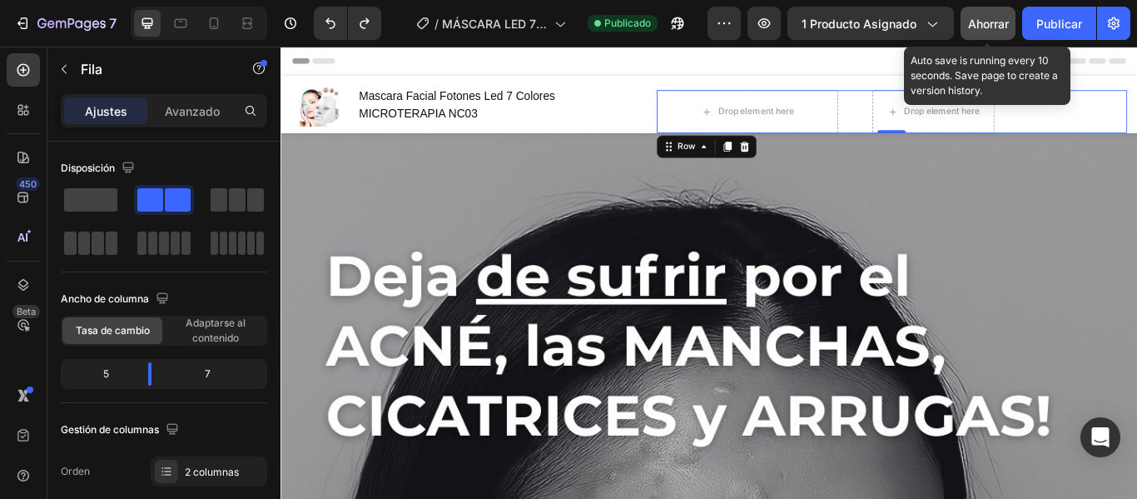
click at [1007, 24] on font "Ahorrar" at bounding box center [988, 24] width 41 height 14
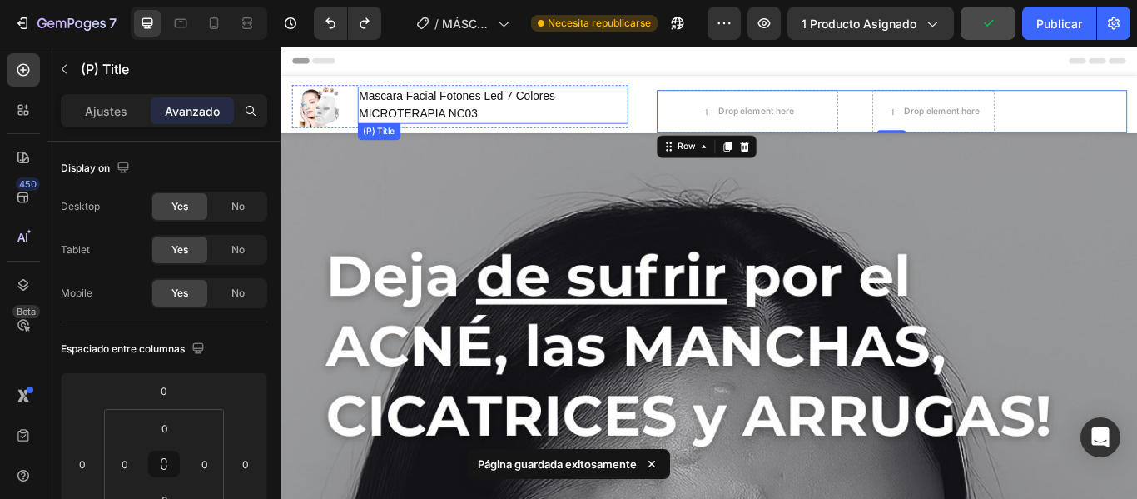
click at [565, 118] on h1 "Mascara Facial Fotones Led 7 Colores MICROTERAPIA NC03" at bounding box center [528, 114] width 316 height 43
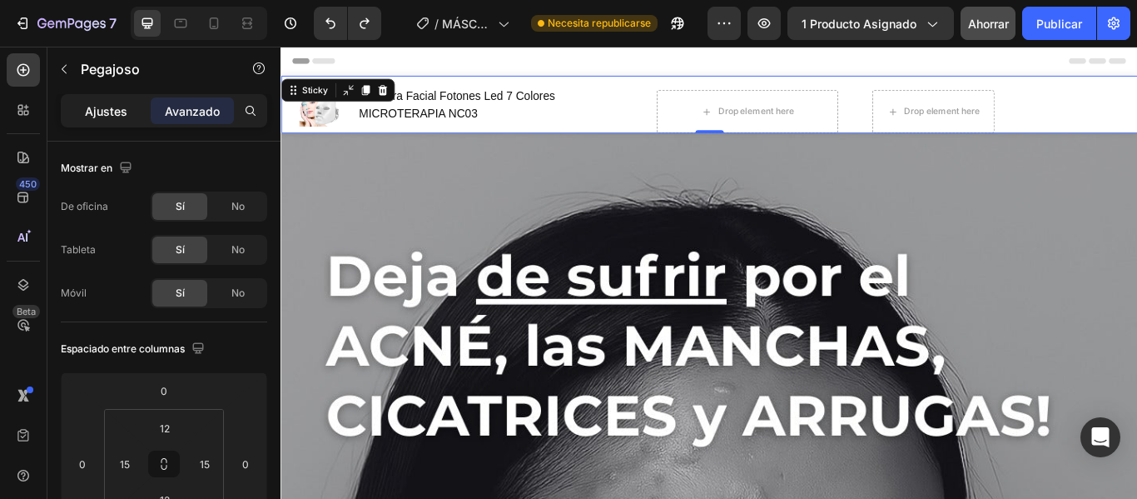
click at [105, 110] on font "Ajustes" at bounding box center [106, 111] width 42 height 14
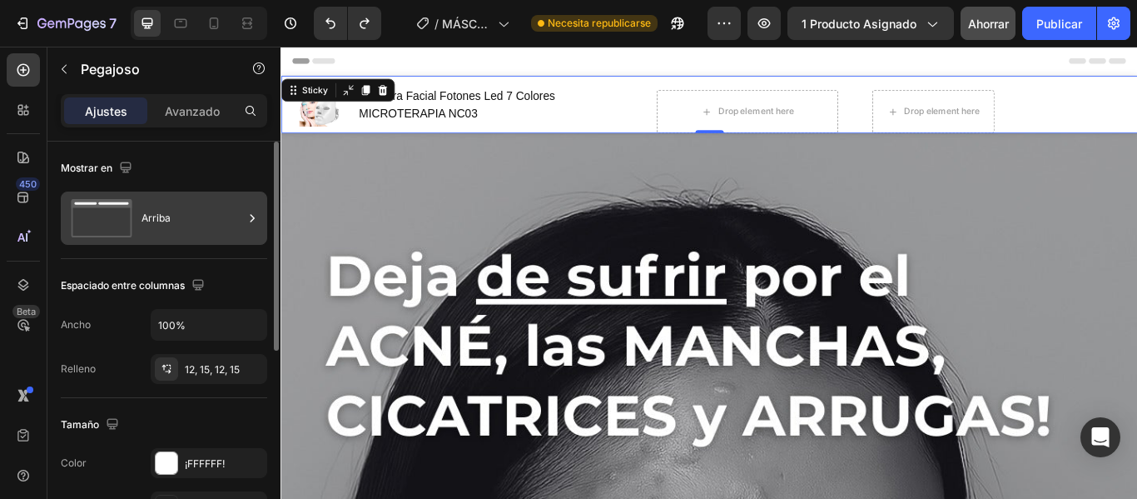
click at [243, 228] on div "Arriba" at bounding box center [164, 217] width 206 height 53
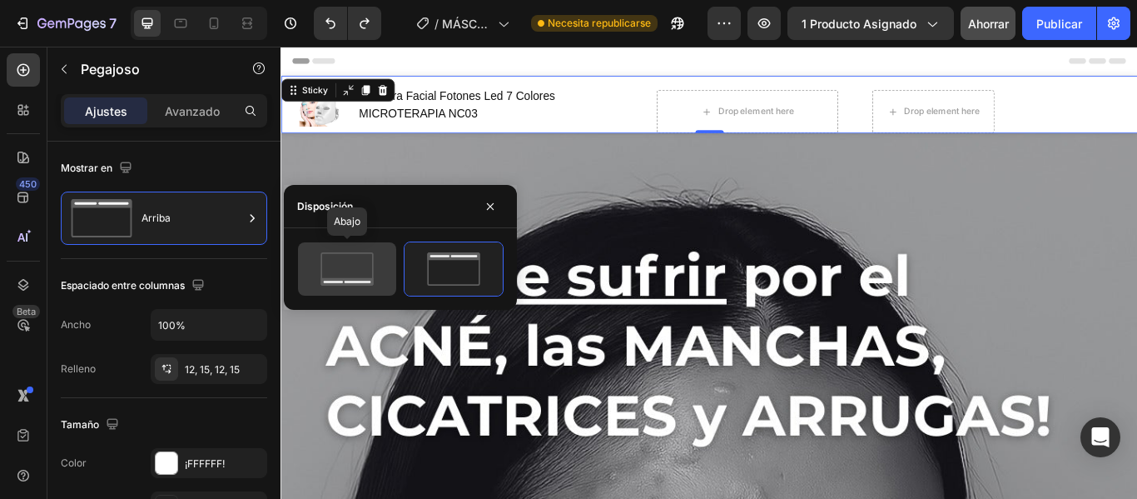
click at [327, 276] on icon at bounding box center [347, 268] width 78 height 33
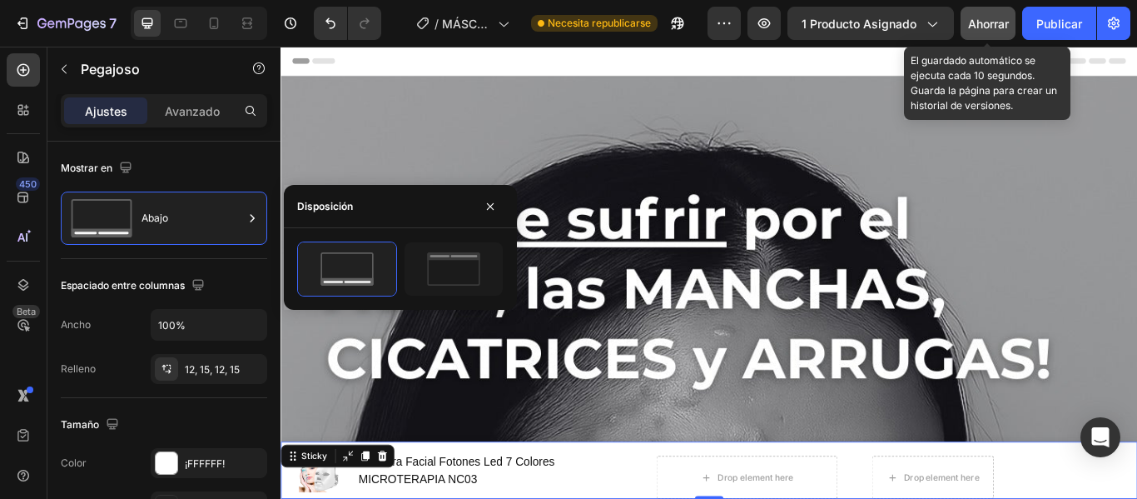
click at [997, 15] on div "Ahorrar" at bounding box center [988, 23] width 41 height 17
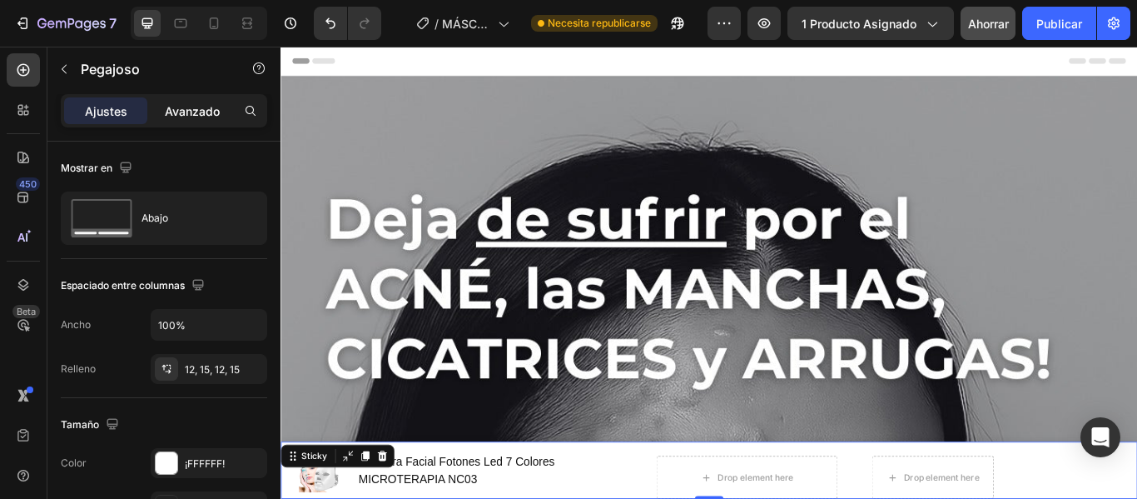
click at [197, 109] on font "Avanzado" at bounding box center [192, 111] width 55 height 14
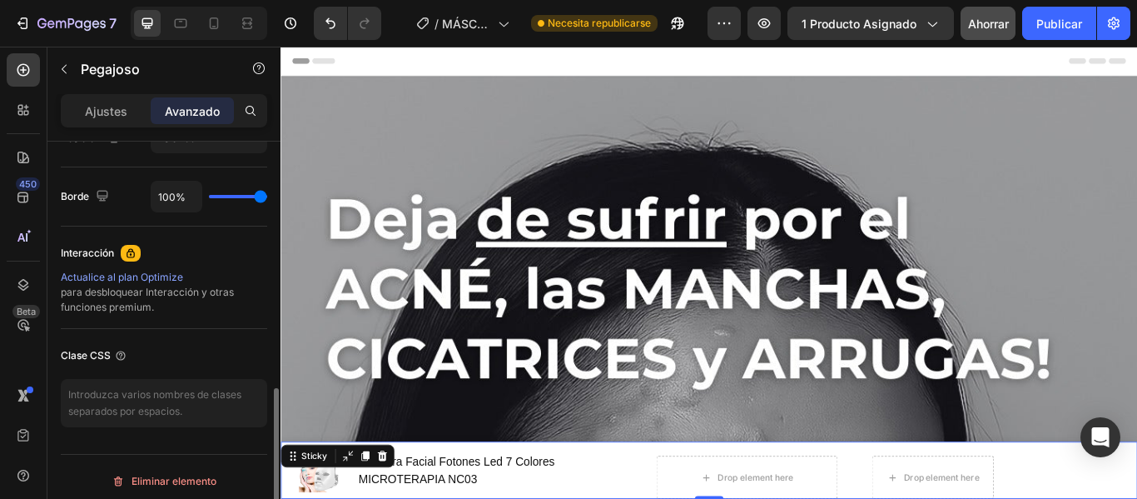
scroll to position [649, 0]
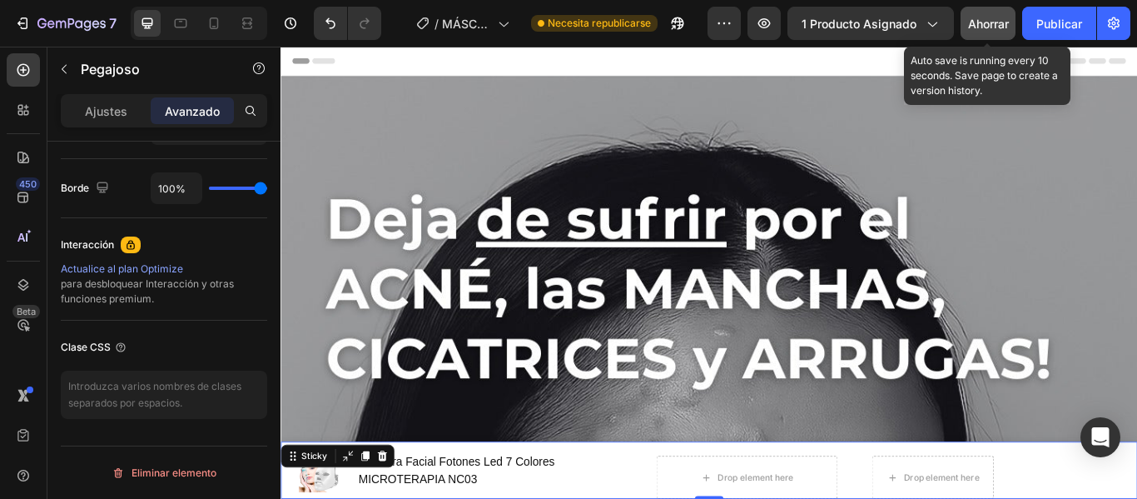
click at [999, 27] on font "Ahorrar" at bounding box center [988, 24] width 41 height 14
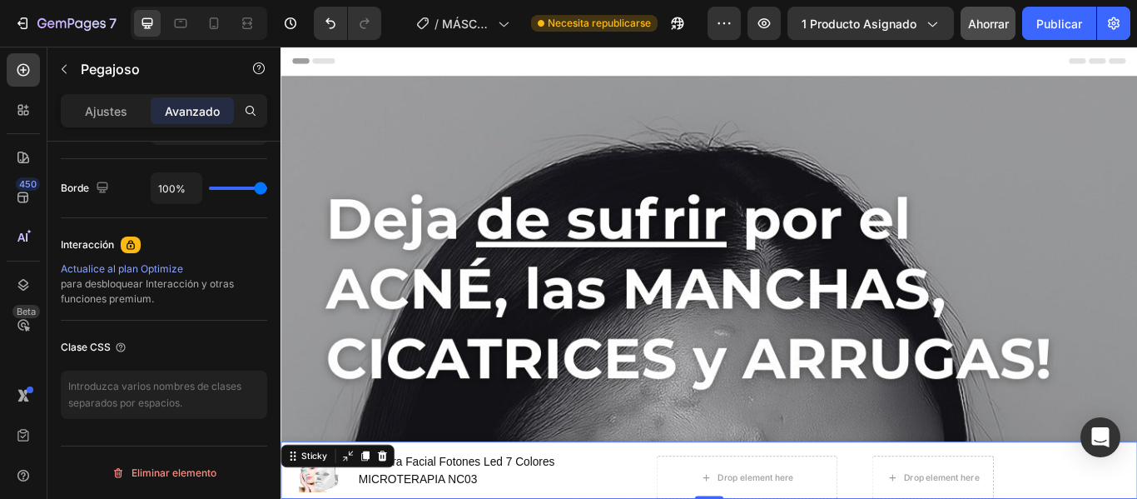
click at [190, 114] on font "Avanzado" at bounding box center [192, 111] width 55 height 14
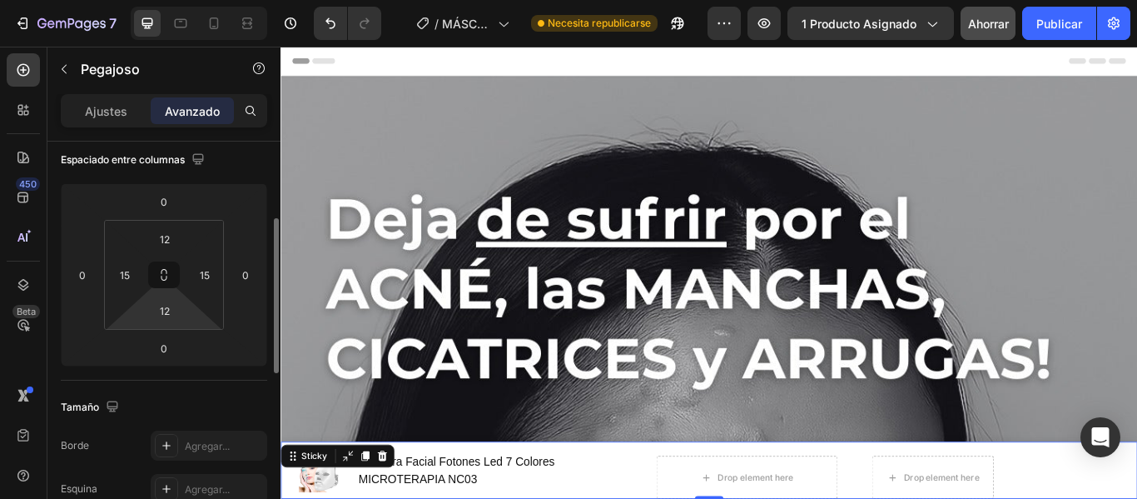
scroll to position [192, 0]
type input "0"
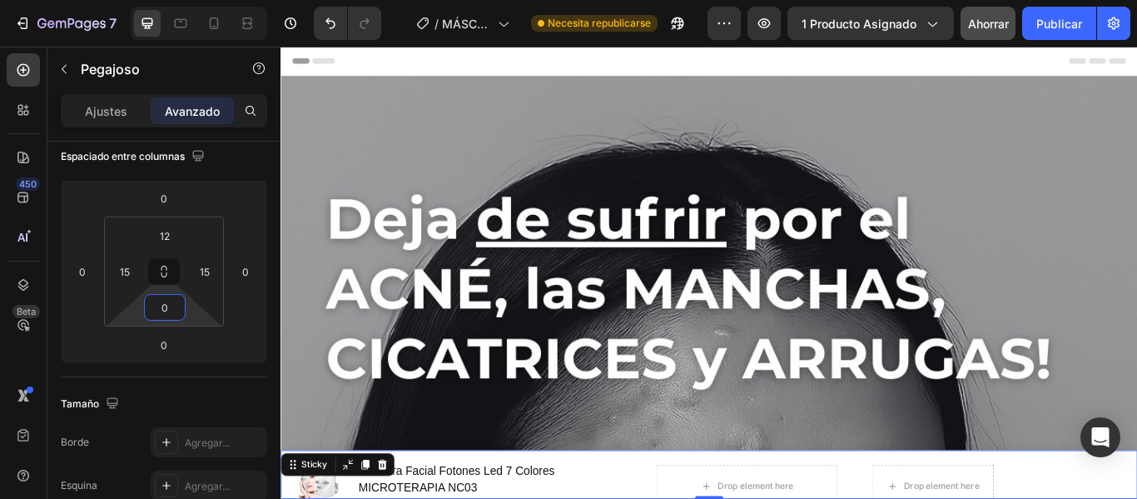
drag, startPoint x: 174, startPoint y: 324, endPoint x: 186, endPoint y: 365, distance: 42.4
click at [186, 0] on html "7 / MÁSCARA LED 7 COLORES Necesita republicarse Avance 1 producto asignado Ahor…" at bounding box center [568, 0] width 1137 height 0
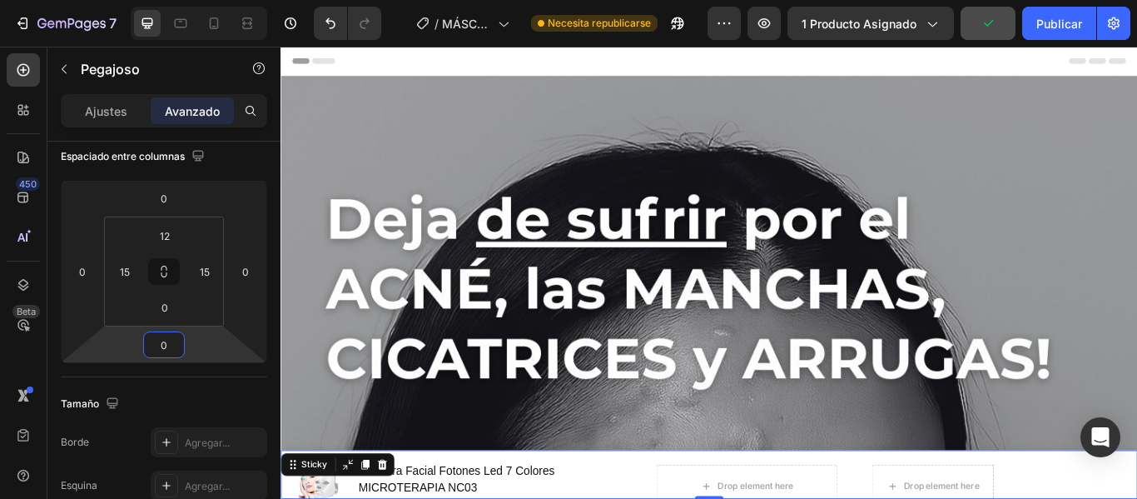
type input "-2"
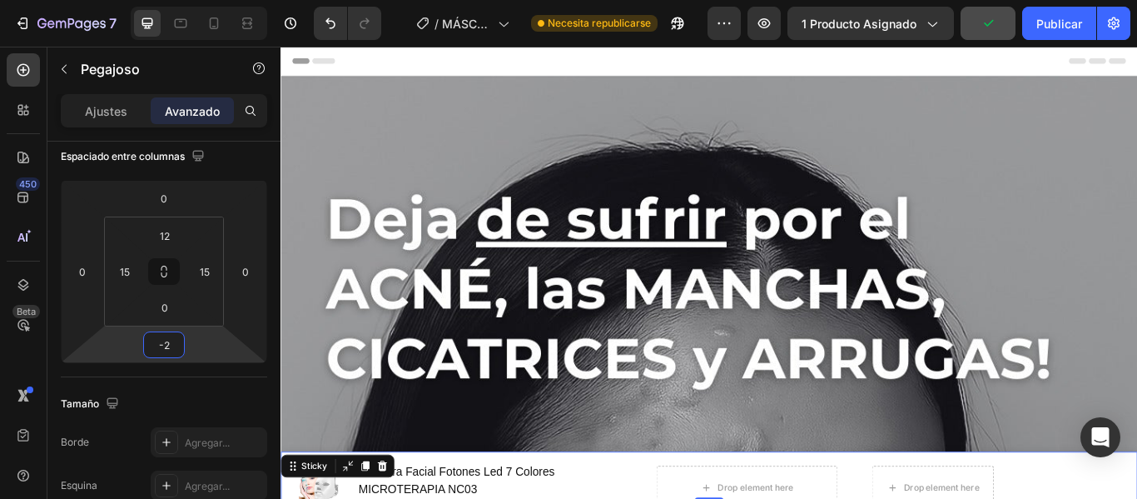
click at [163, 0] on html "7 / MÁSCARA LED 7 COLORES Necesita republicarse Avance 1 producto asignado Publ…" at bounding box center [568, 0] width 1137 height 0
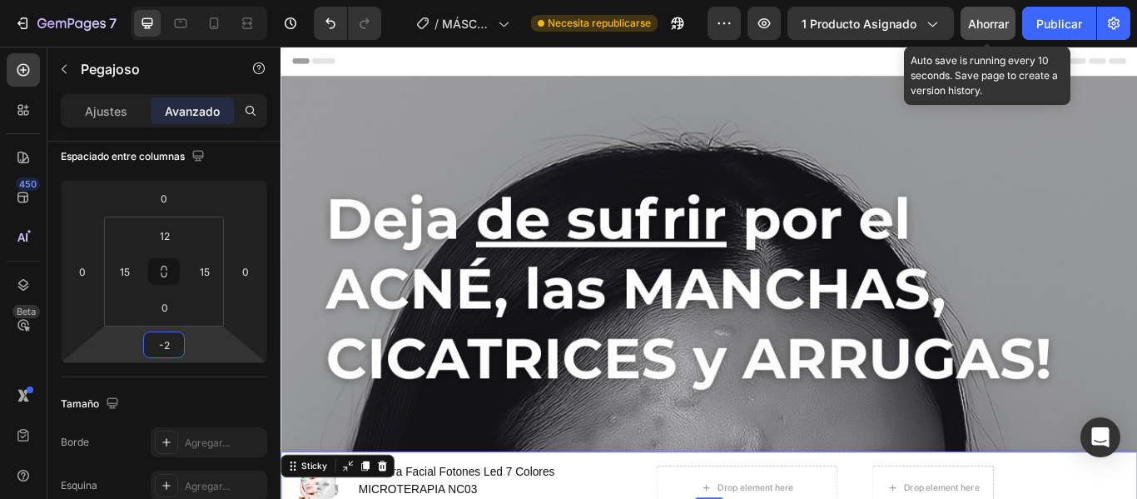
click at [990, 19] on font "Ahorrar" at bounding box center [988, 24] width 41 height 14
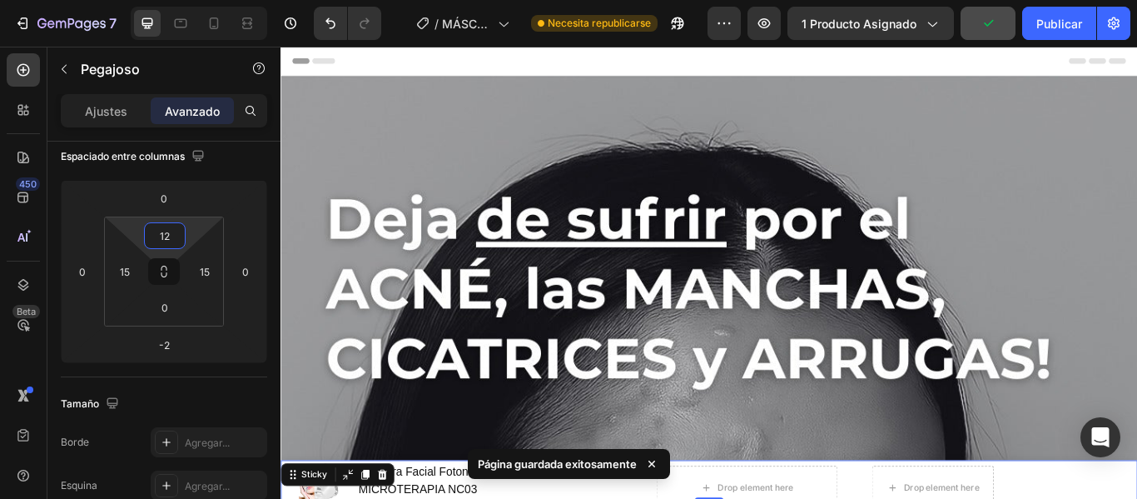
type input "0"
drag, startPoint x: 190, startPoint y: 221, endPoint x: 190, endPoint y: 244, distance: 22.5
click at [190, 0] on html "7 / MÁSCARA LED 7 COLORES Necesita republicarse Avance 1 producto asignado Ahor…" at bounding box center [568, 0] width 1137 height 0
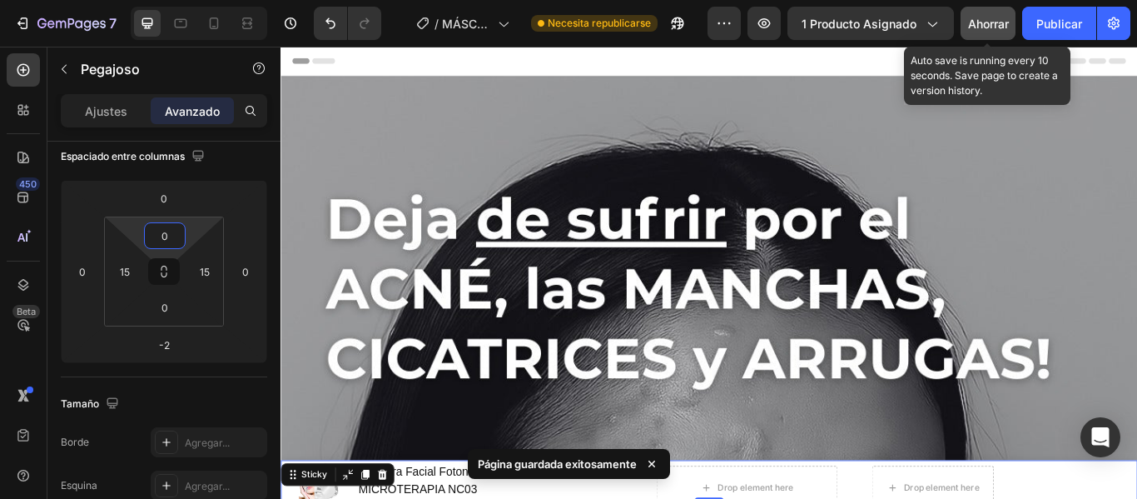
click at [977, 26] on font "Ahorrar" at bounding box center [988, 24] width 41 height 14
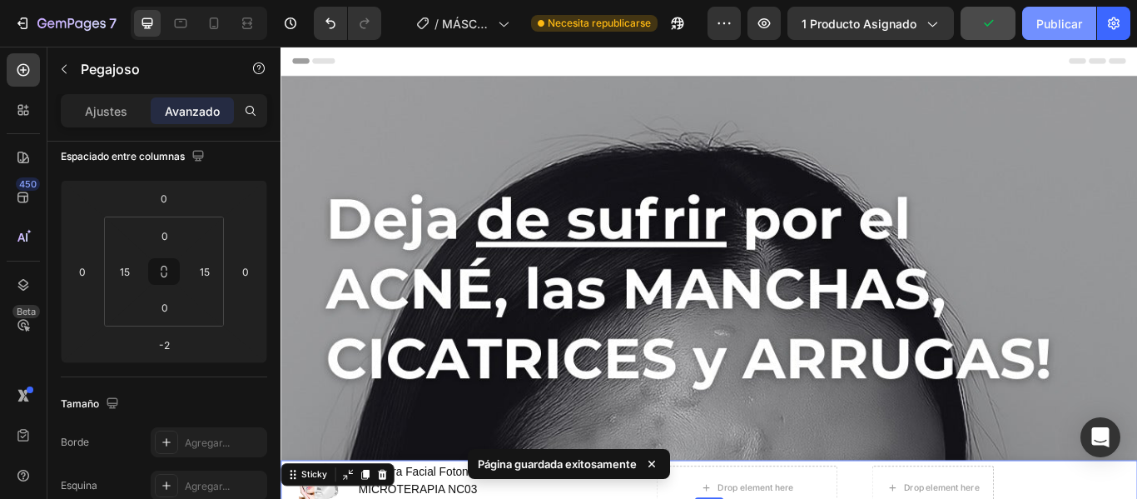
click at [1051, 21] on font "Publicar" at bounding box center [1059, 24] width 46 height 14
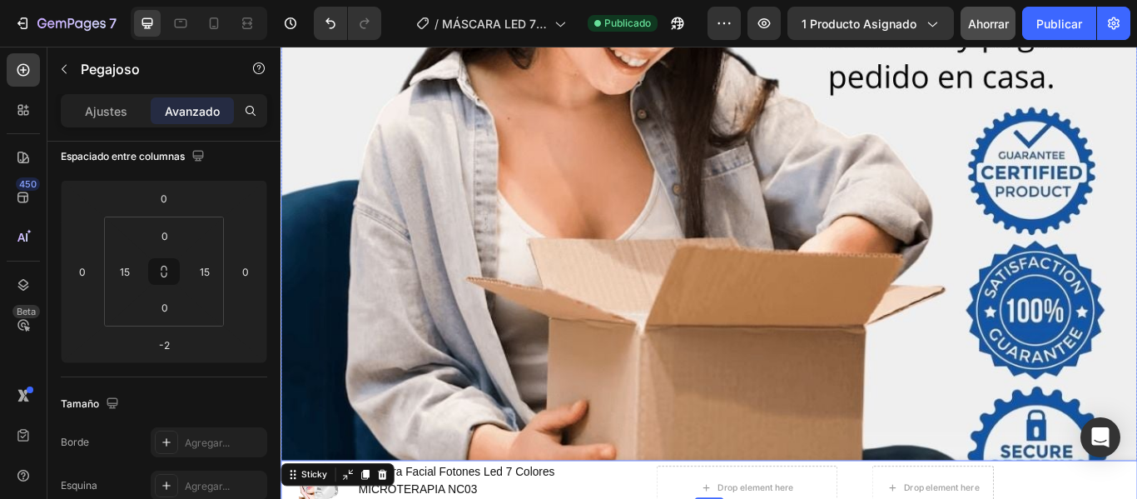
scroll to position [11550, 0]
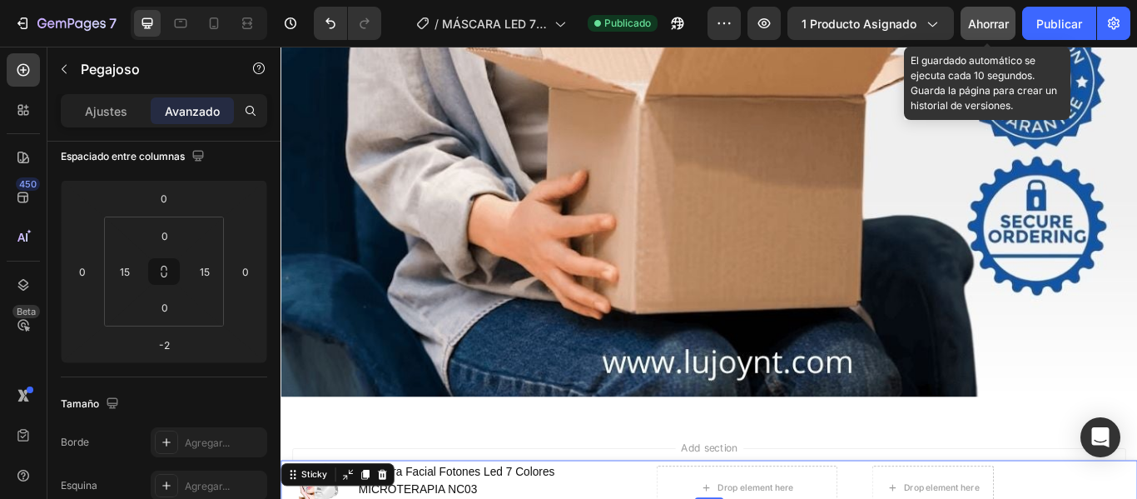
click at [1002, 32] on button "Ahorrar" at bounding box center [988, 23] width 55 height 33
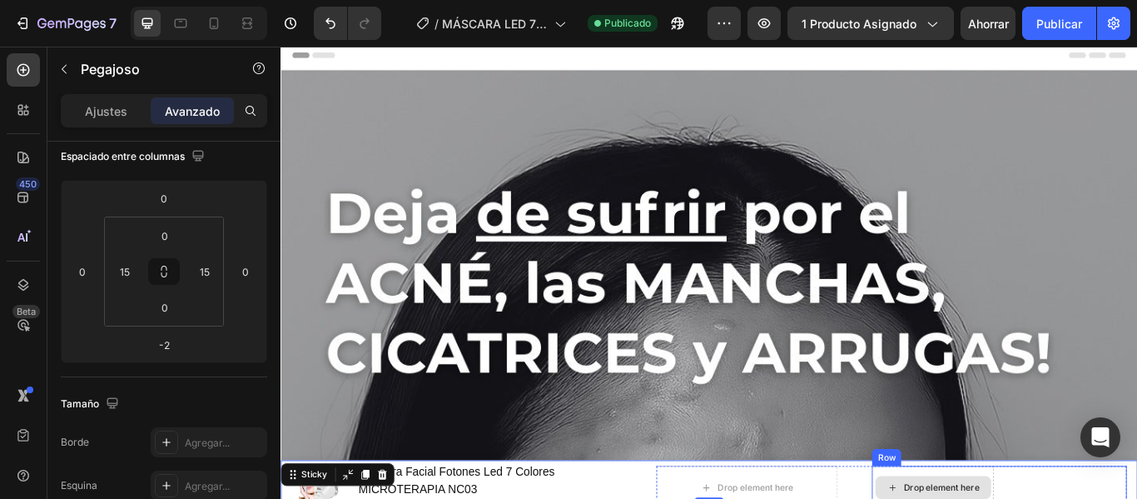
scroll to position [0, 0]
